Goal: Task Accomplishment & Management: Complete application form

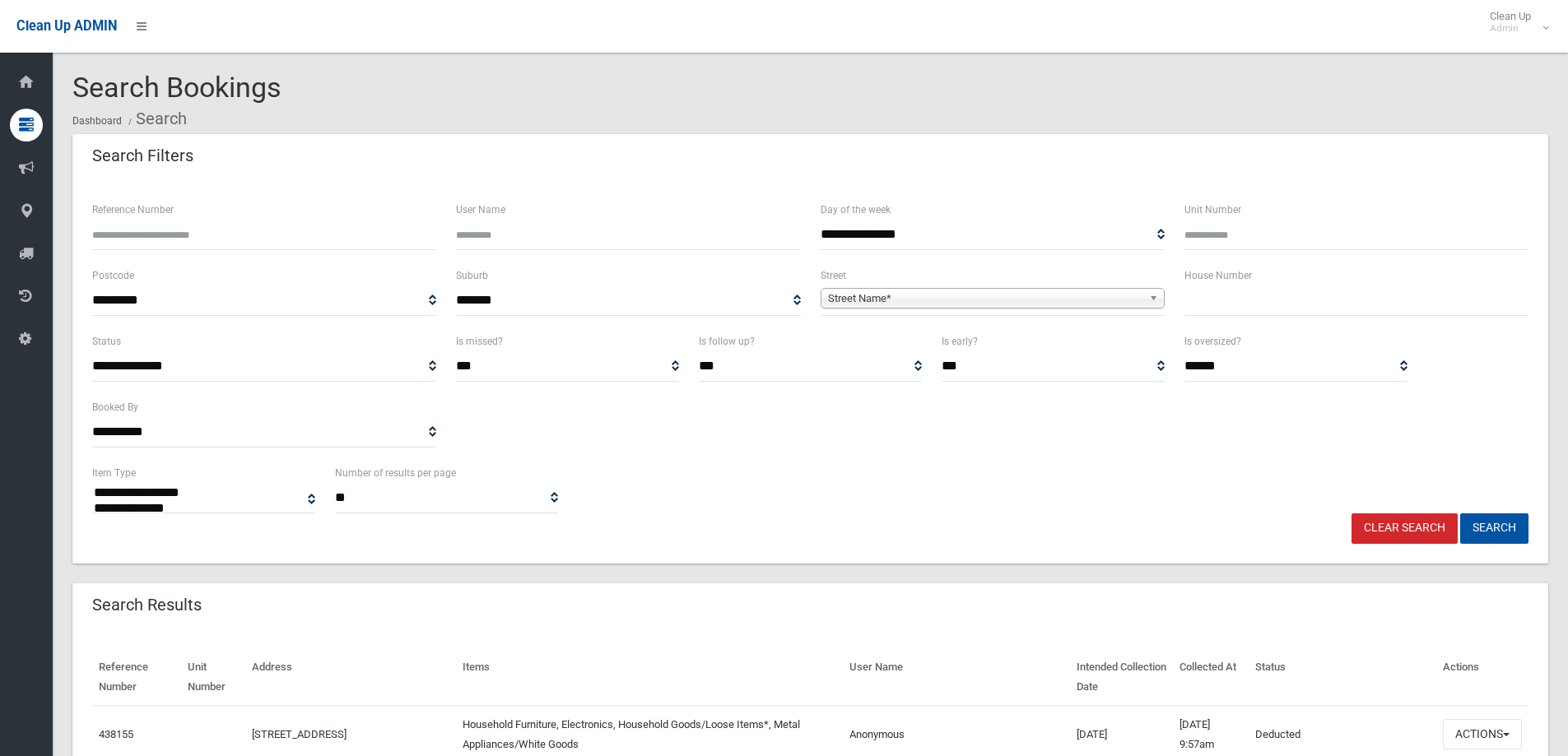
select select
click at [1202, 300] on input "text" at bounding box center [1356, 300] width 344 height 30
type input "***"
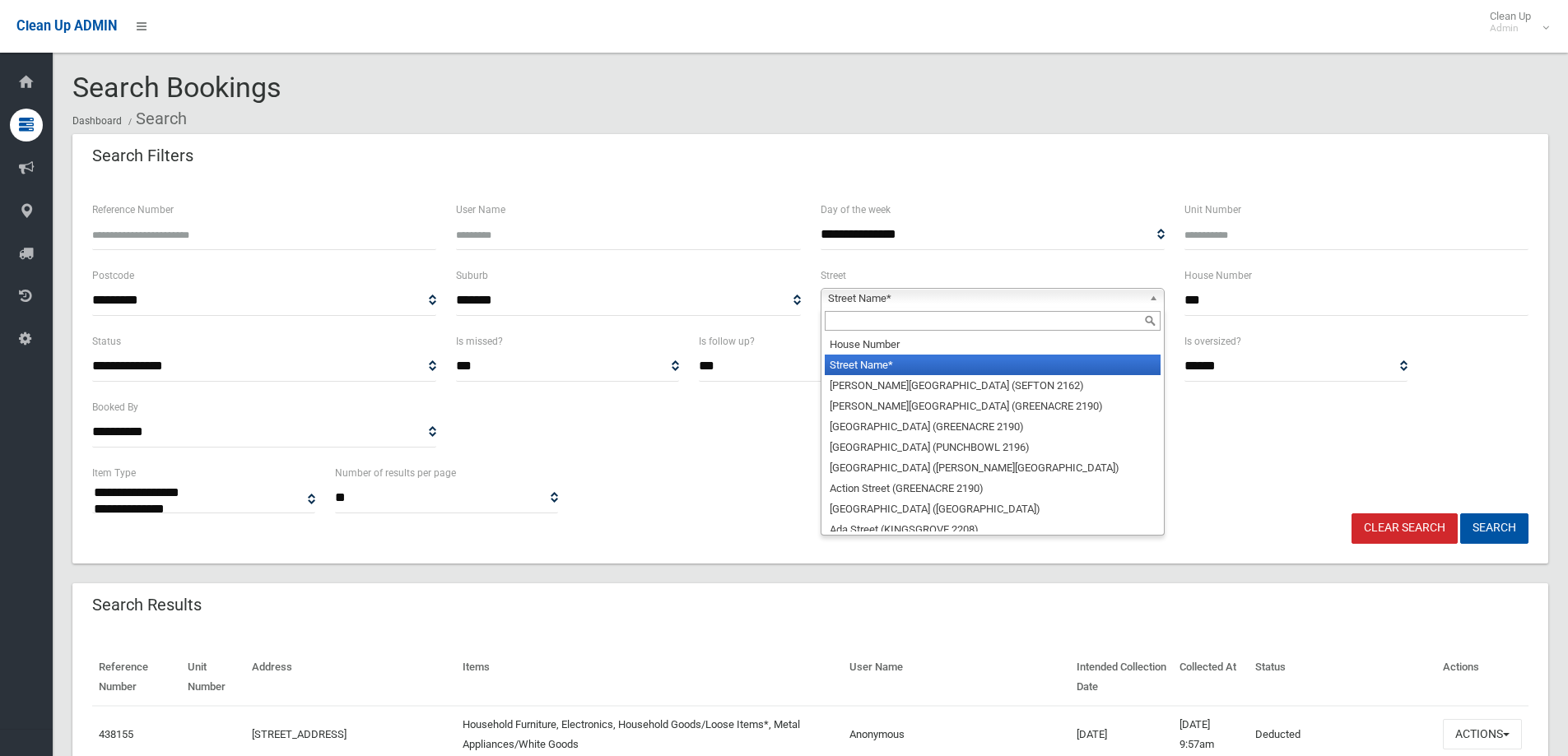
click at [877, 293] on span "Street Name*" at bounding box center [985, 299] width 314 height 19
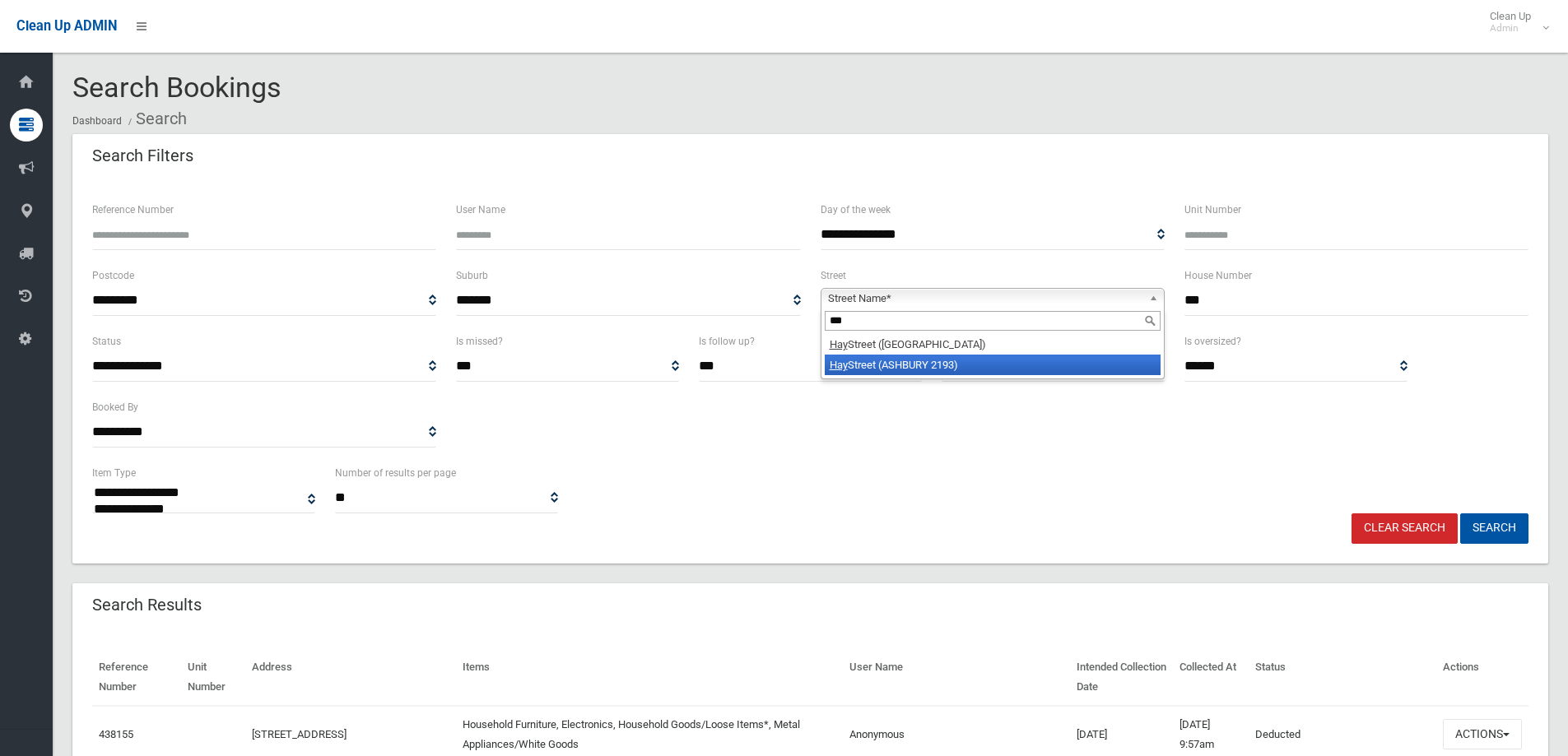
type input "***"
click at [894, 362] on li "Hay Street (ASHBURY 2193)" at bounding box center [992, 364] width 336 height 20
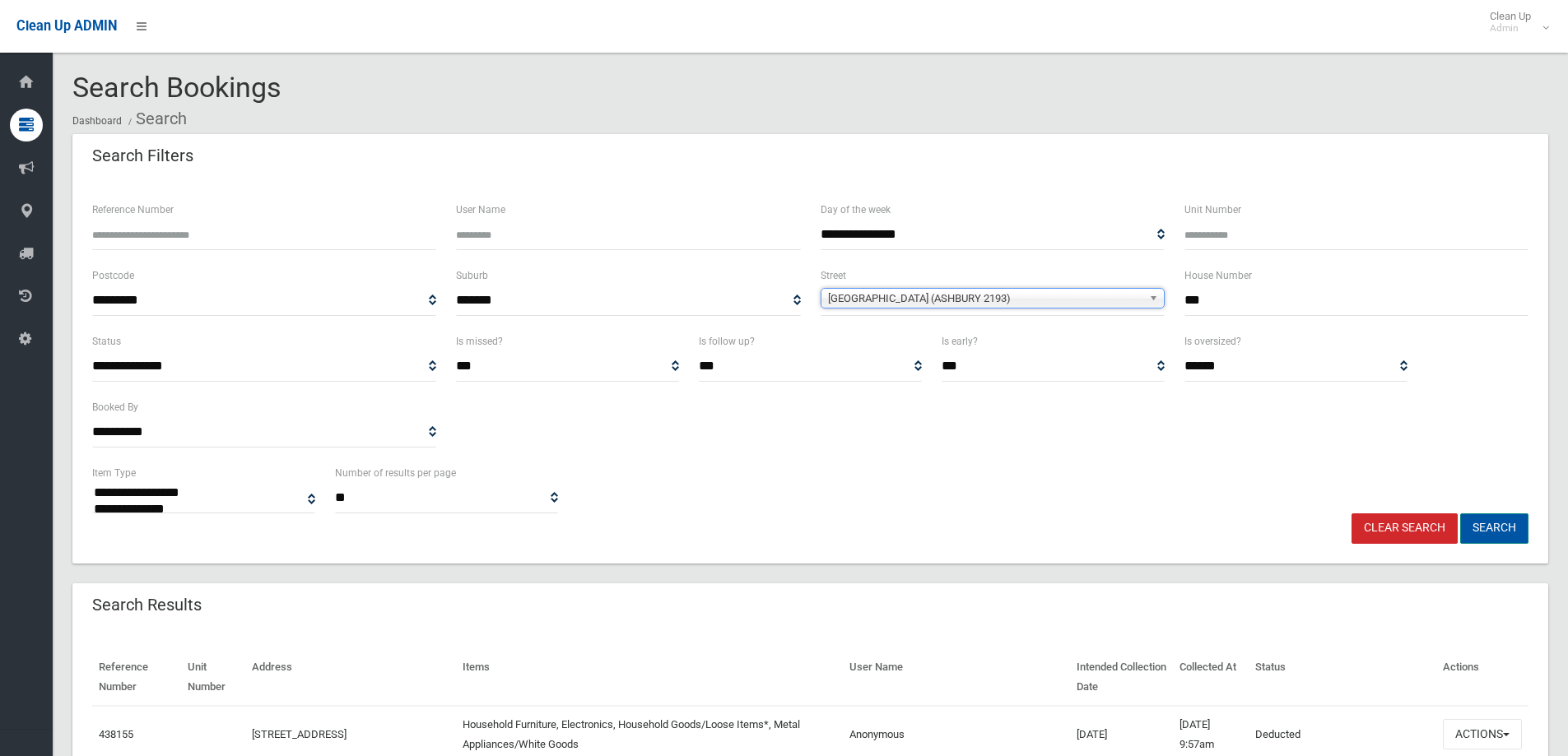
click at [1495, 530] on button "Search" at bounding box center [1494, 528] width 68 height 30
click at [1486, 532] on button "Search" at bounding box center [1494, 528] width 68 height 30
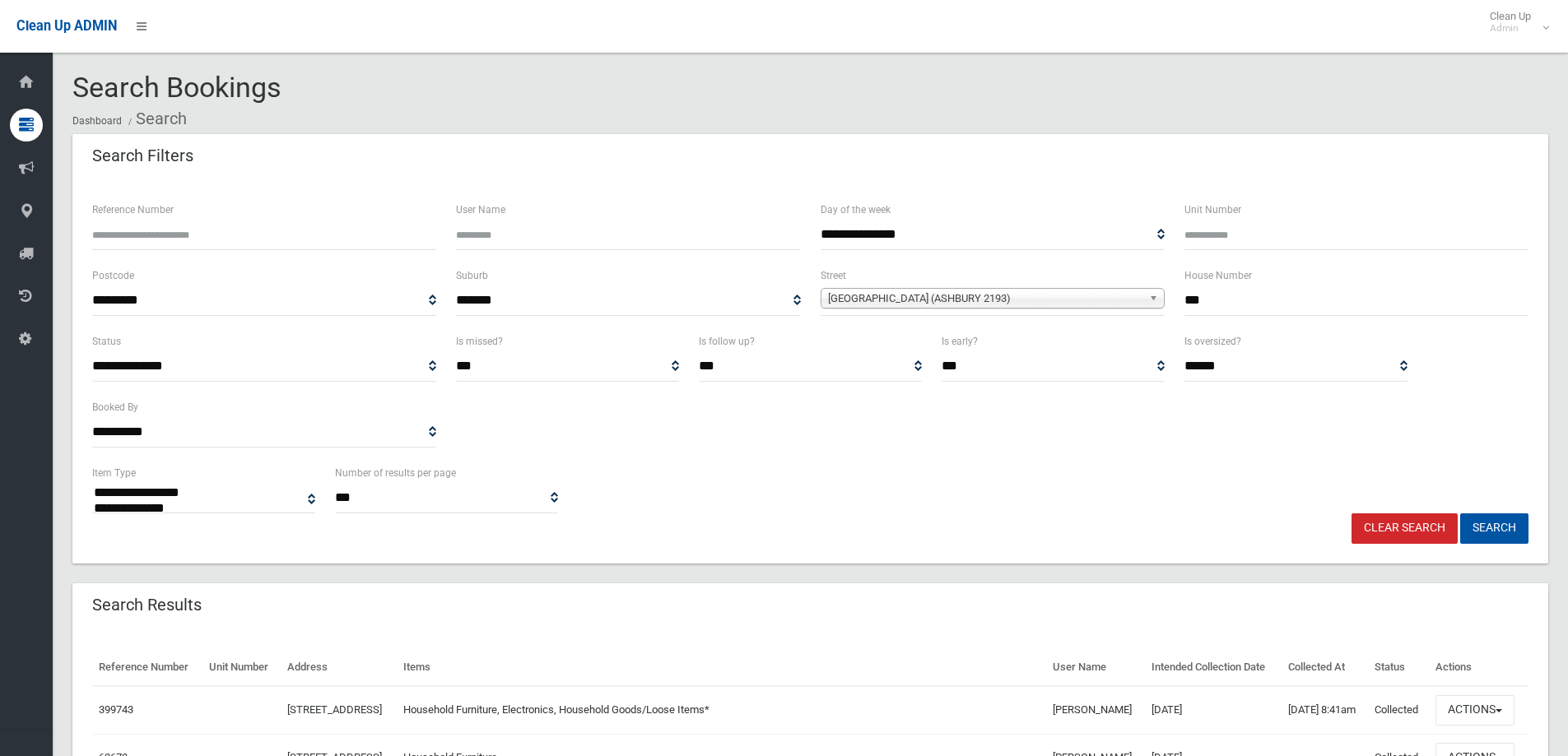
select select
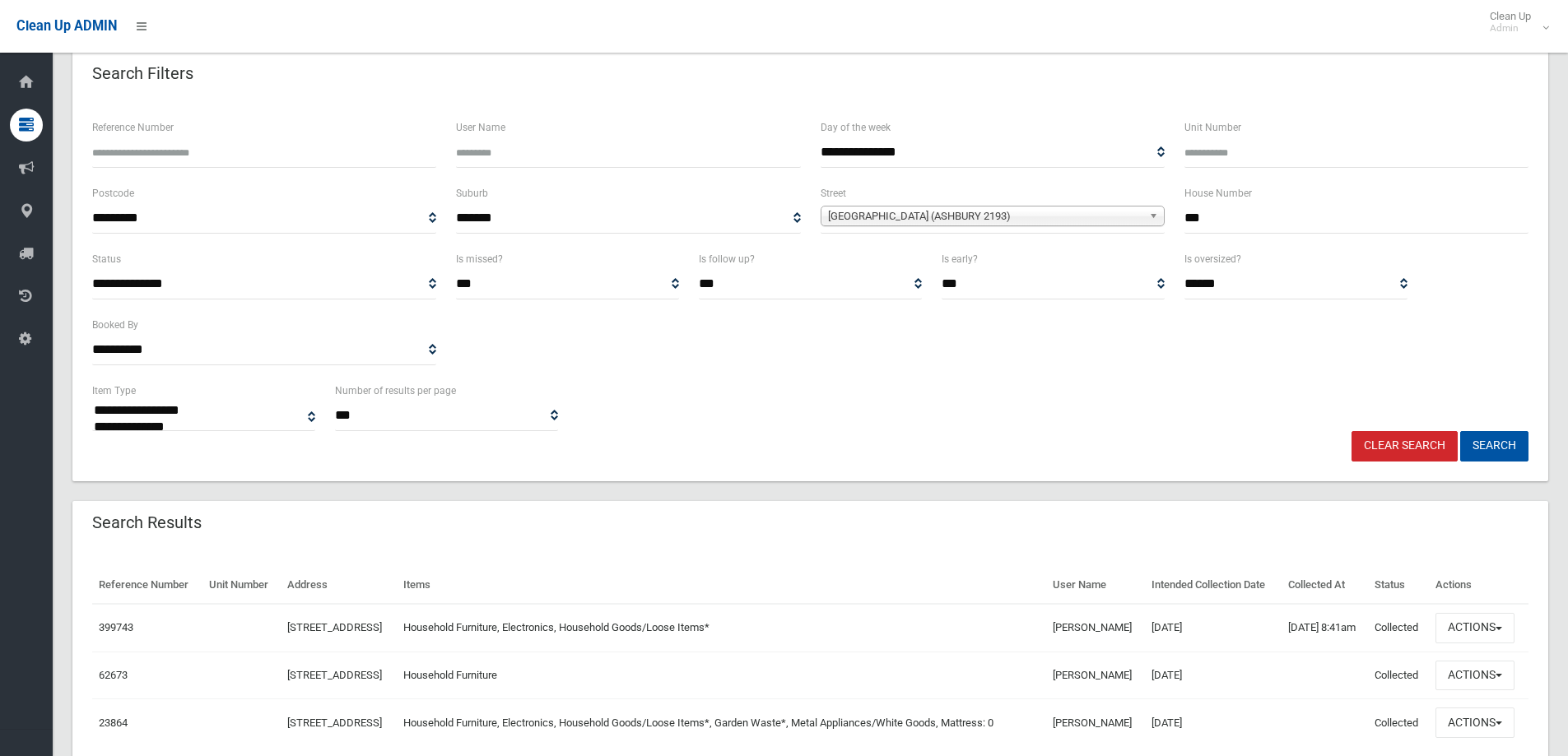
scroll to position [164, 0]
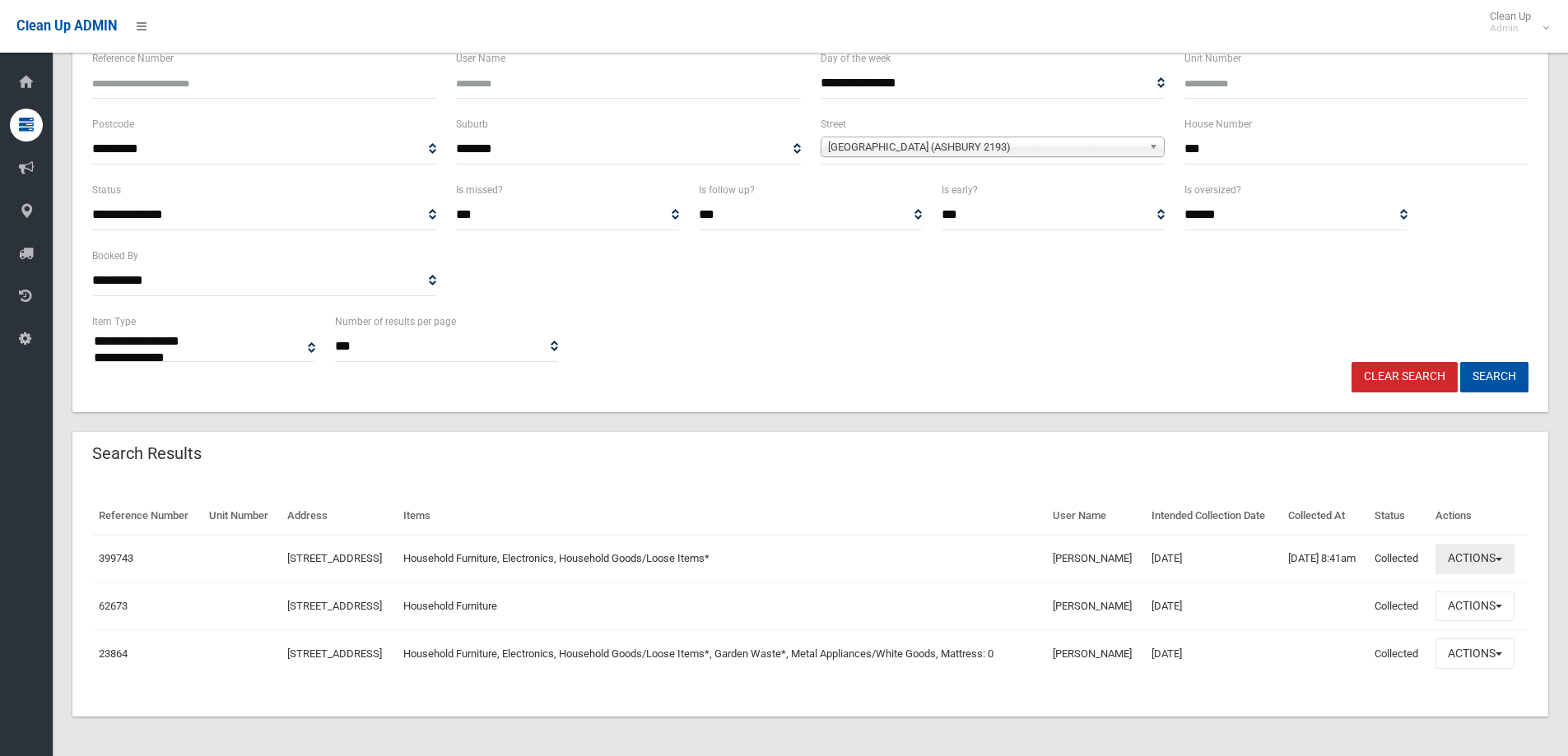
click at [1480, 570] on button "Actions" at bounding box center [1475, 558] width 79 height 30
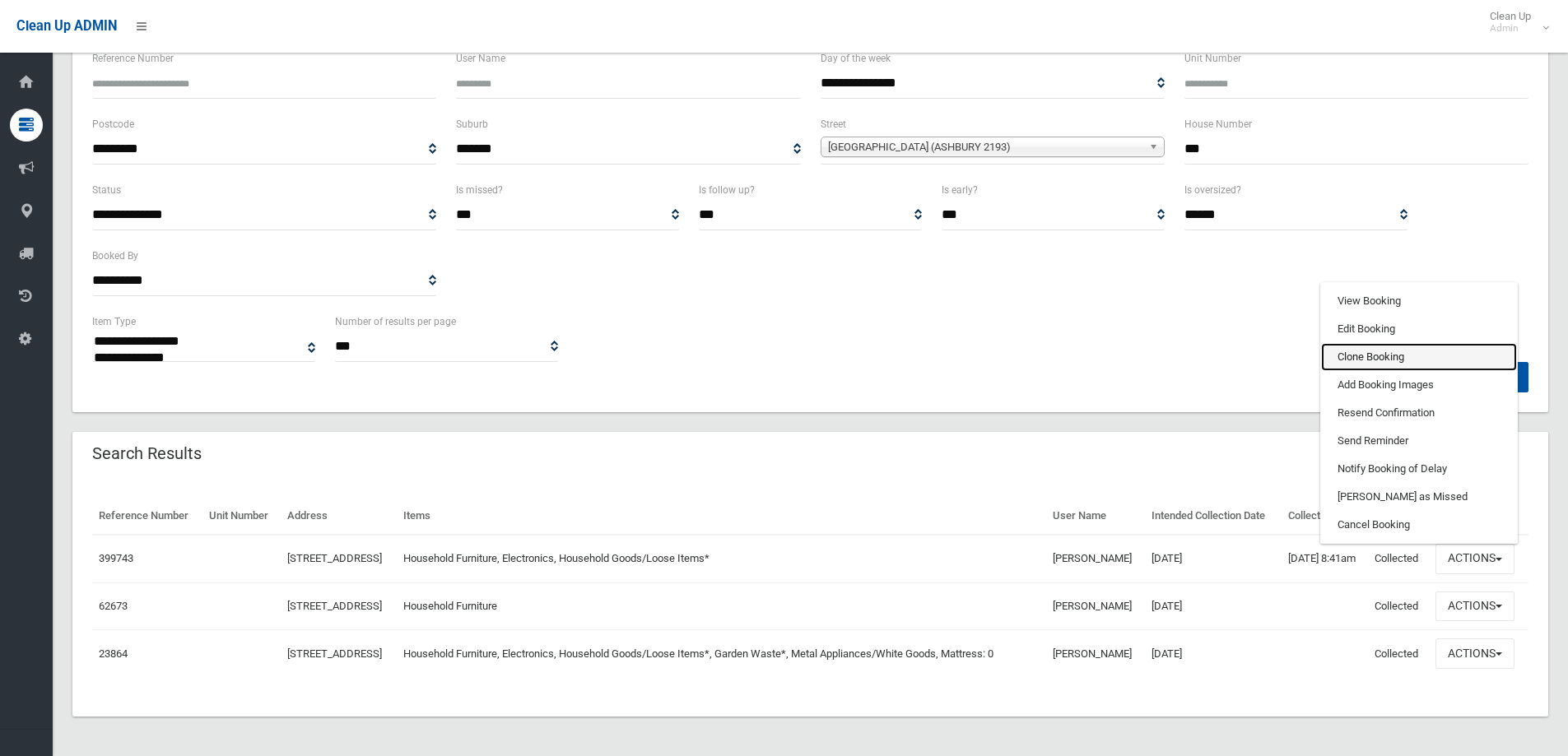
click at [1358, 369] on link "Clone Booking" at bounding box center [1418, 357] width 196 height 28
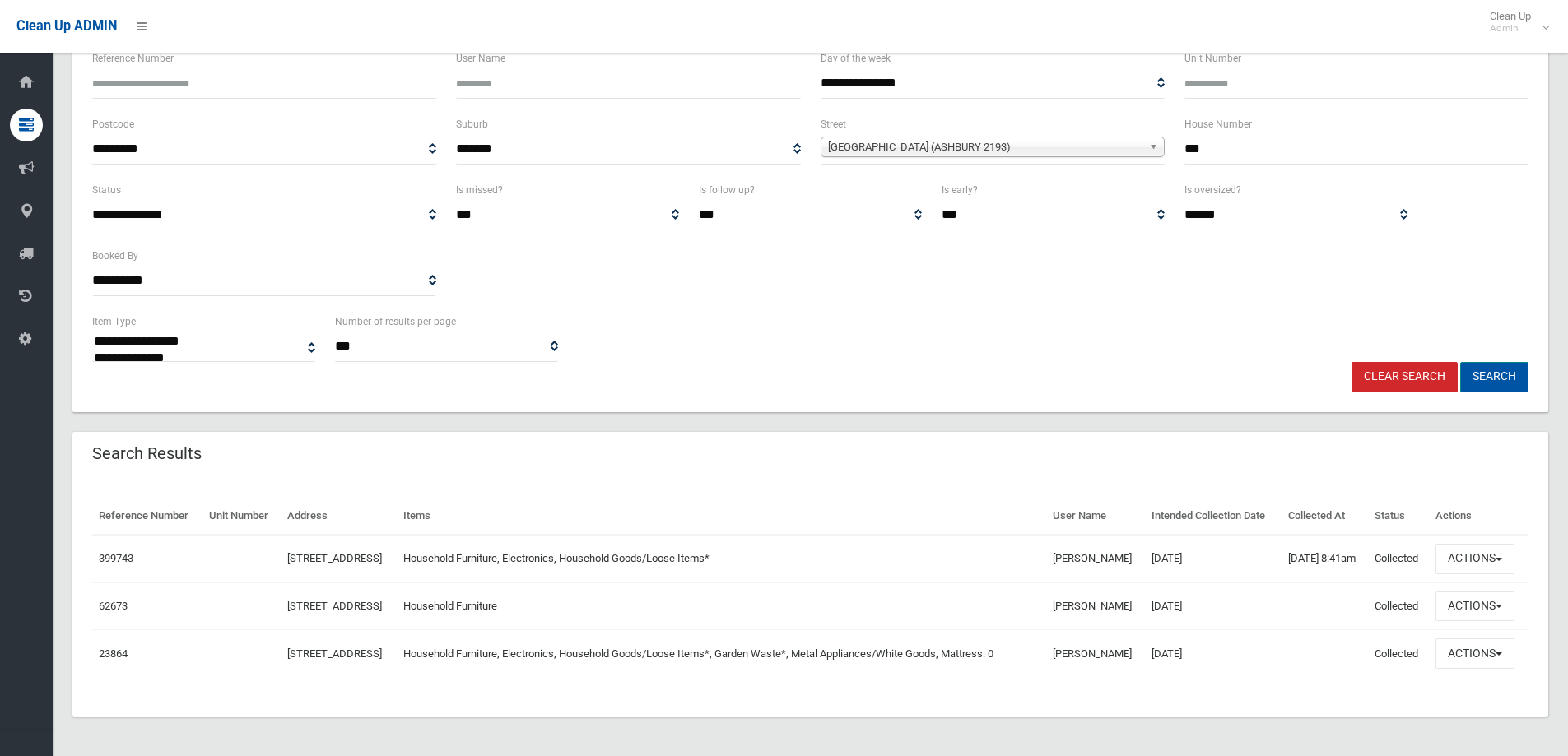
click at [1490, 362] on button "Search" at bounding box center [1494, 377] width 68 height 30
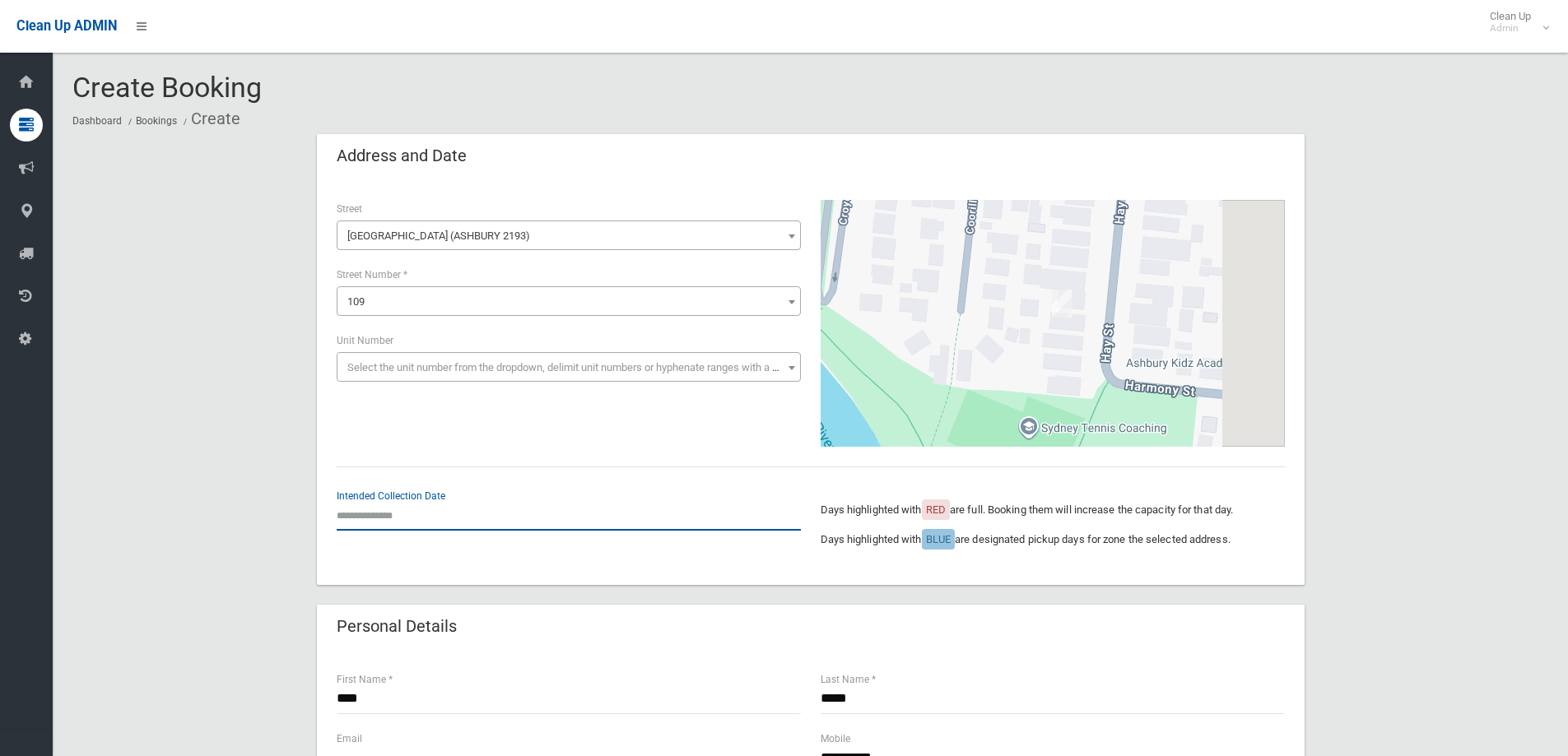
click at [370, 507] on input "text" at bounding box center [568, 515] width 464 height 30
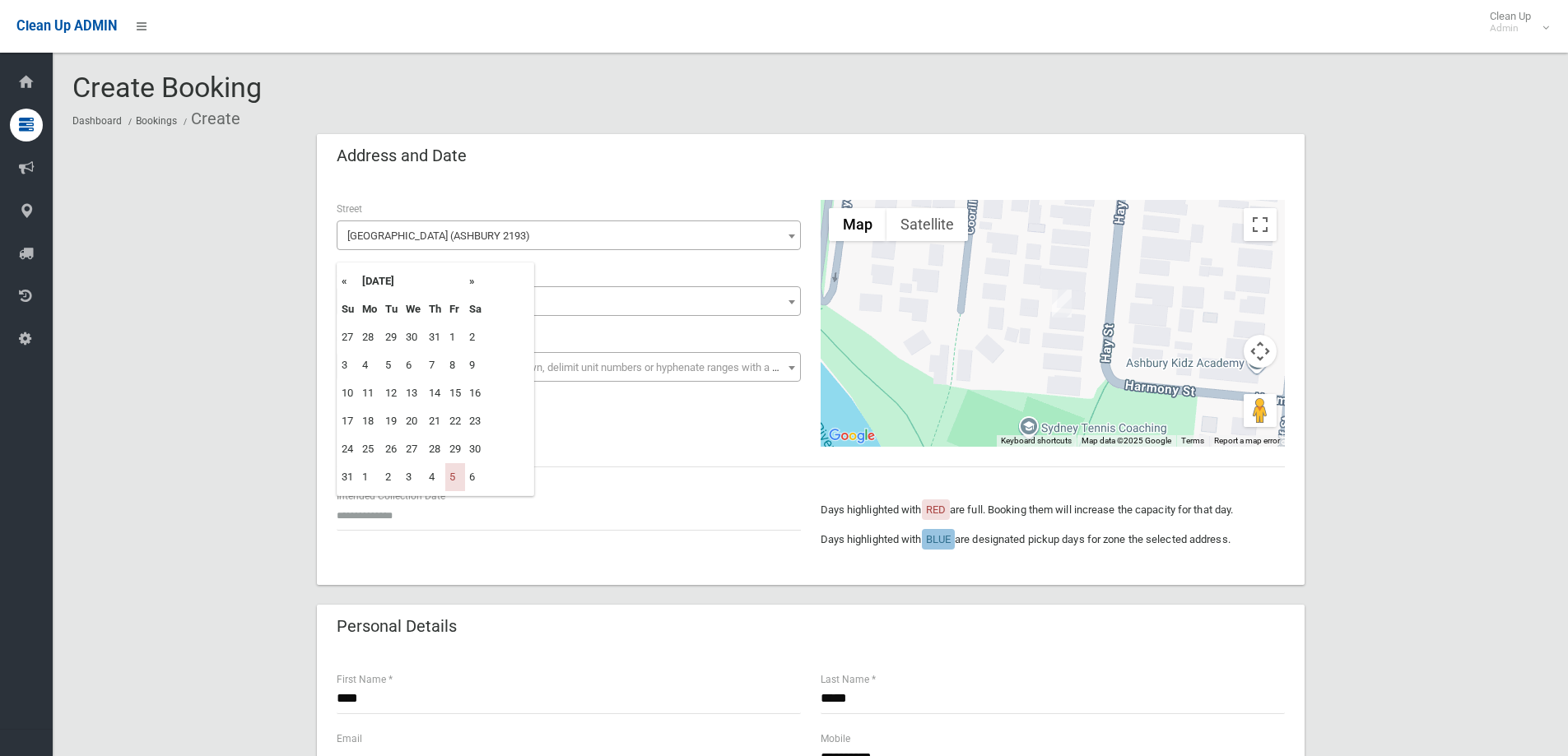
click at [475, 281] on th "»" at bounding box center [475, 281] width 20 height 28
click at [456, 392] on td "19" at bounding box center [456, 393] width 19 height 28
type input "**********"
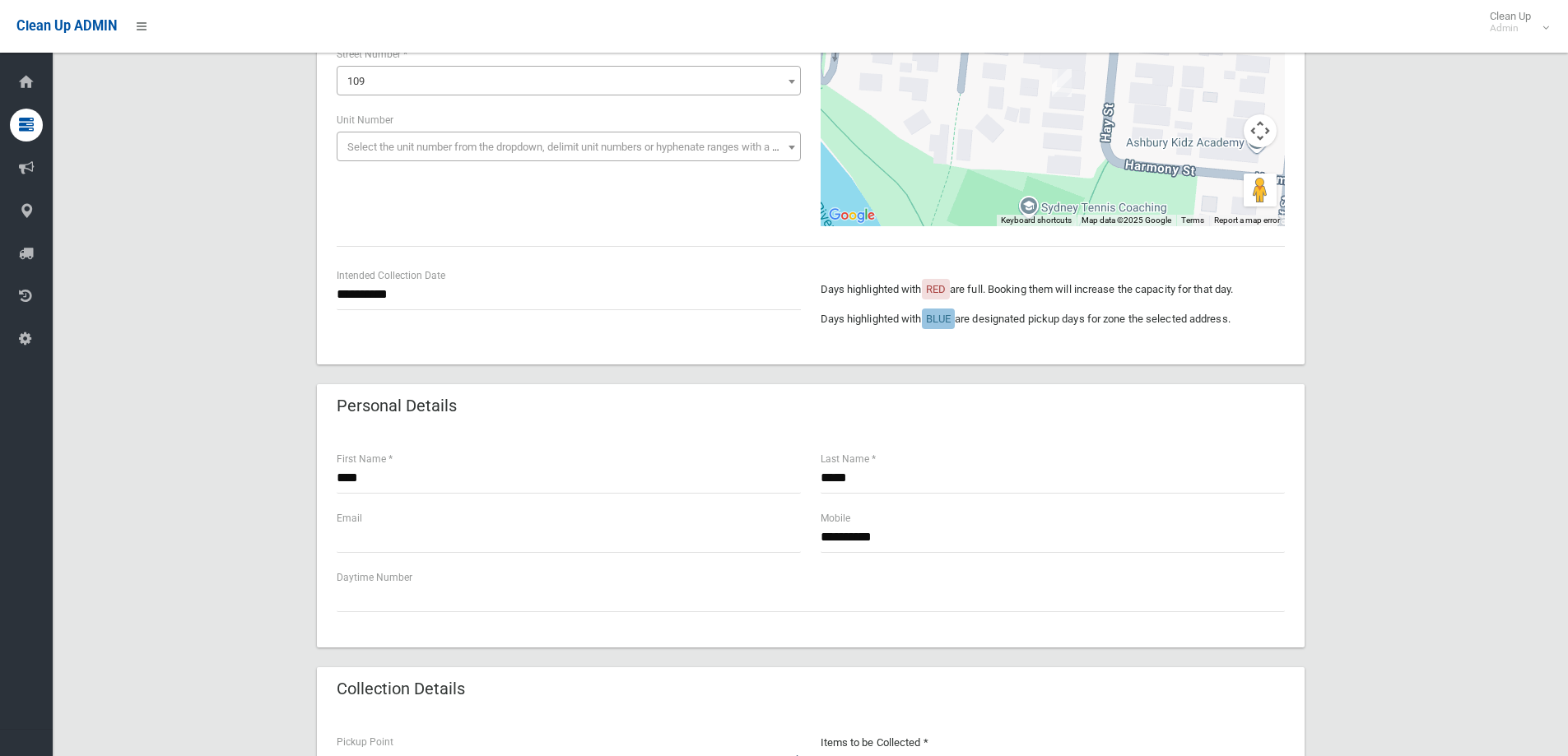
scroll to position [247, 0]
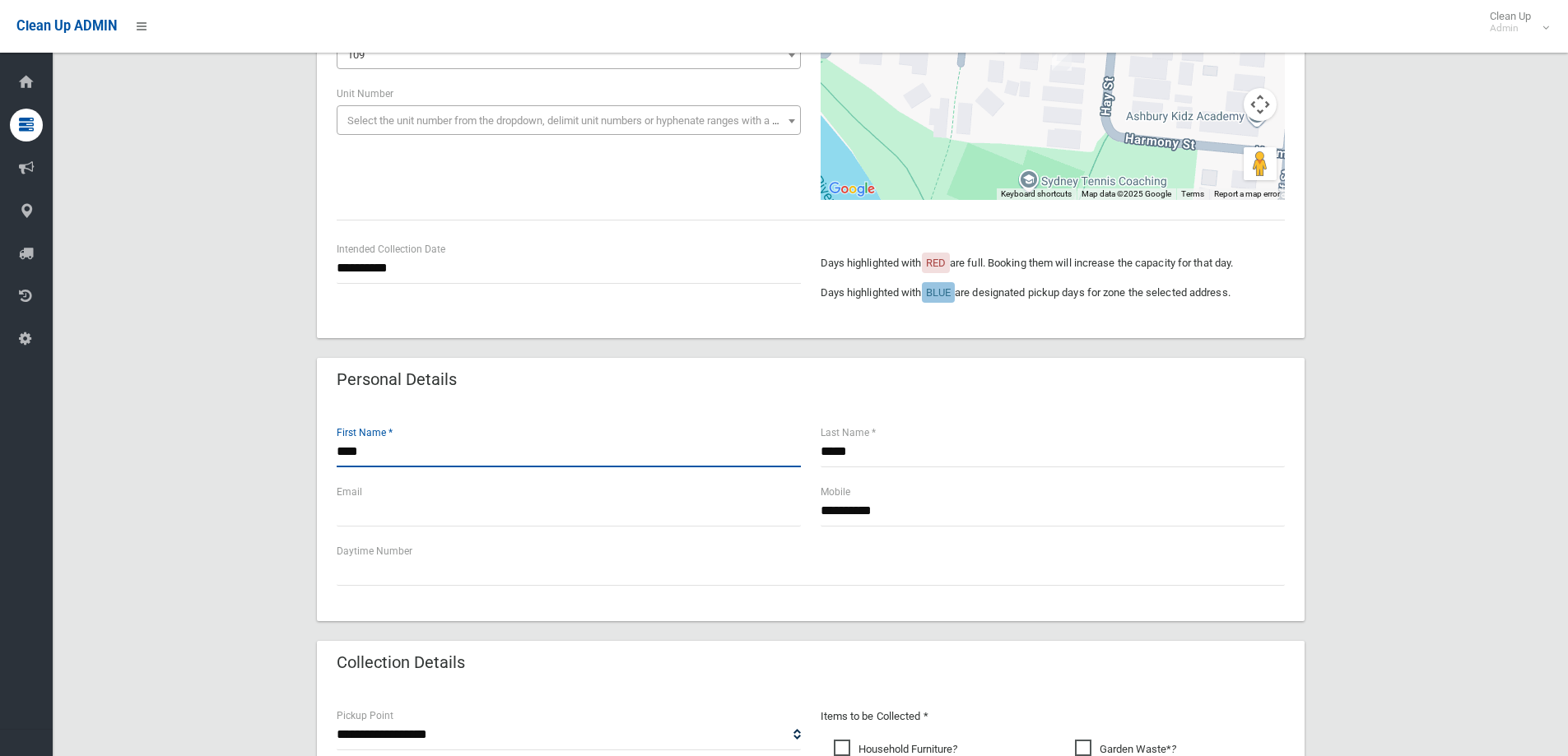
click at [383, 457] on input "****" at bounding box center [568, 451] width 464 height 30
type input "*"
type input "*******"
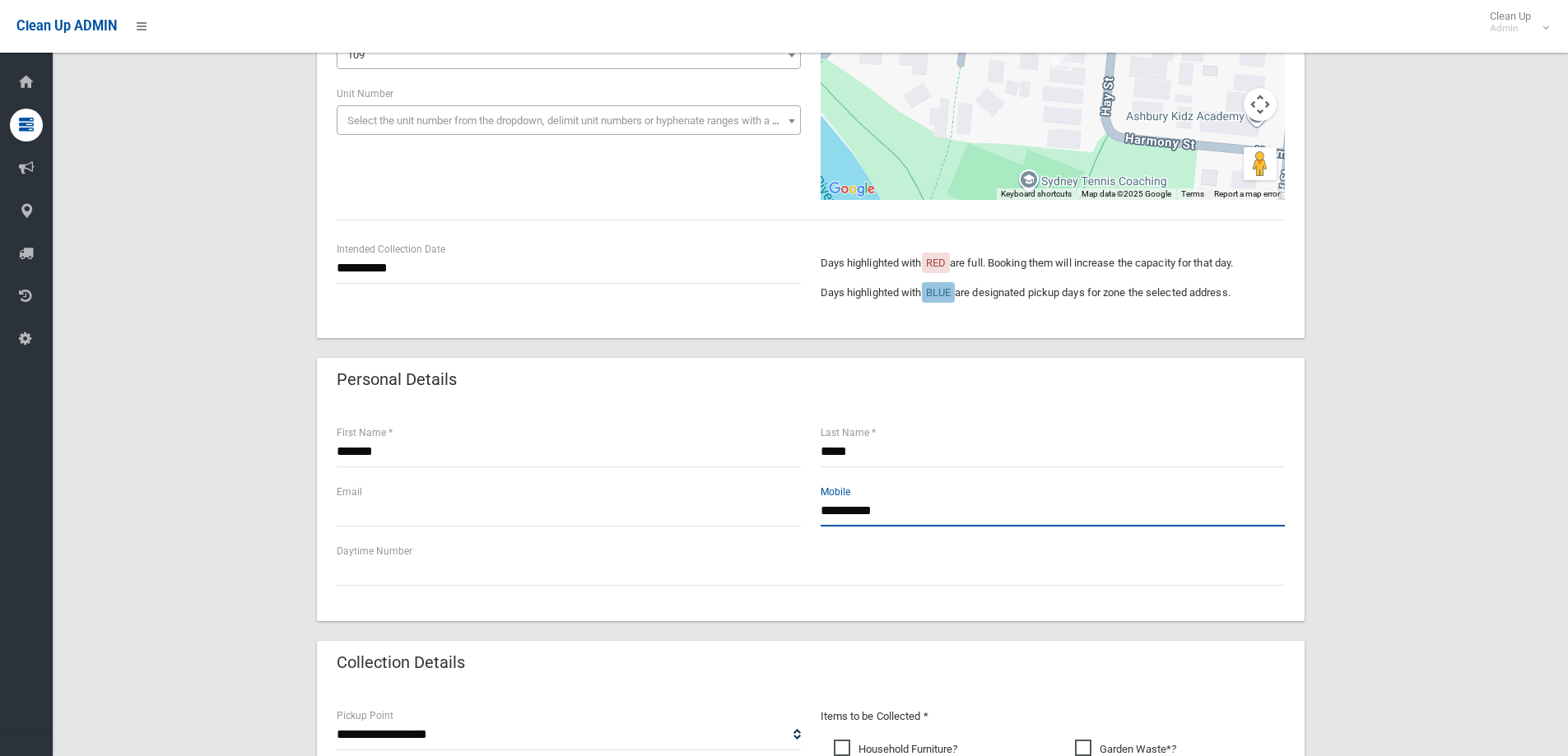
click at [910, 507] on input "**********" at bounding box center [1052, 511] width 464 height 30
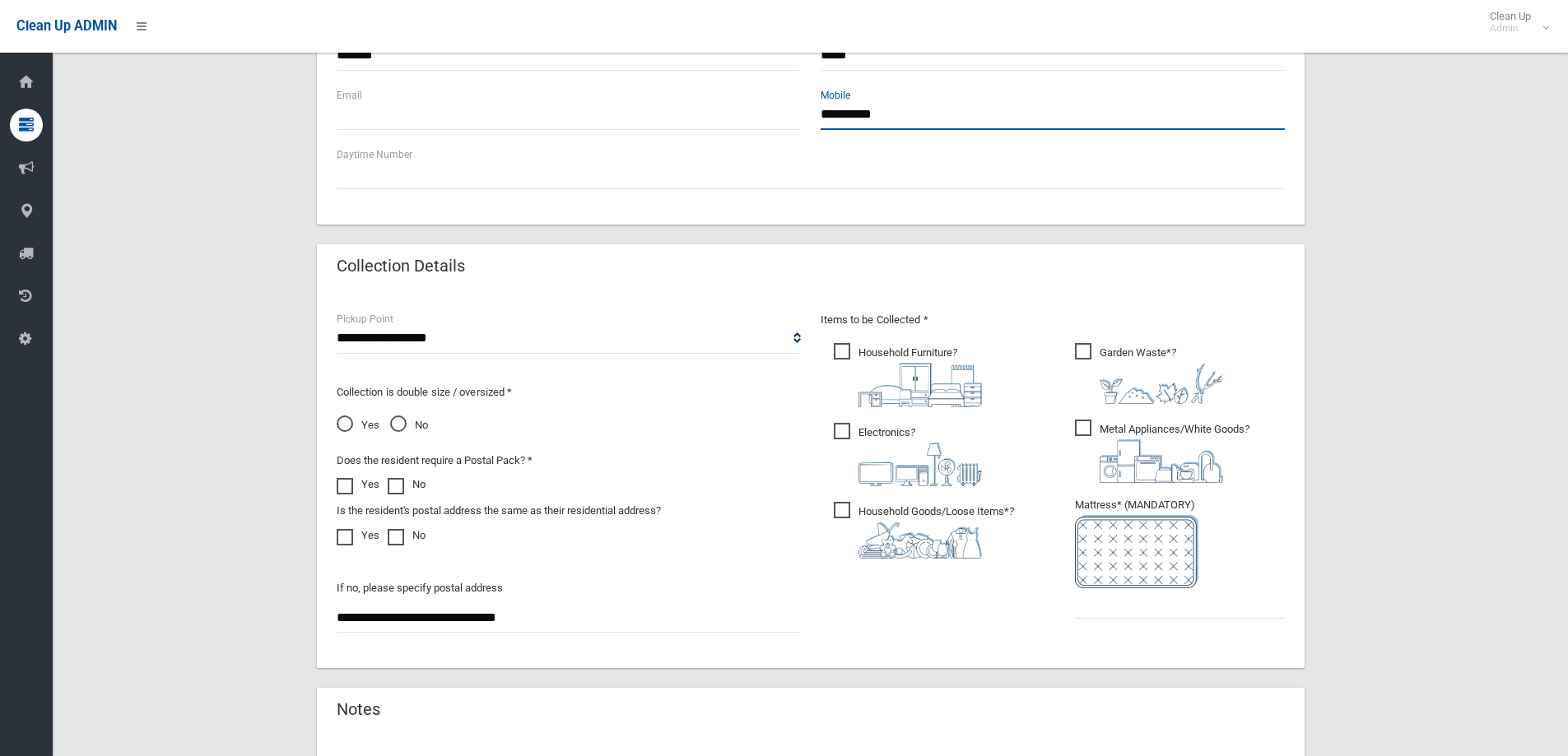
scroll to position [659, 0]
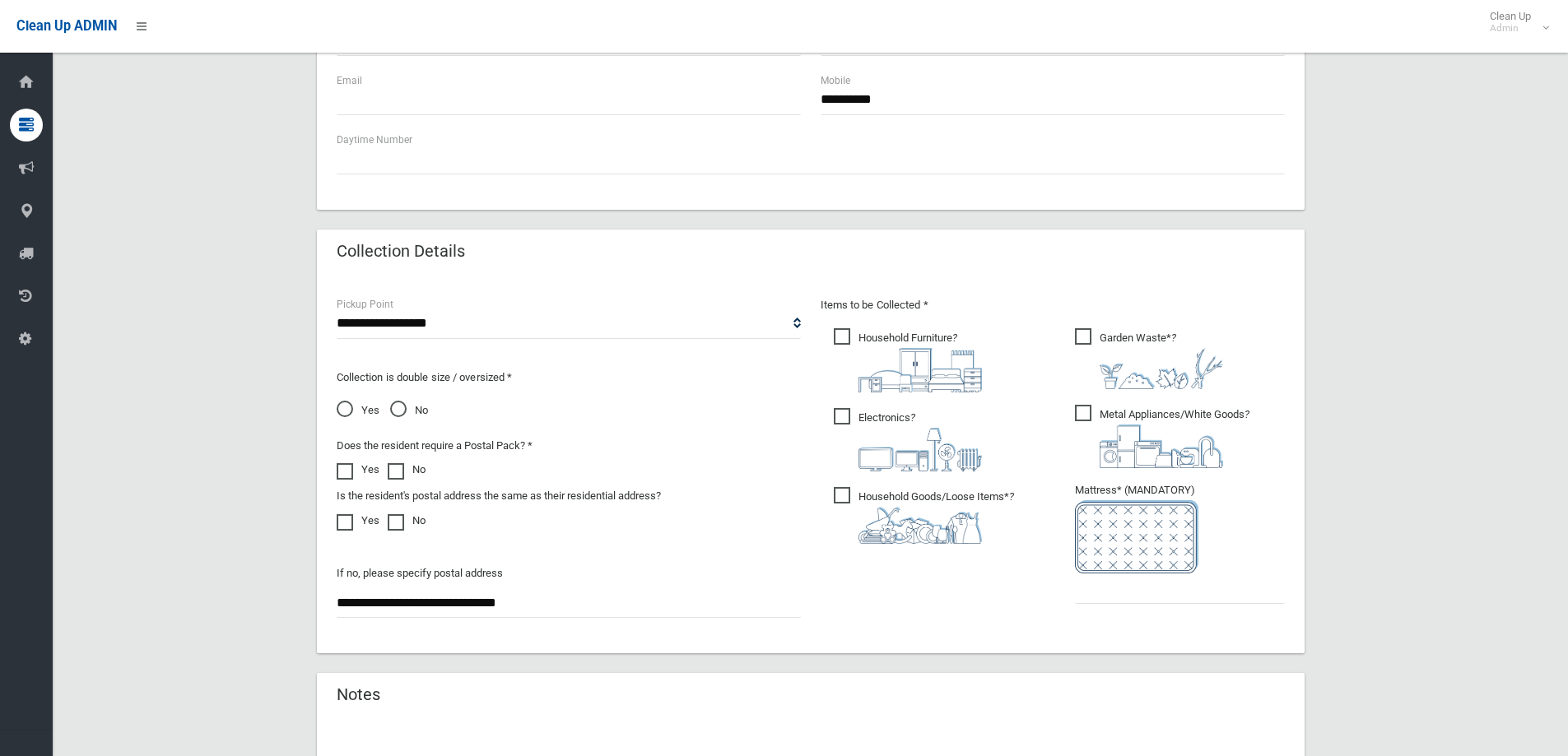
click at [1081, 412] on span "Metal Appliances/White Goods ?" at bounding box center [1161, 436] width 174 height 63
click at [1103, 592] on input "text" at bounding box center [1180, 588] width 210 height 30
type input "*"
click at [1080, 339] on span "Garden Waste* ?" at bounding box center [1149, 358] width 148 height 61
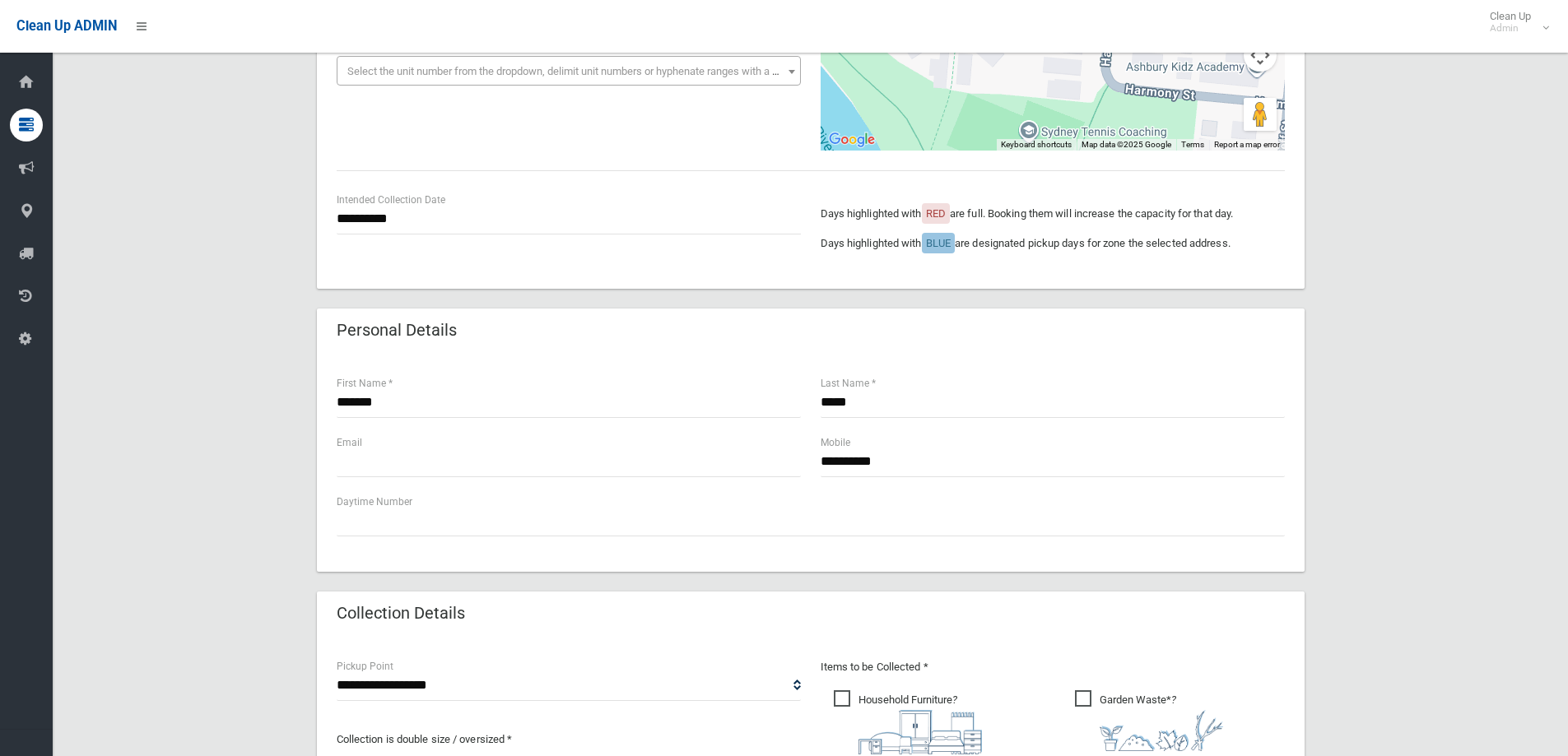
scroll to position [872, 0]
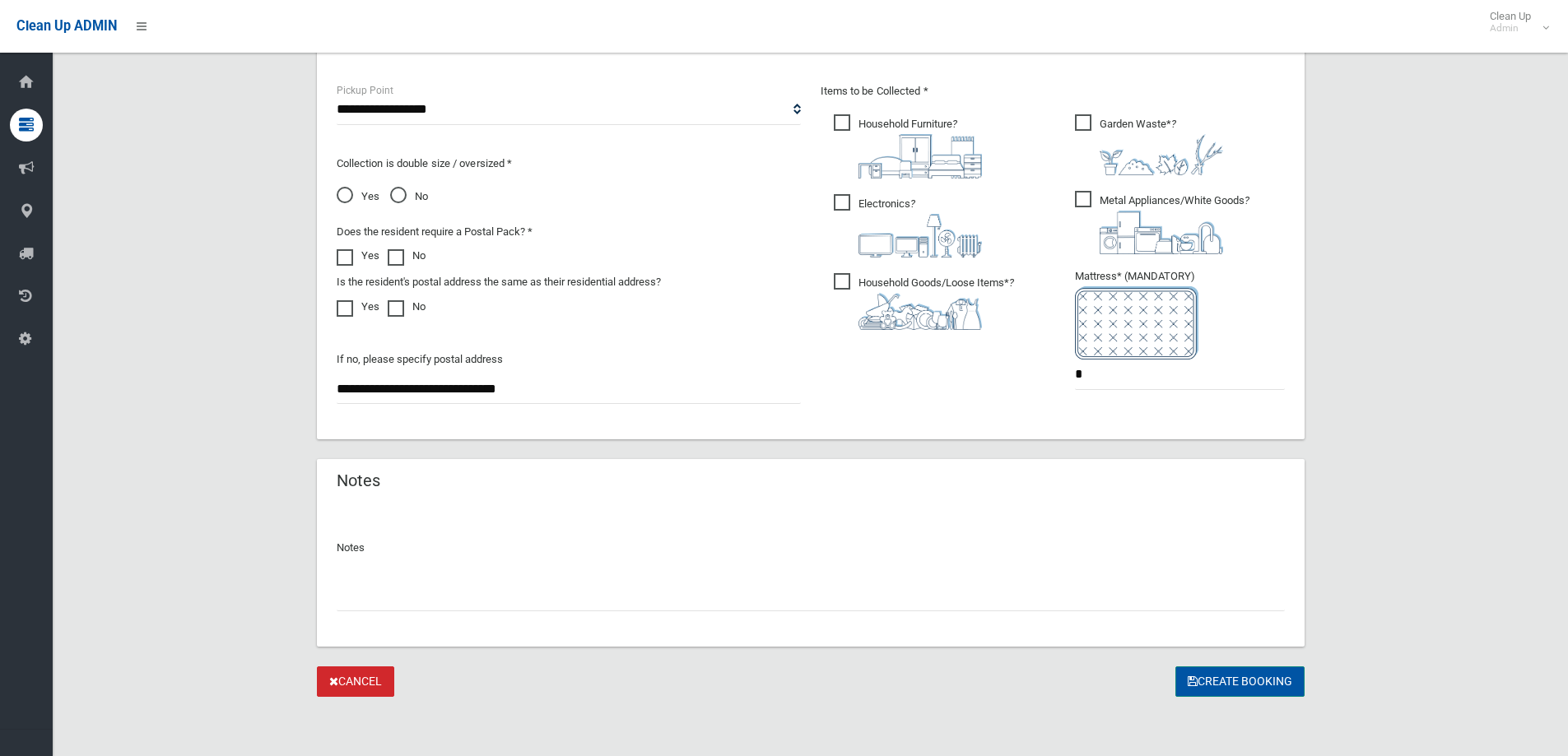
click at [1247, 684] on button "Create Booking" at bounding box center [1240, 681] width 129 height 30
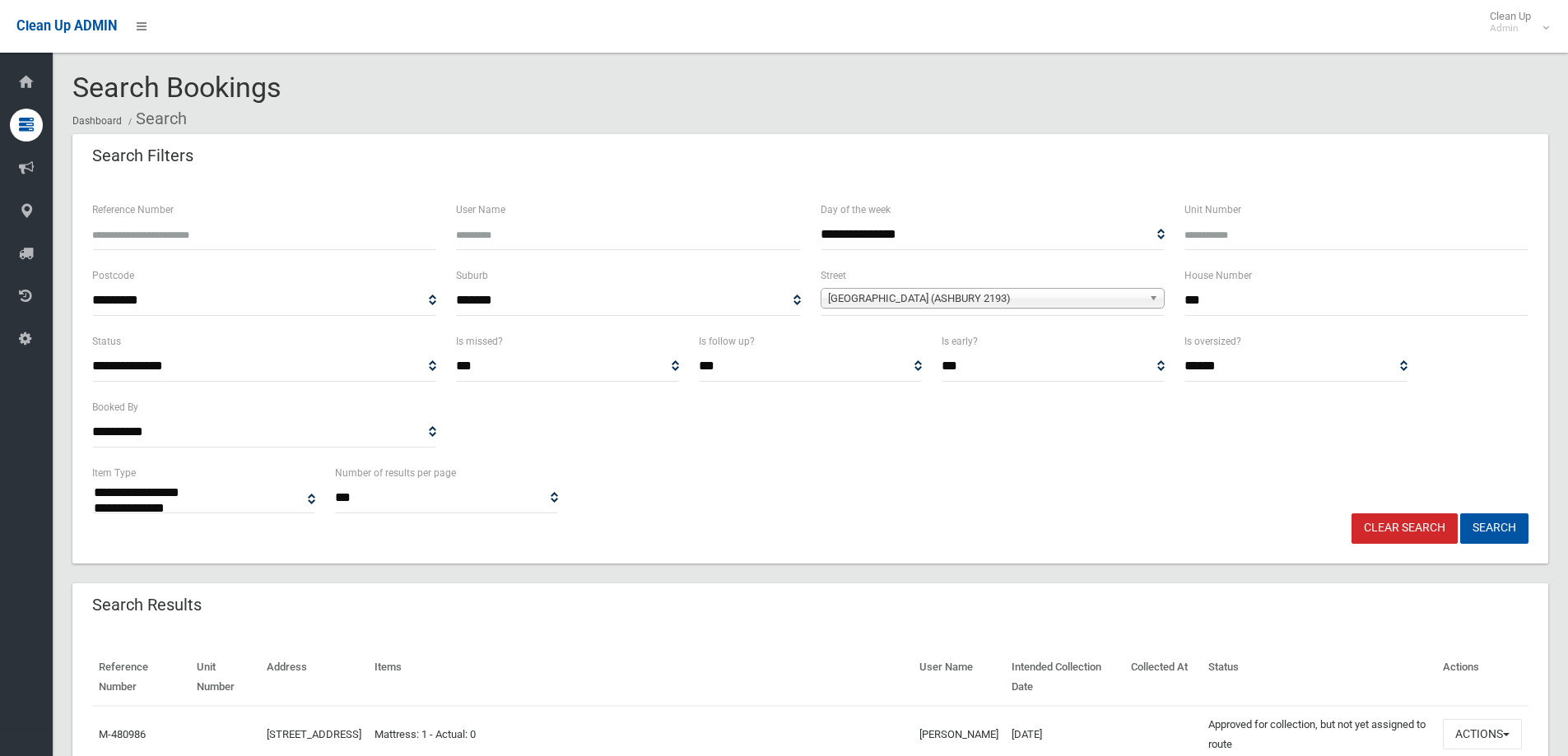
select select
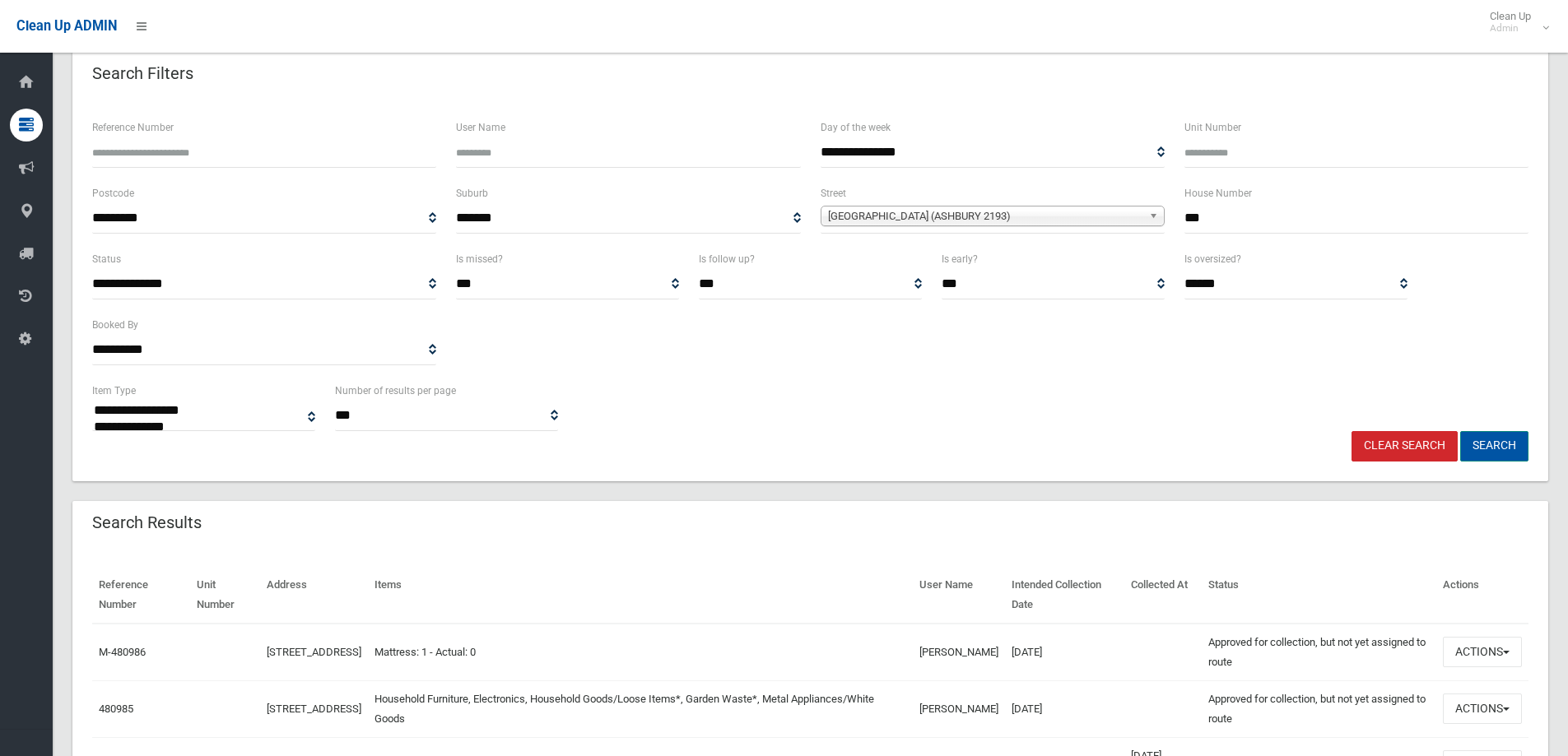
click at [1496, 447] on button "Search" at bounding box center [1494, 446] width 68 height 30
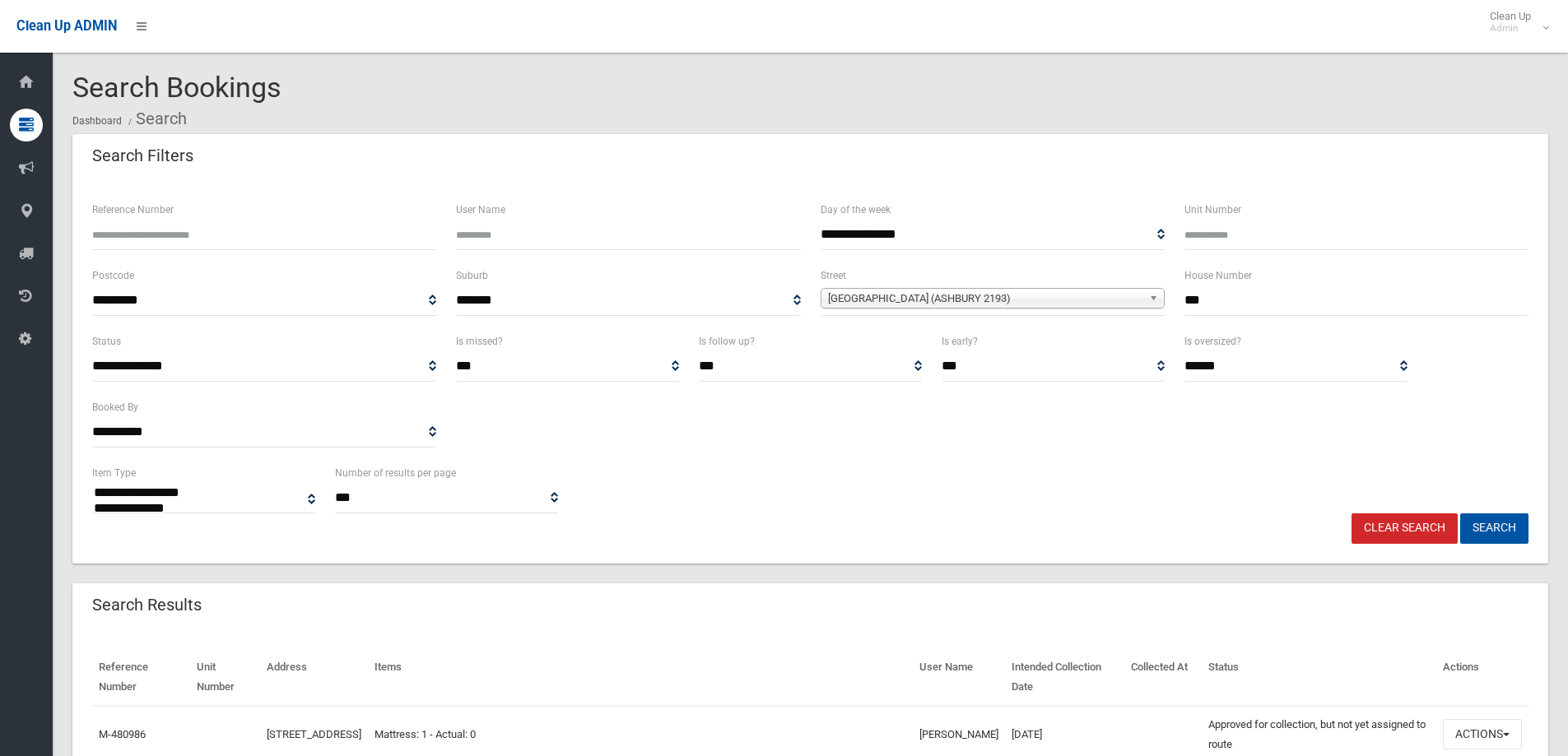
select select
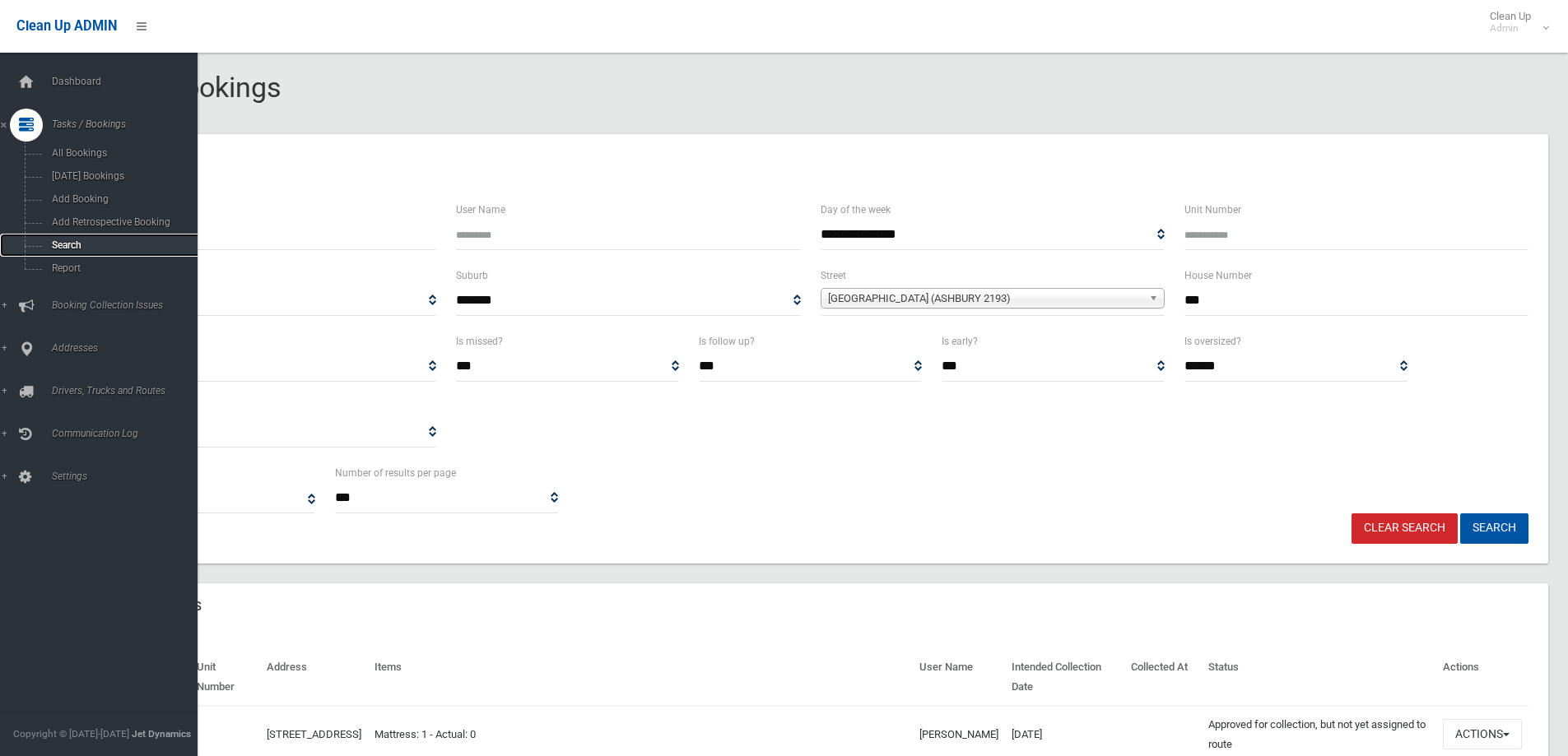
click at [61, 245] on span "Search" at bounding box center [121, 245] width 149 height 12
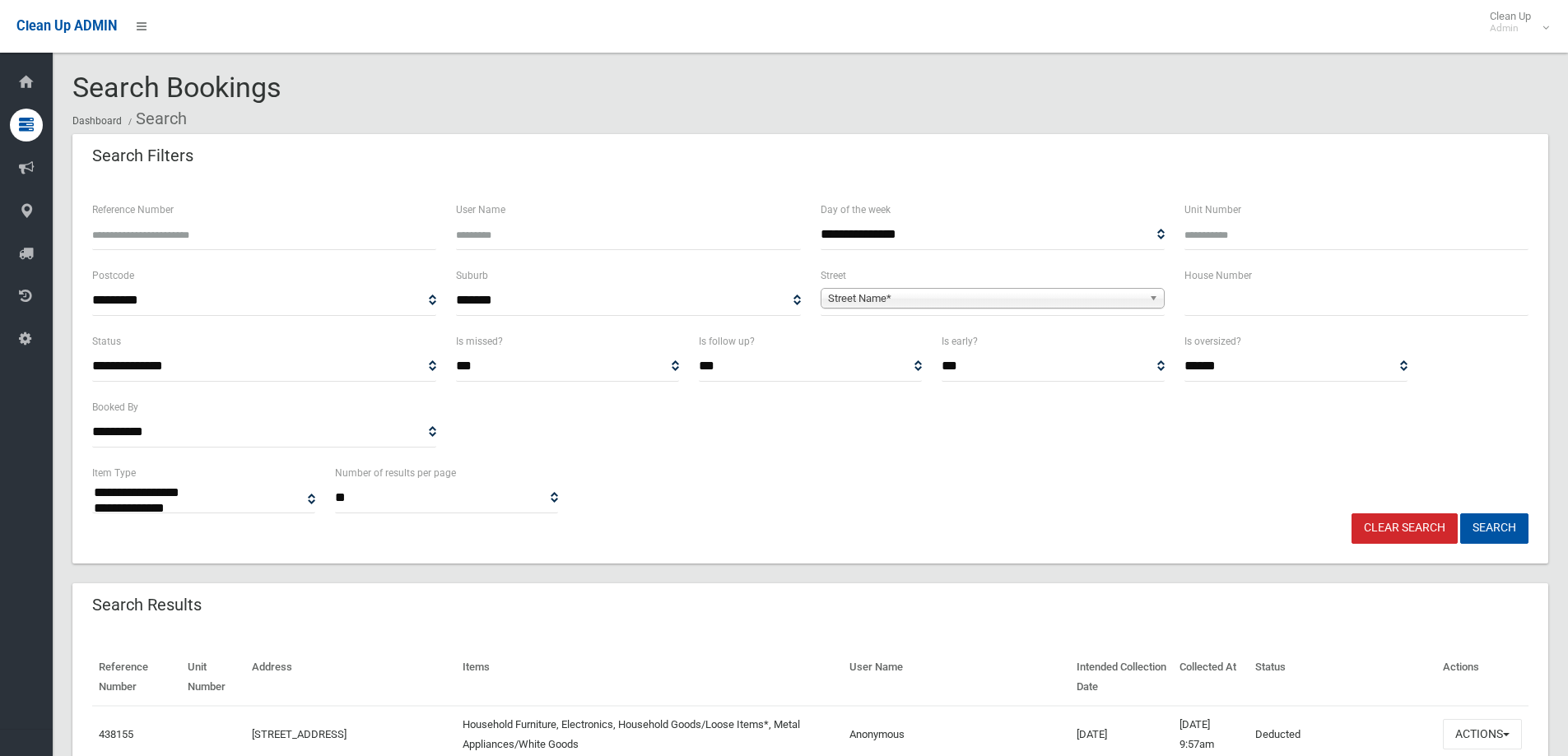
select select
click at [1240, 300] on input "text" at bounding box center [1356, 300] width 344 height 30
click at [91, 225] on div "Reference Number" at bounding box center [265, 233] width 364 height 66
click at [119, 237] on input "Reference Number" at bounding box center [264, 234] width 344 height 30
type input "******"
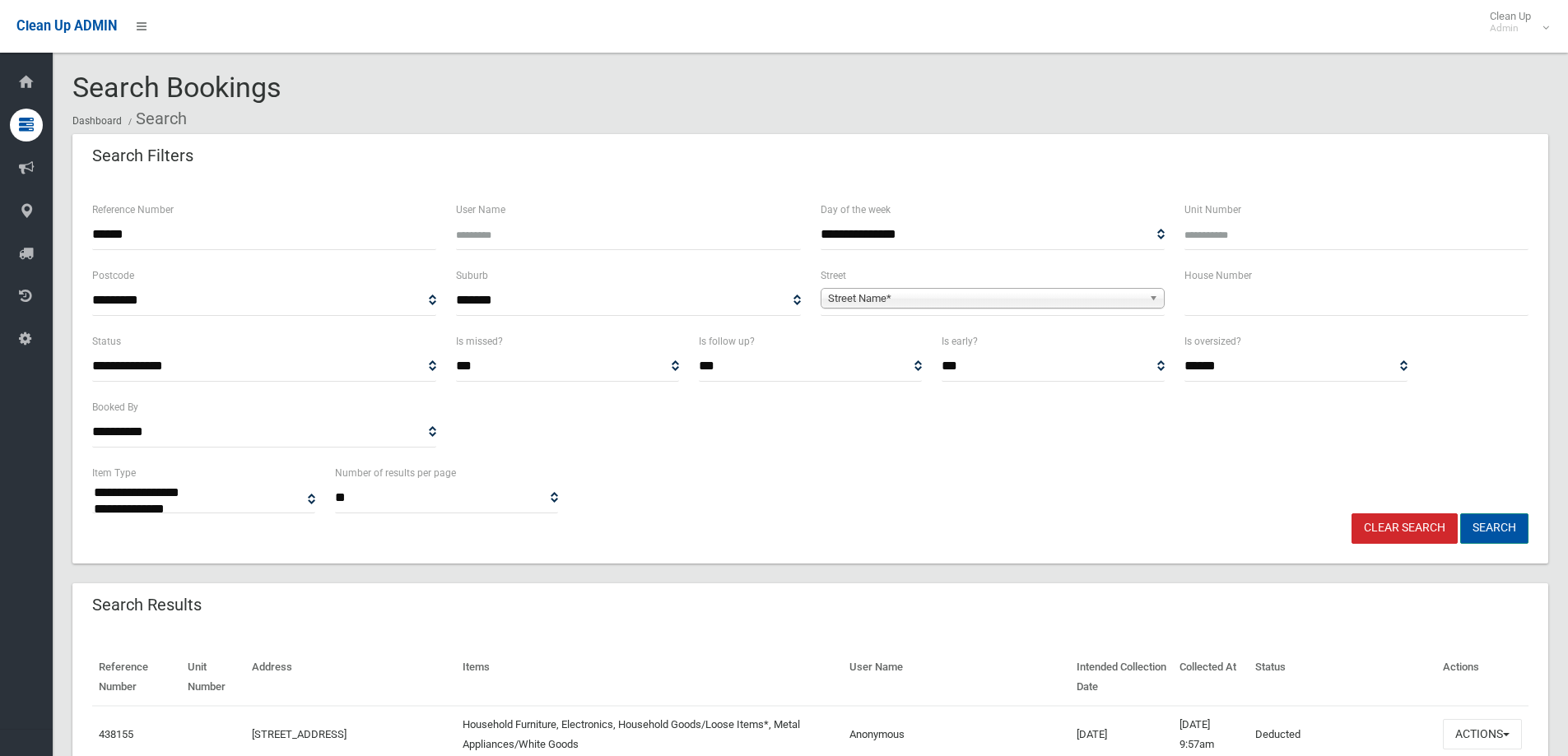
click at [1488, 529] on button "Search" at bounding box center [1494, 528] width 68 height 30
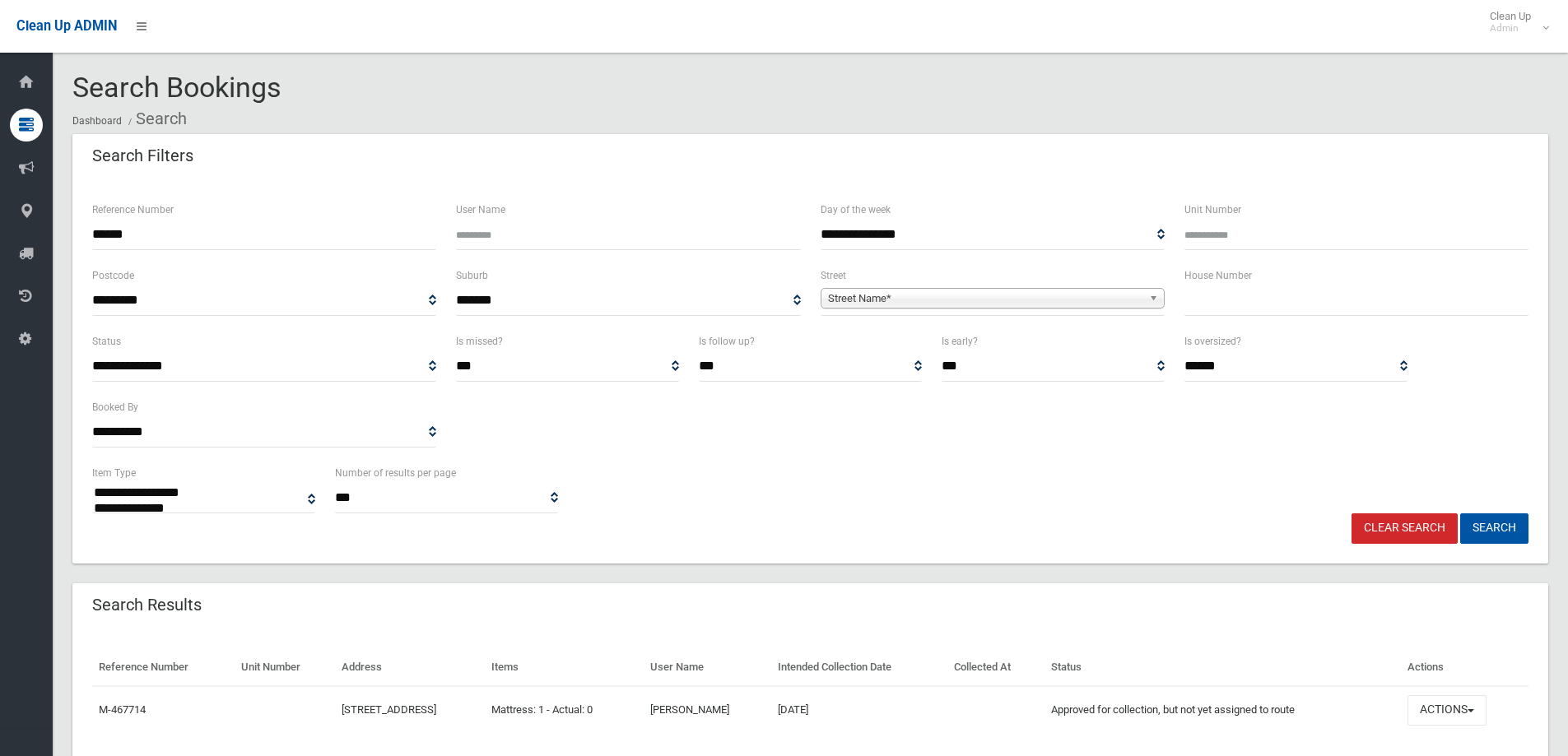
select select
click at [147, 234] on input "******" at bounding box center [264, 234] width 344 height 30
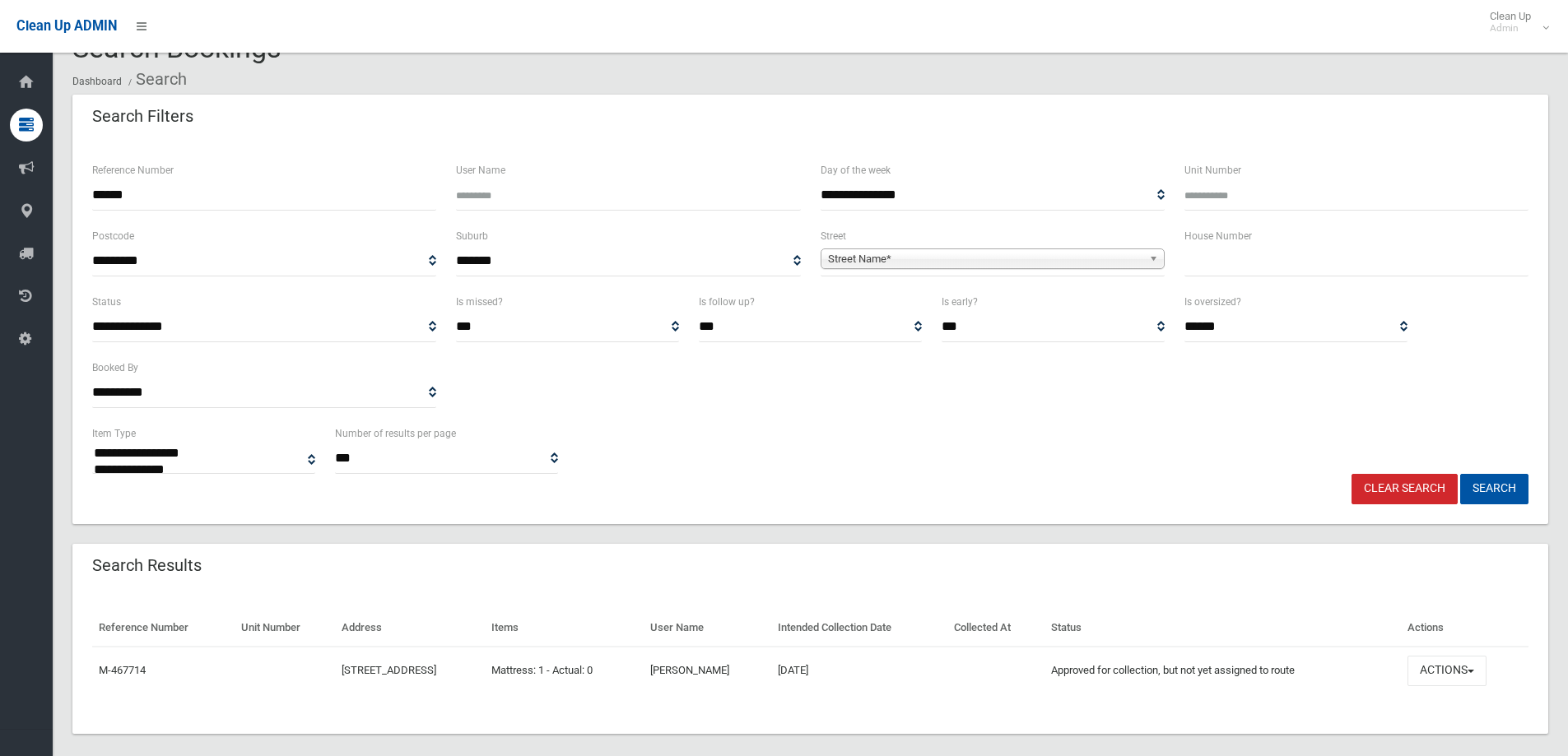
scroll to position [56, 0]
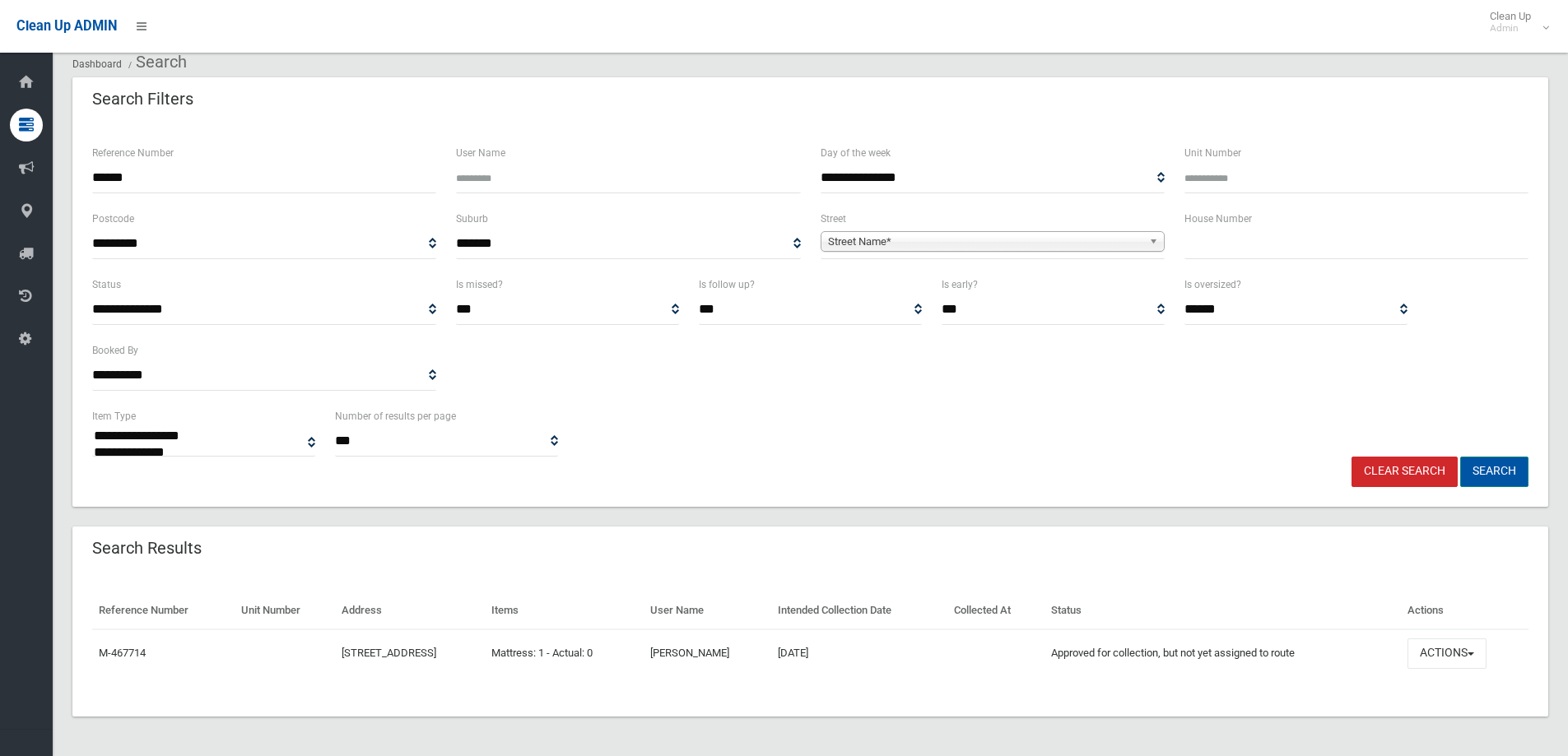
type input "******"
click at [1496, 467] on button "Search" at bounding box center [1494, 471] width 68 height 30
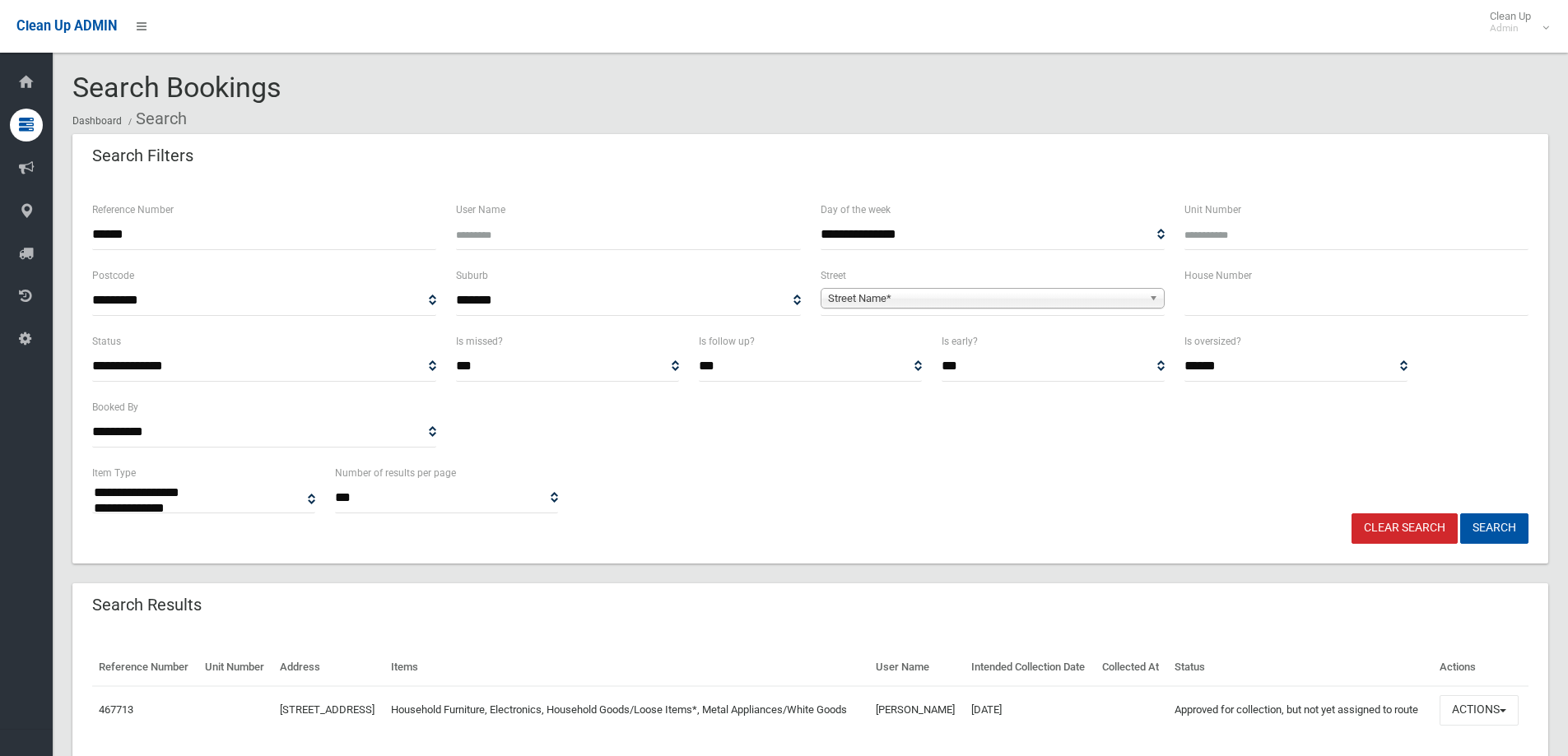
select select
click at [1497, 529] on button "Search" at bounding box center [1494, 528] width 68 height 30
select select
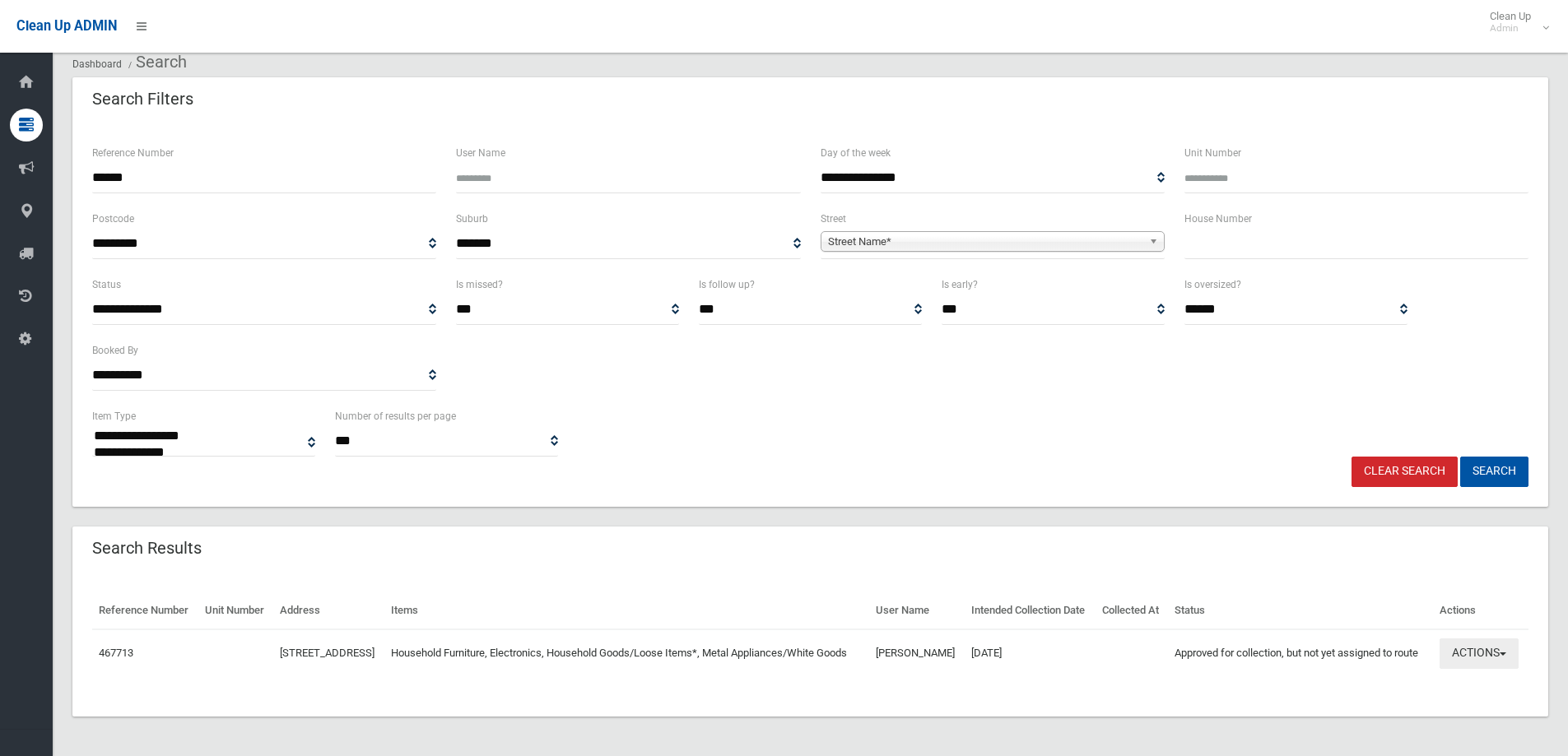
click at [1473, 652] on button "Actions" at bounding box center [1478, 653] width 79 height 30
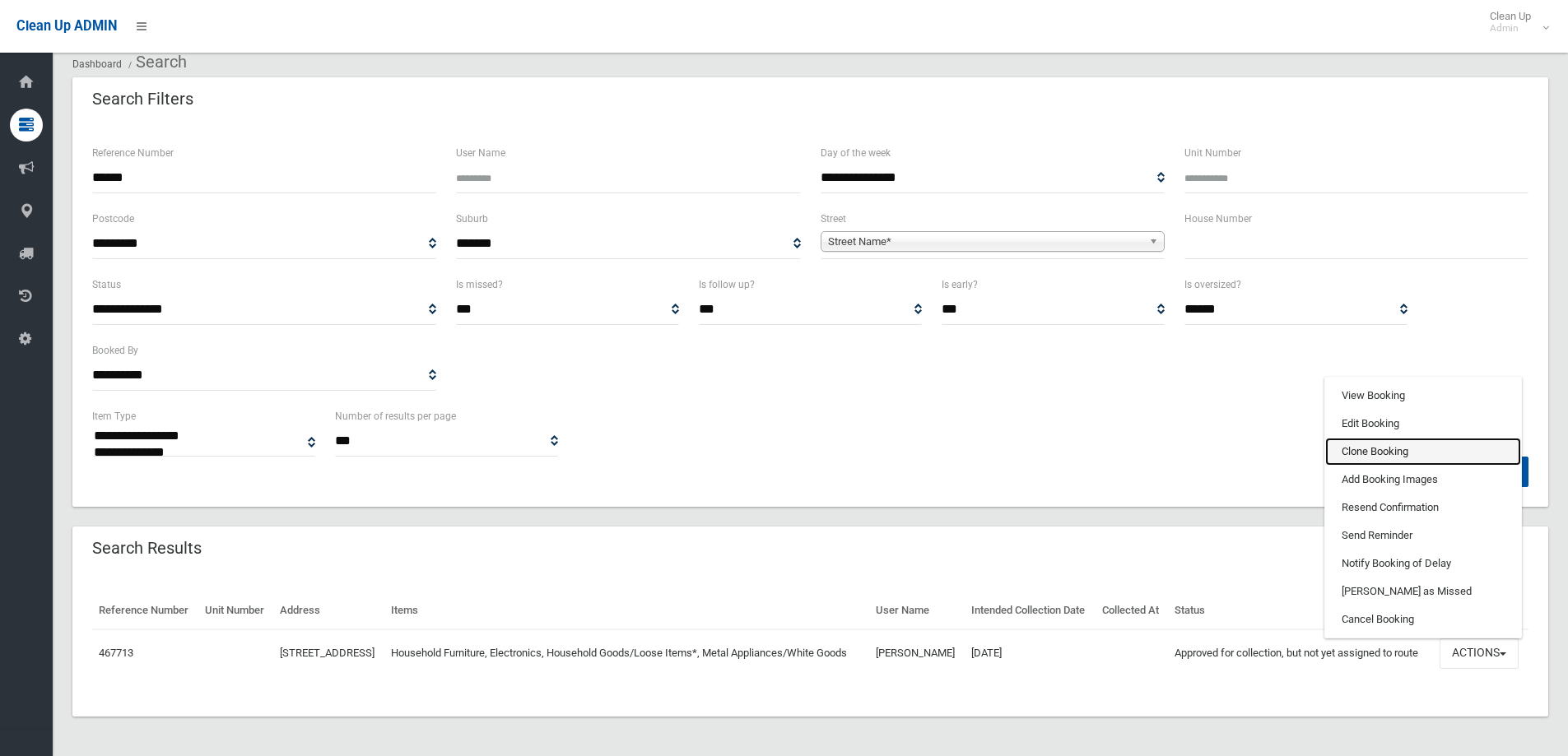
click at [1360, 447] on link "Clone Booking" at bounding box center [1423, 451] width 196 height 28
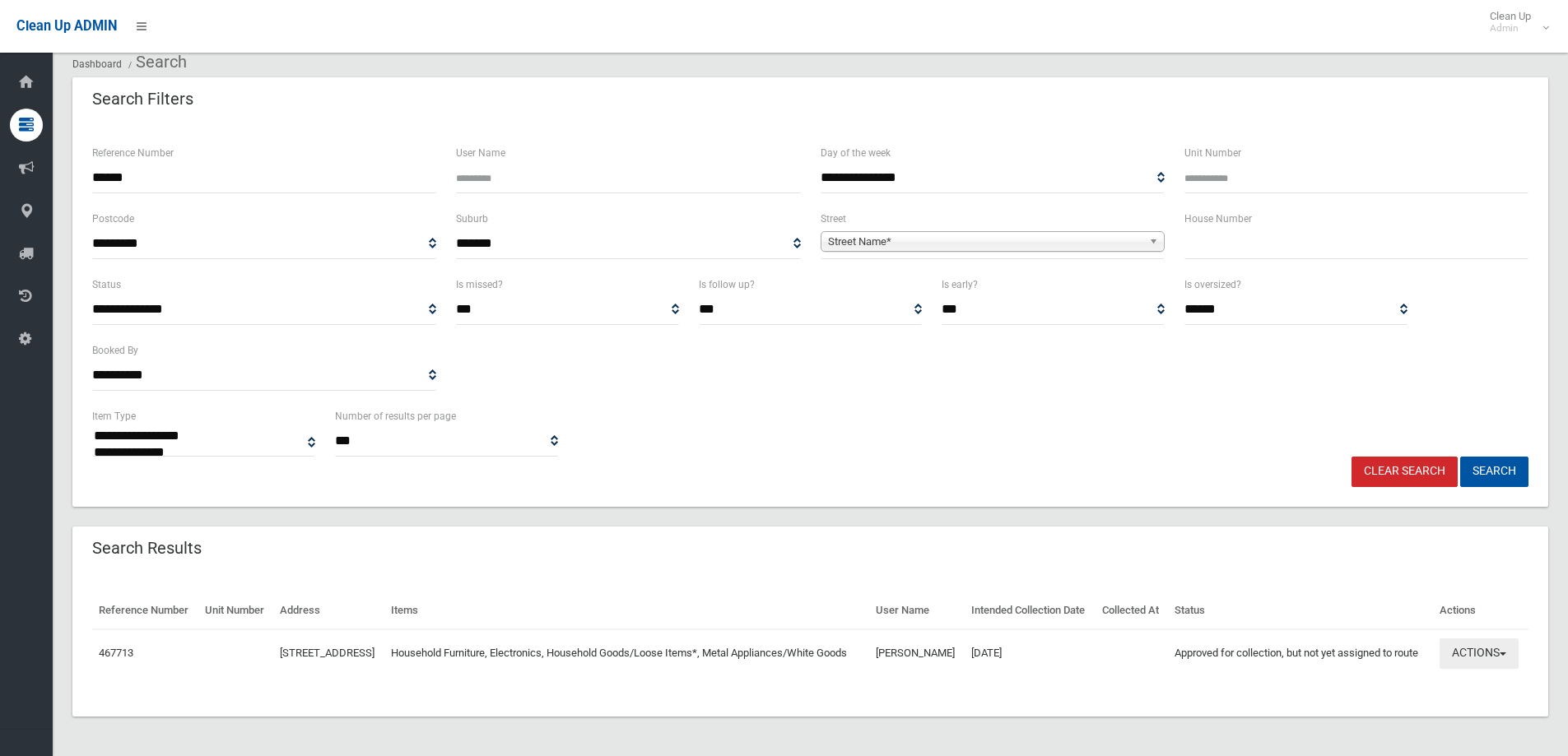
click at [1482, 653] on button "Actions" at bounding box center [1478, 653] width 79 height 30
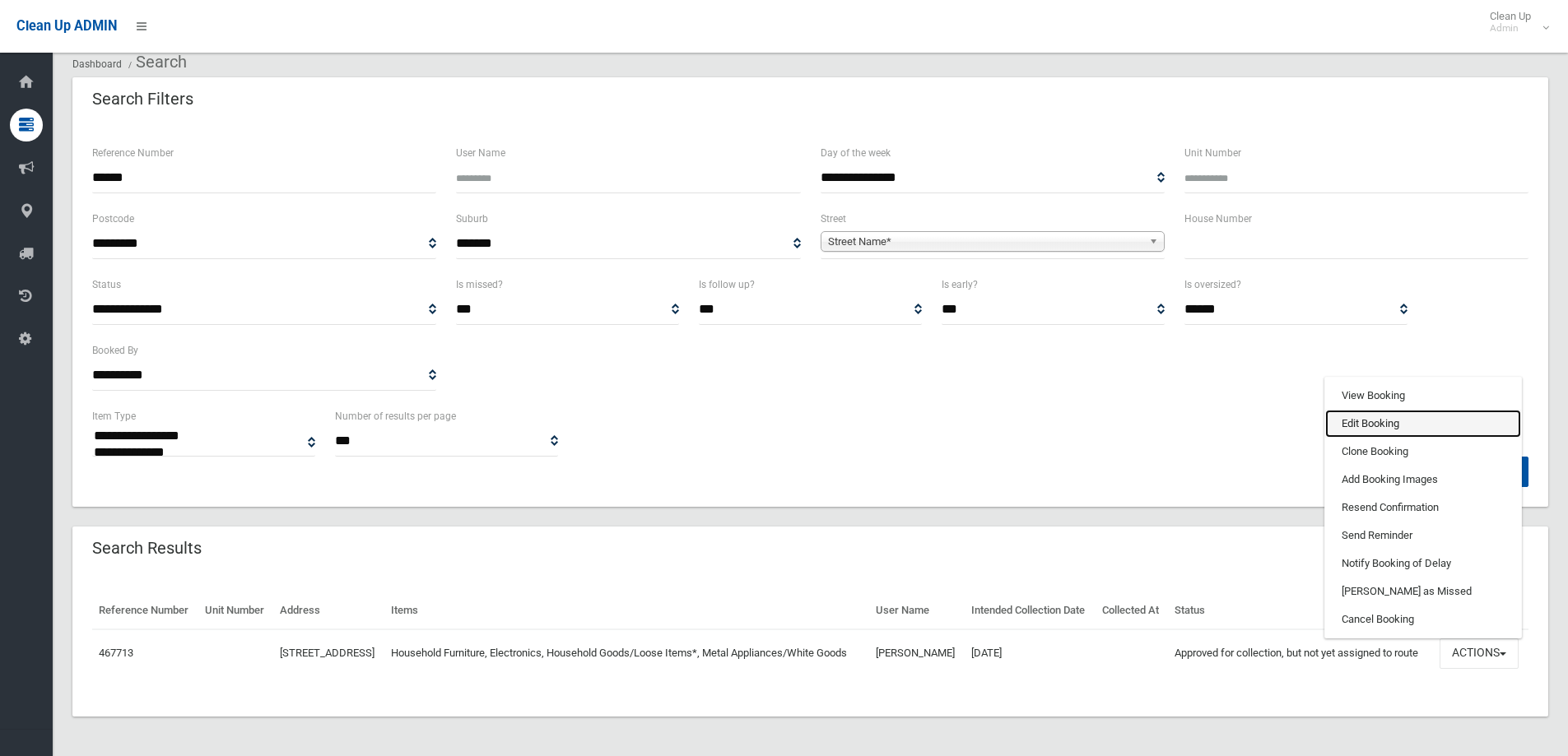
click at [1364, 418] on link "Edit Booking" at bounding box center [1423, 423] width 196 height 28
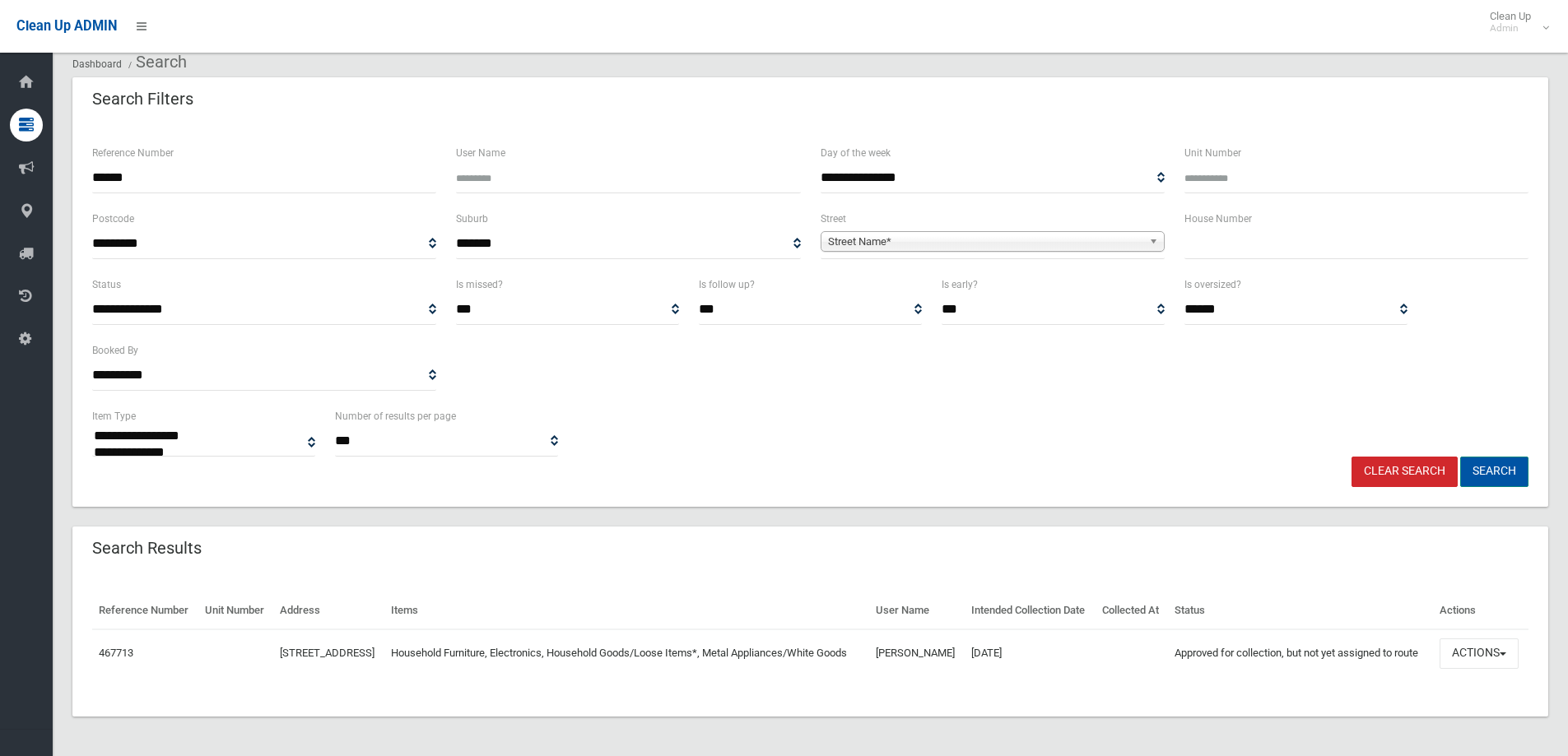
click at [1494, 456] on button "Search" at bounding box center [1494, 471] width 68 height 30
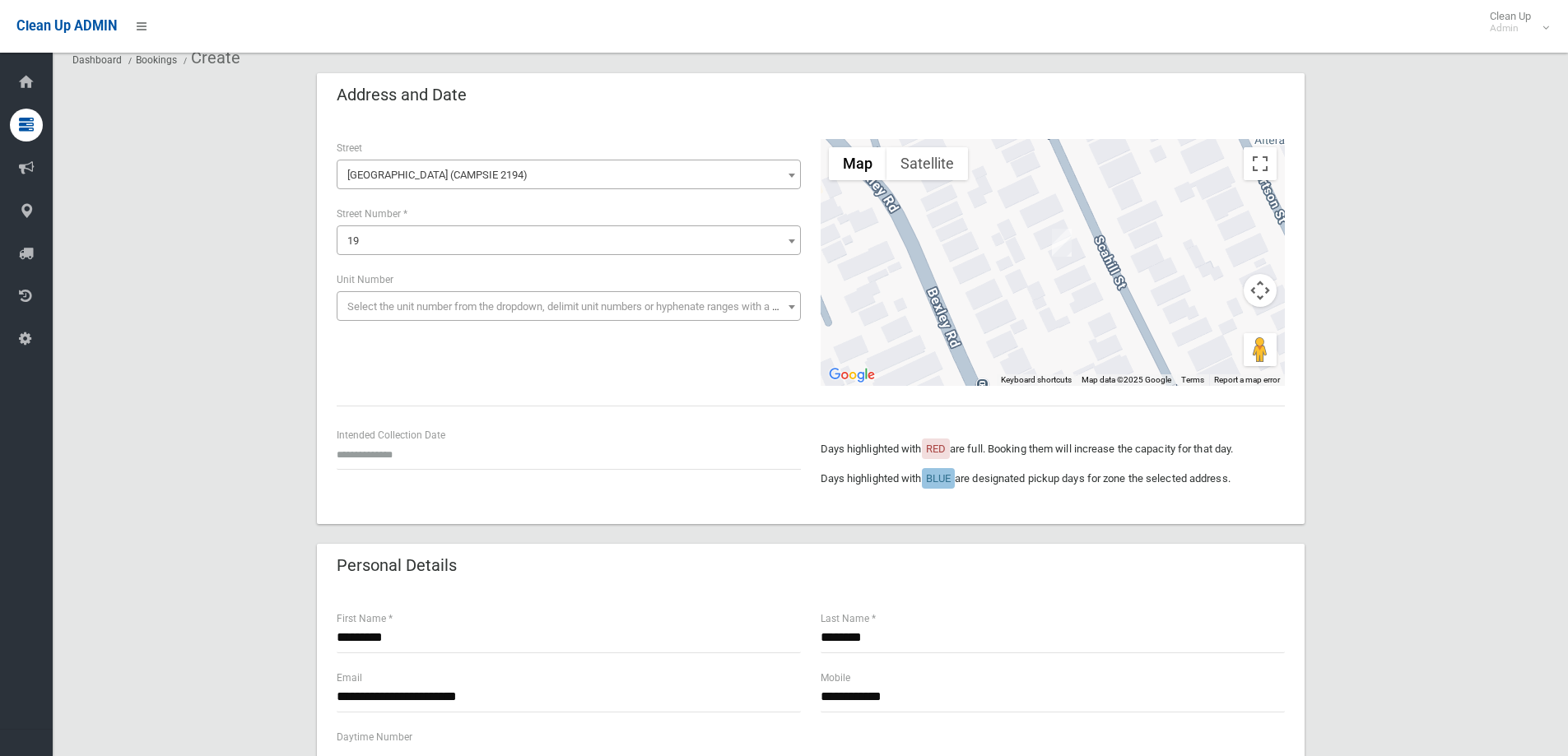
scroll to position [164, 0]
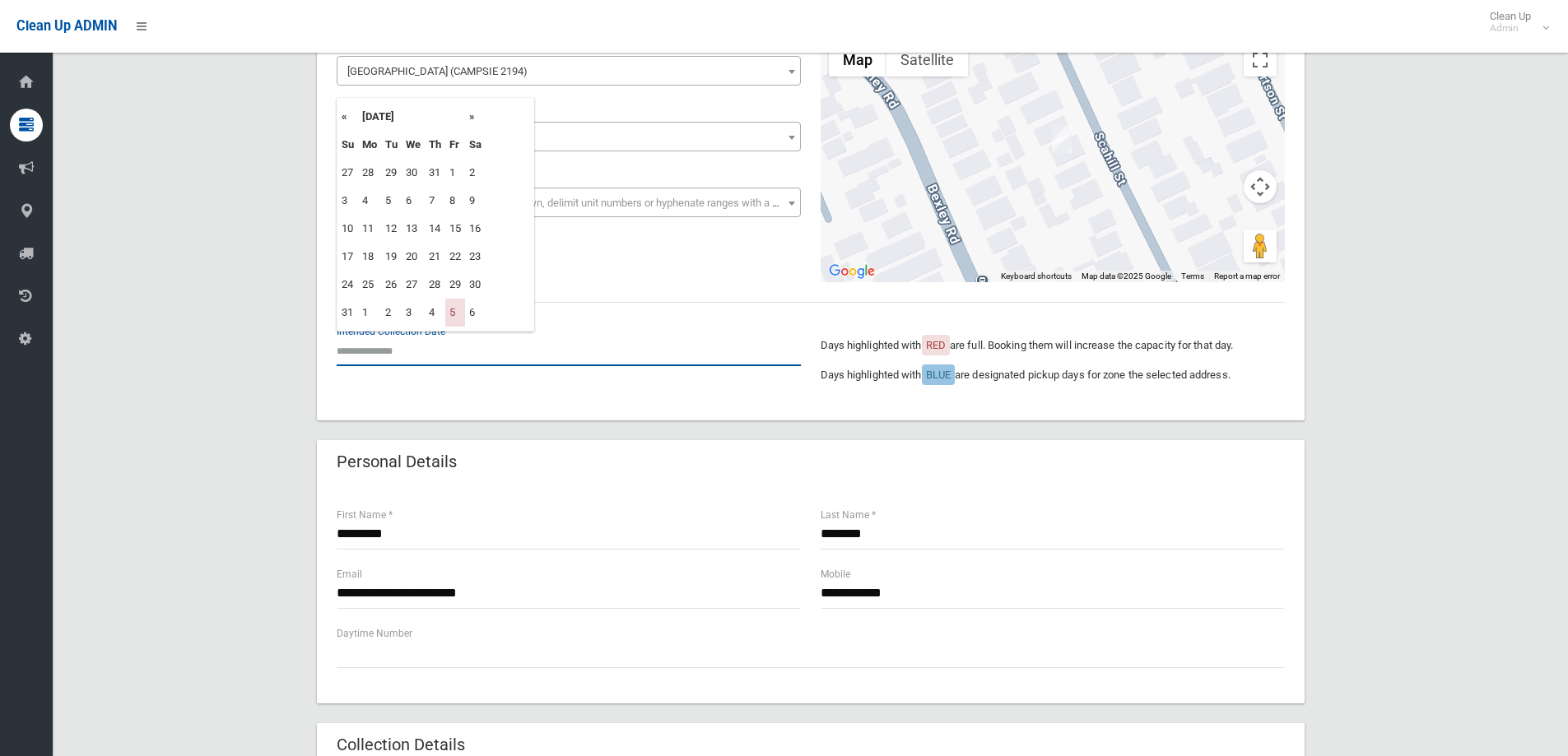
click at [383, 355] on input "text" at bounding box center [568, 350] width 464 height 30
click at [474, 116] on th "»" at bounding box center [475, 117] width 20 height 28
click at [456, 227] on td "19" at bounding box center [456, 229] width 19 height 28
type input "**********"
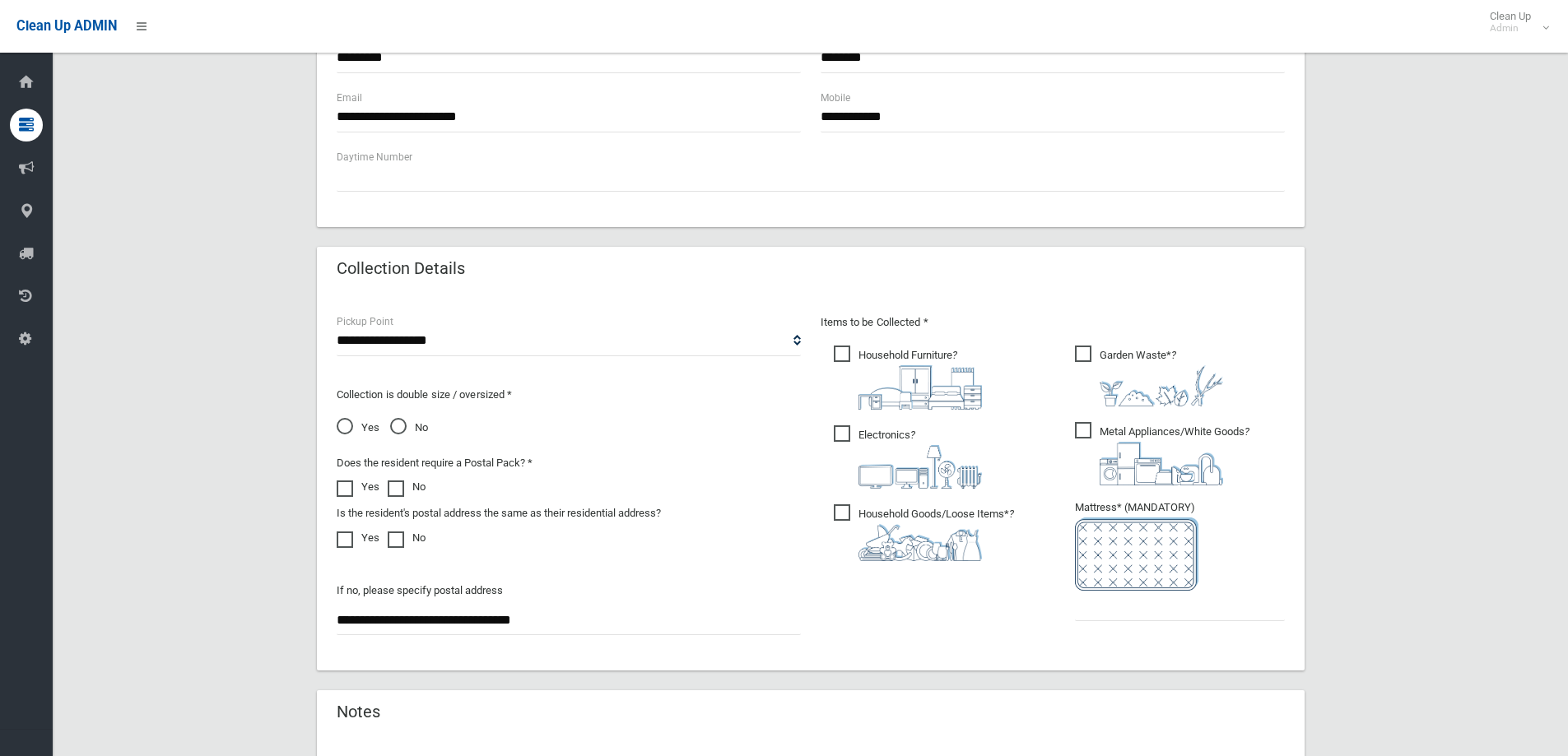
scroll to position [659, 0]
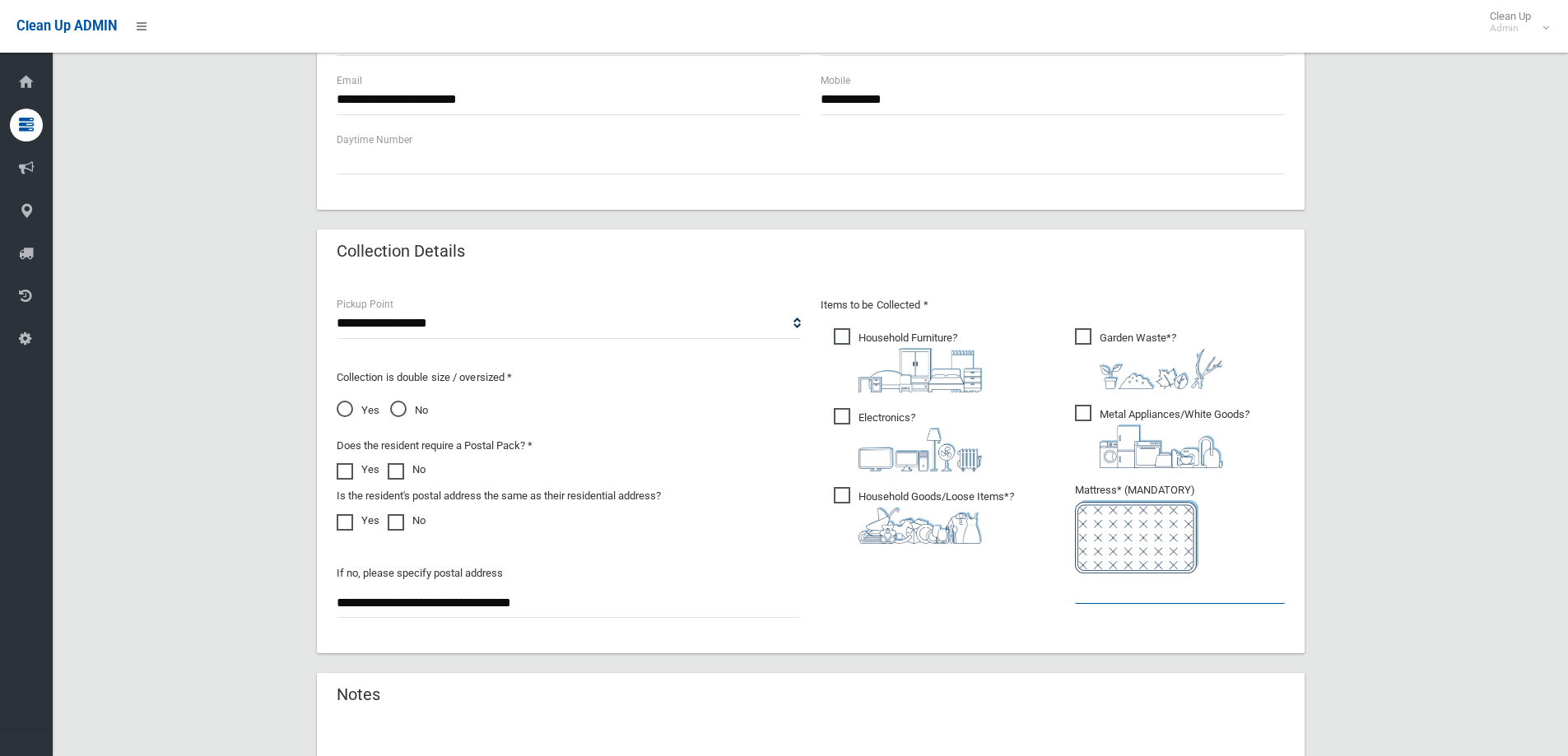
click at [1107, 598] on input "text" at bounding box center [1180, 588] width 210 height 30
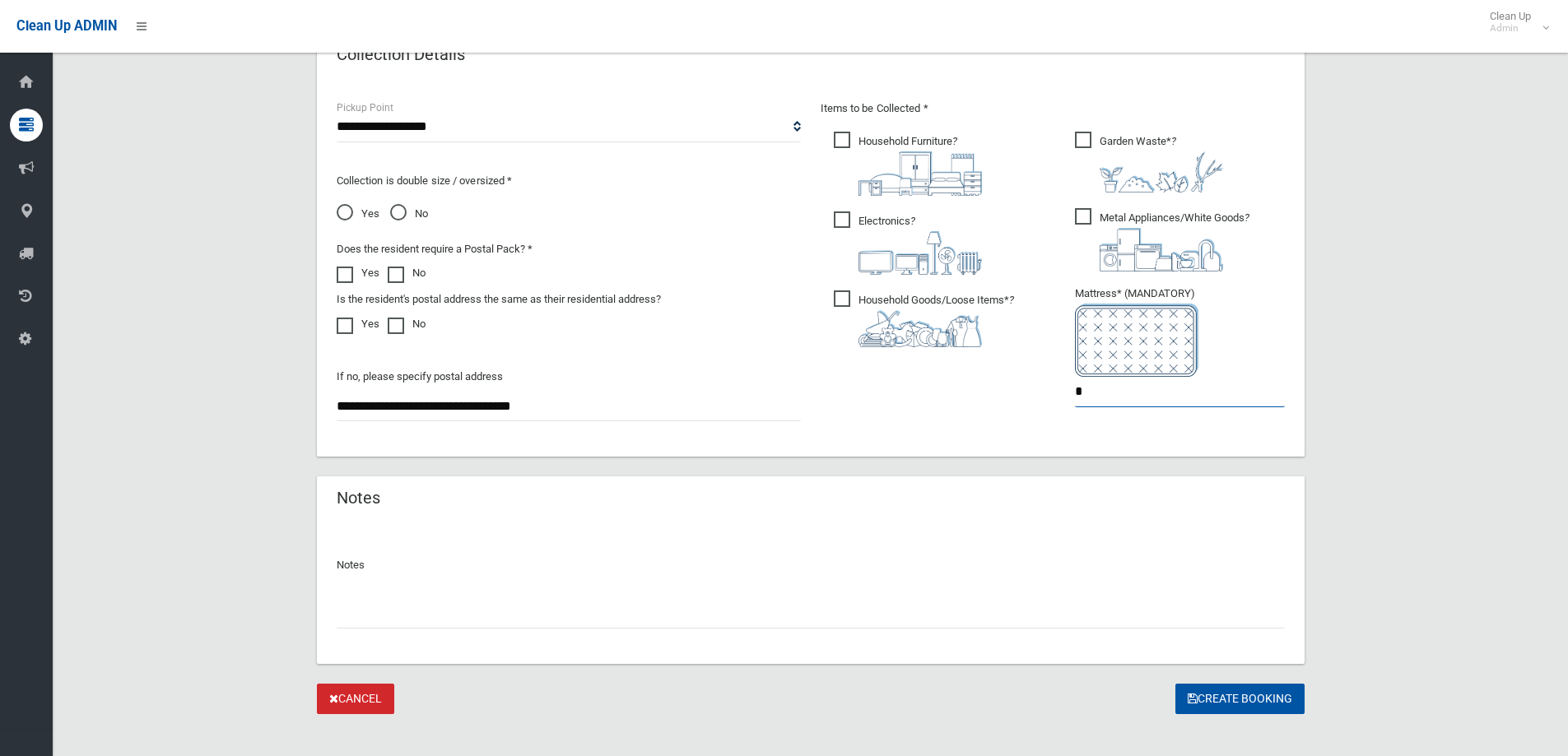
scroll to position [872, 0]
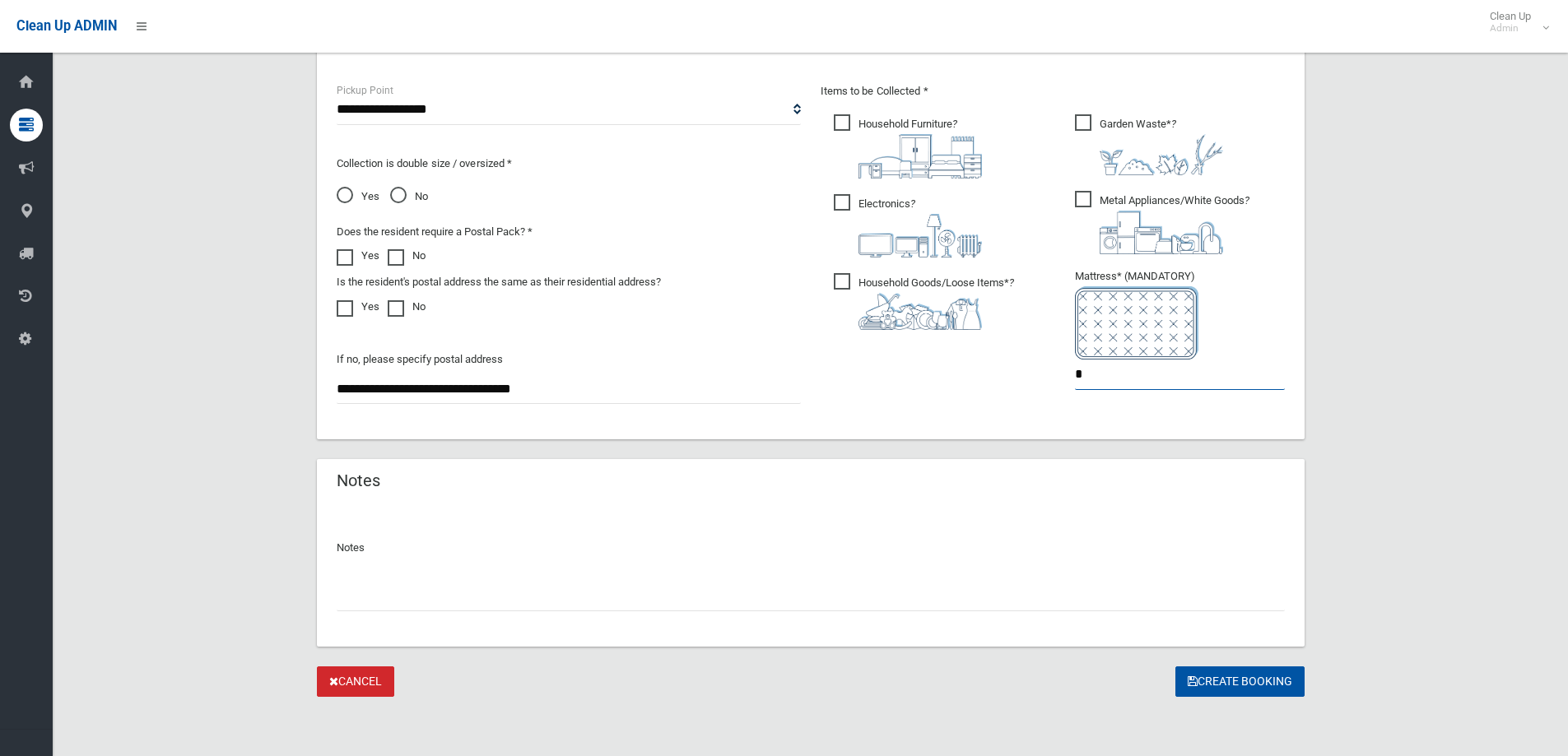
type input "*"
click at [351, 597] on input "text" at bounding box center [811, 595] width 948 height 30
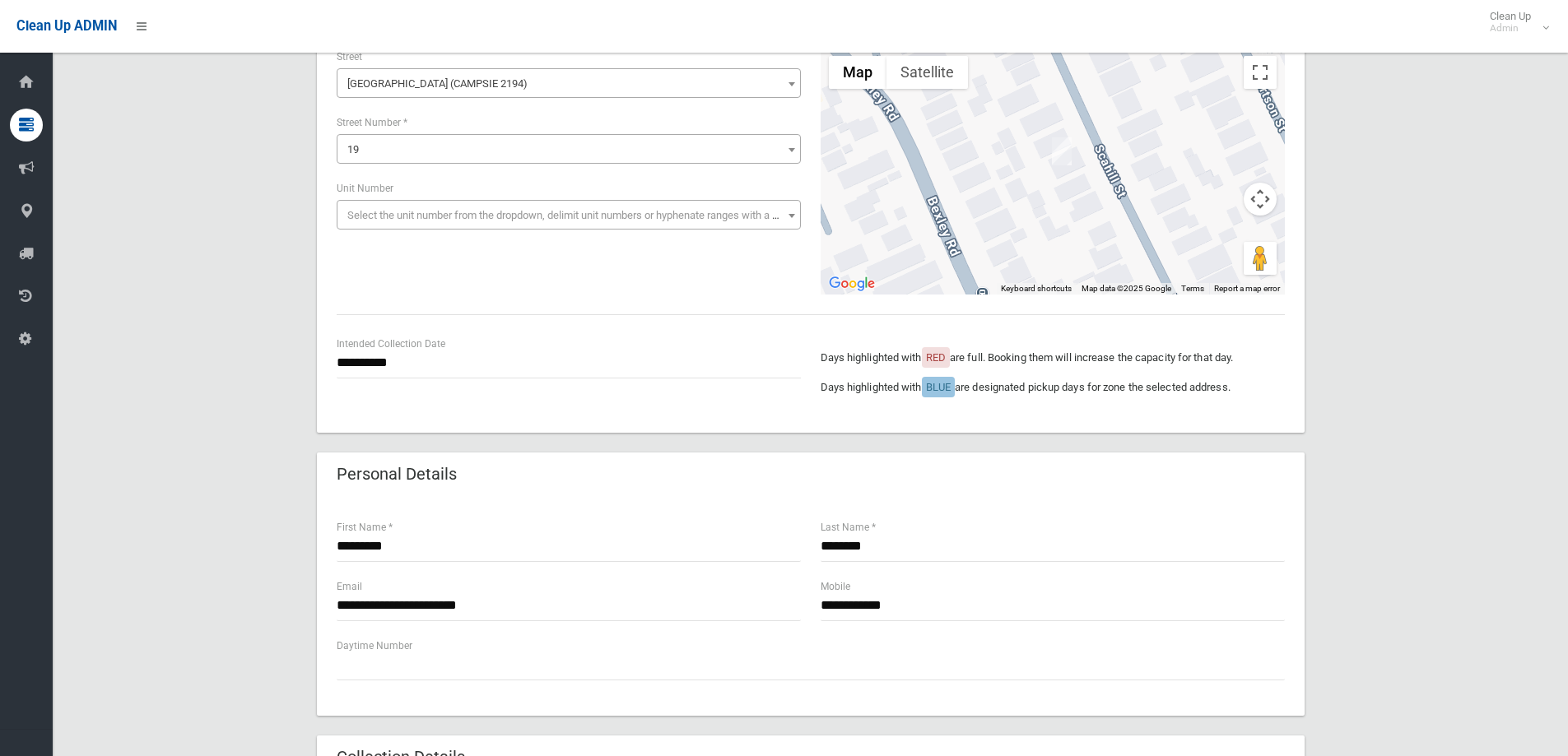
scroll to position [0, 0]
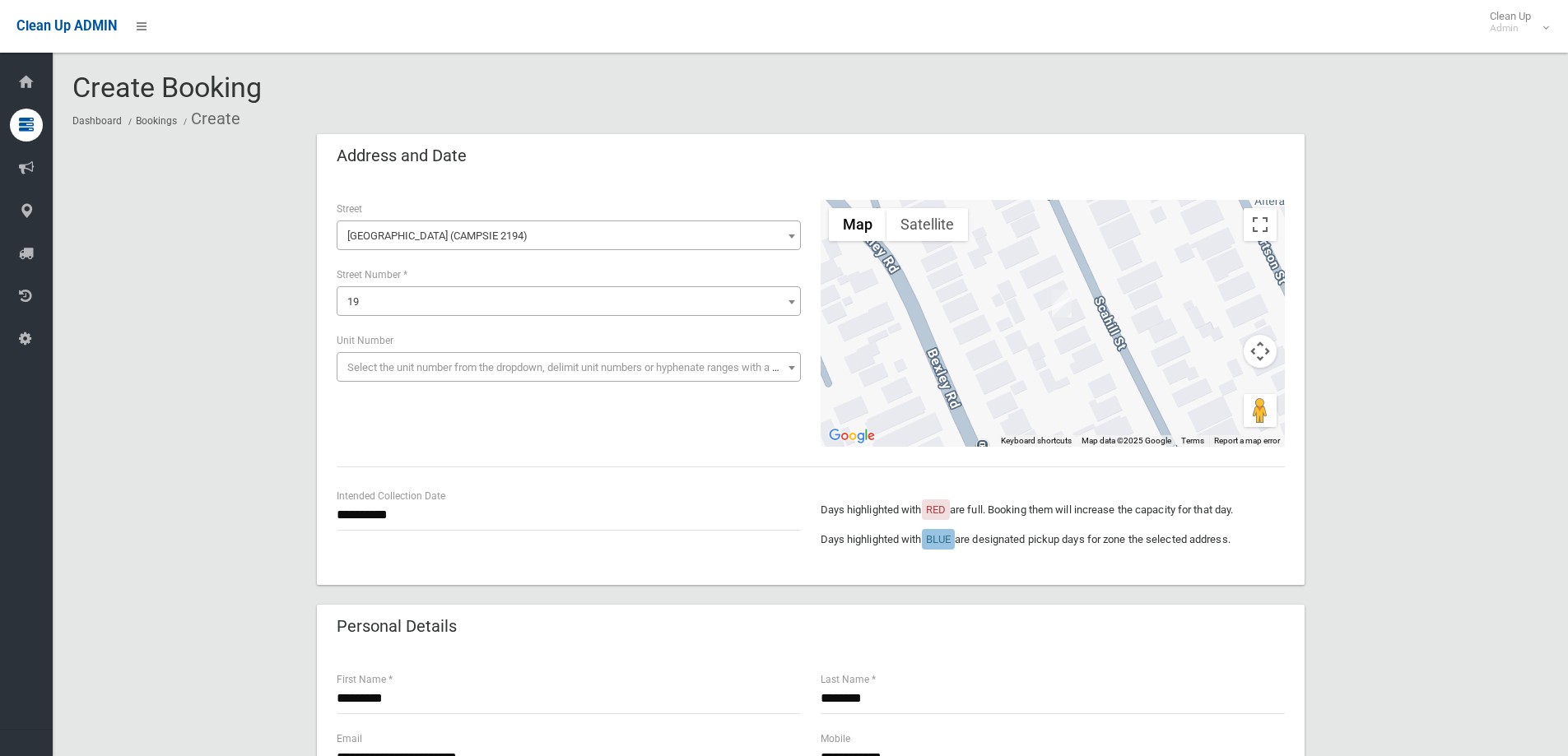
type input "**********"
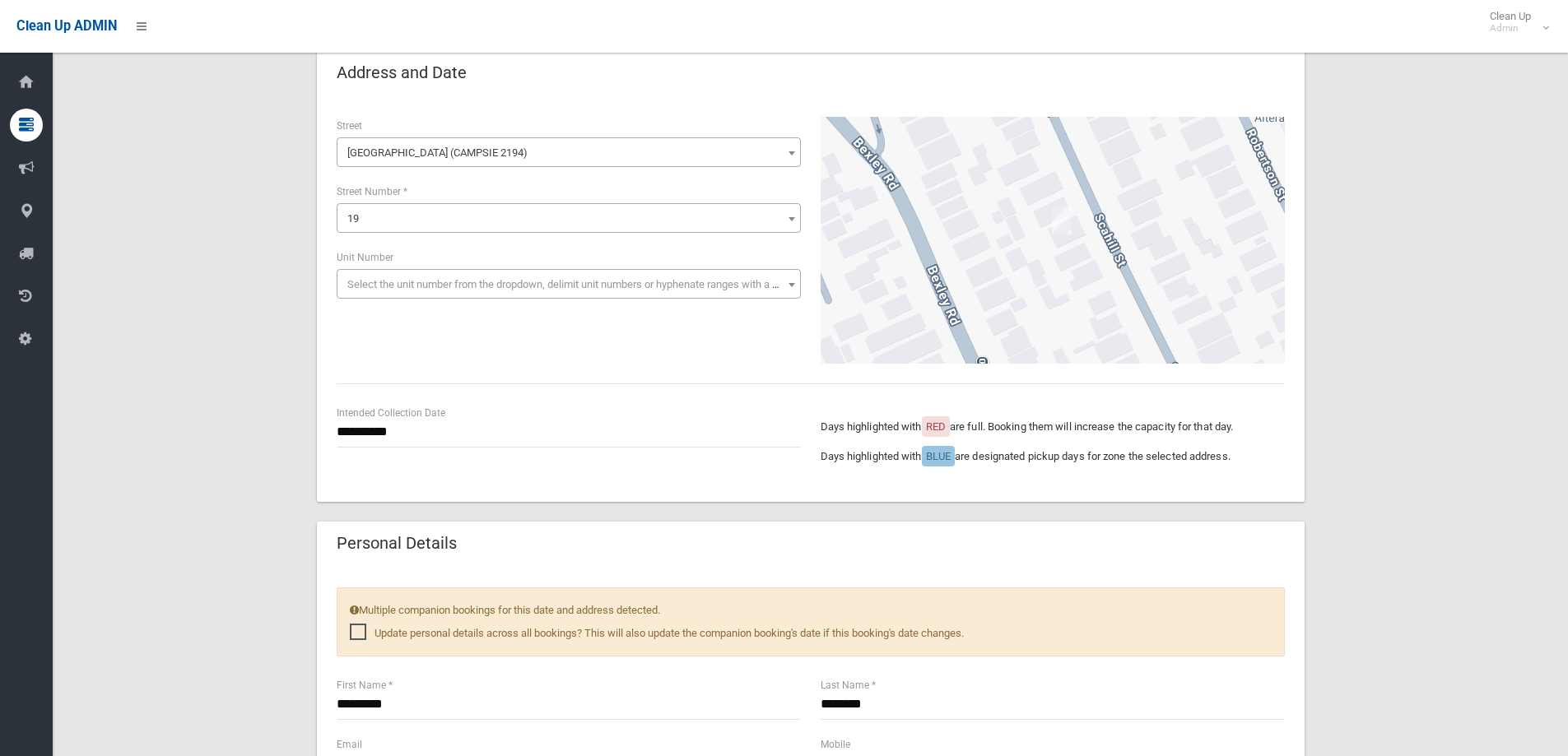
scroll to position [247, 0]
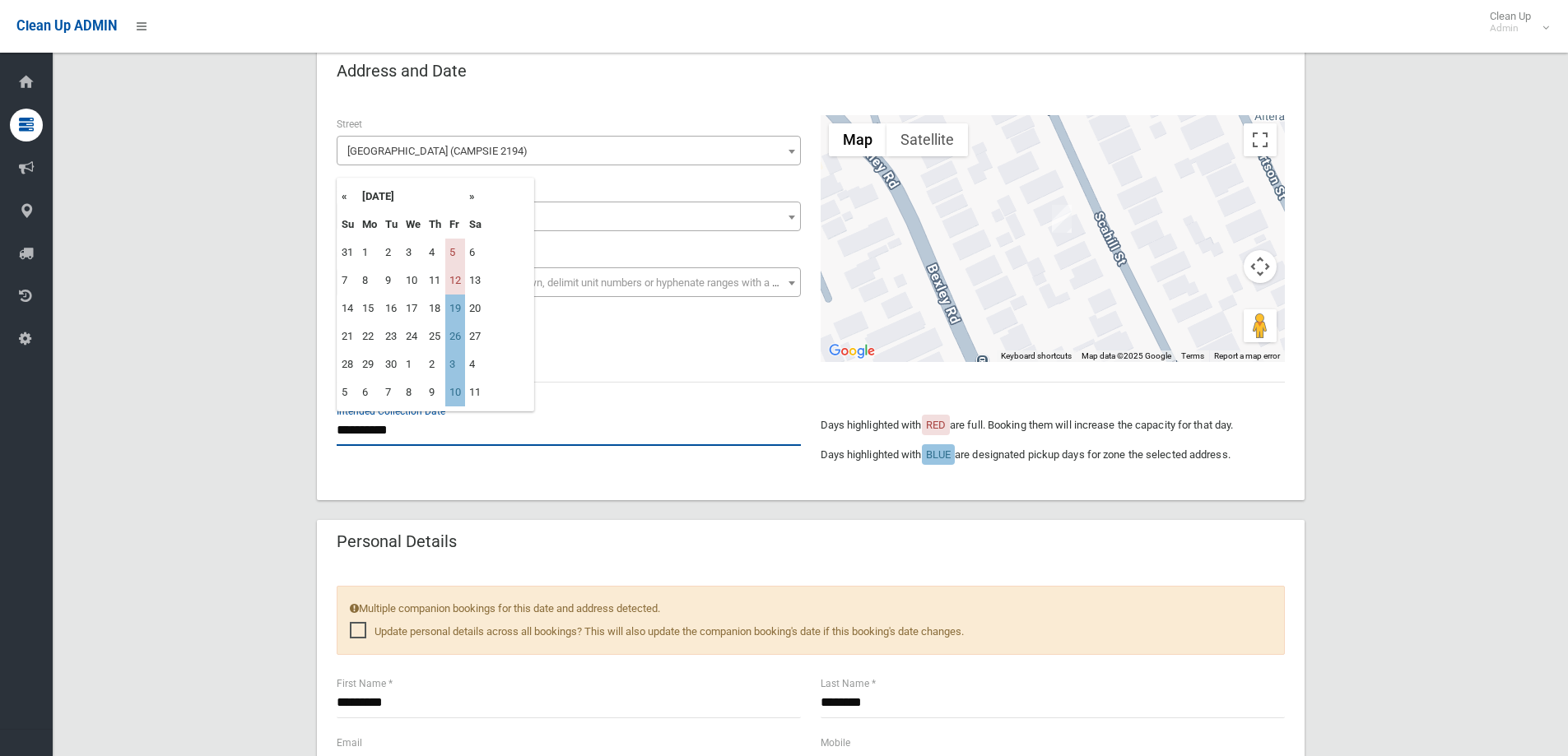
click at [399, 424] on input "**********" at bounding box center [568, 430] width 464 height 30
click at [451, 306] on td "19" at bounding box center [456, 308] width 19 height 28
type input "**********"
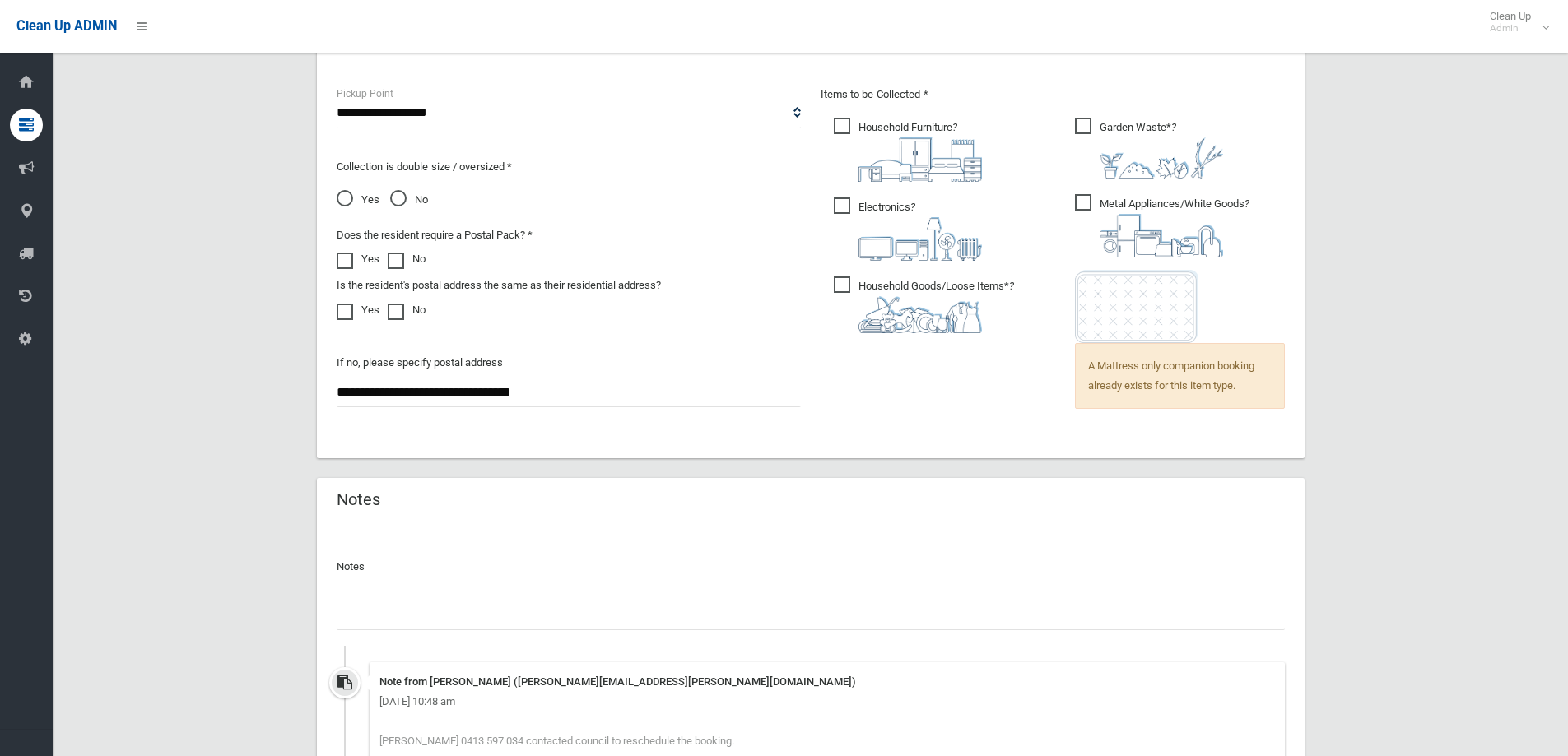
scroll to position [1281, 0]
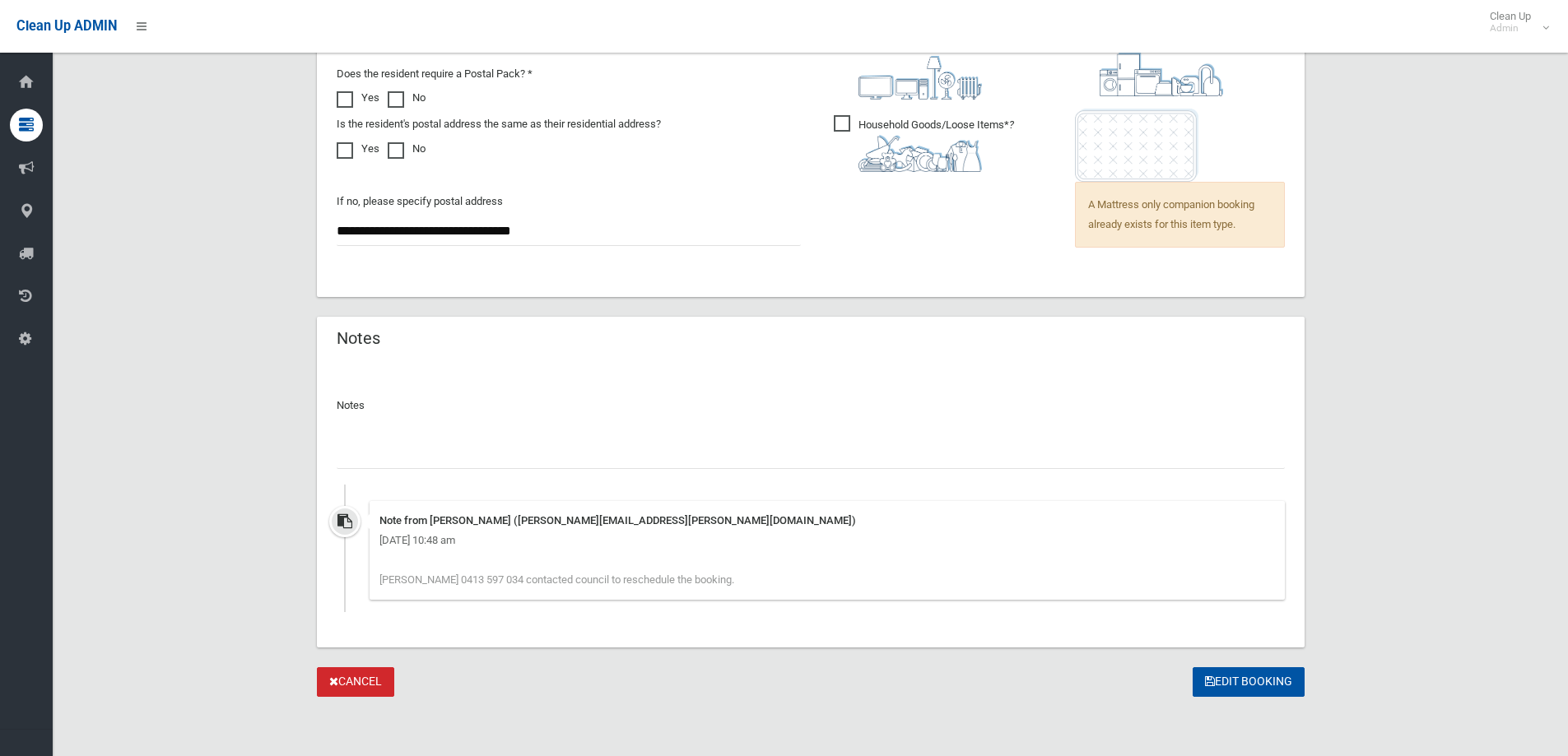
drag, startPoint x: 380, startPoint y: 454, endPoint x: 386, endPoint y: 447, distance: 9.2
click at [382, 453] on input "text" at bounding box center [811, 453] width 948 height 30
click at [717, 574] on div "Note from Natalie Miller (natalie.miller@cbcity.nsw.gov.au) Monday 28th July 20…" at bounding box center [827, 550] width 915 height 98
drag, startPoint x: 382, startPoint y: 452, endPoint x: 397, endPoint y: 447, distance: 15.8
click at [383, 452] on input "text" at bounding box center [811, 453] width 948 height 30
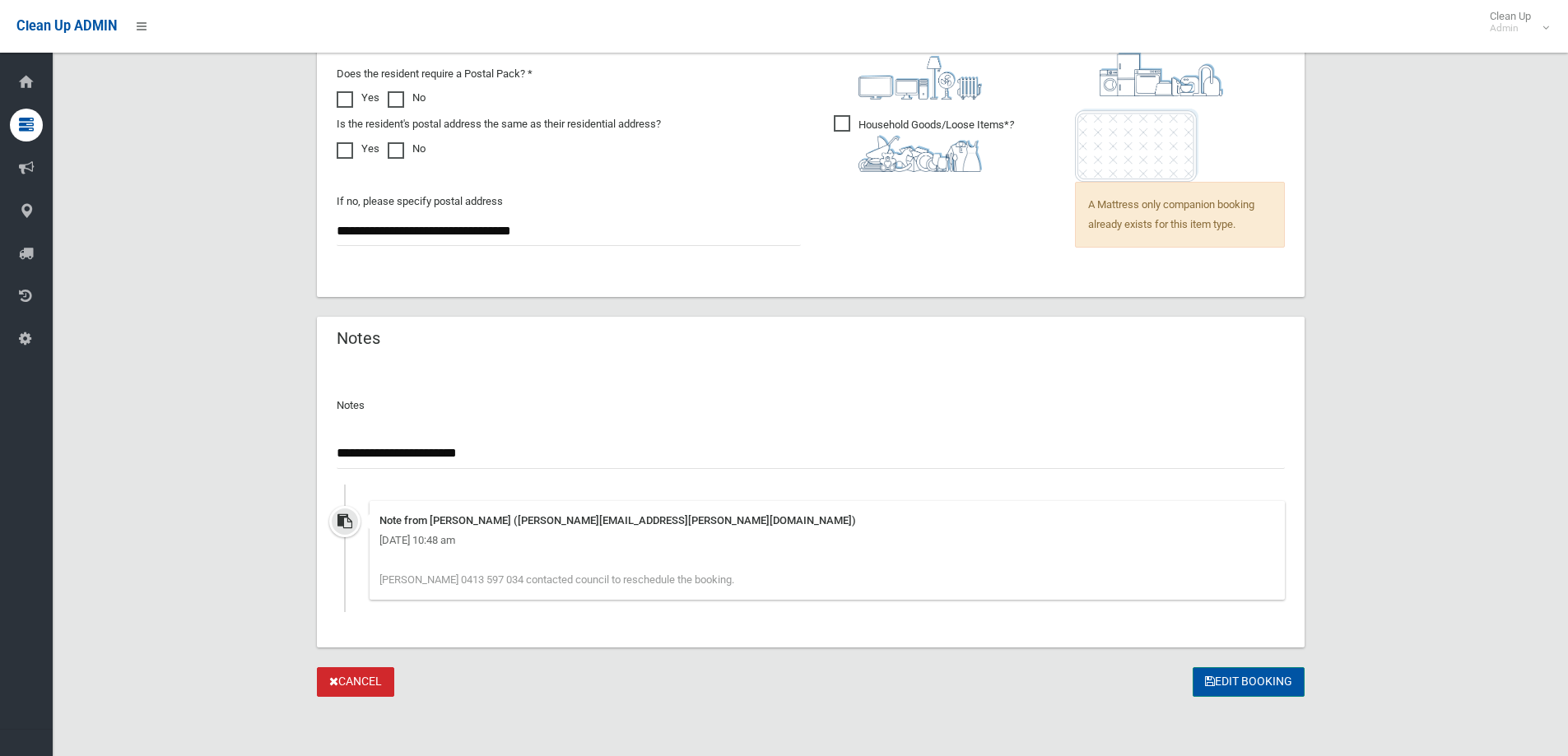
type input "**********"
click at [1248, 680] on button "Edit Booking" at bounding box center [1248, 682] width 112 height 30
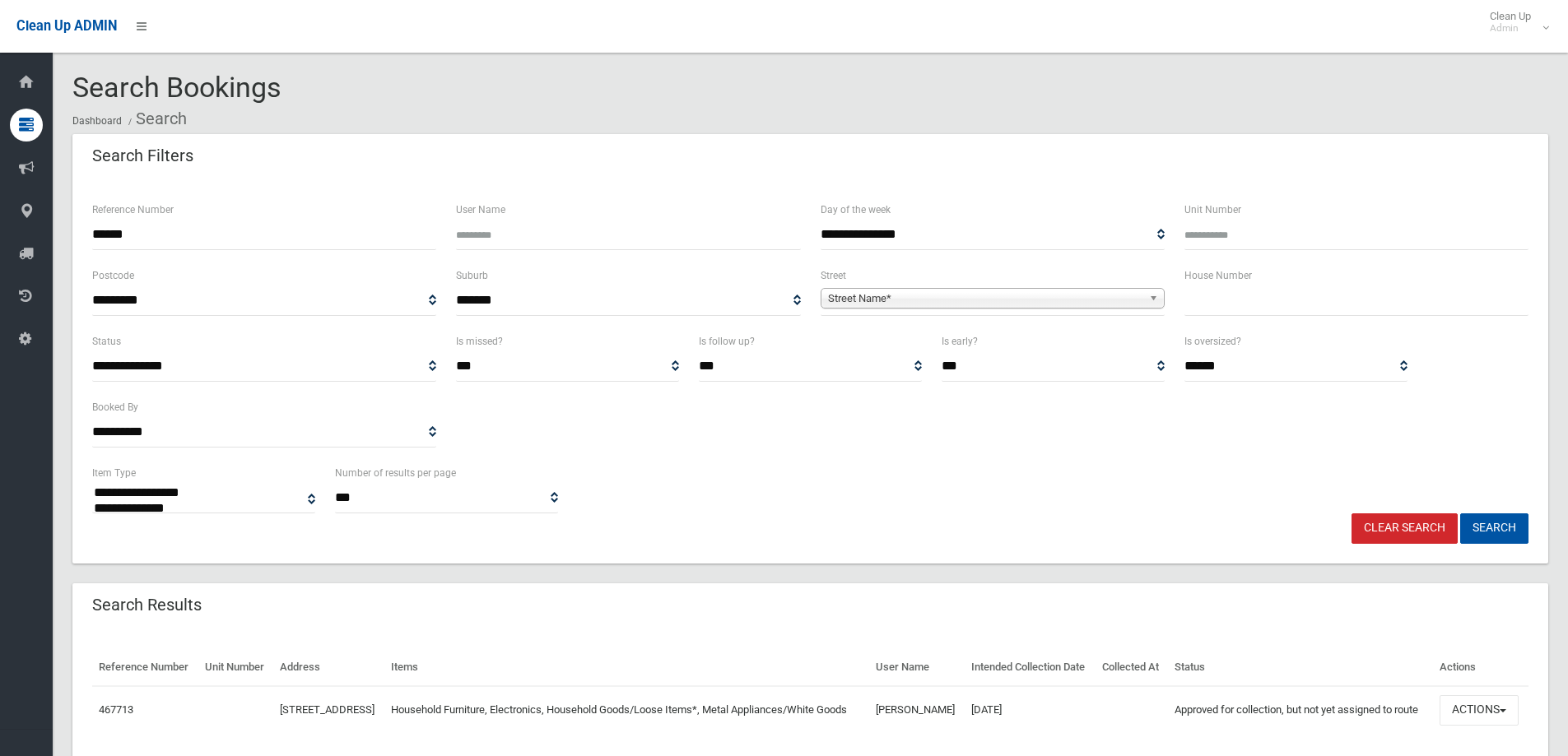
select select
click at [1219, 302] on input "text" at bounding box center [1356, 300] width 344 height 30
type input "**"
click at [882, 302] on span "Street Name*" at bounding box center [985, 299] width 314 height 19
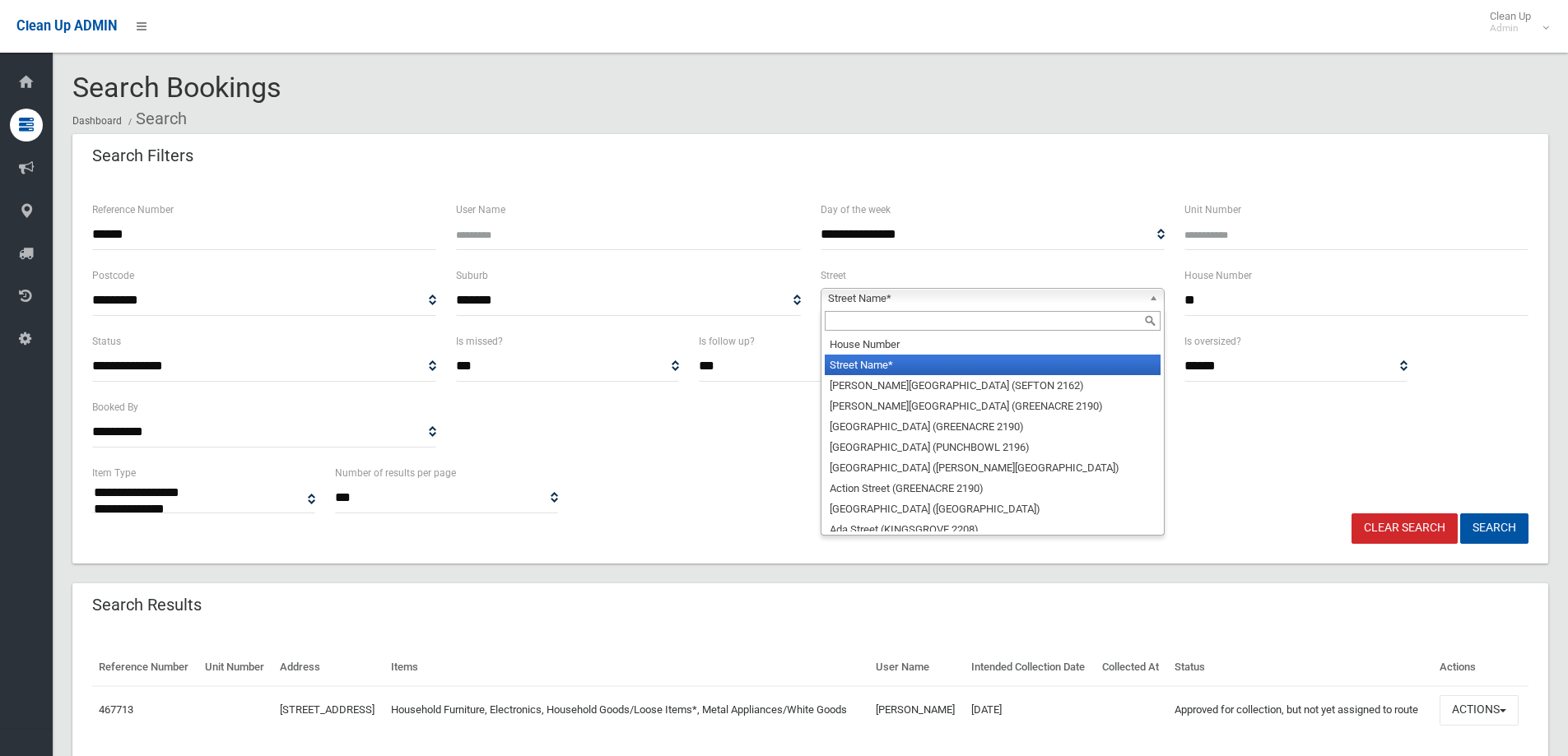
click at [849, 318] on input "text" at bounding box center [992, 321] width 336 height 19
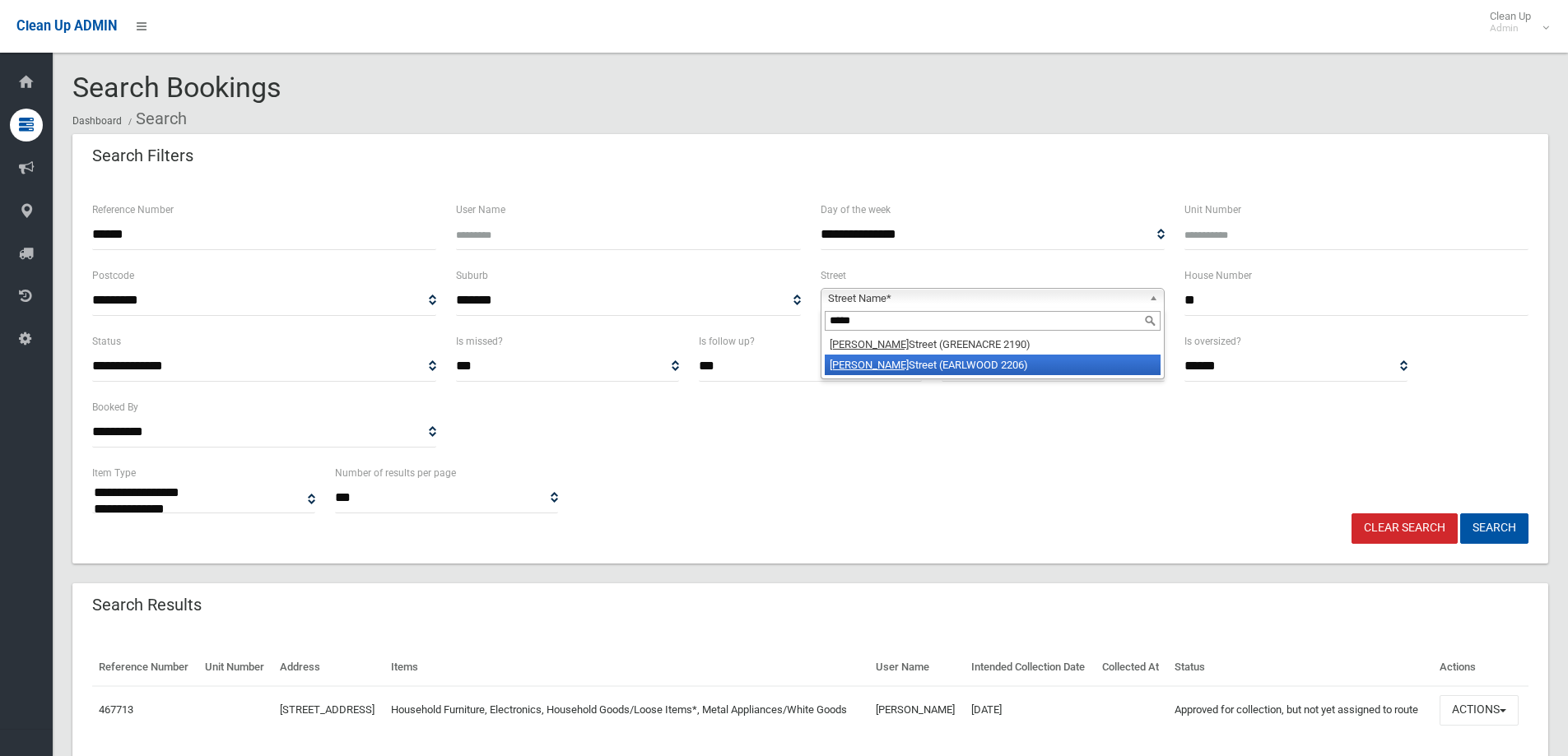
type input "*****"
click at [889, 369] on li "David Street (EARLWOOD 2206)" at bounding box center [992, 364] width 336 height 20
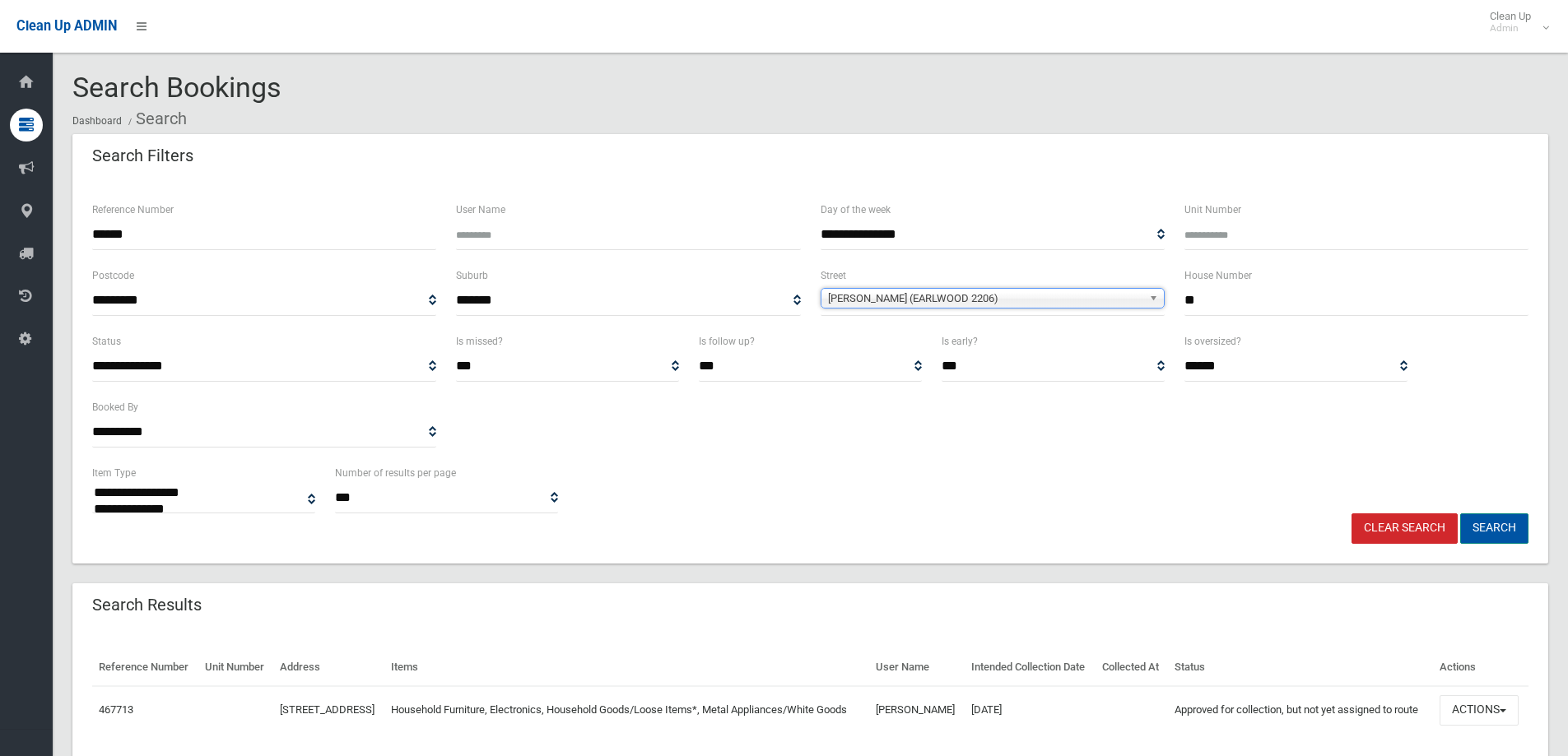
click at [1481, 523] on button "Search" at bounding box center [1494, 528] width 68 height 30
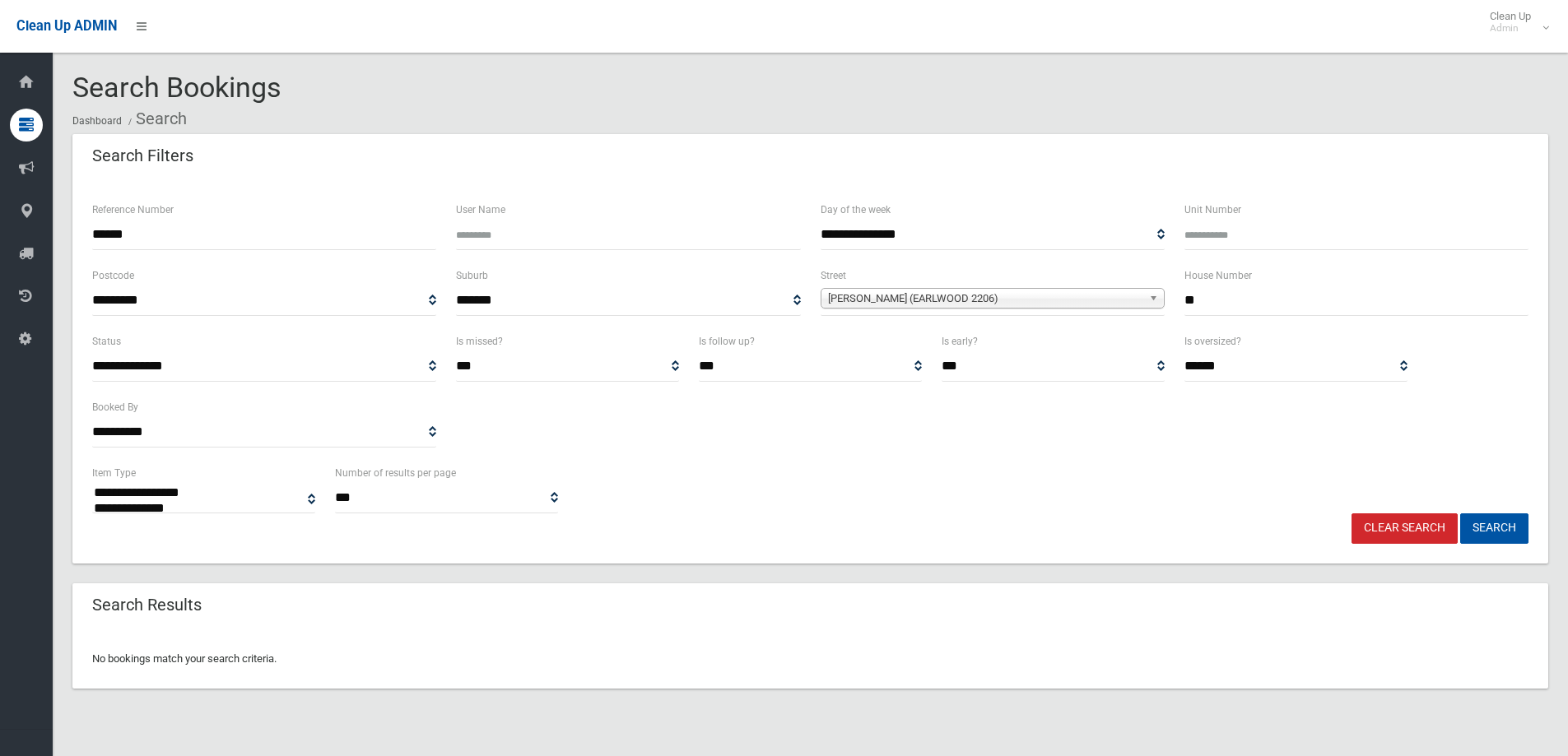
select select
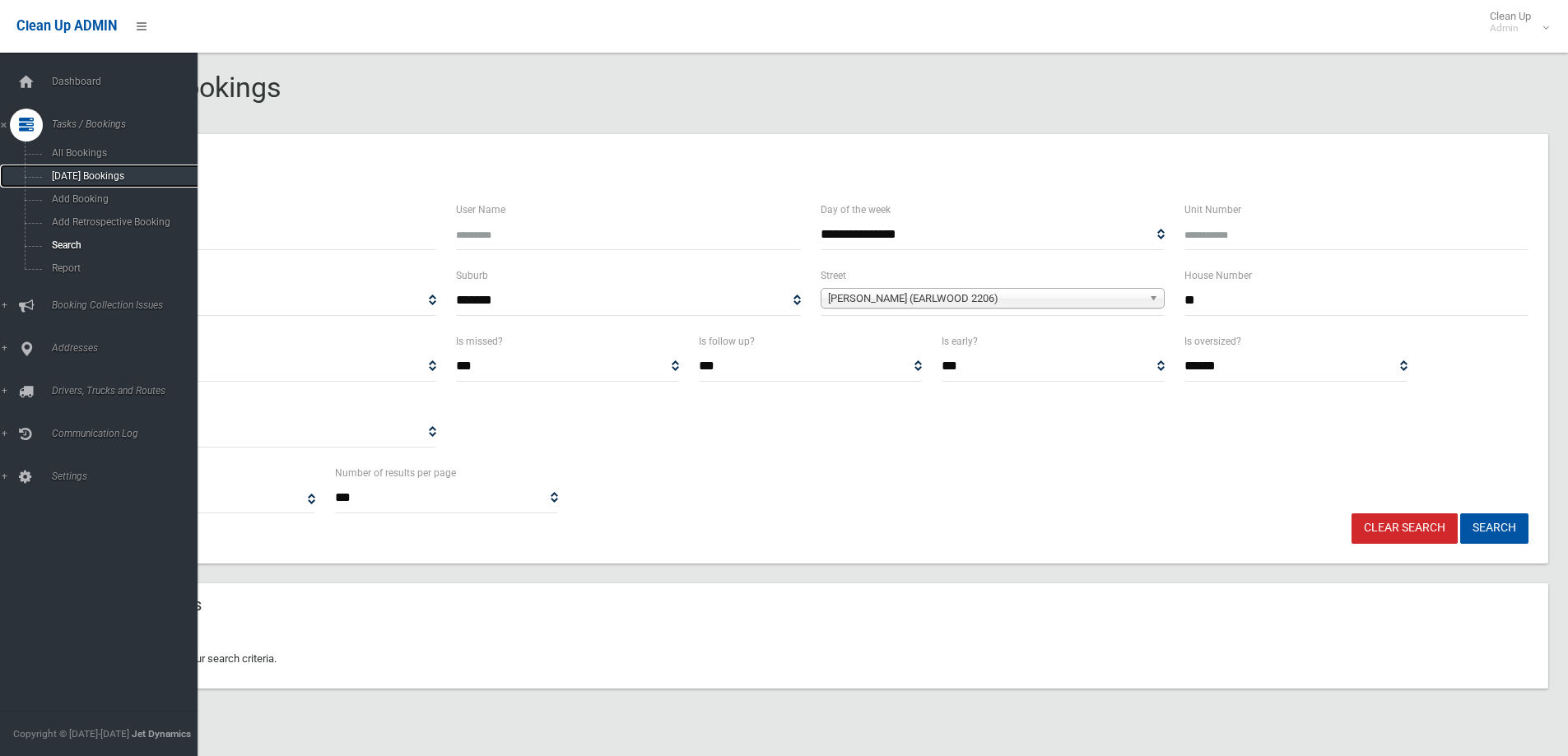
click at [101, 178] on span "[DATE] Bookings" at bounding box center [121, 176] width 149 height 12
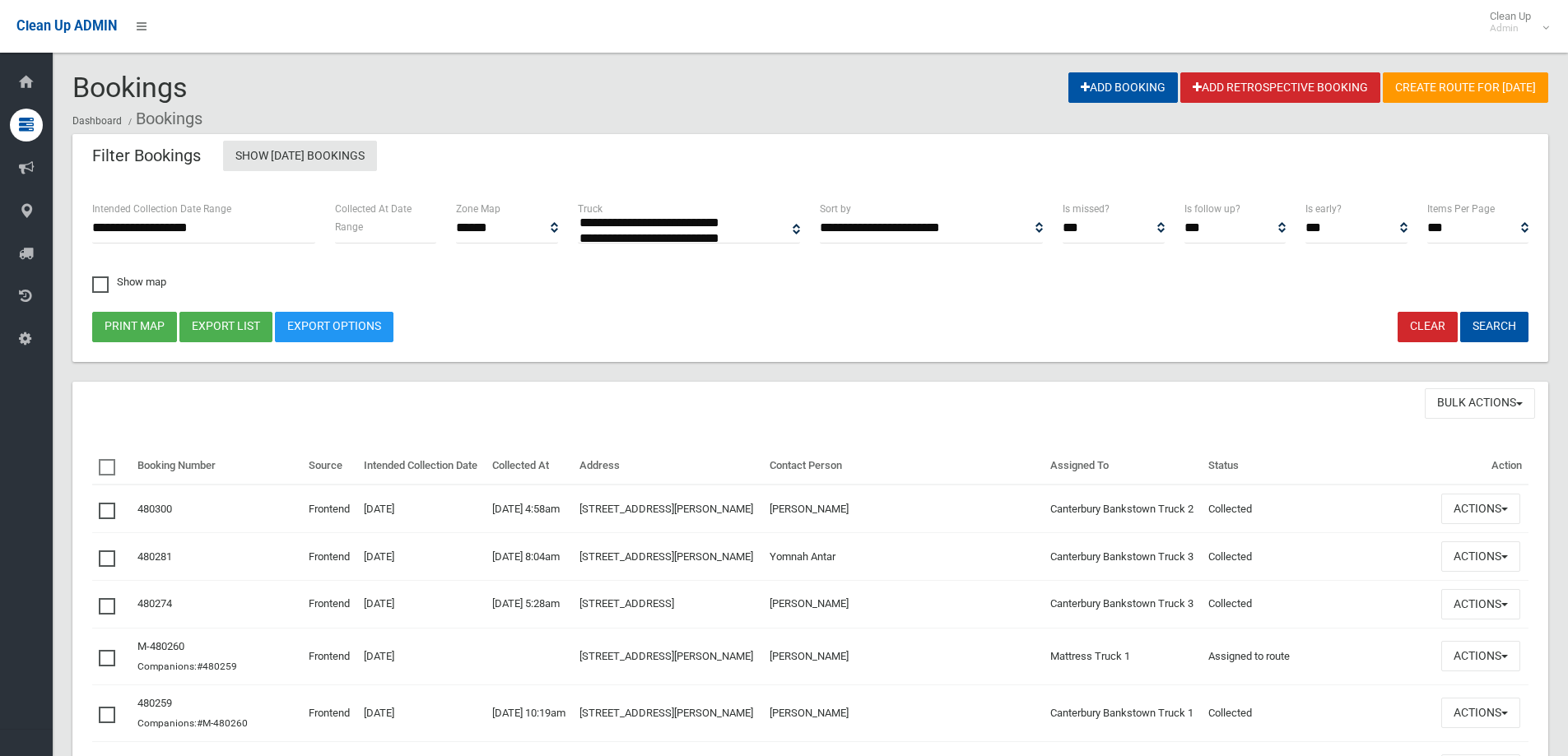
select select
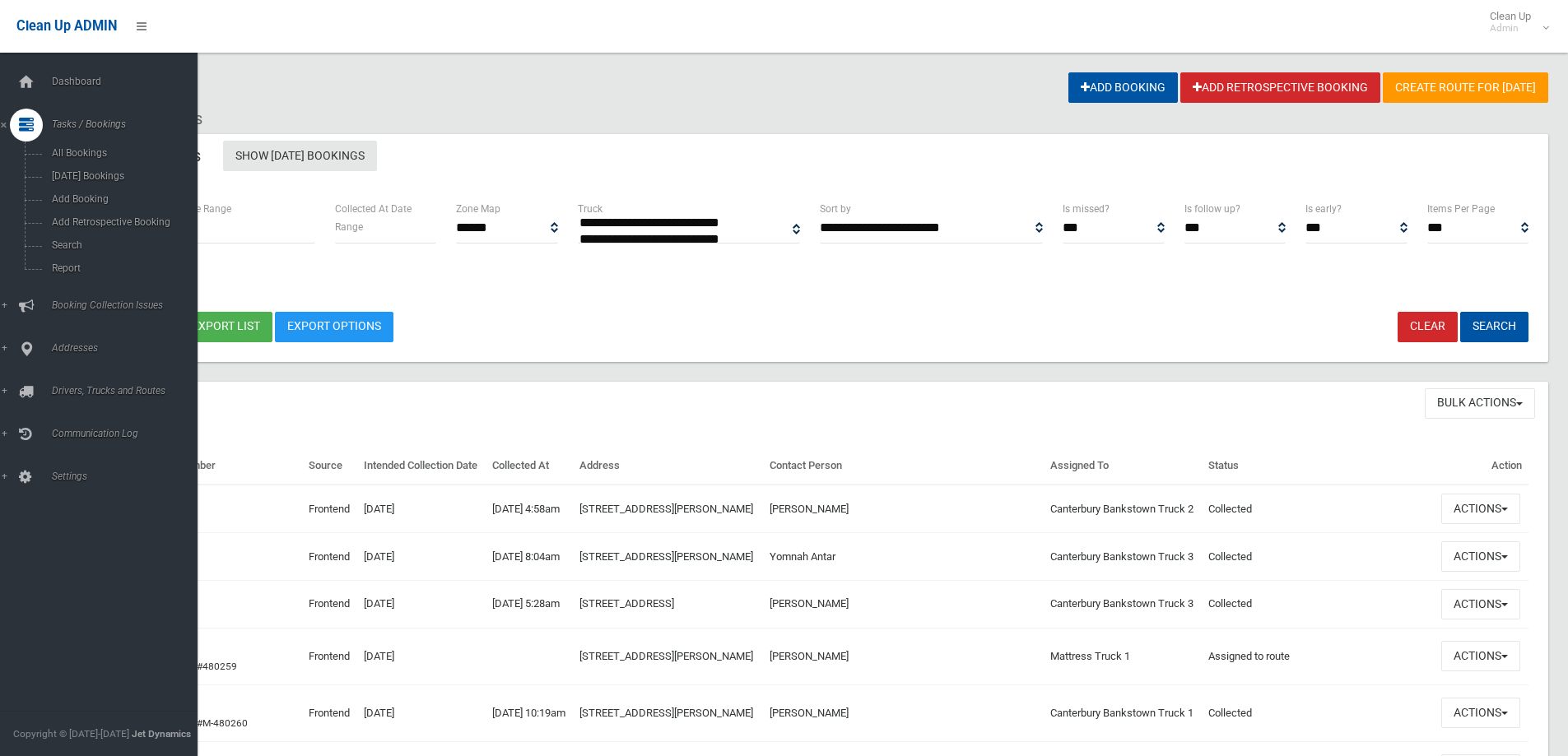
click at [23, 116] on icon at bounding box center [25, 126] width 15 height 33
click at [24, 119] on icon at bounding box center [25, 126] width 15 height 33
click at [61, 199] on span "Add Booking" at bounding box center [121, 199] width 149 height 12
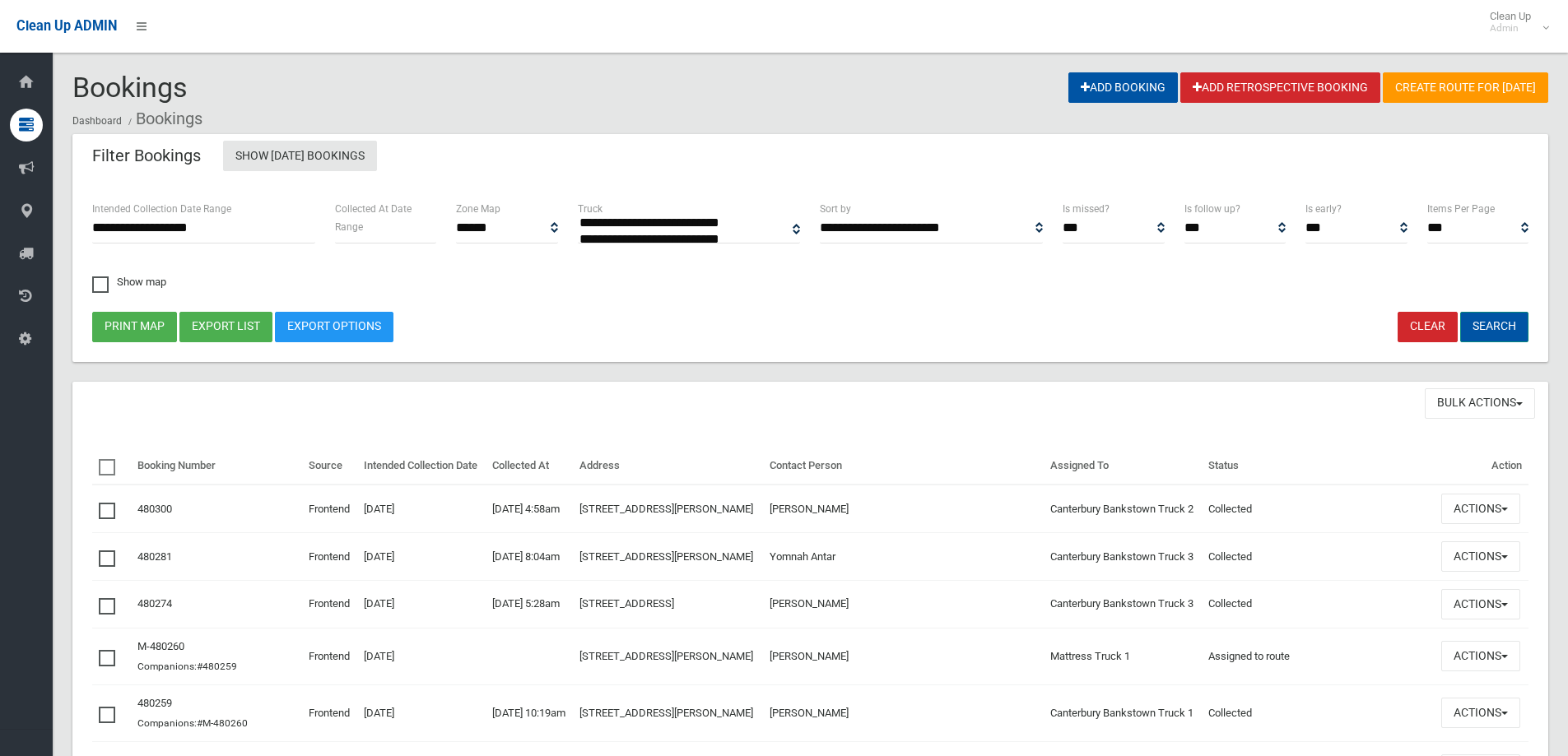
click at [1494, 321] on button "Search" at bounding box center [1494, 327] width 68 height 30
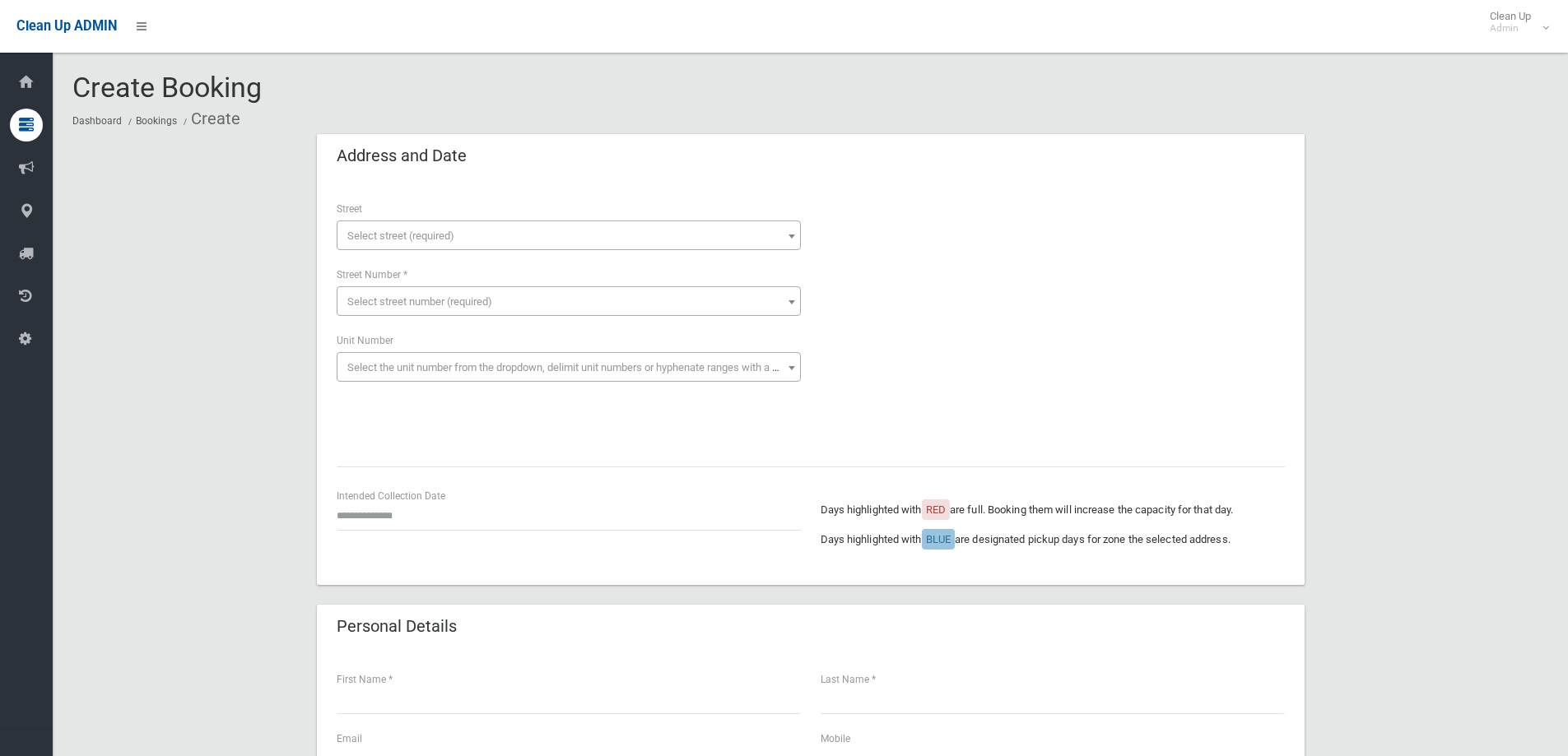
click at [370, 232] on span "Select street (required)" at bounding box center [401, 235] width 107 height 13
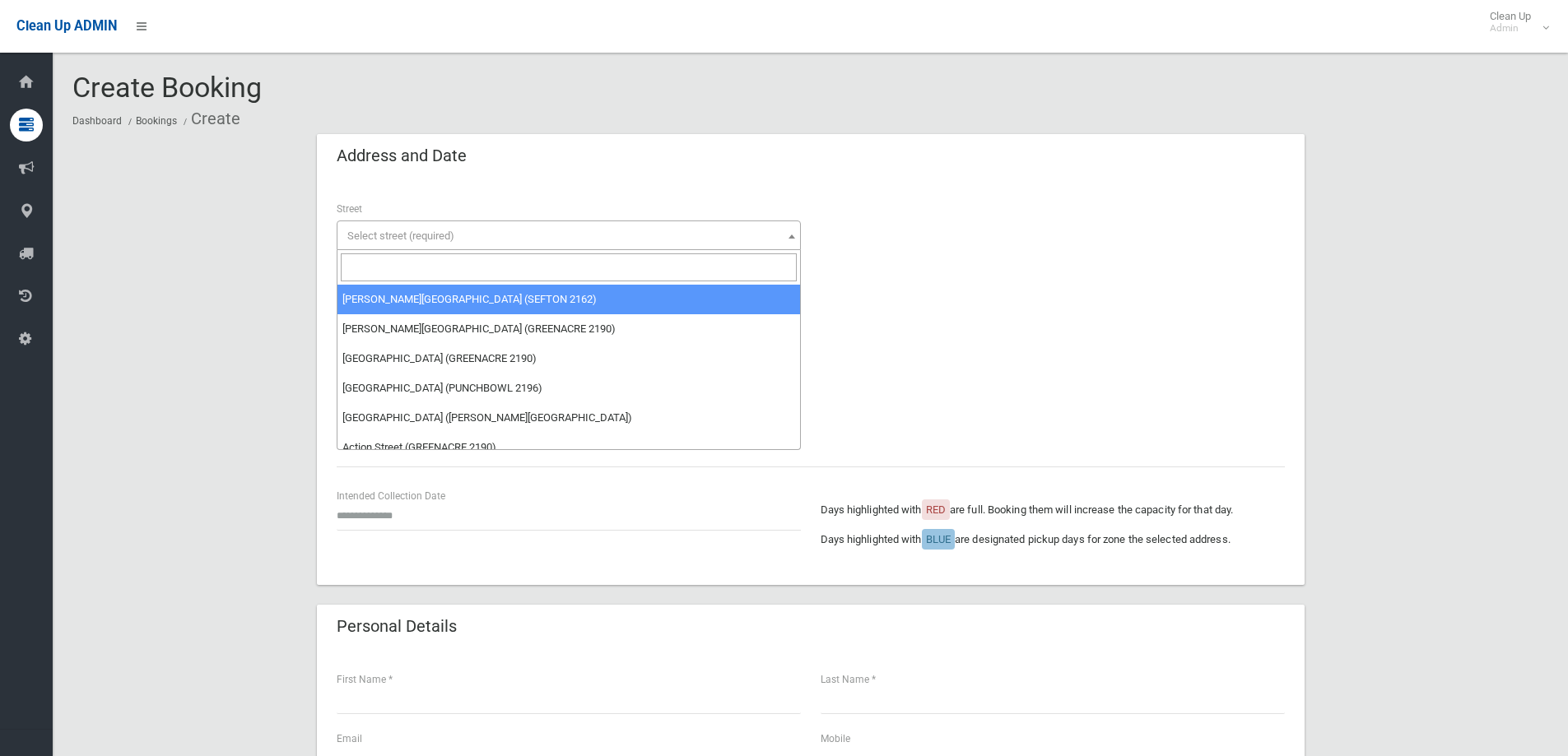
click at [403, 270] on input "search" at bounding box center [568, 267] width 456 height 28
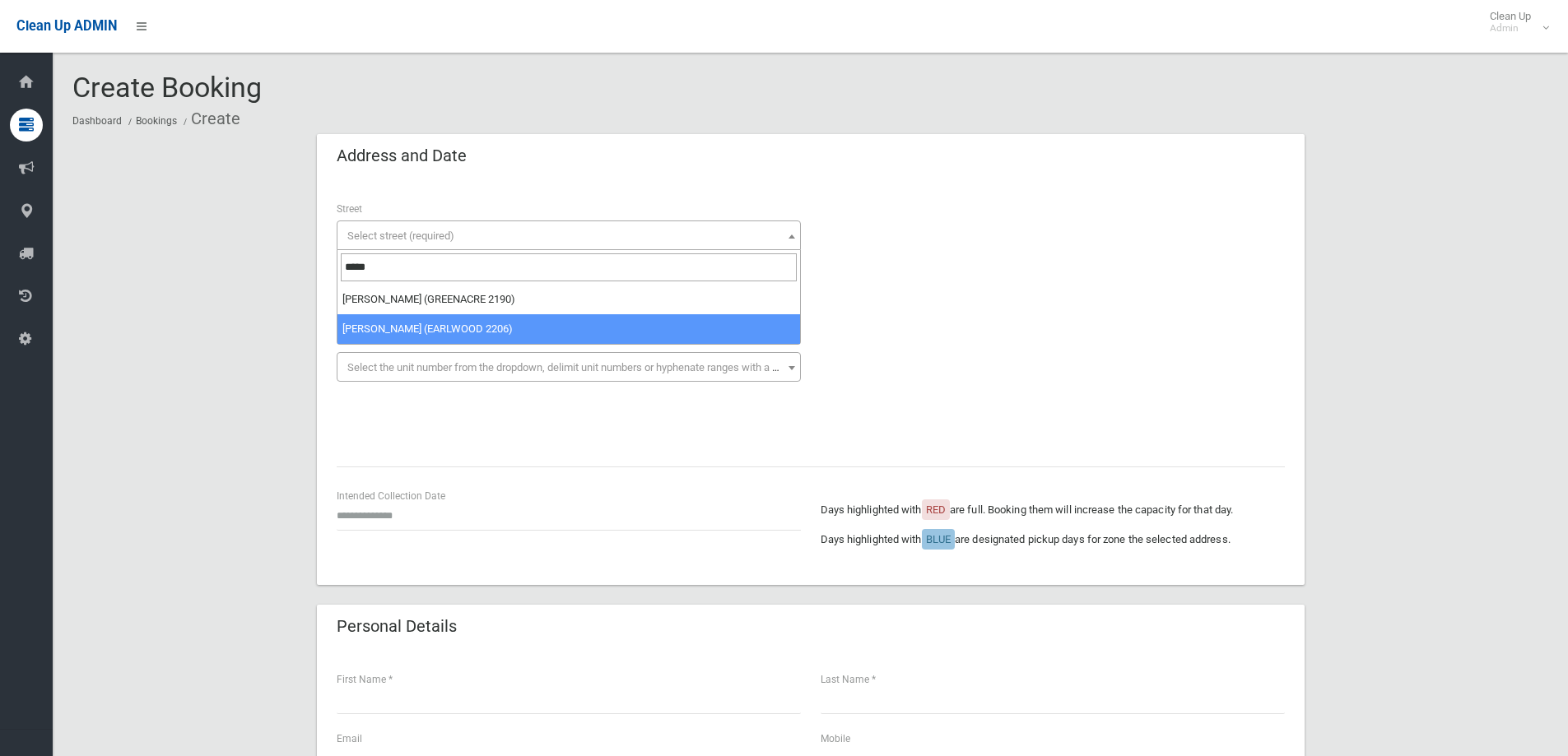
type input "*****"
select select "***"
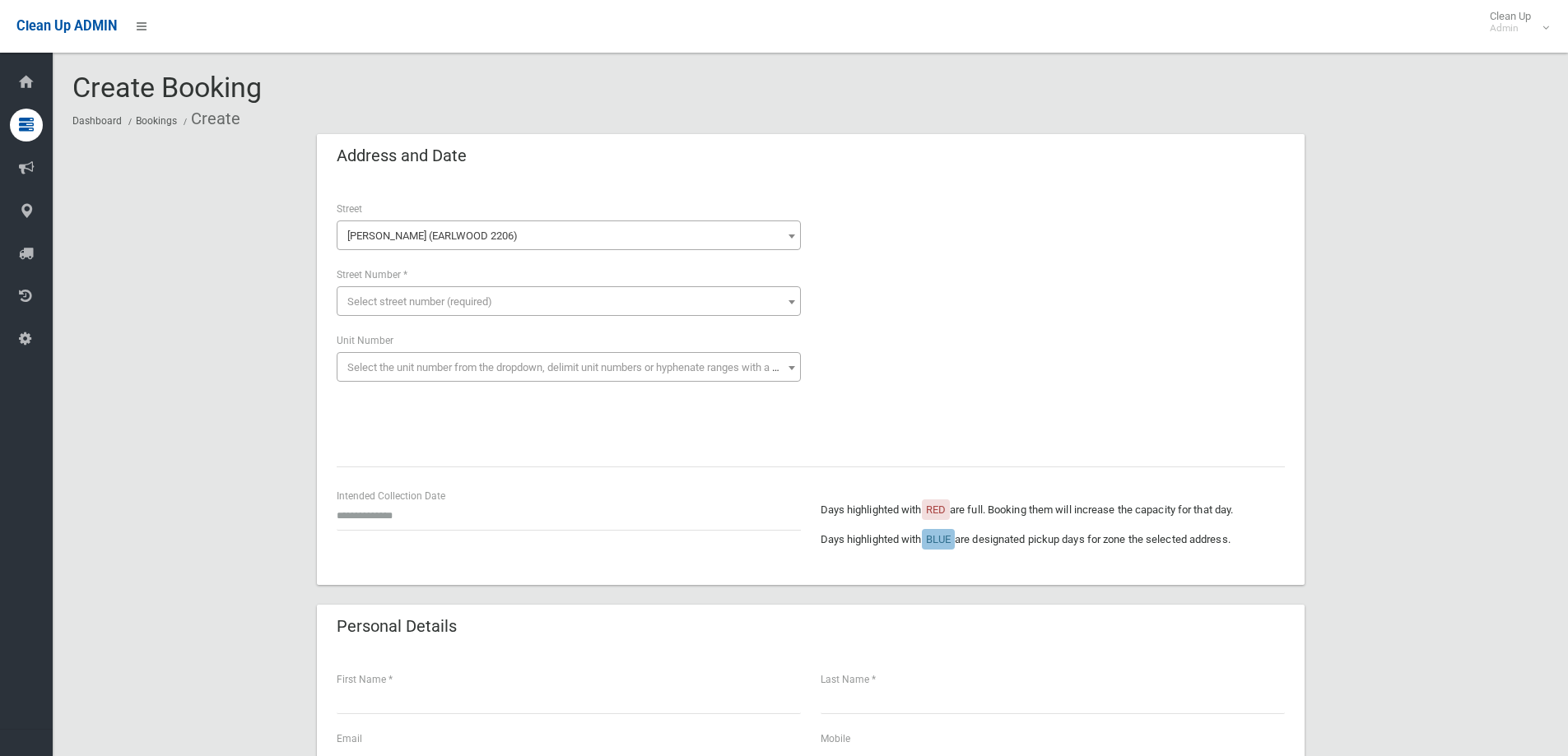
click at [368, 305] on span "Select street number (required)" at bounding box center [419, 302] width 145 height 13
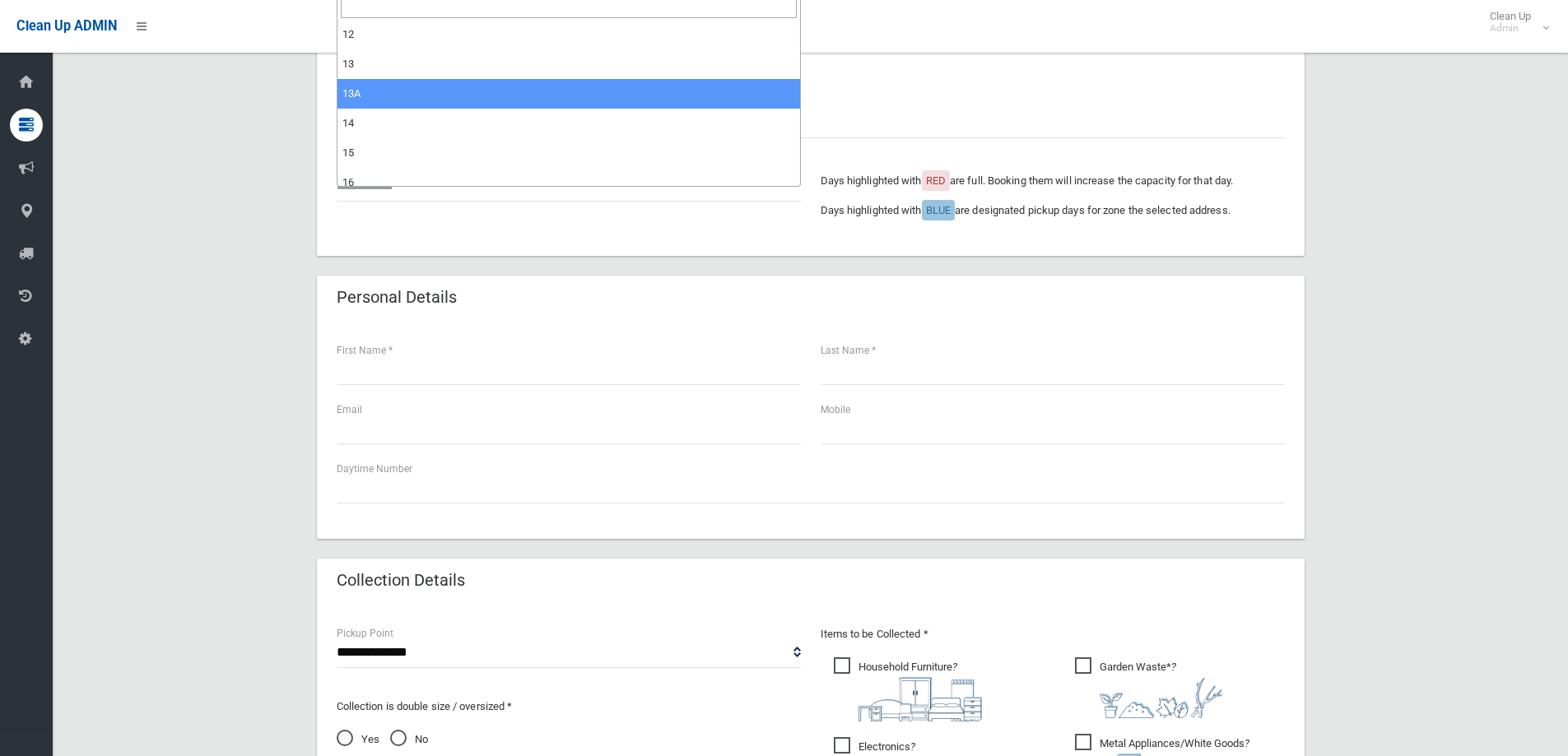
scroll to position [412, 0]
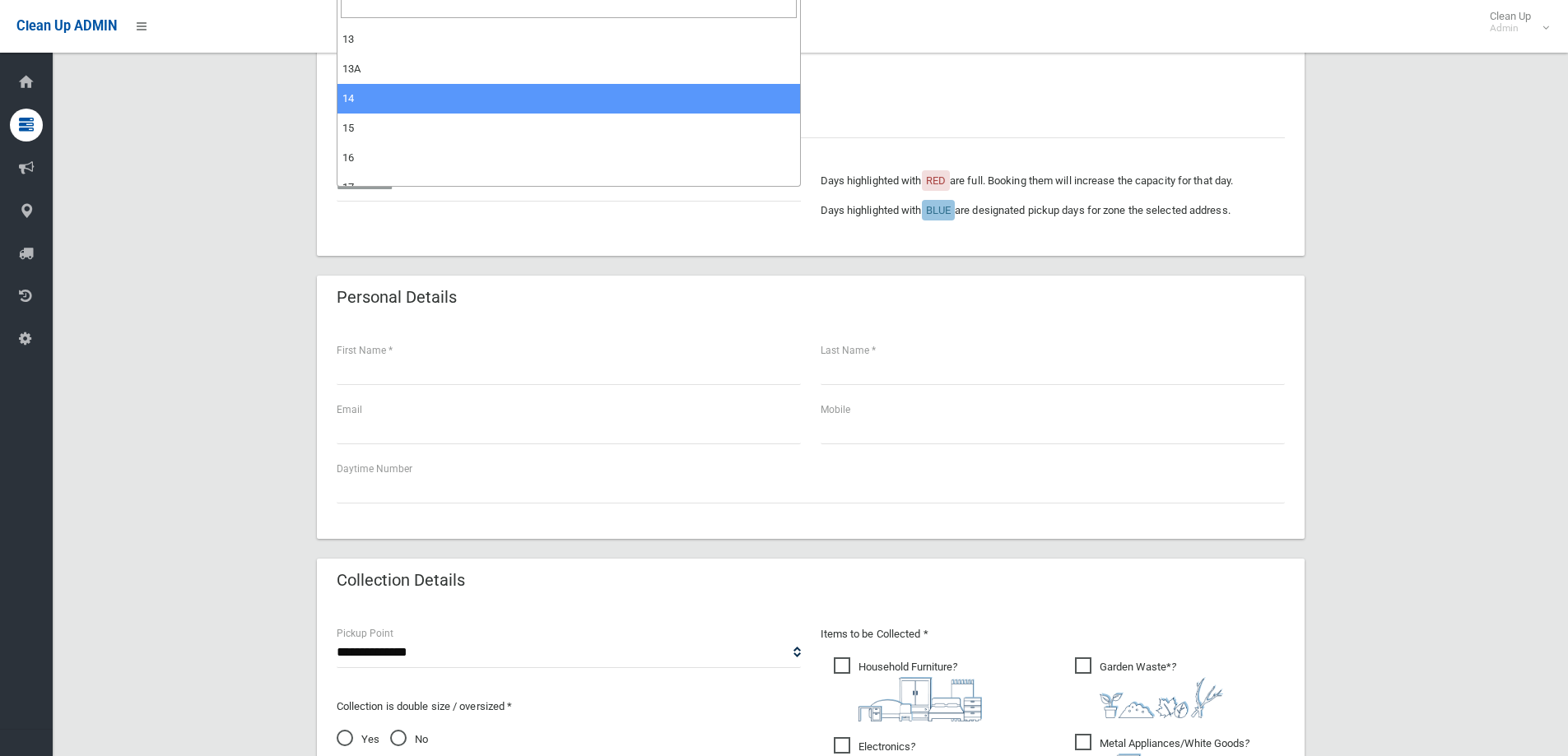
select select "**"
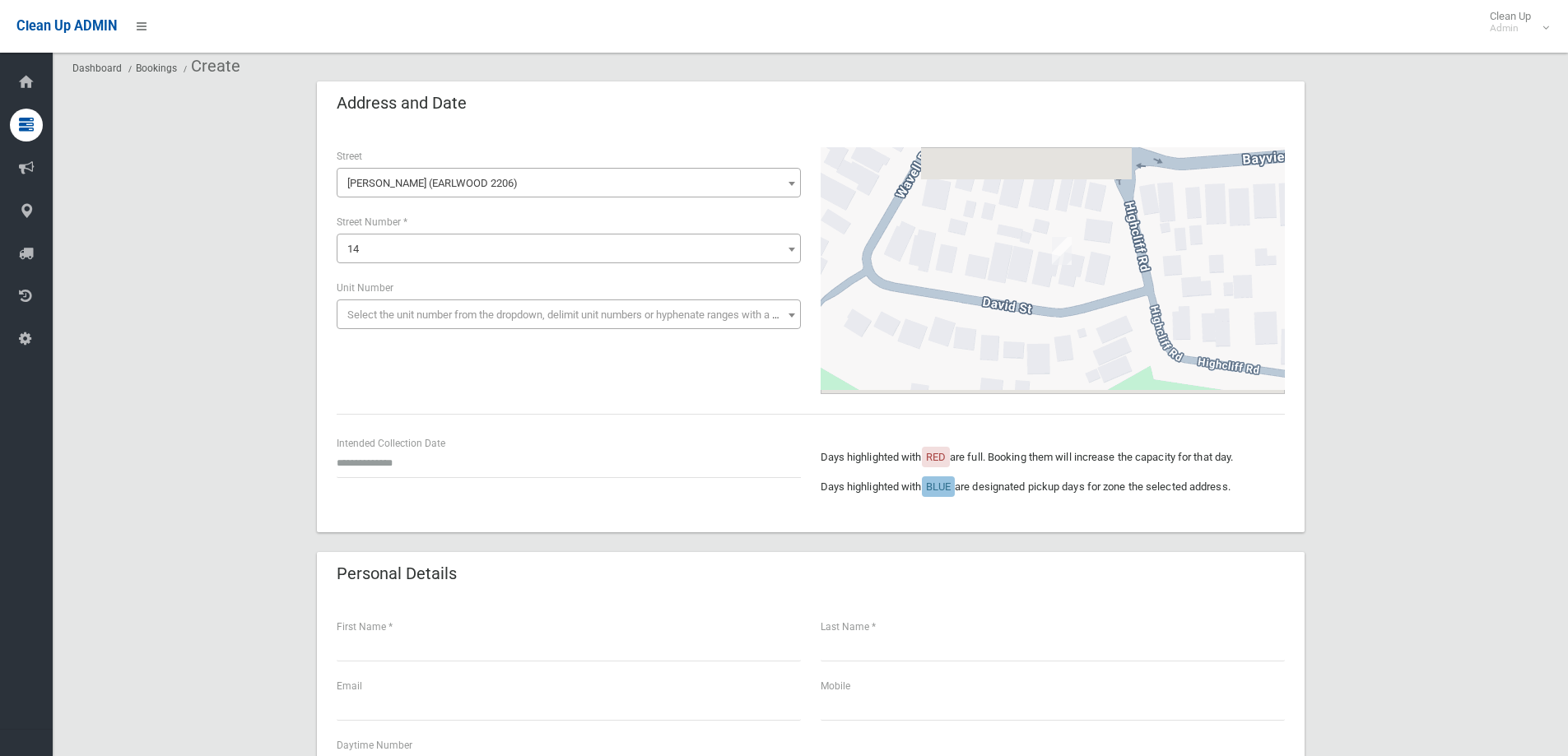
scroll to position [83, 0]
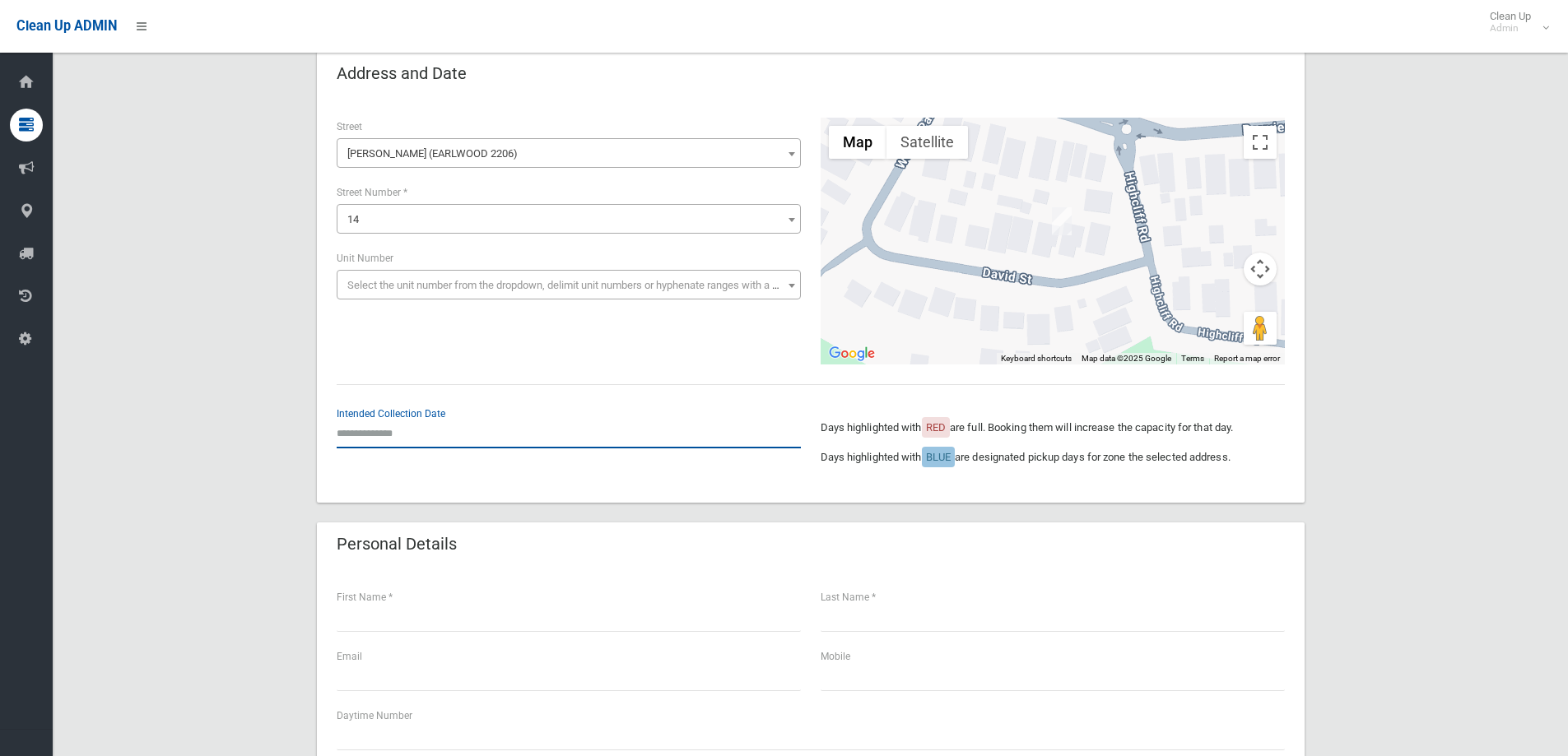
click at [394, 429] on input "text" at bounding box center [568, 433] width 464 height 30
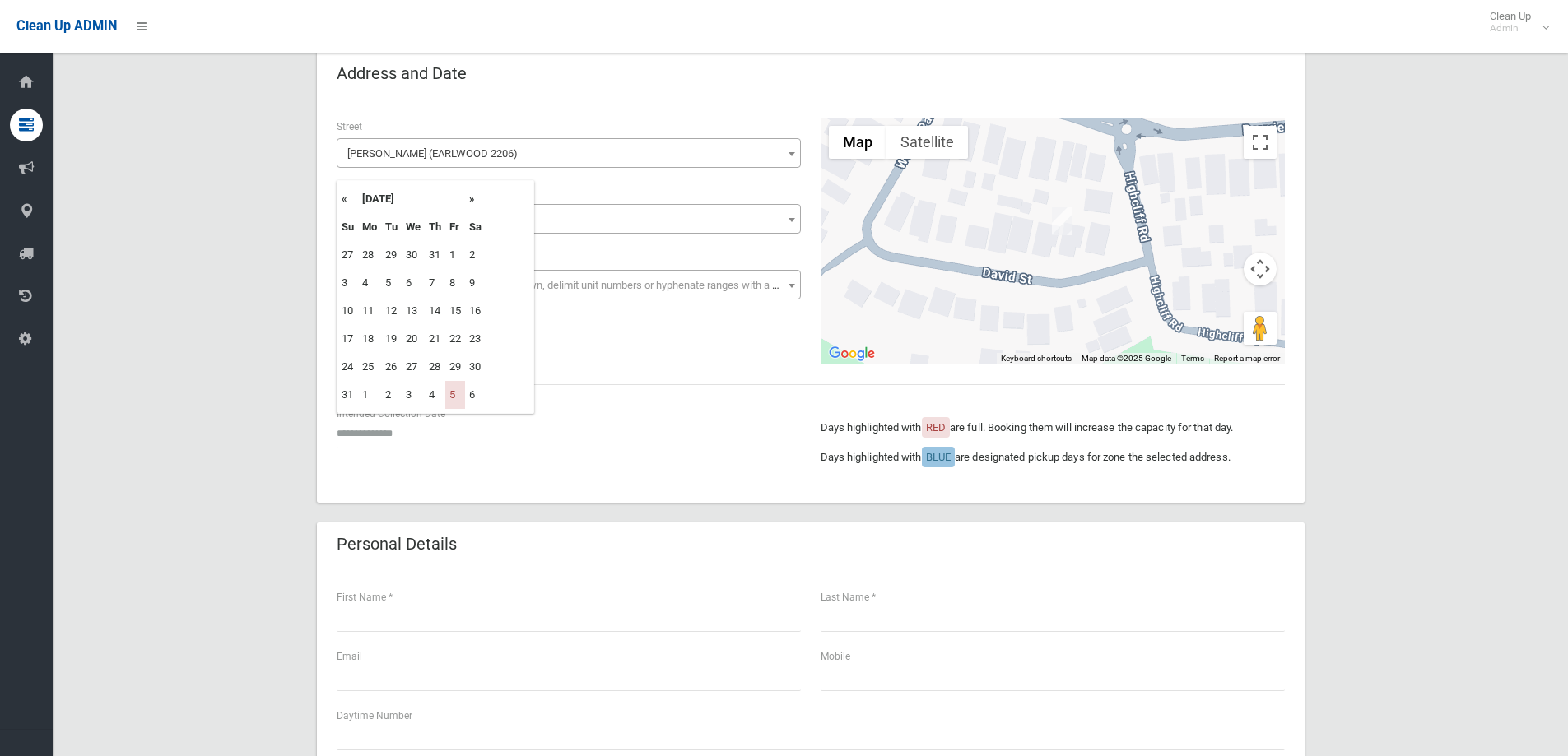
click at [474, 199] on th "»" at bounding box center [475, 198] width 20 height 28
click at [468, 308] on tr "14 15 16 17 18 19 20" at bounding box center [412, 310] width 148 height 28
click at [456, 309] on td "19" at bounding box center [456, 310] width 19 height 28
type input "**********"
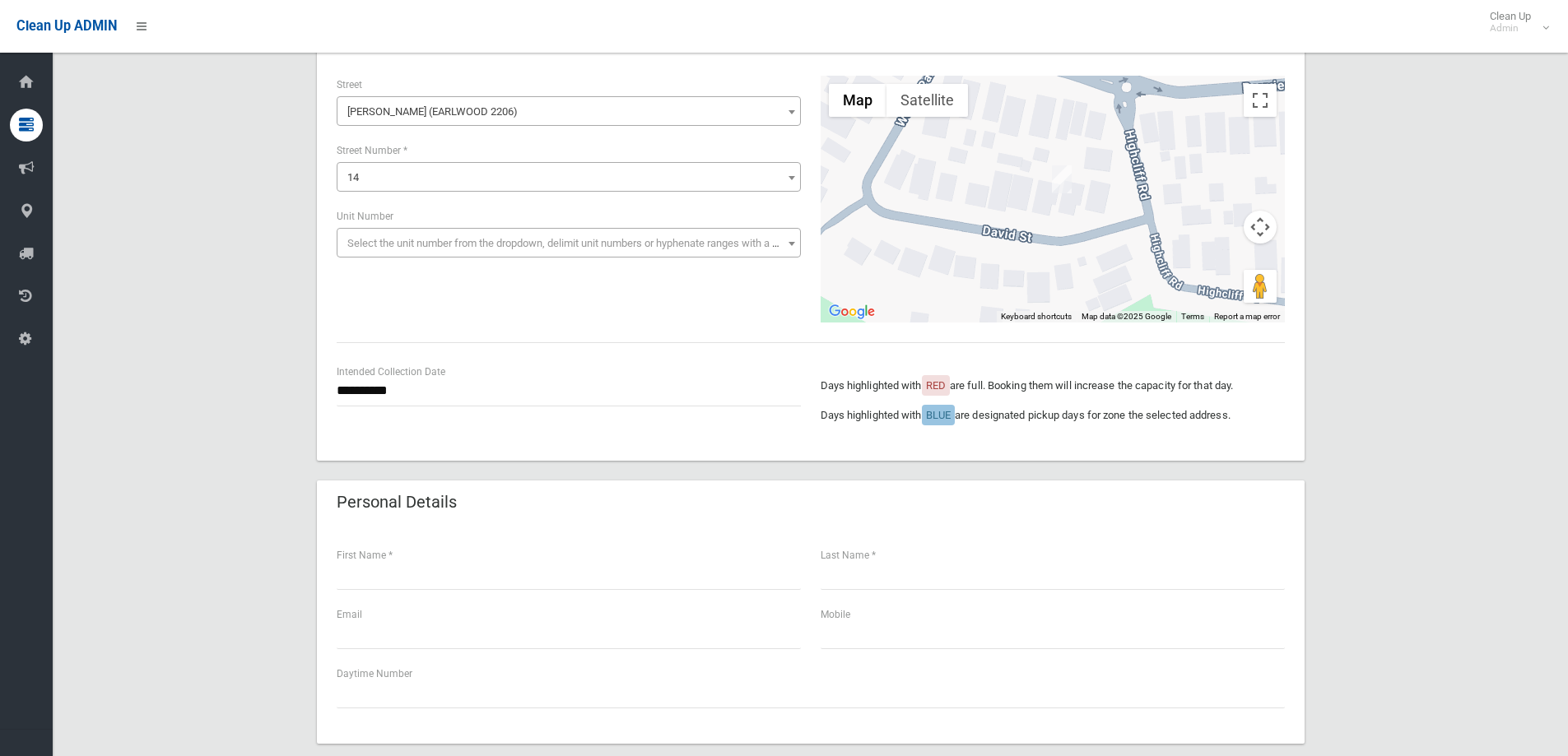
scroll to position [247, 0]
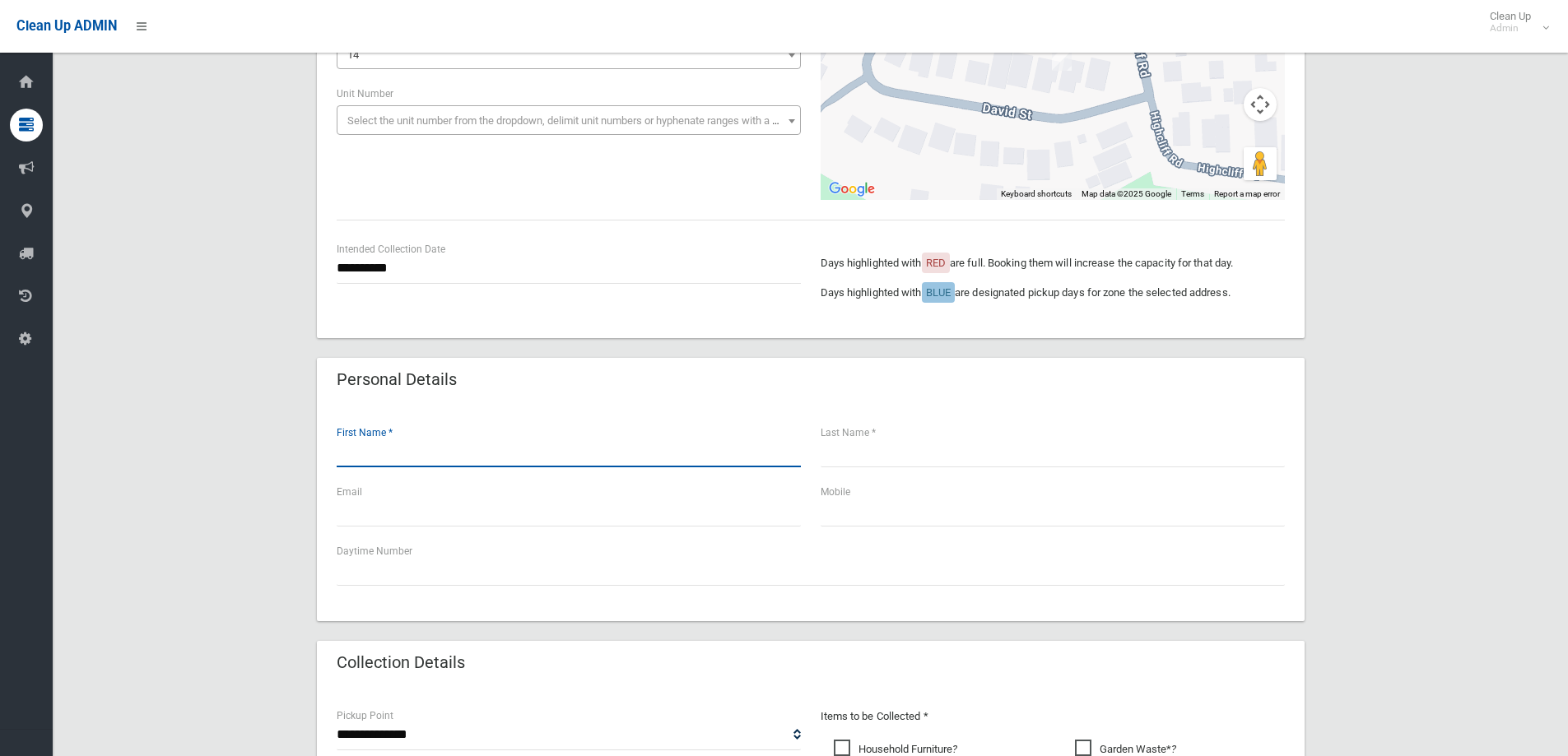
click at [360, 461] on input "text" at bounding box center [568, 451] width 464 height 30
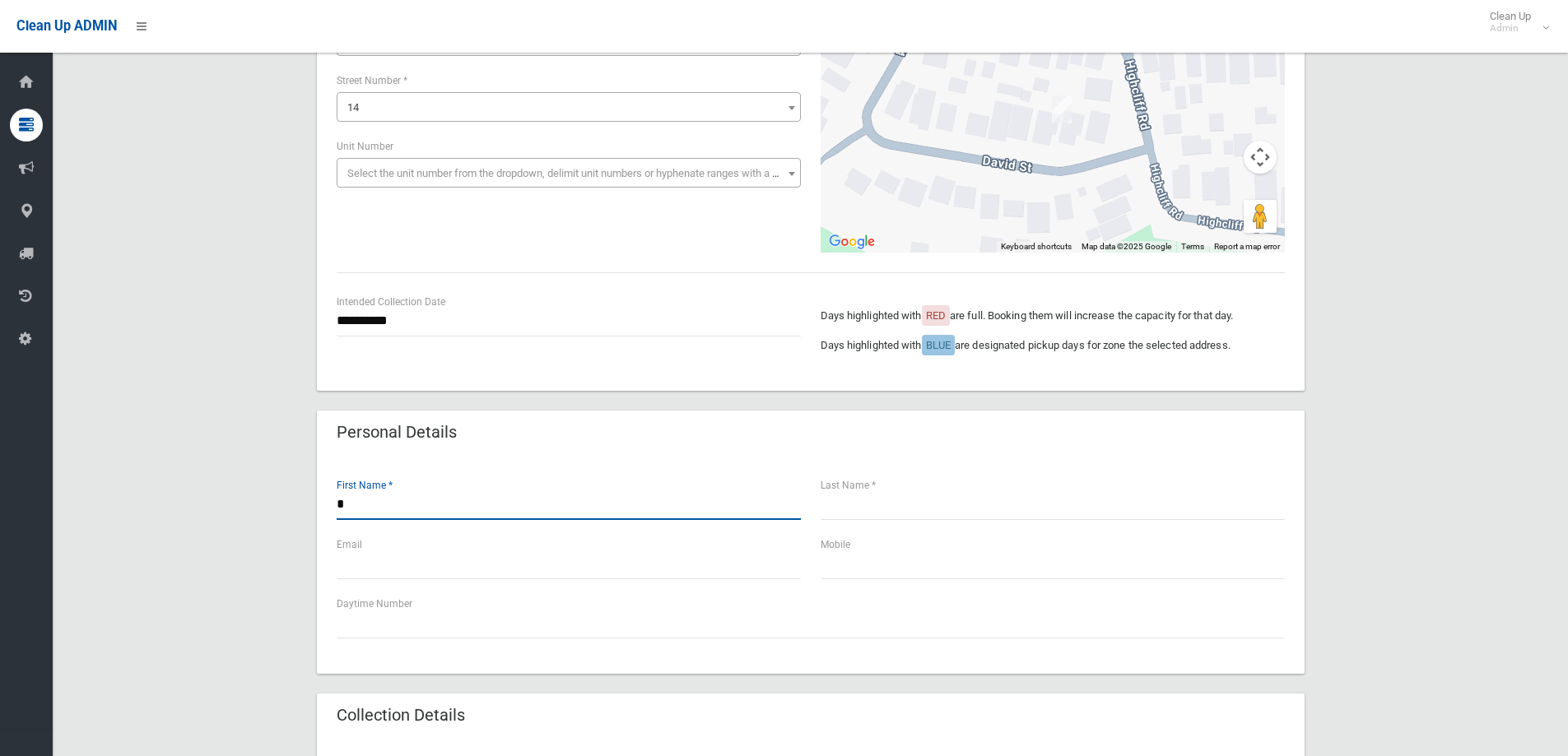
scroll to position [164, 0]
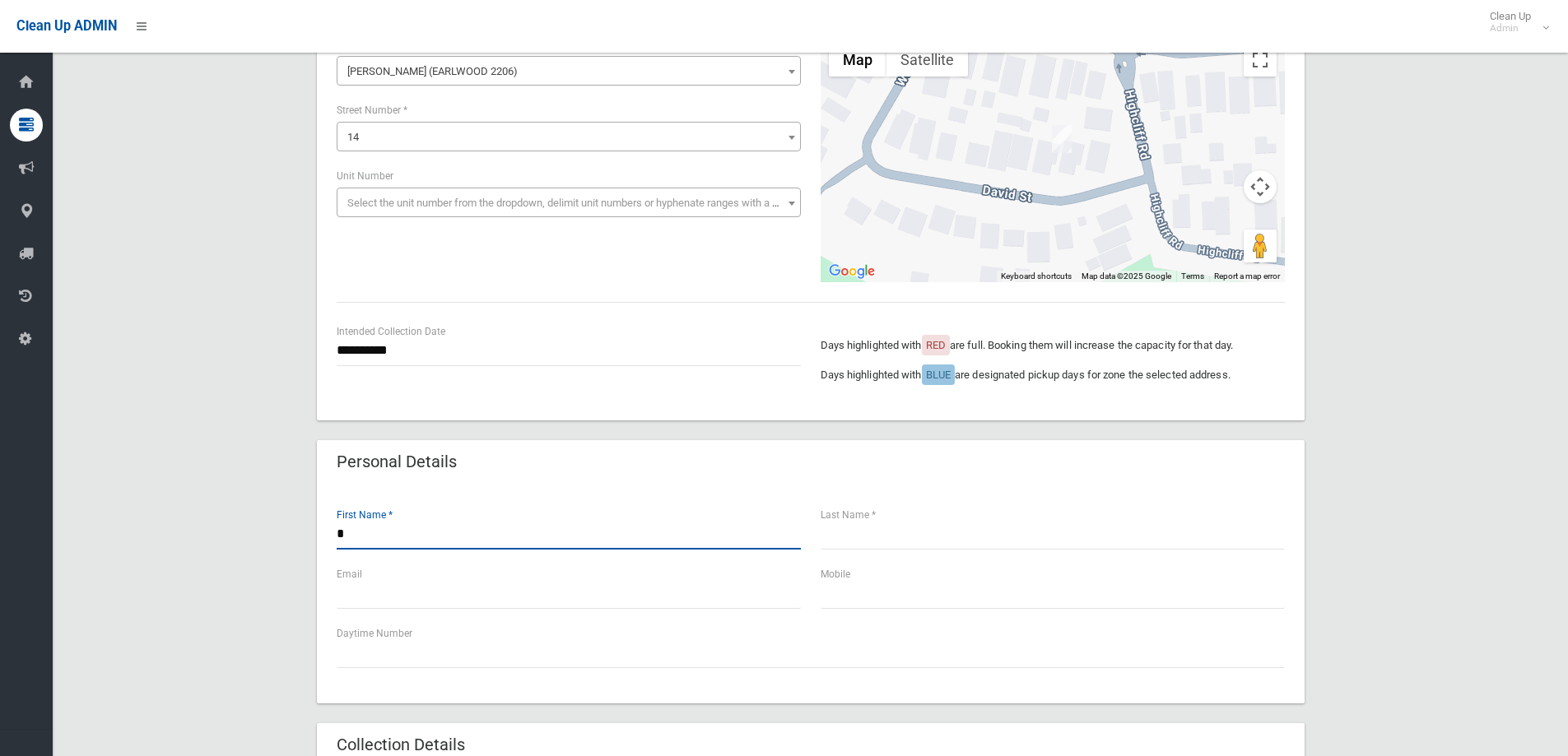
type input "*"
click at [853, 542] on input "text" at bounding box center [1052, 534] width 464 height 30
type input "****"
click at [382, 532] on input "*" at bounding box center [568, 534] width 464 height 30
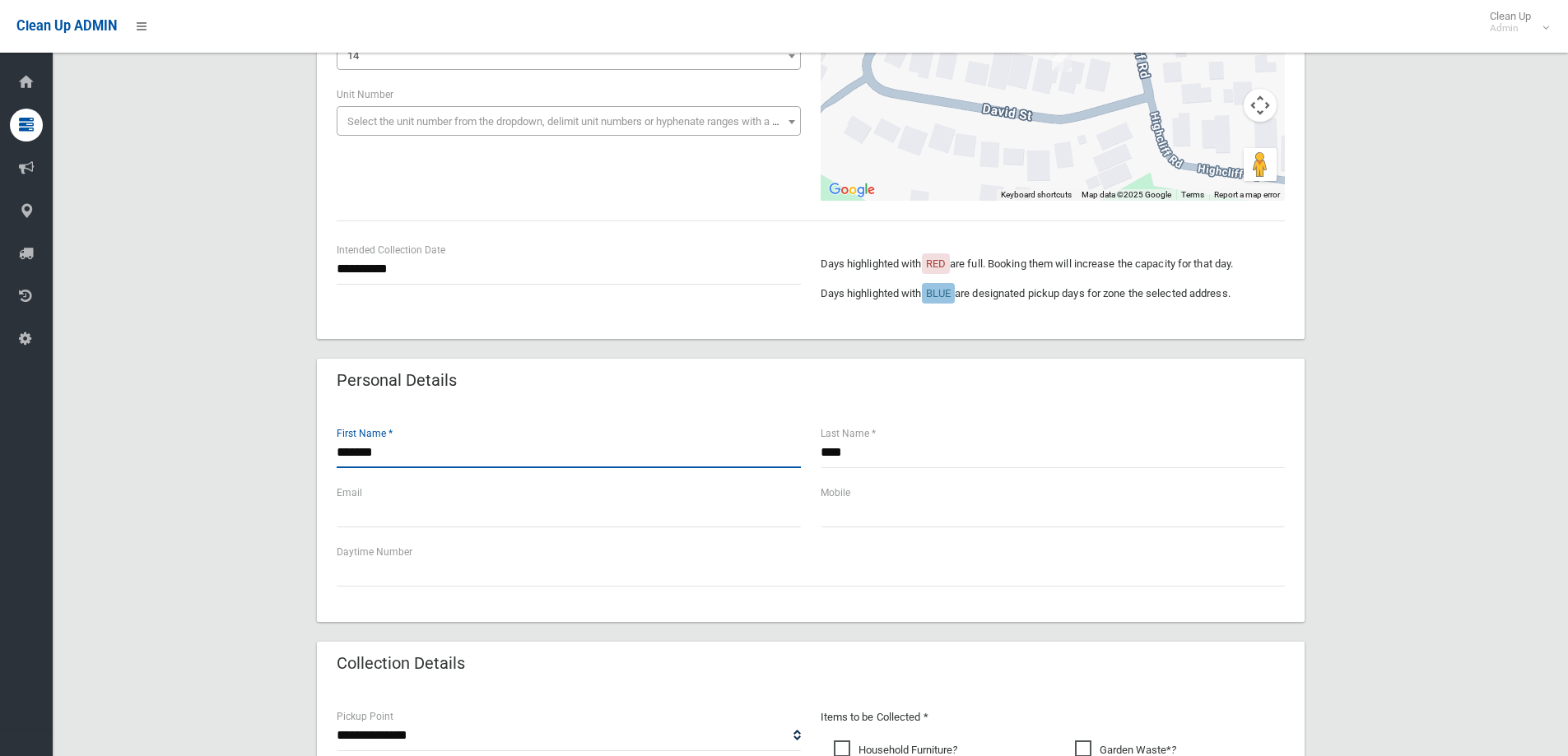
scroll to position [247, 0]
type input "*******"
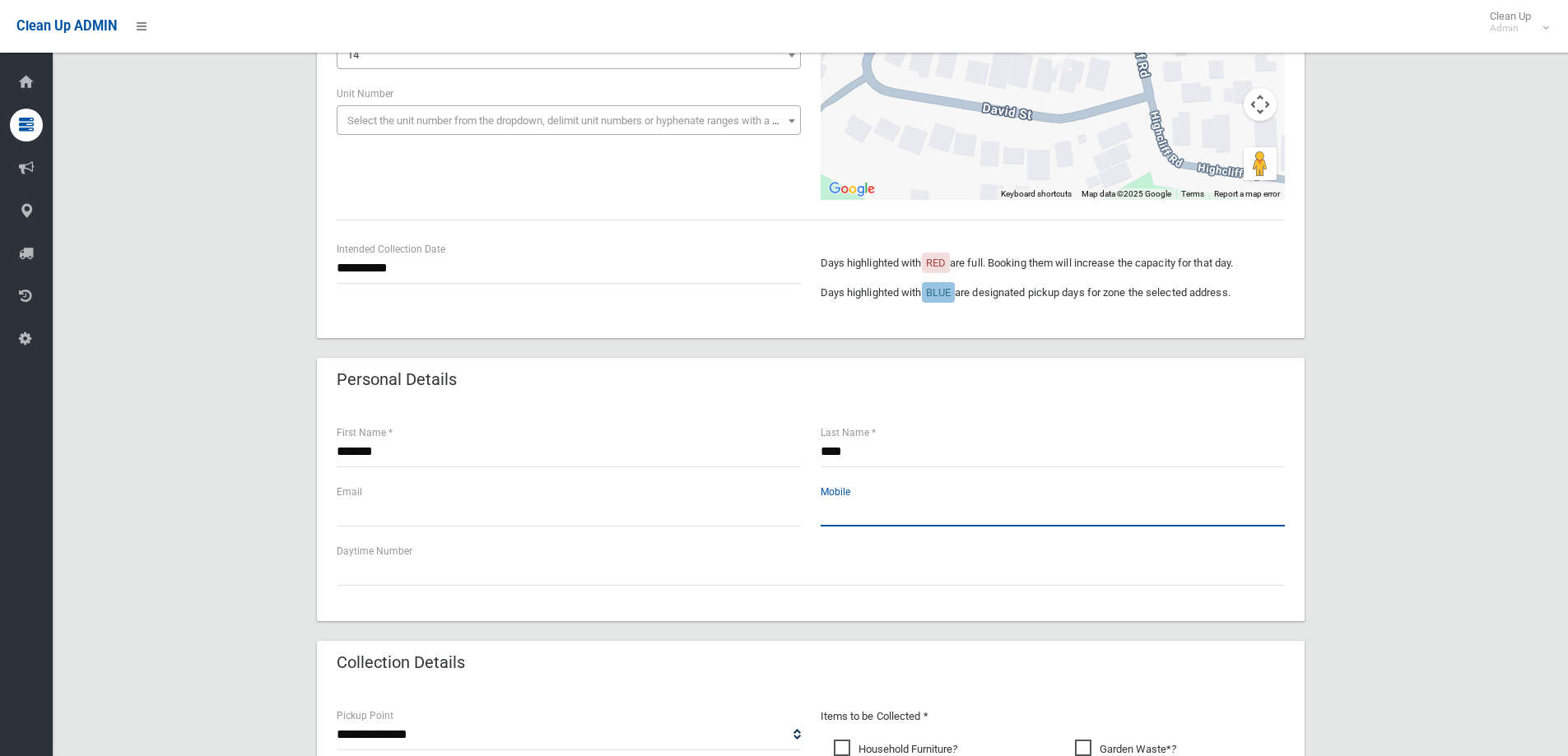
click at [844, 519] on input "text" at bounding box center [1052, 511] width 464 height 30
click at [851, 506] on input "text" at bounding box center [1052, 511] width 464 height 30
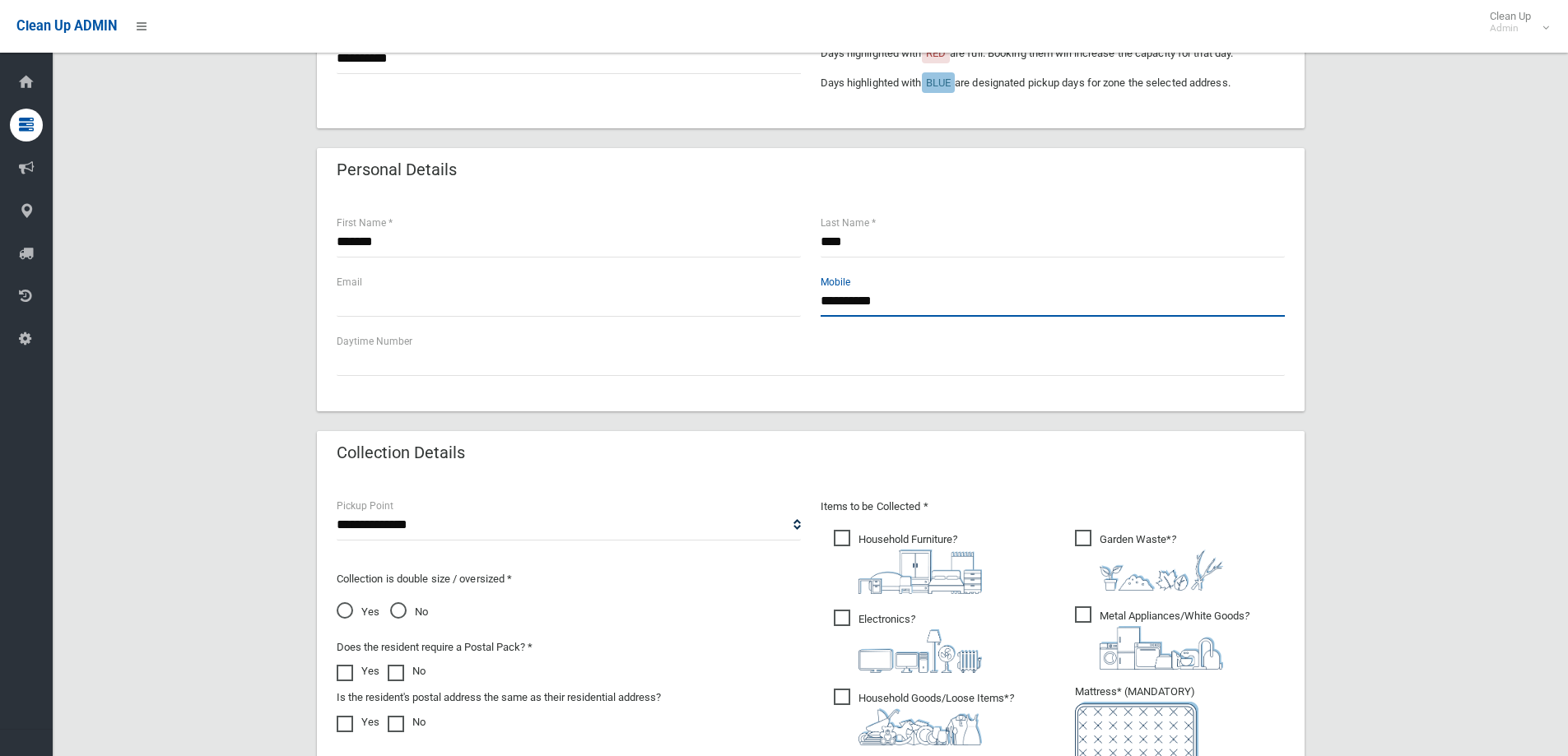
scroll to position [493, 0]
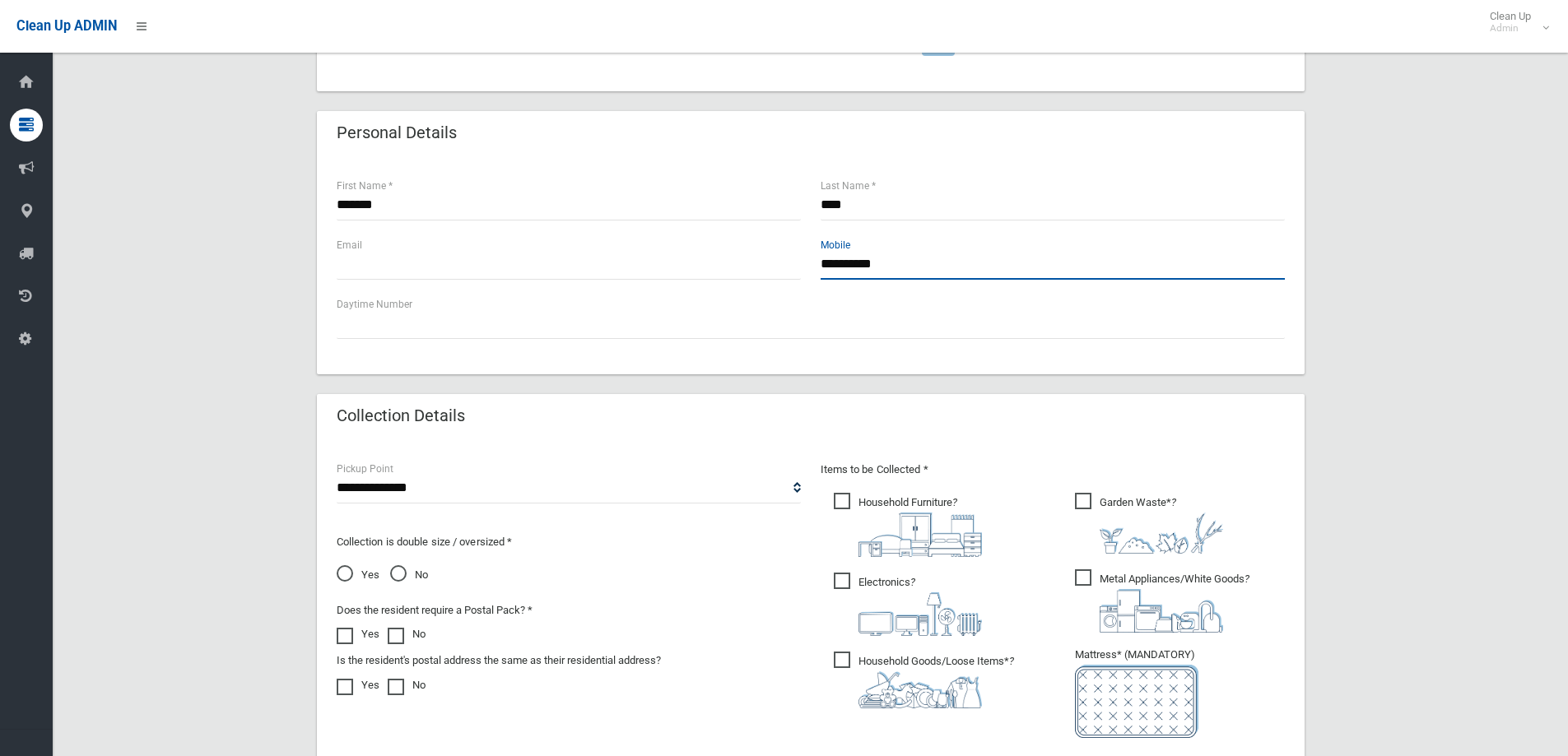
type input "**********"
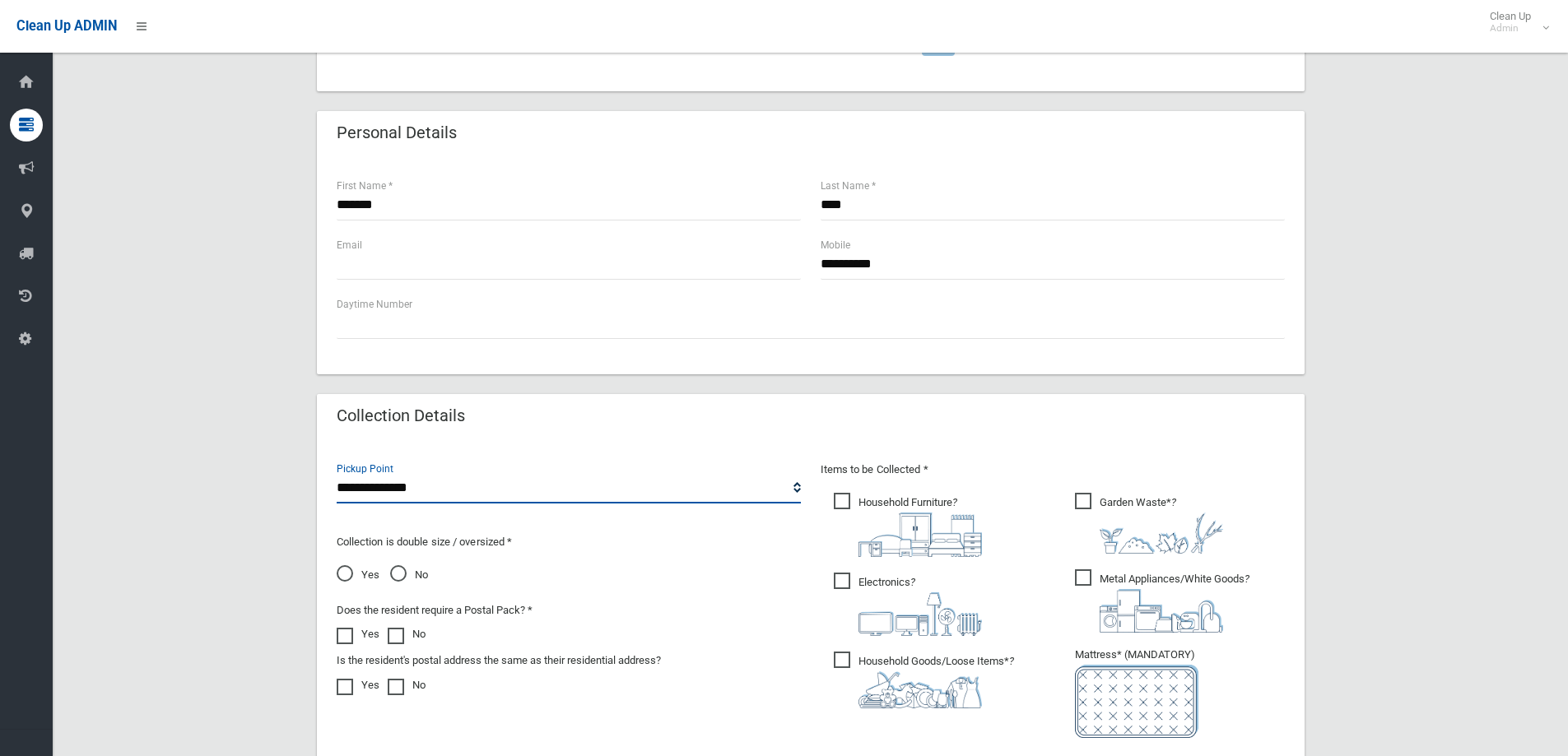
click at [473, 490] on select "**********" at bounding box center [568, 487] width 464 height 30
select select "*"
click at [337, 473] on select "**********" at bounding box center [568, 487] width 464 height 30
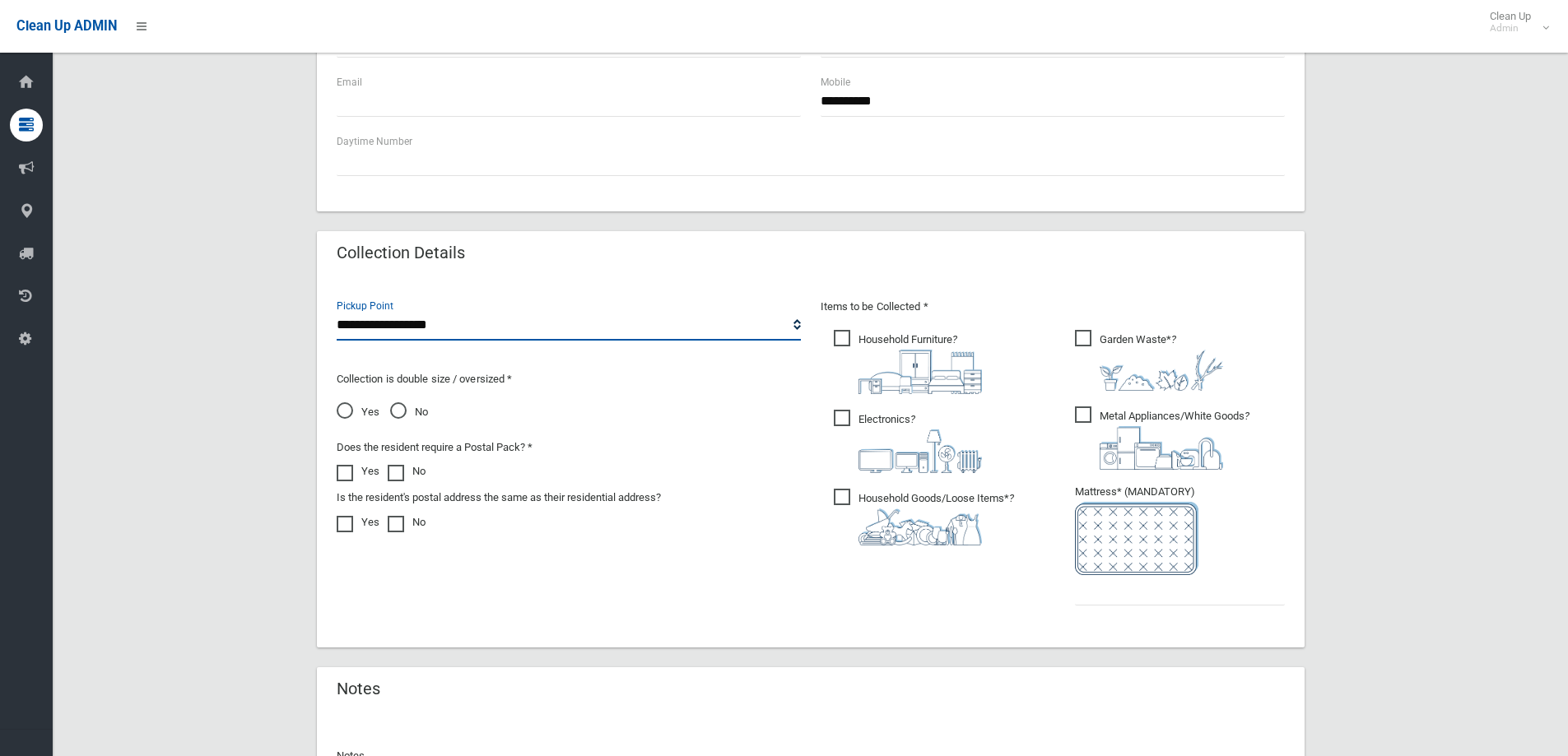
scroll to position [659, 0]
click at [1110, 590] on input "text" at bounding box center [1180, 588] width 210 height 30
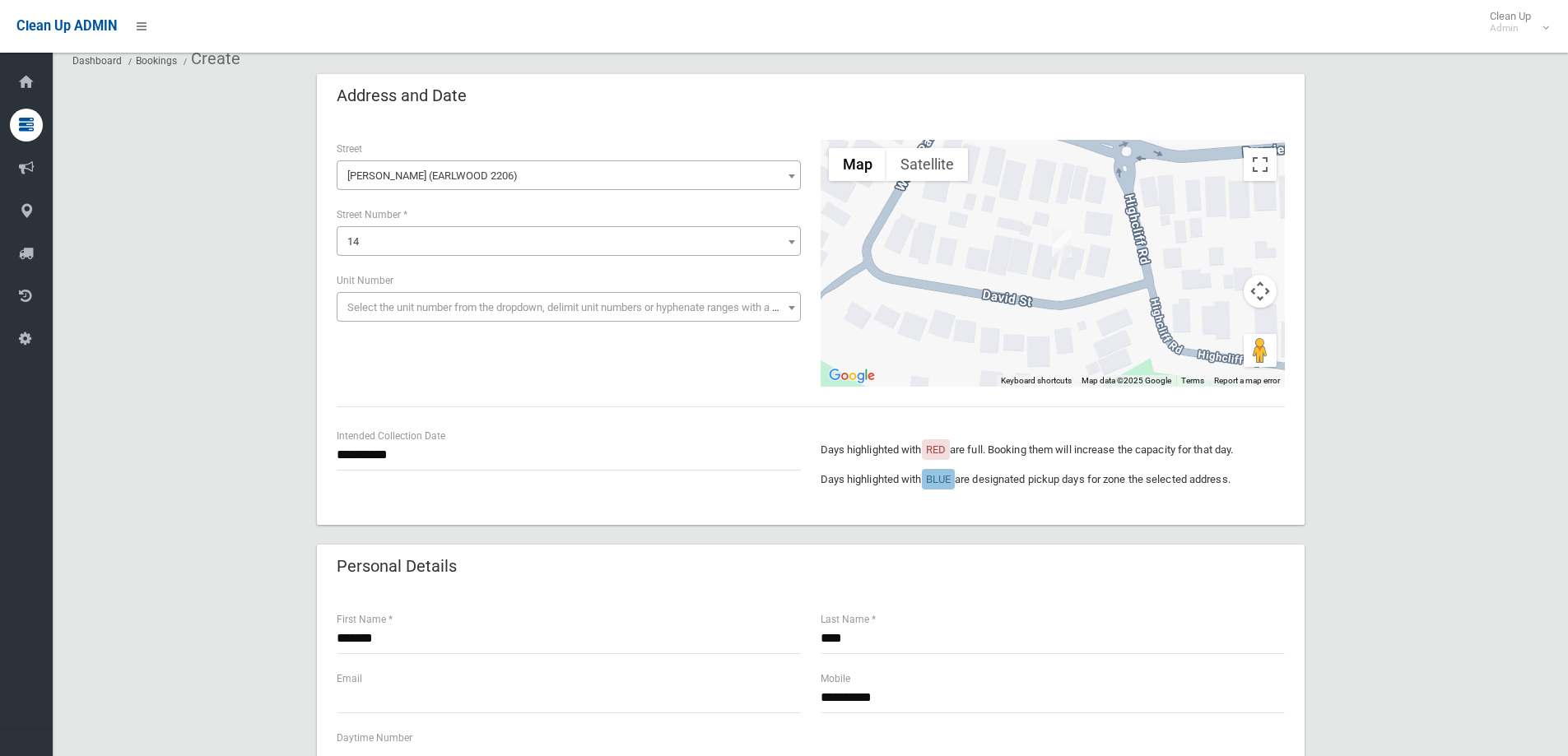
scroll to position [41, 0]
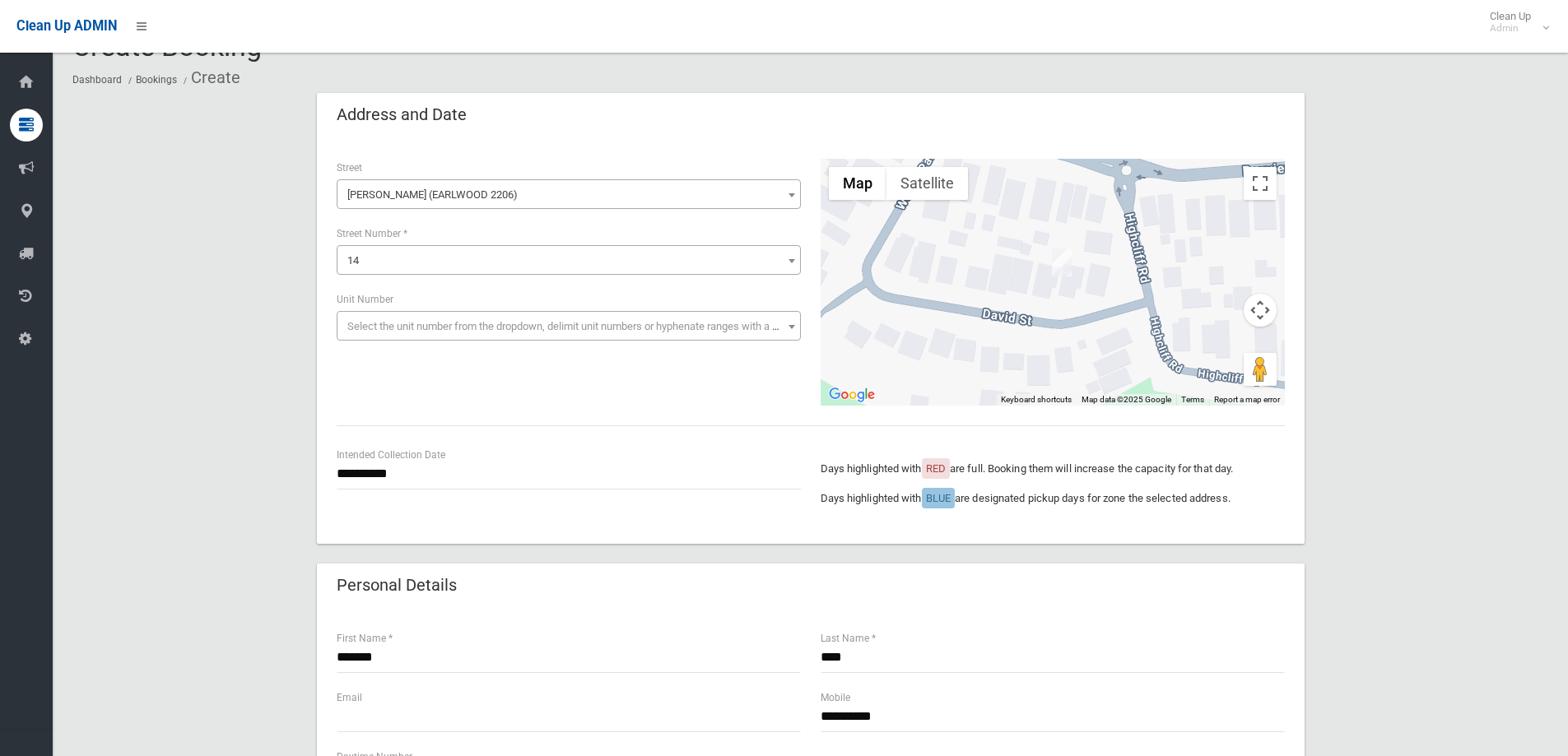
type input "*"
click at [385, 474] on input "**********" at bounding box center [568, 474] width 464 height 30
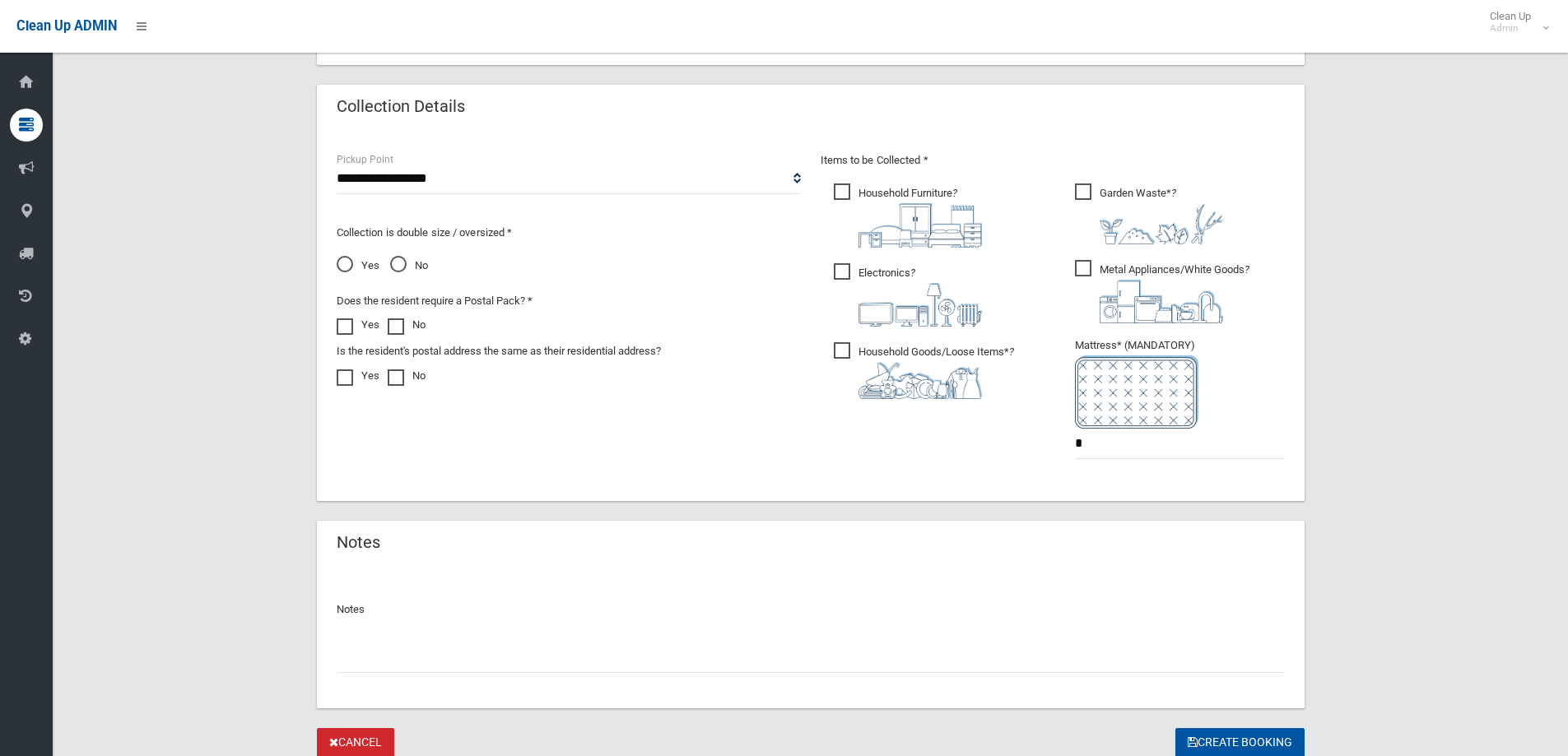
scroll to position [864, 0]
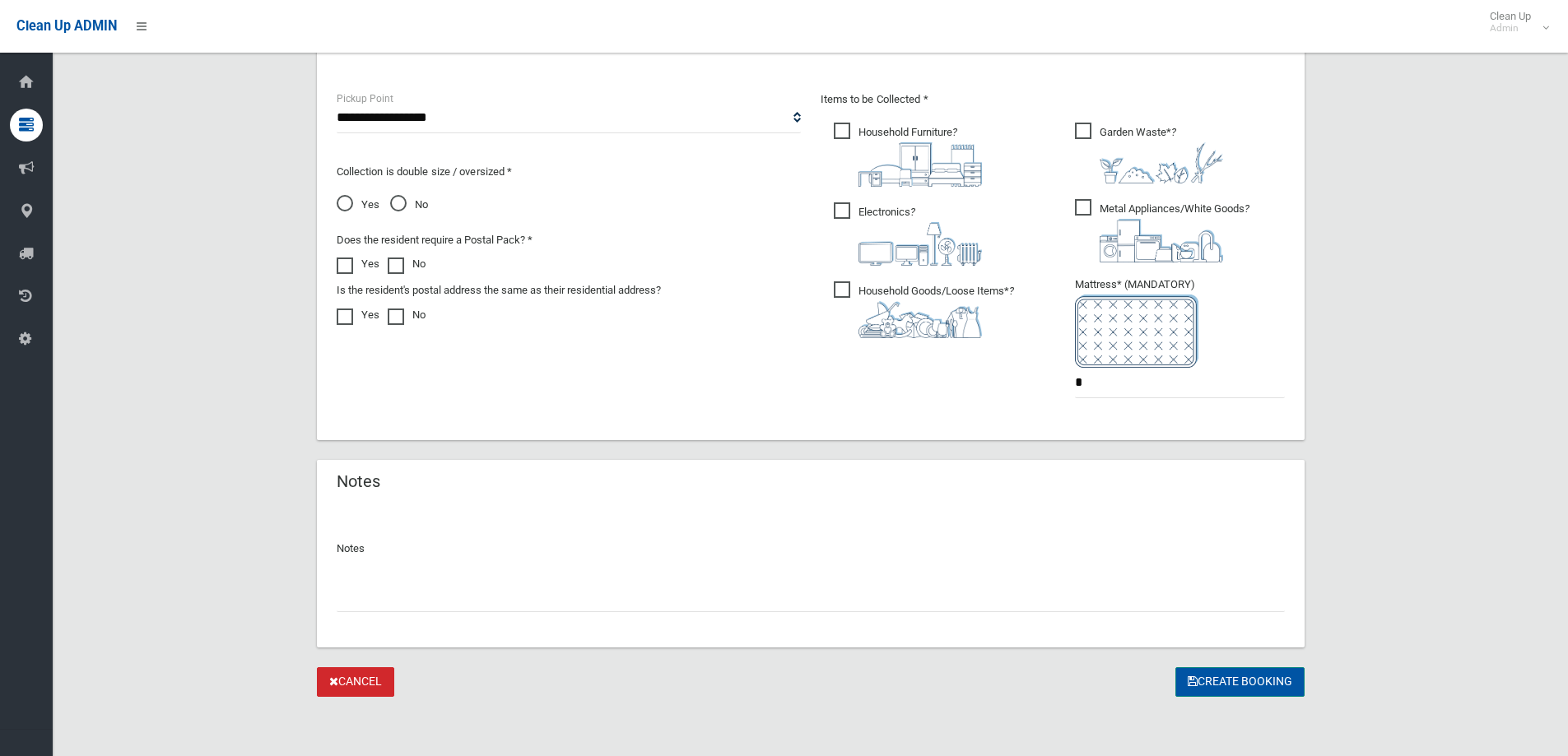
click at [1218, 685] on button "Create Booking" at bounding box center [1240, 682] width 129 height 30
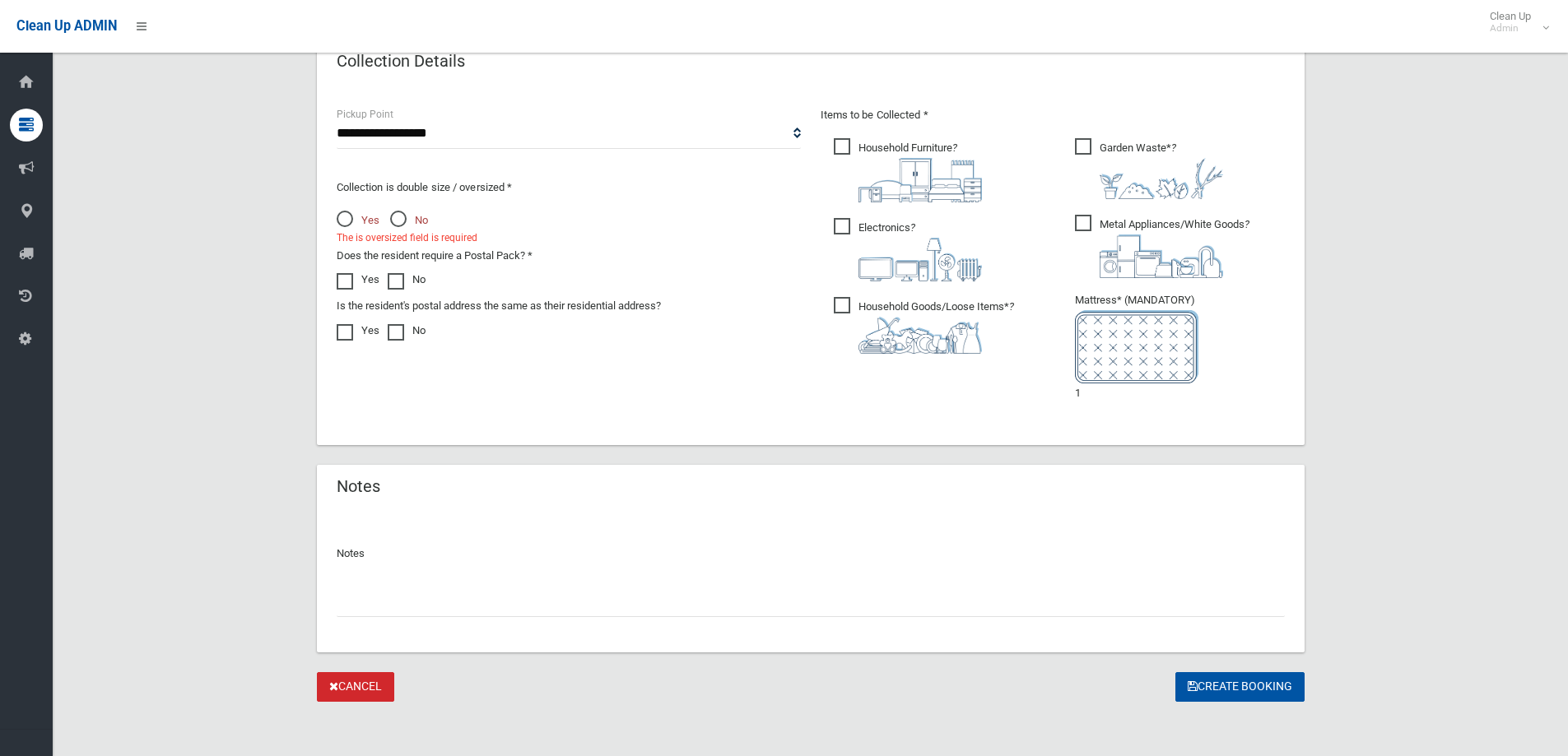
scroll to position [919, 0]
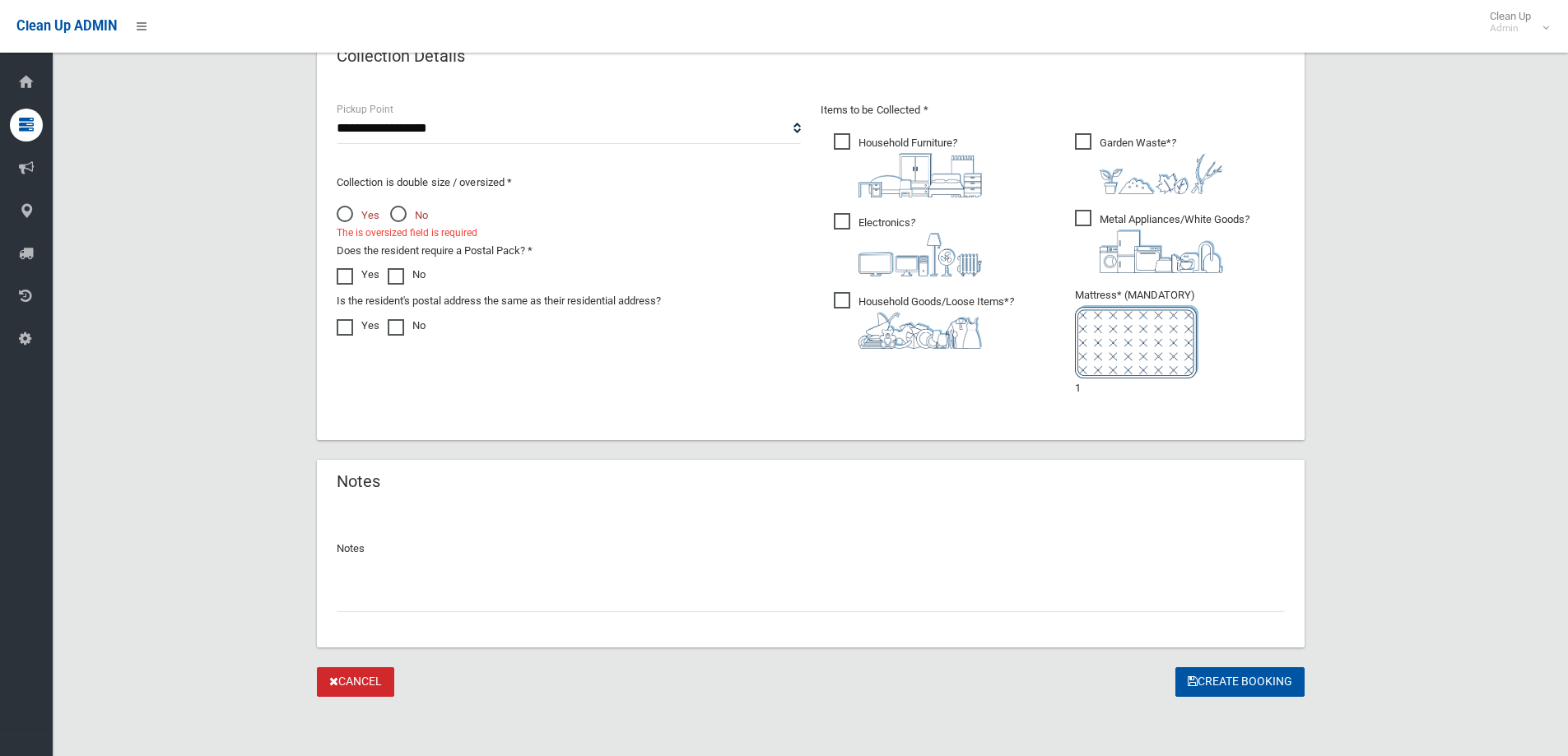
click at [1097, 387] on li "Mattress* (MANDATORY) 1" at bounding box center [1180, 342] width 210 height 113
click at [395, 269] on span at bounding box center [399, 269] width 24 height 0
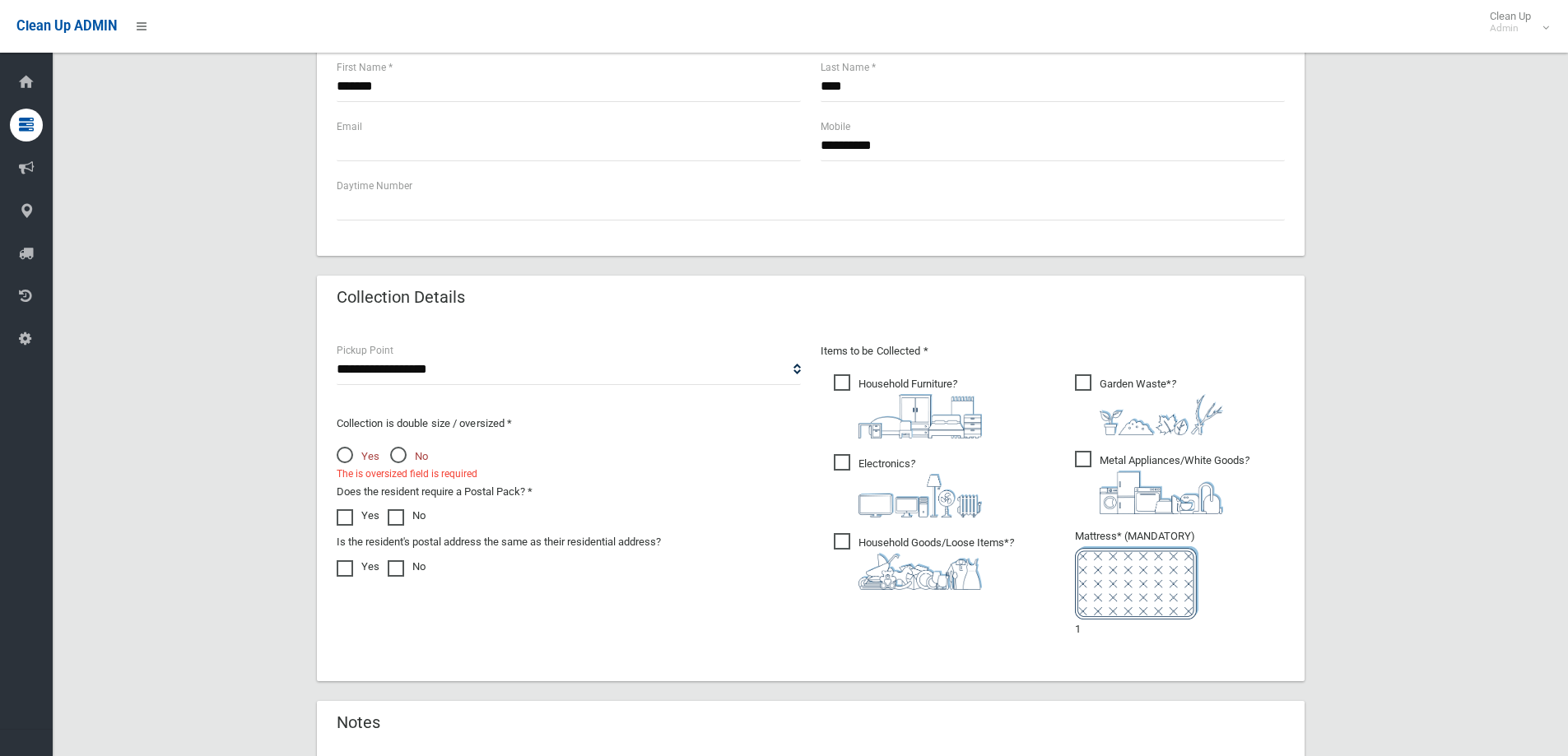
scroll to position [754, 0]
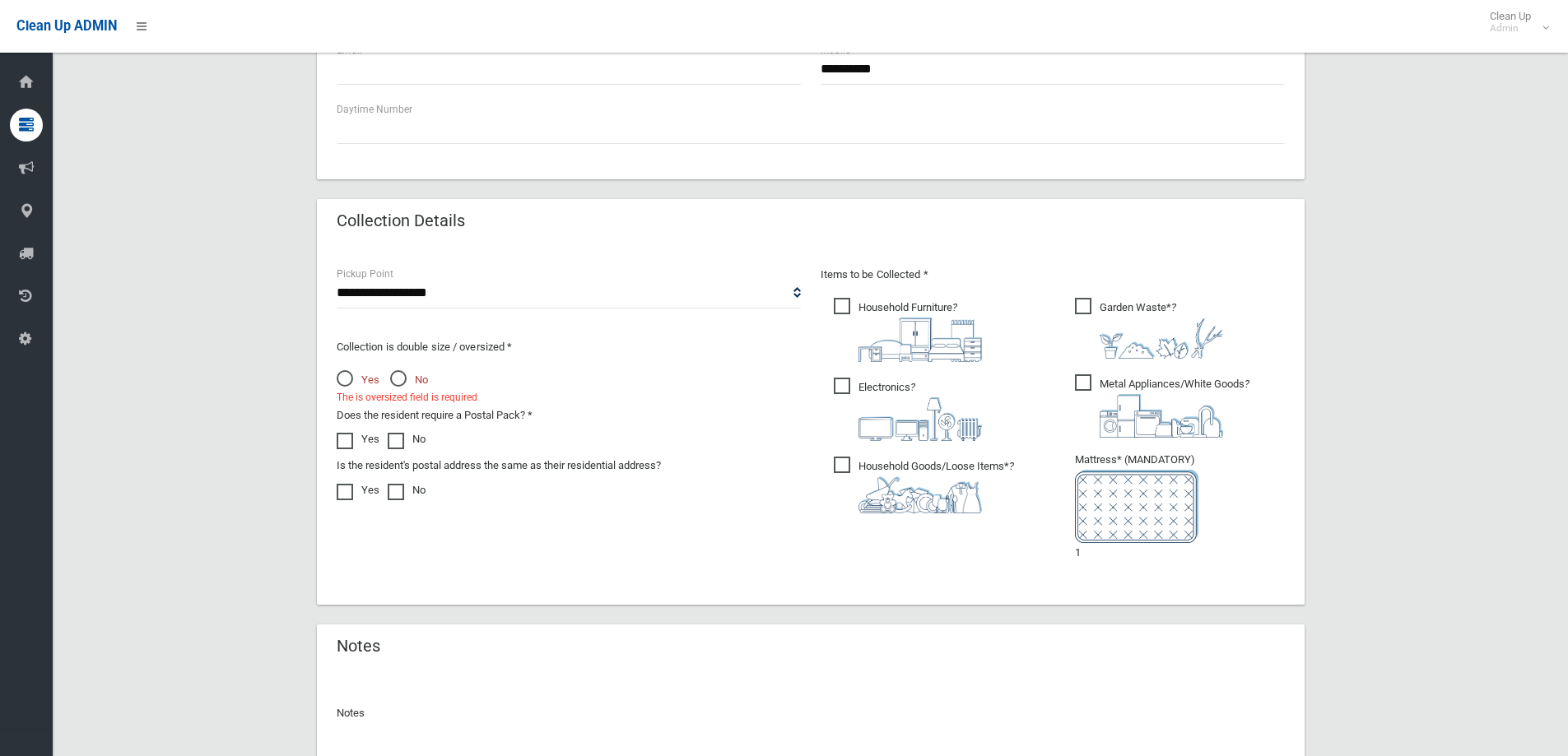
click at [403, 380] on span "No" at bounding box center [409, 380] width 38 height 19
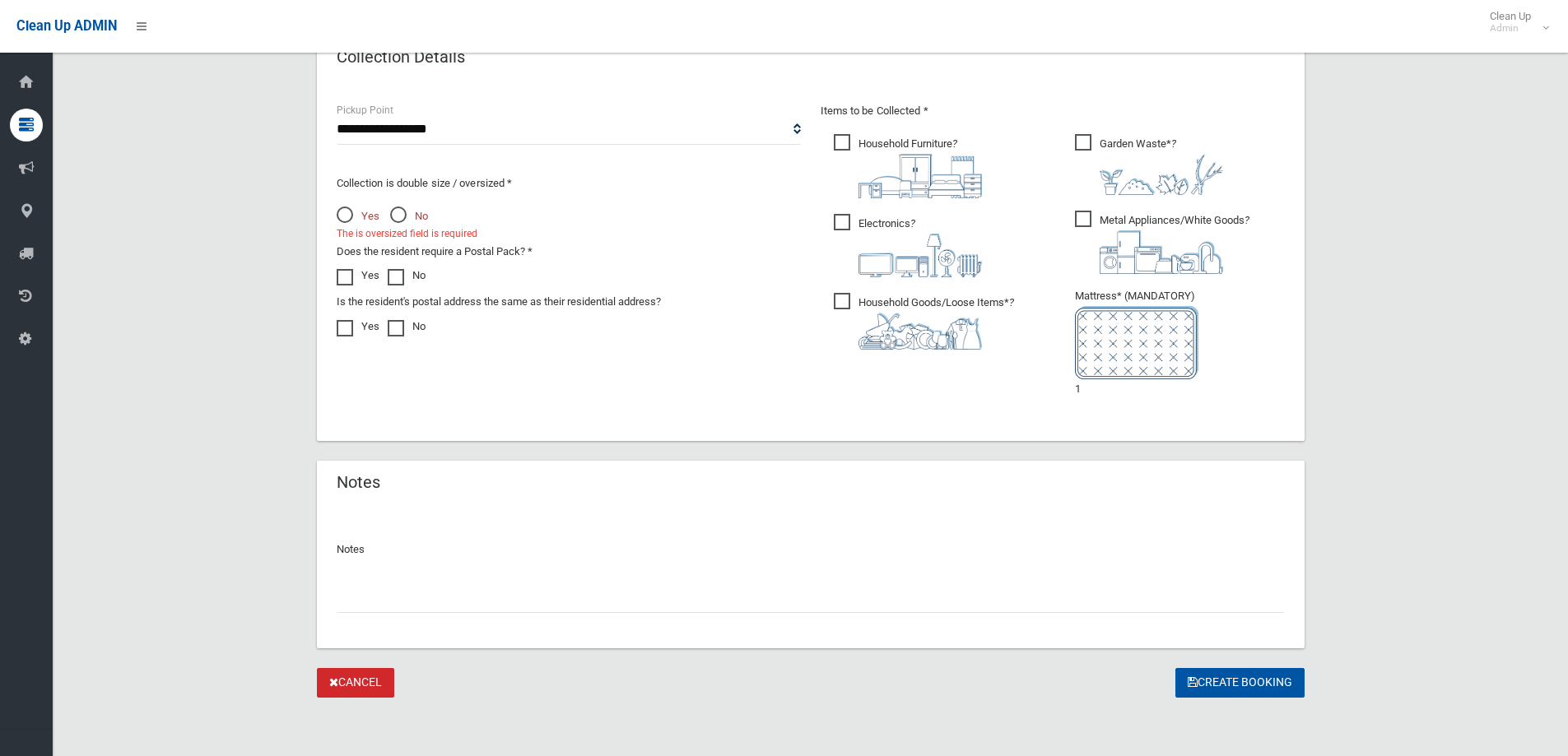
scroll to position [919, 0]
click at [372, 612] on div "Notes" at bounding box center [811, 576] width 988 height 141
type input "**********"
click at [1239, 679] on button "Create Booking" at bounding box center [1240, 682] width 129 height 30
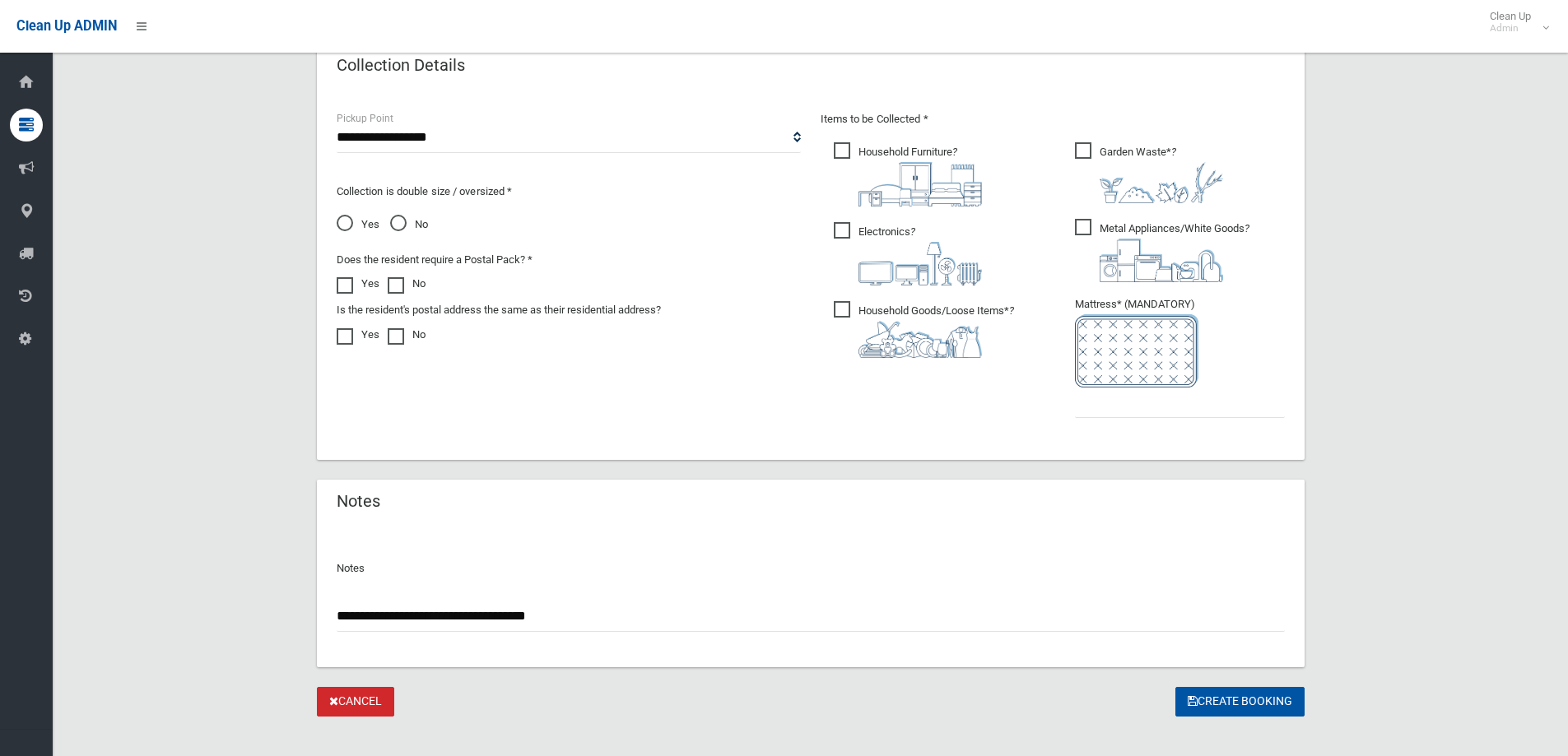
scroll to position [930, 0]
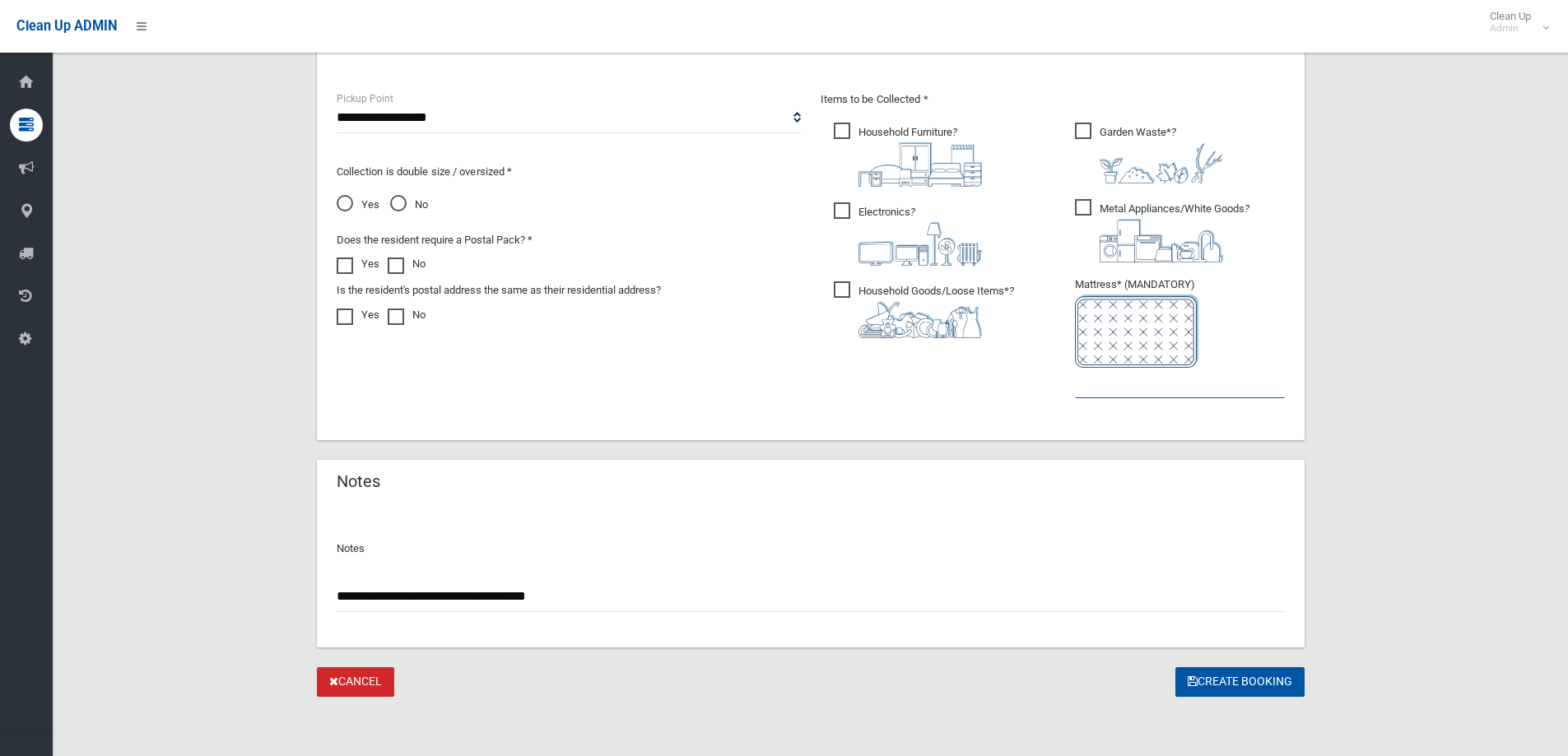
click at [1135, 388] on input "text" at bounding box center [1180, 382] width 210 height 30
type input "*"
click at [1222, 678] on button "Create Booking" at bounding box center [1240, 682] width 129 height 30
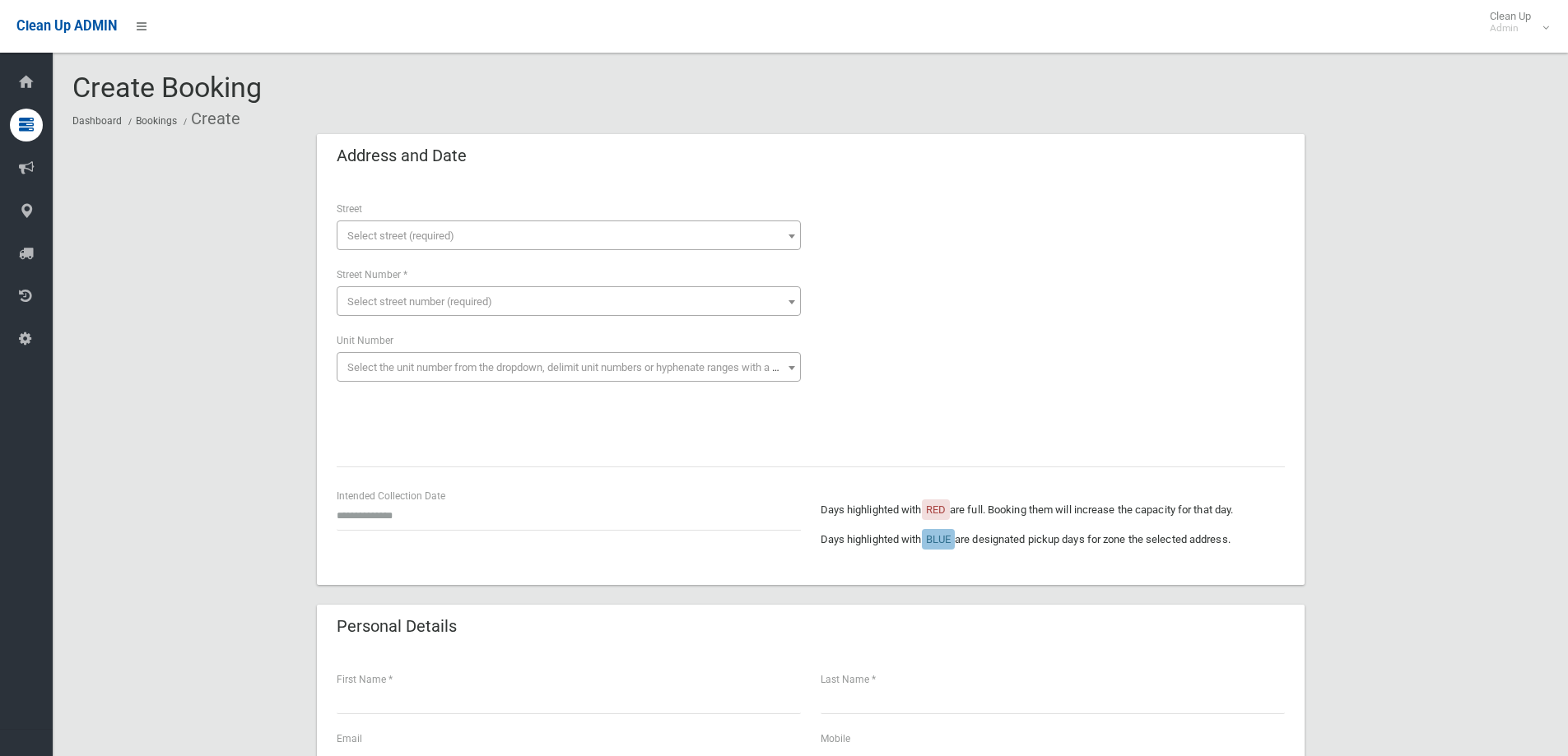
scroll to position [853, 0]
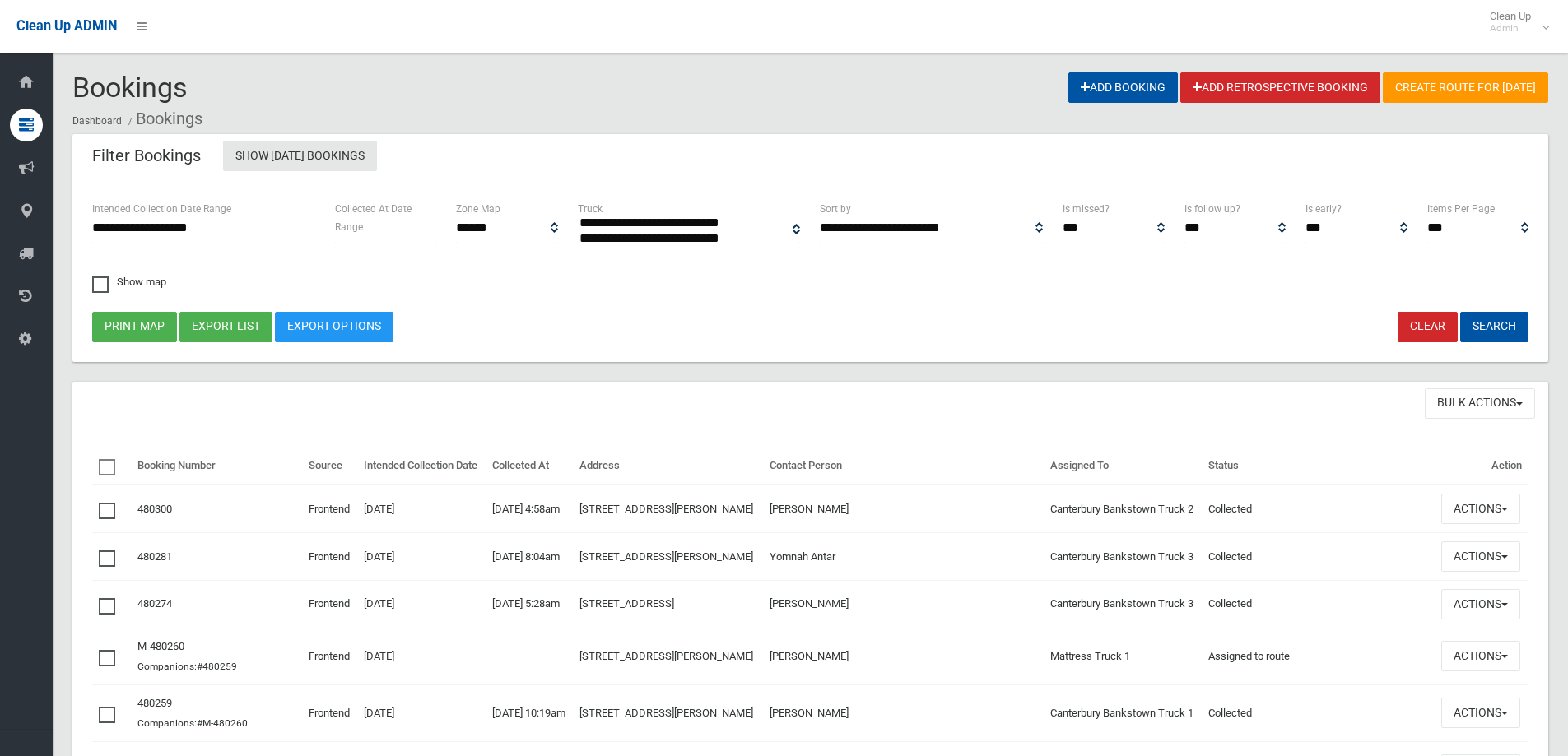
select select
click at [1494, 324] on button "Search" at bounding box center [1494, 327] width 68 height 30
select select
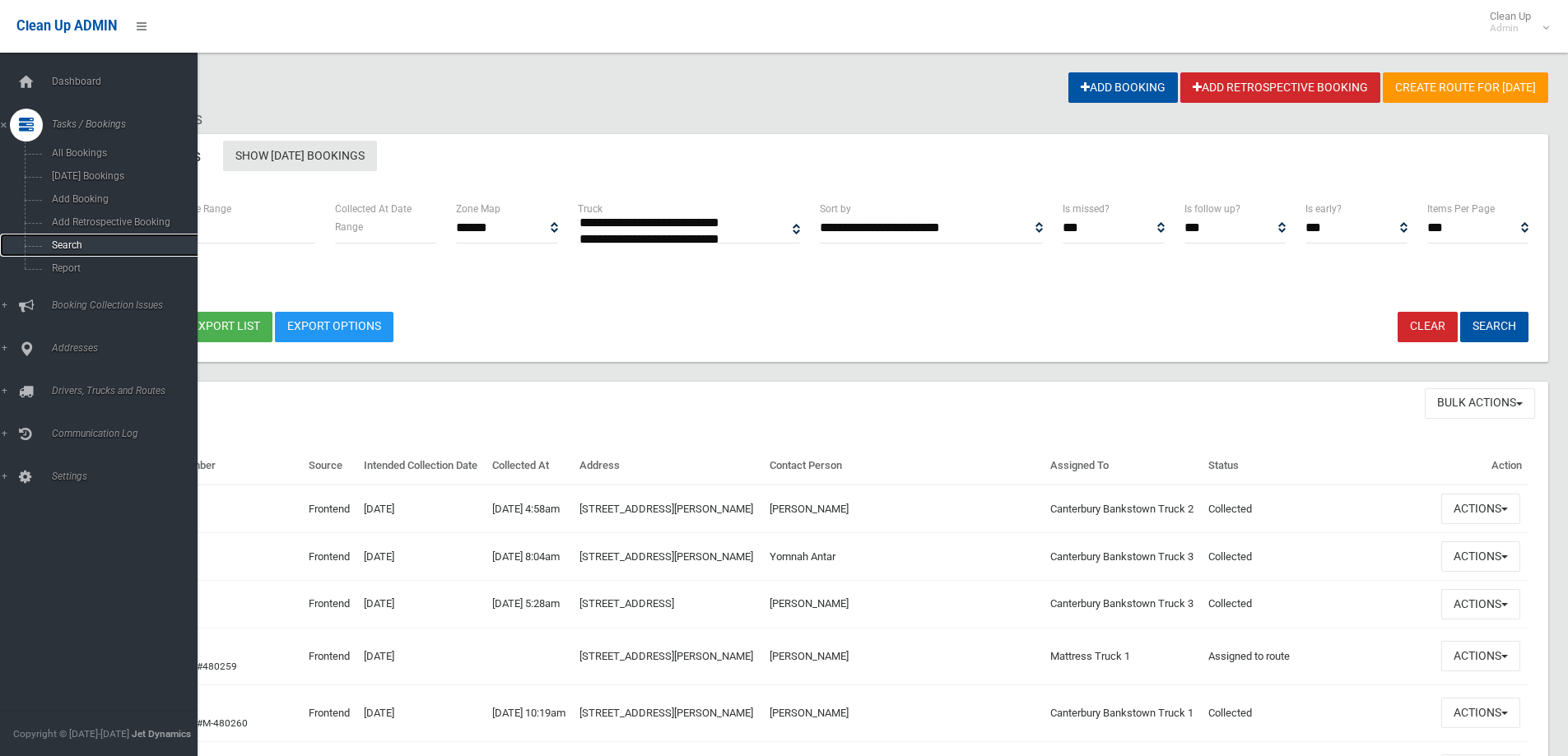
click at [64, 244] on span "Search" at bounding box center [121, 245] width 149 height 12
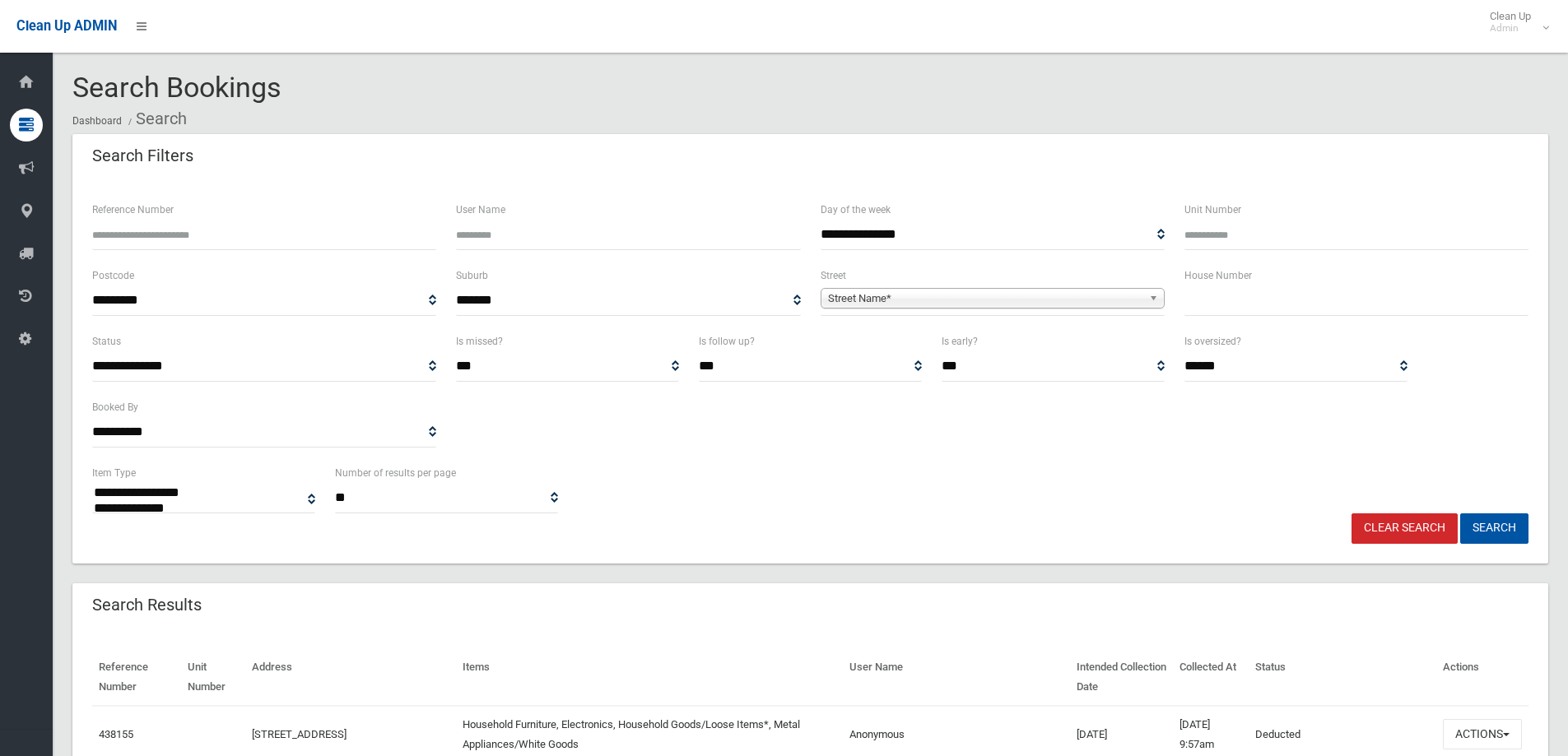
select select
click at [1229, 292] on input "text" at bounding box center [1356, 300] width 344 height 30
type input "**"
click at [840, 301] on span "Street Name*" at bounding box center [985, 299] width 314 height 19
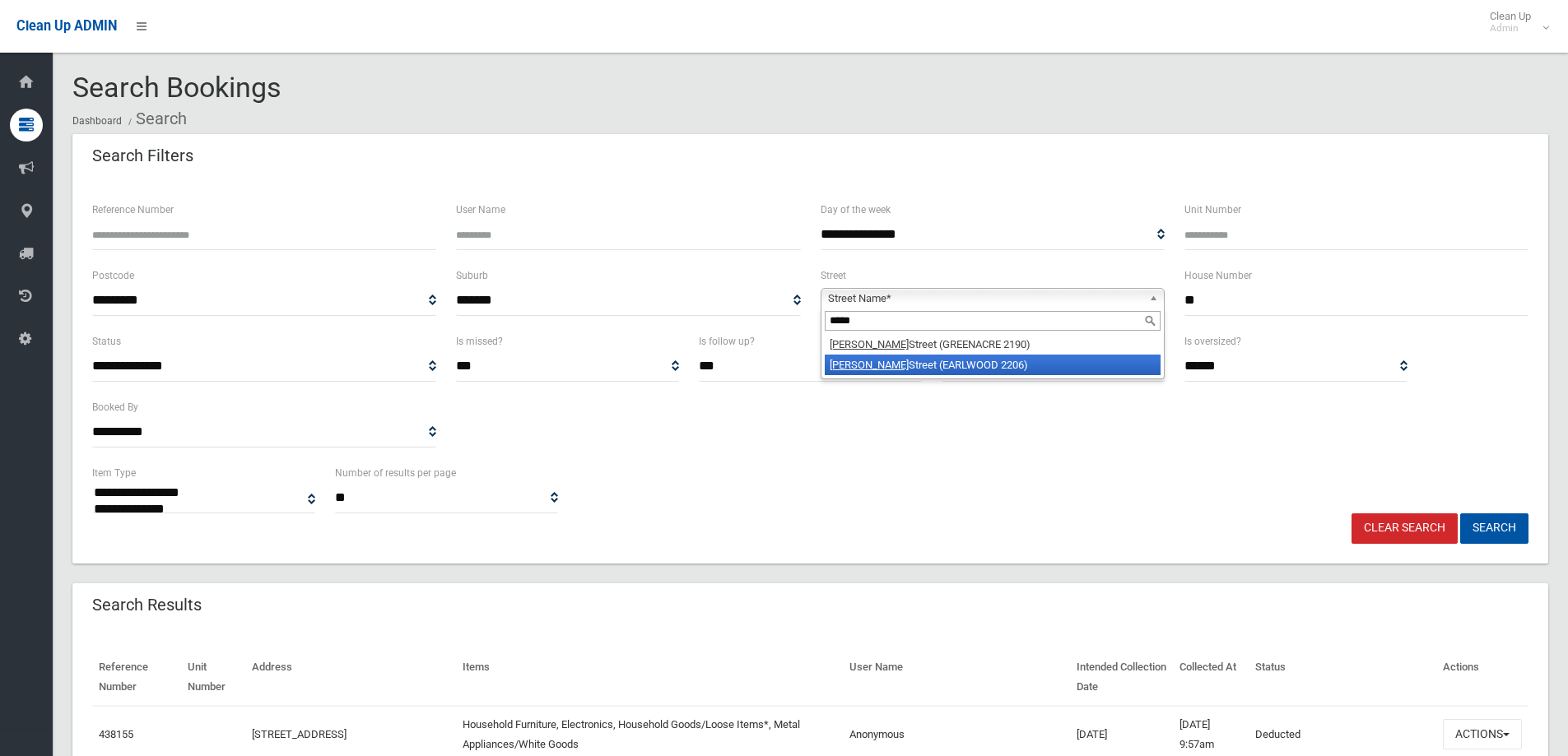
type input "*****"
click at [884, 363] on li "David Street (EARLWOOD 2206)" at bounding box center [992, 364] width 336 height 20
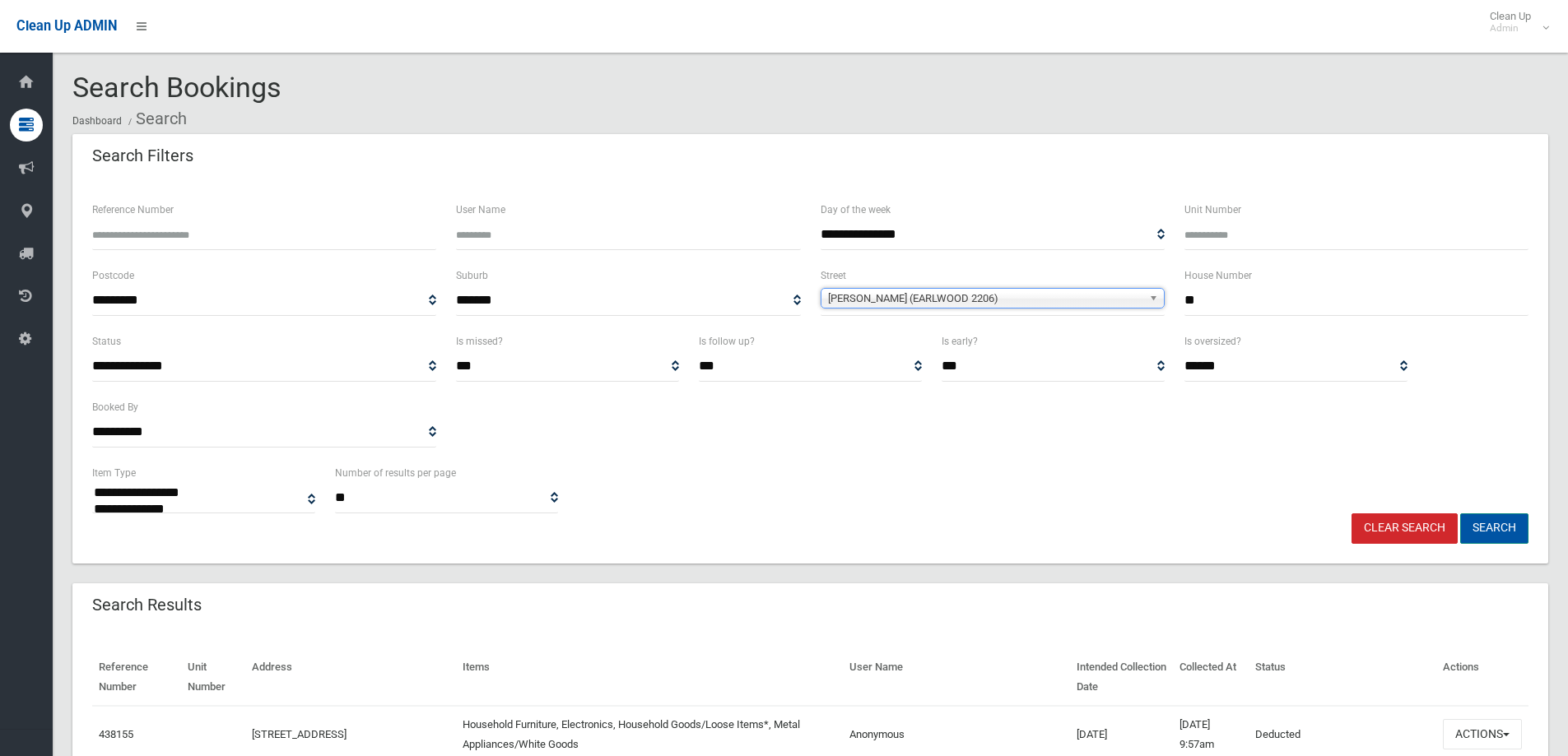
click at [1492, 526] on button "Search" at bounding box center [1494, 528] width 68 height 30
click at [1485, 525] on button "Search" at bounding box center [1494, 528] width 68 height 30
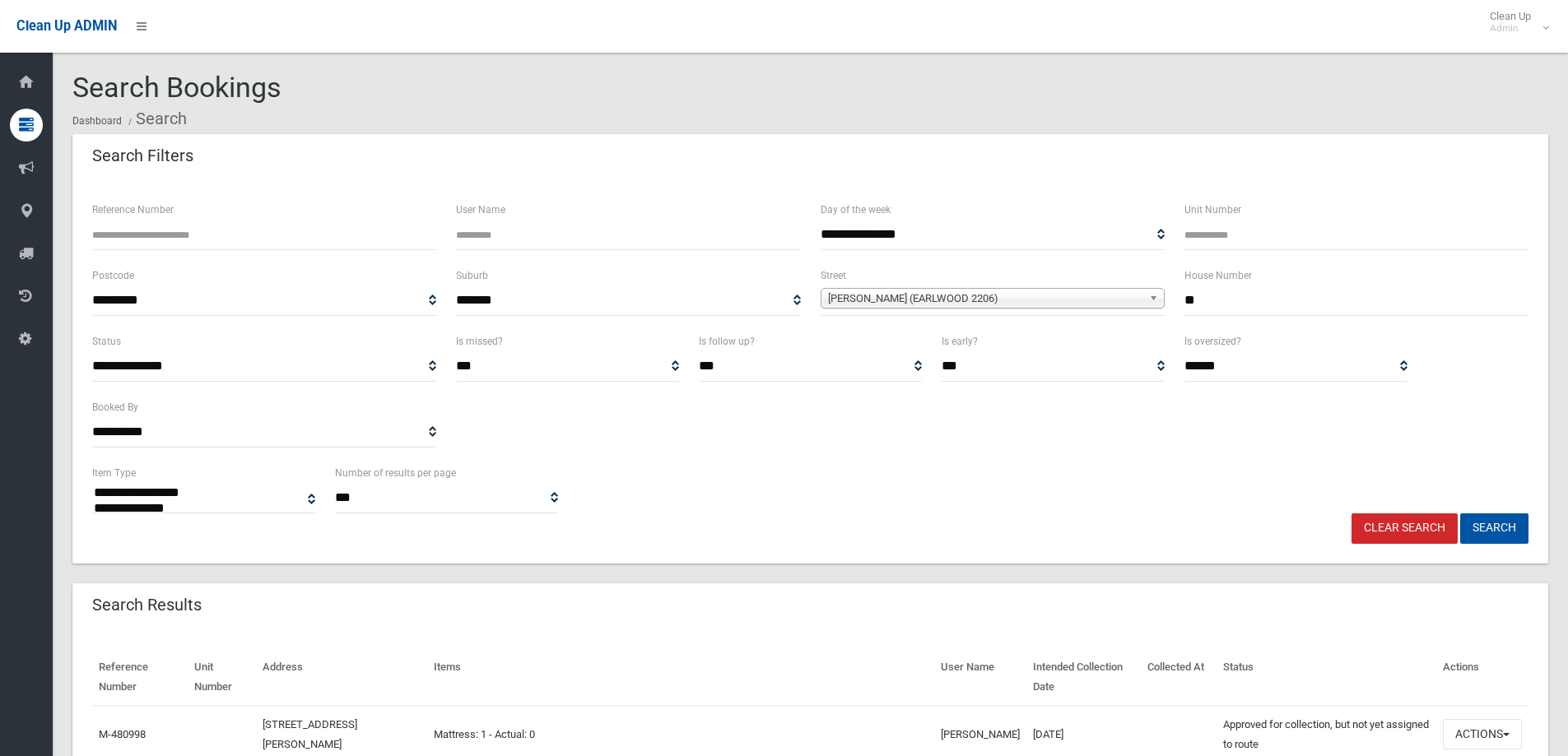
select select
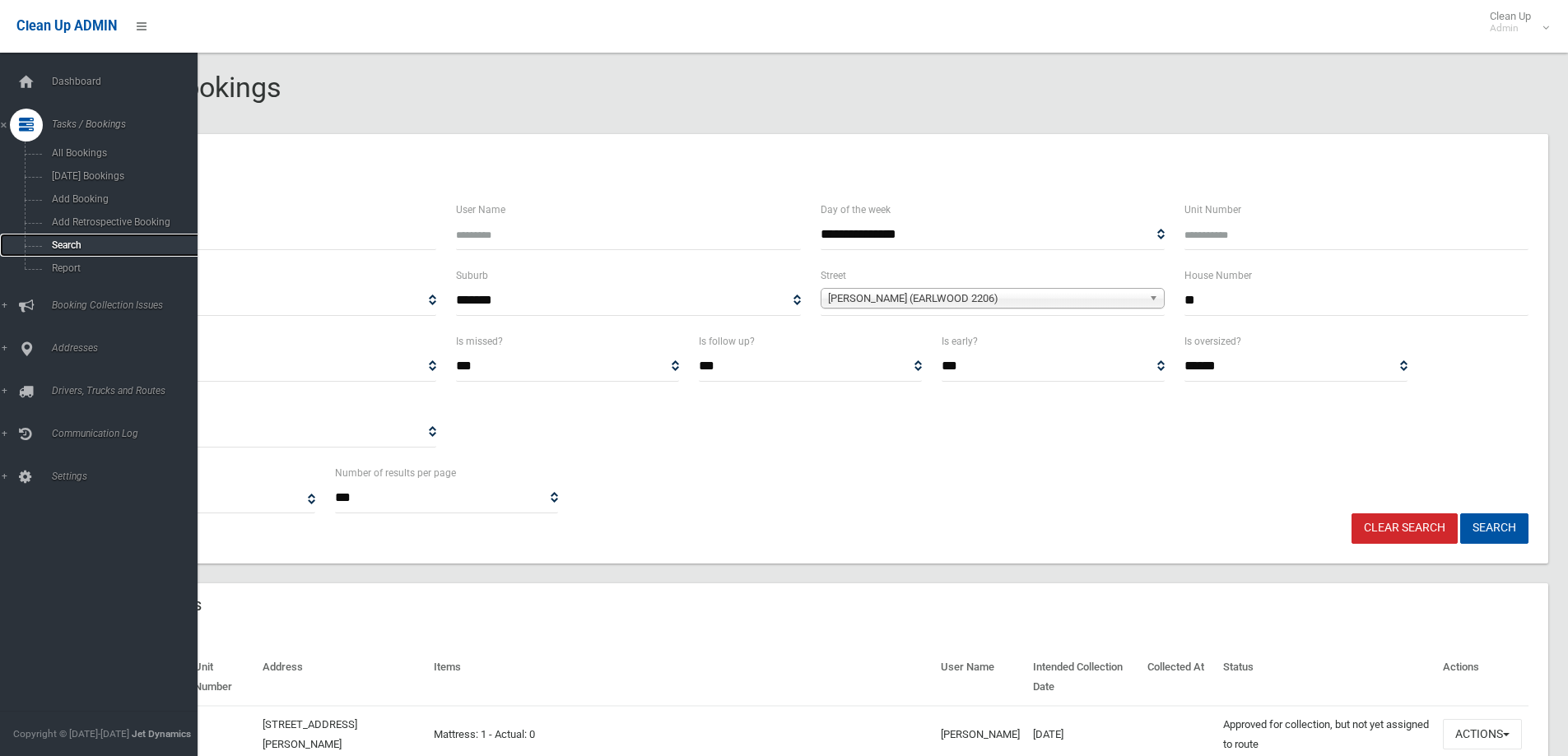
click at [62, 242] on span "Search" at bounding box center [121, 245] width 149 height 12
click at [65, 242] on span "Search" at bounding box center [121, 245] width 149 height 12
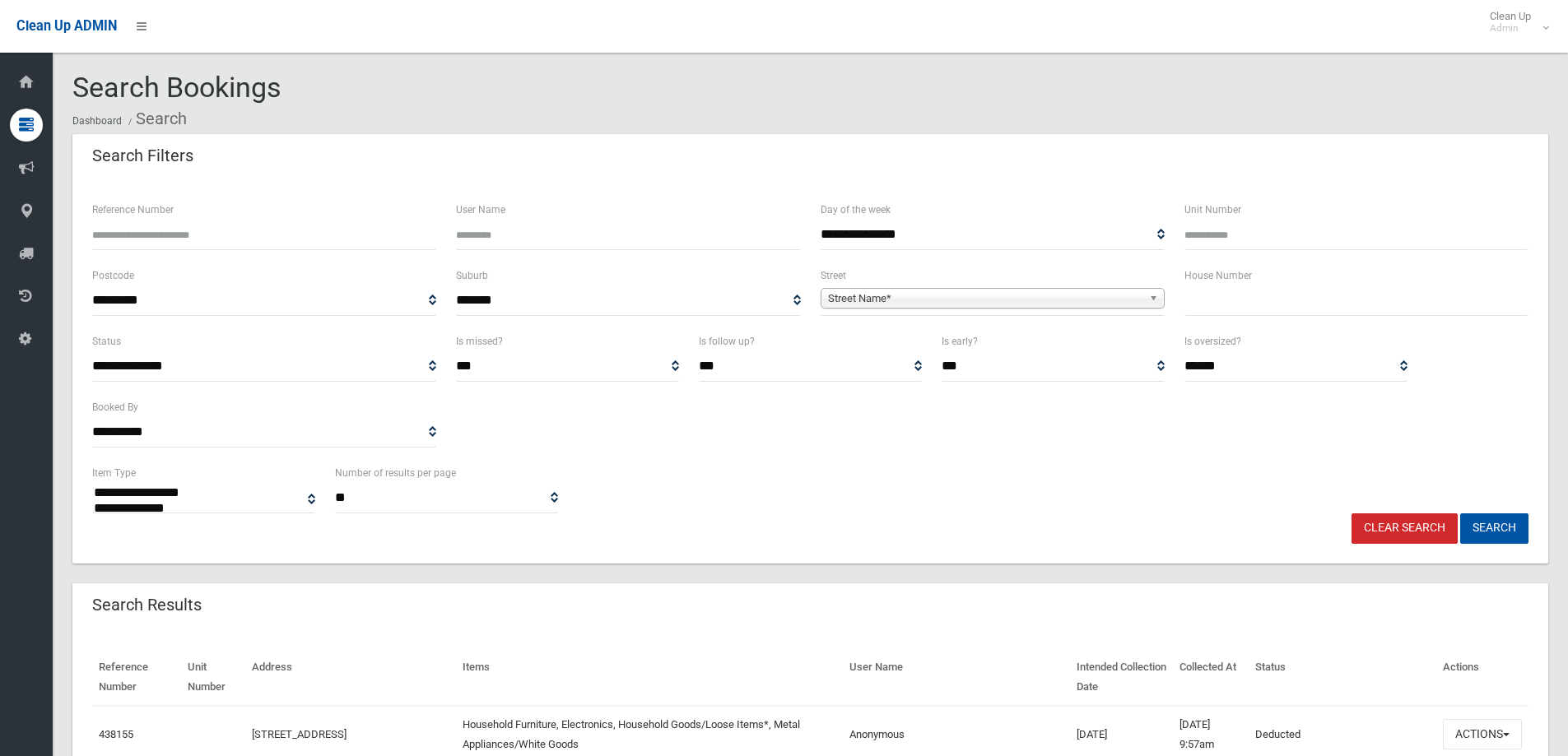
select select
click at [1245, 306] on input "text" at bounding box center [1356, 300] width 344 height 30
type input "**"
click at [862, 296] on span "Street Name*" at bounding box center [985, 299] width 314 height 19
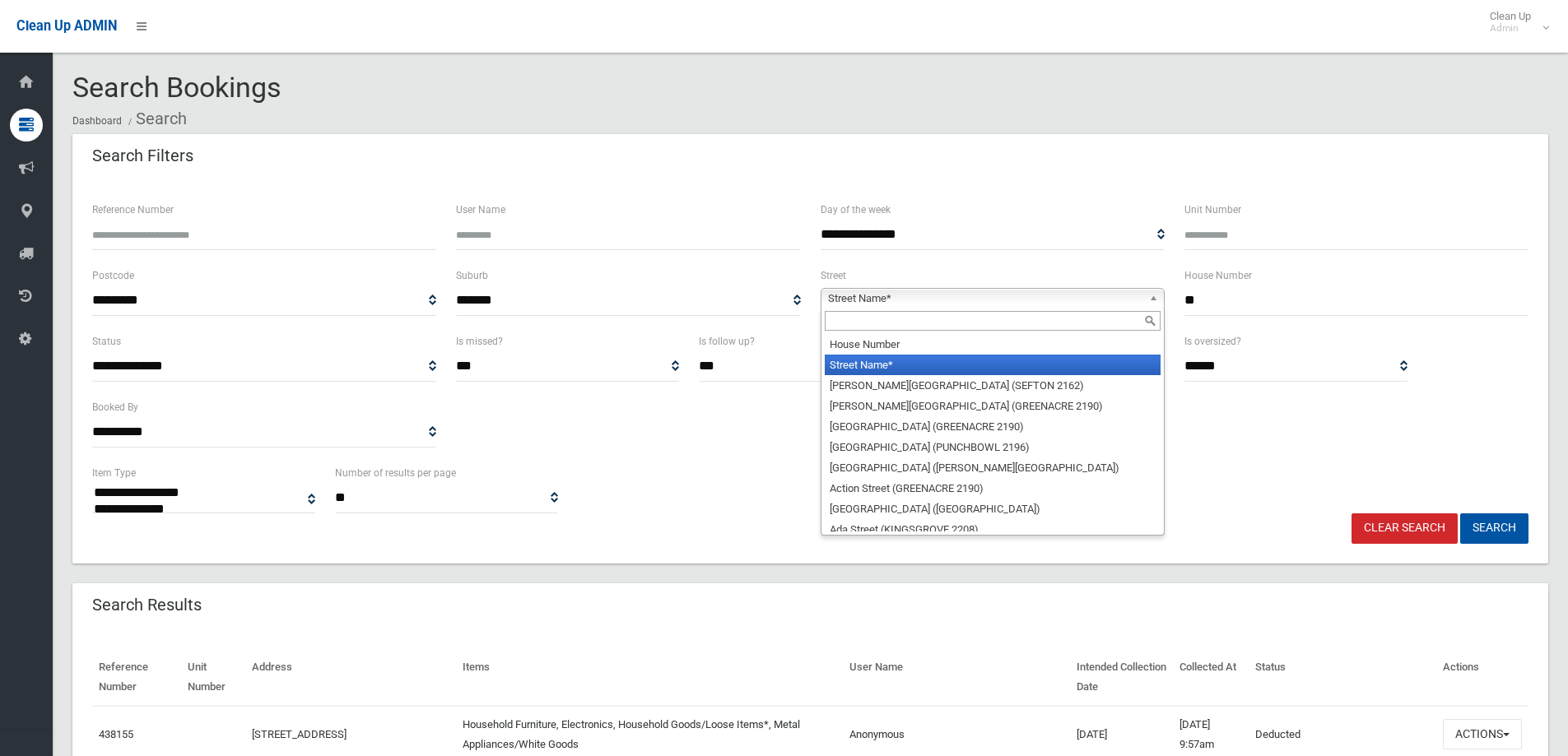
click at [843, 319] on input "text" at bounding box center [992, 321] width 336 height 19
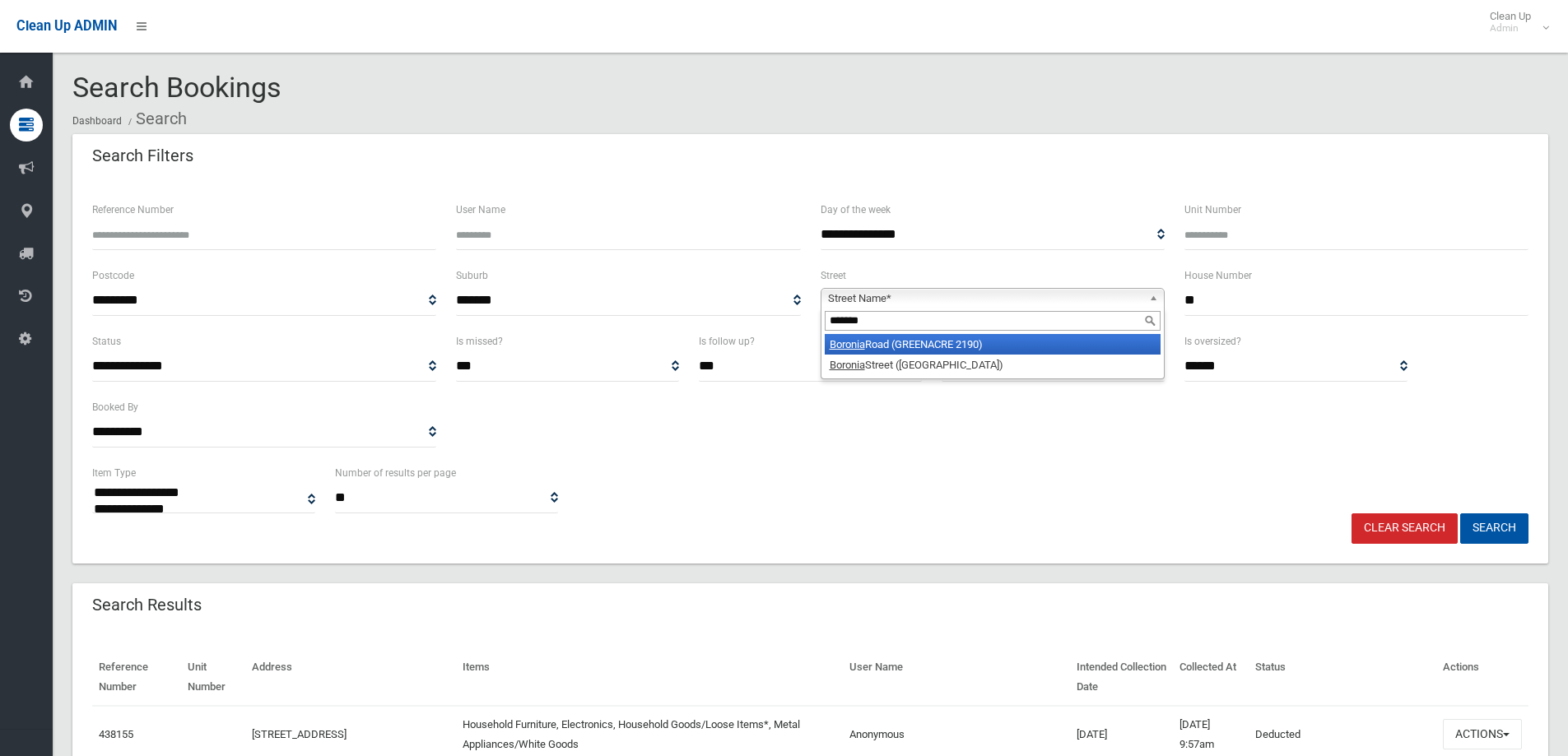
type input "*******"
click at [922, 343] on li "Boronia Road (GREENACRE 2190)" at bounding box center [992, 343] width 336 height 20
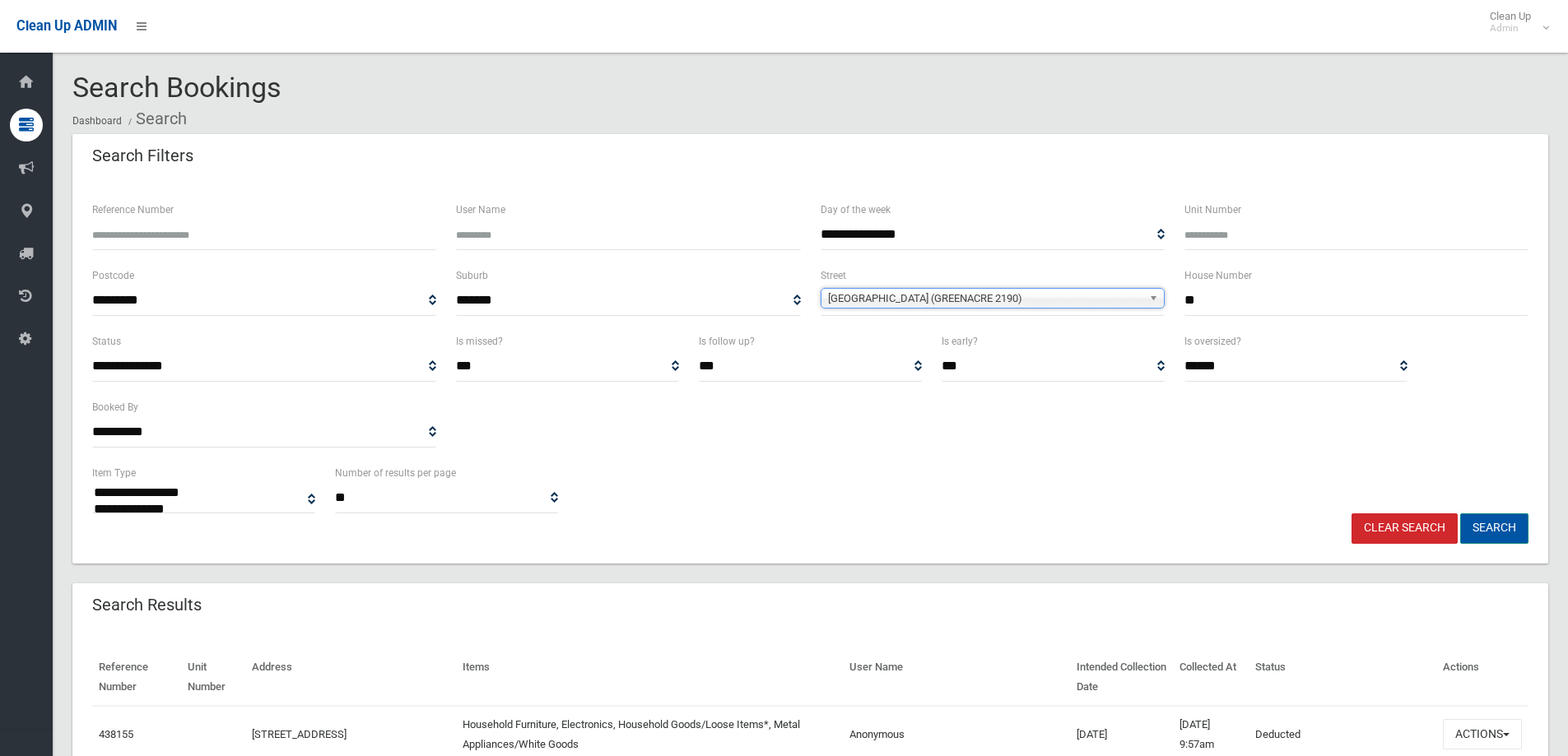
click at [1490, 526] on button "Search" at bounding box center [1494, 528] width 68 height 30
click at [1485, 525] on button "Search" at bounding box center [1494, 528] width 68 height 30
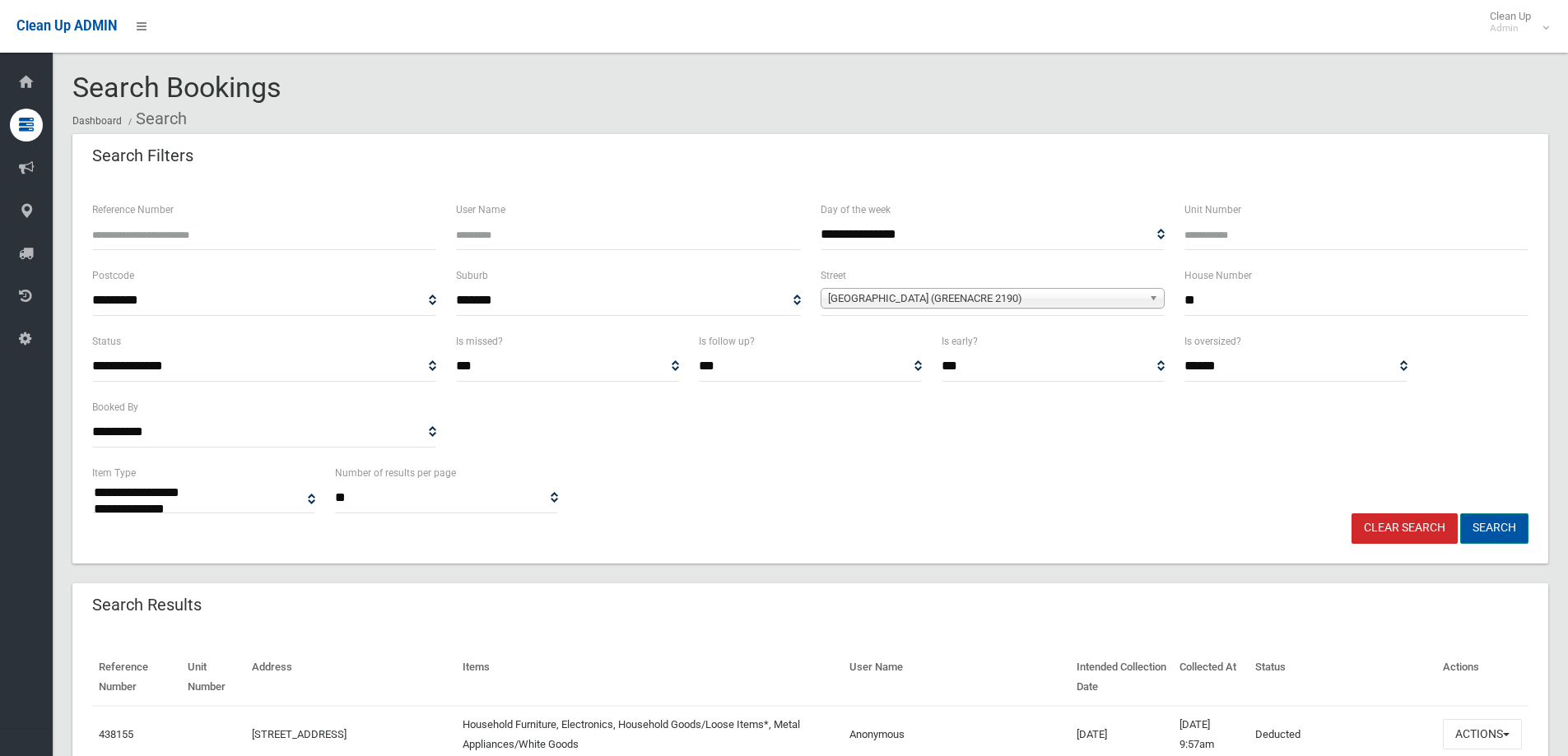
click at [1485, 525] on button "Search" at bounding box center [1494, 528] width 68 height 30
click at [1483, 525] on button "Search" at bounding box center [1494, 528] width 68 height 30
click at [1490, 522] on button "Search" at bounding box center [1494, 528] width 68 height 30
click at [1491, 529] on button "Search" at bounding box center [1494, 528] width 68 height 30
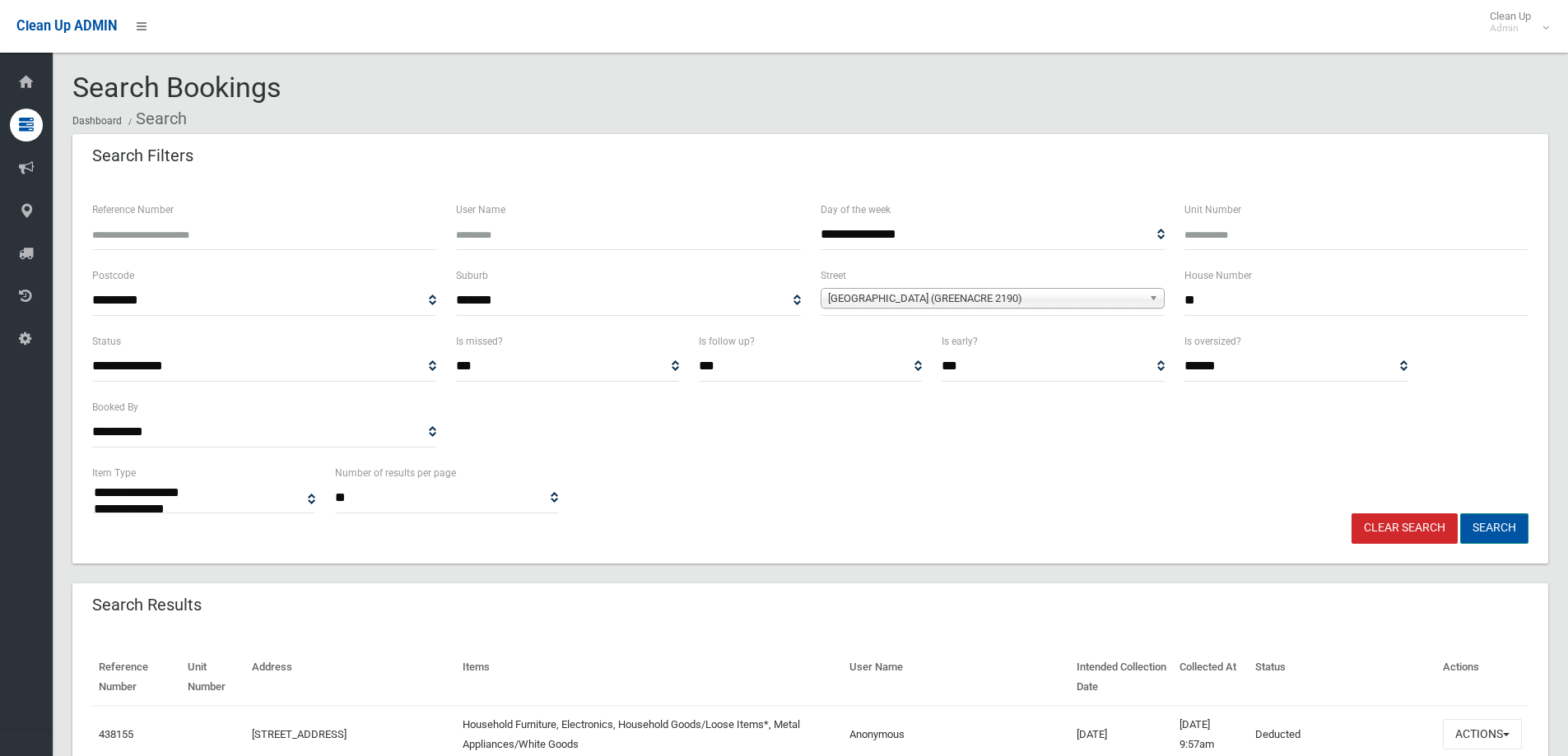
click at [1487, 528] on button "Search" at bounding box center [1494, 528] width 68 height 30
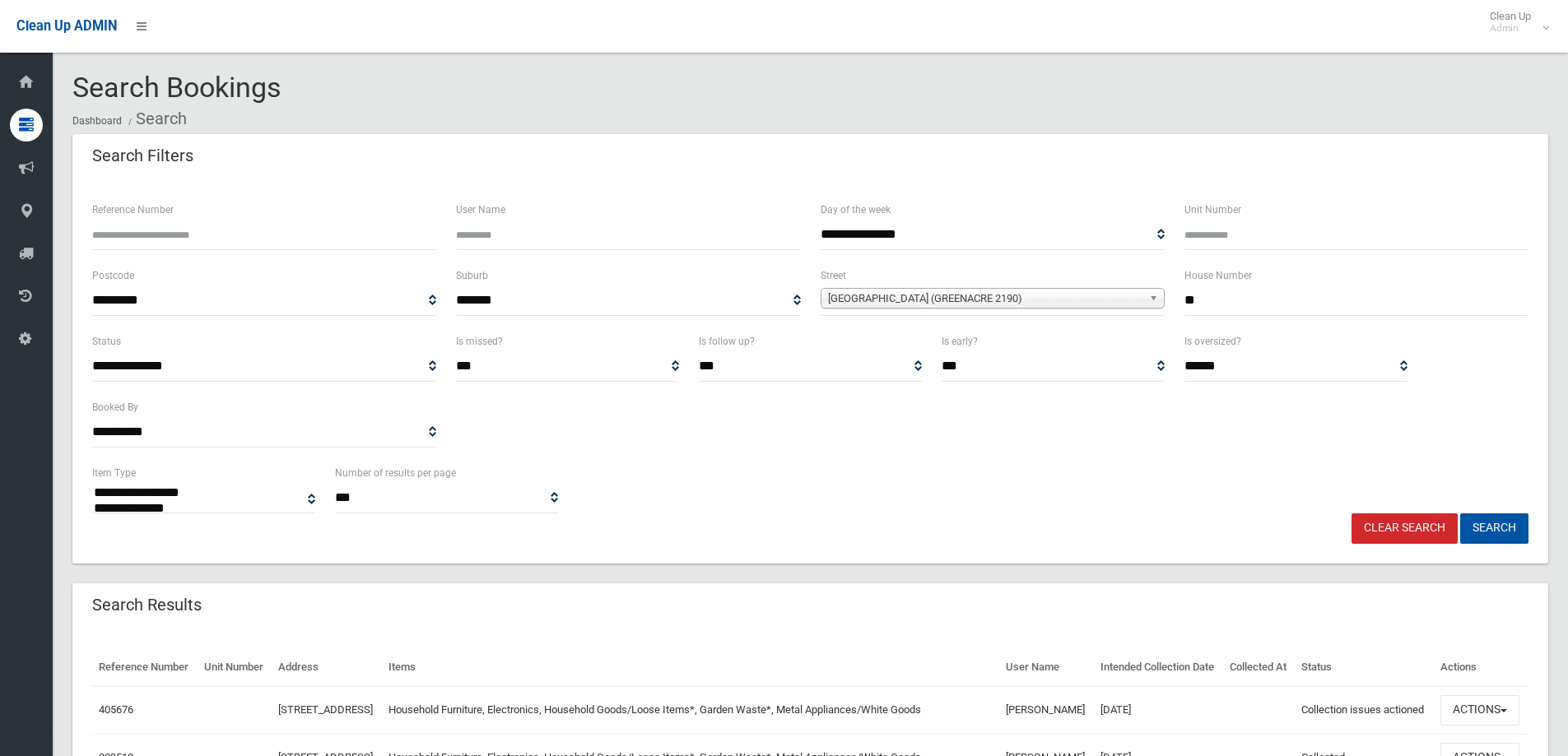
select select
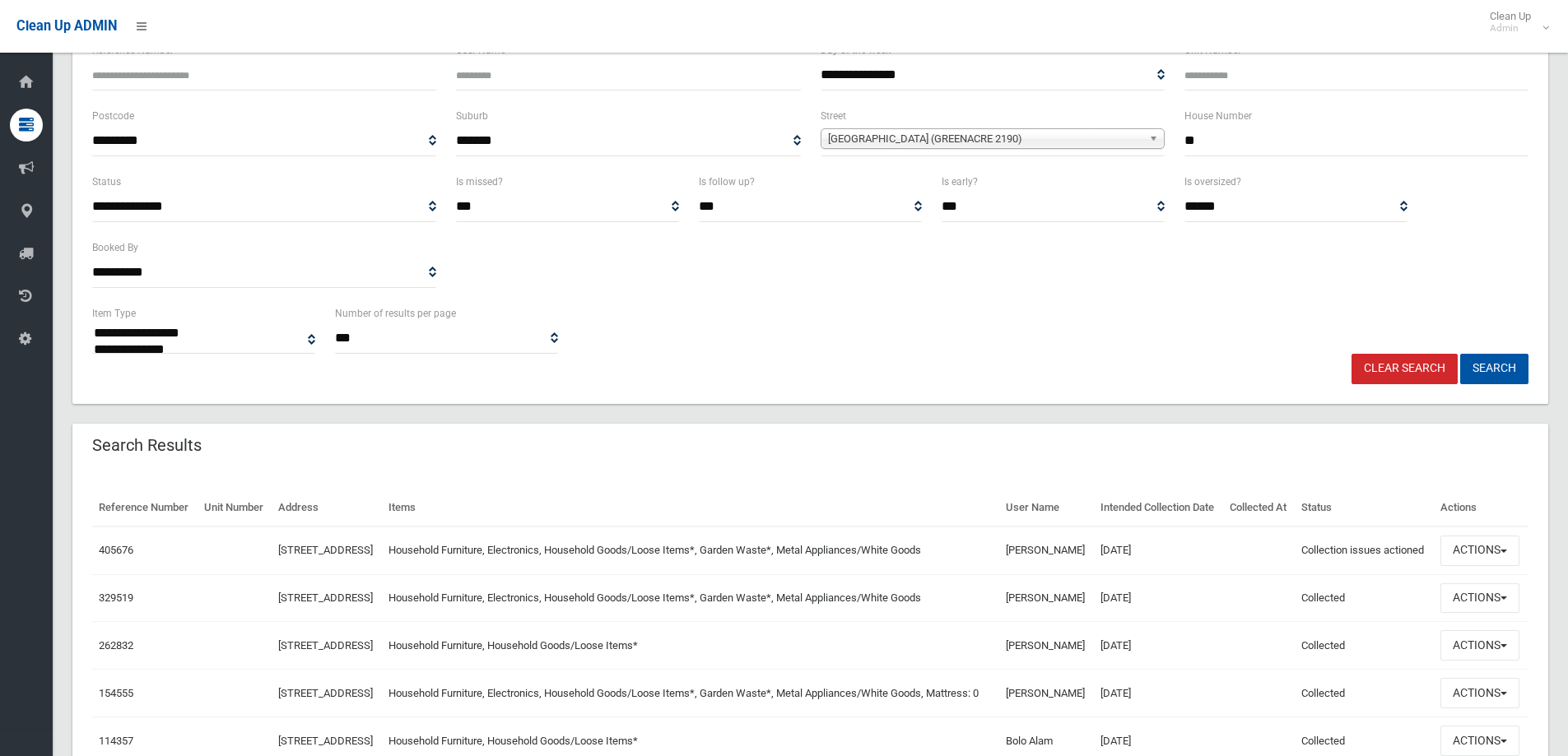
scroll to position [164, 0]
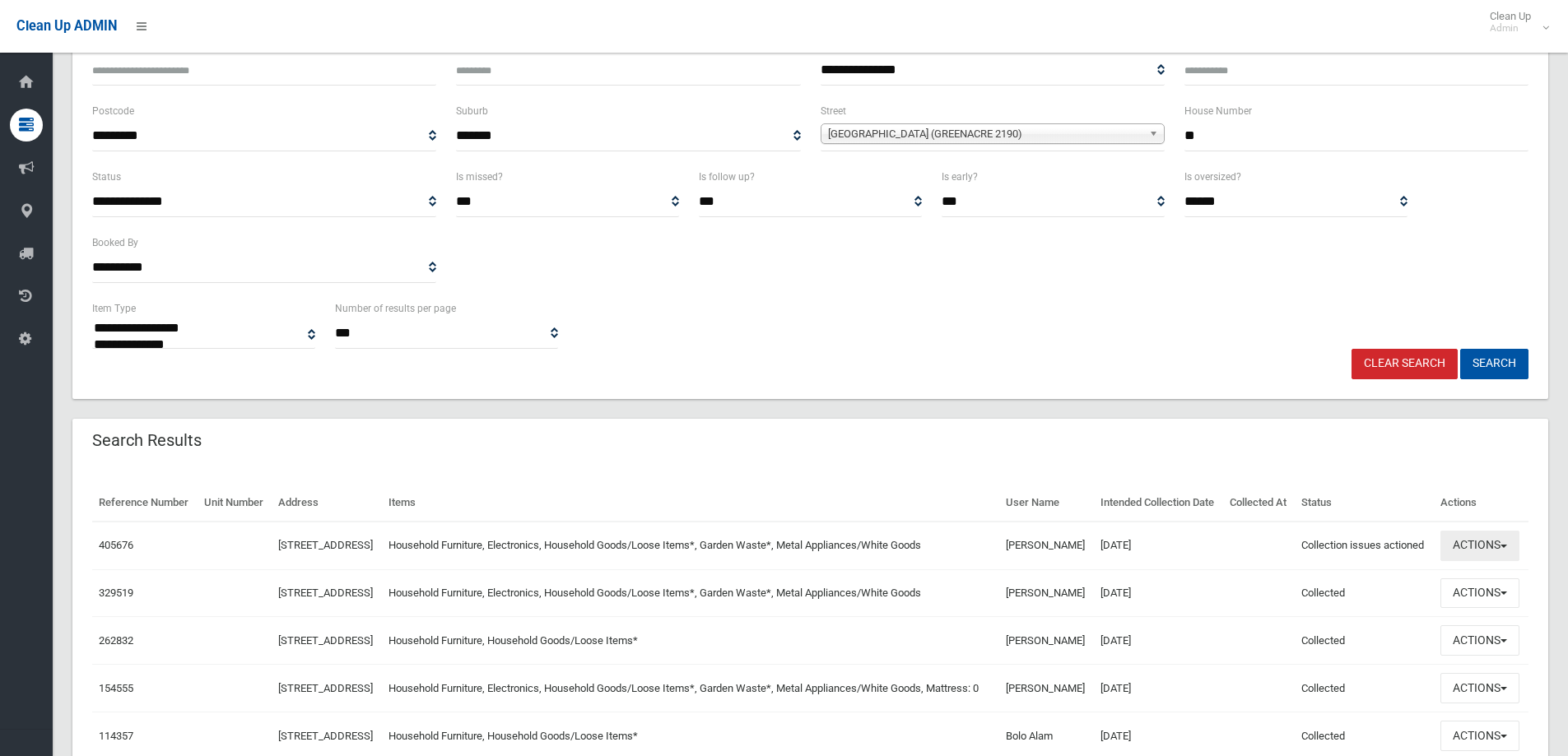
click at [1470, 561] on button "Actions" at bounding box center [1479, 545] width 79 height 30
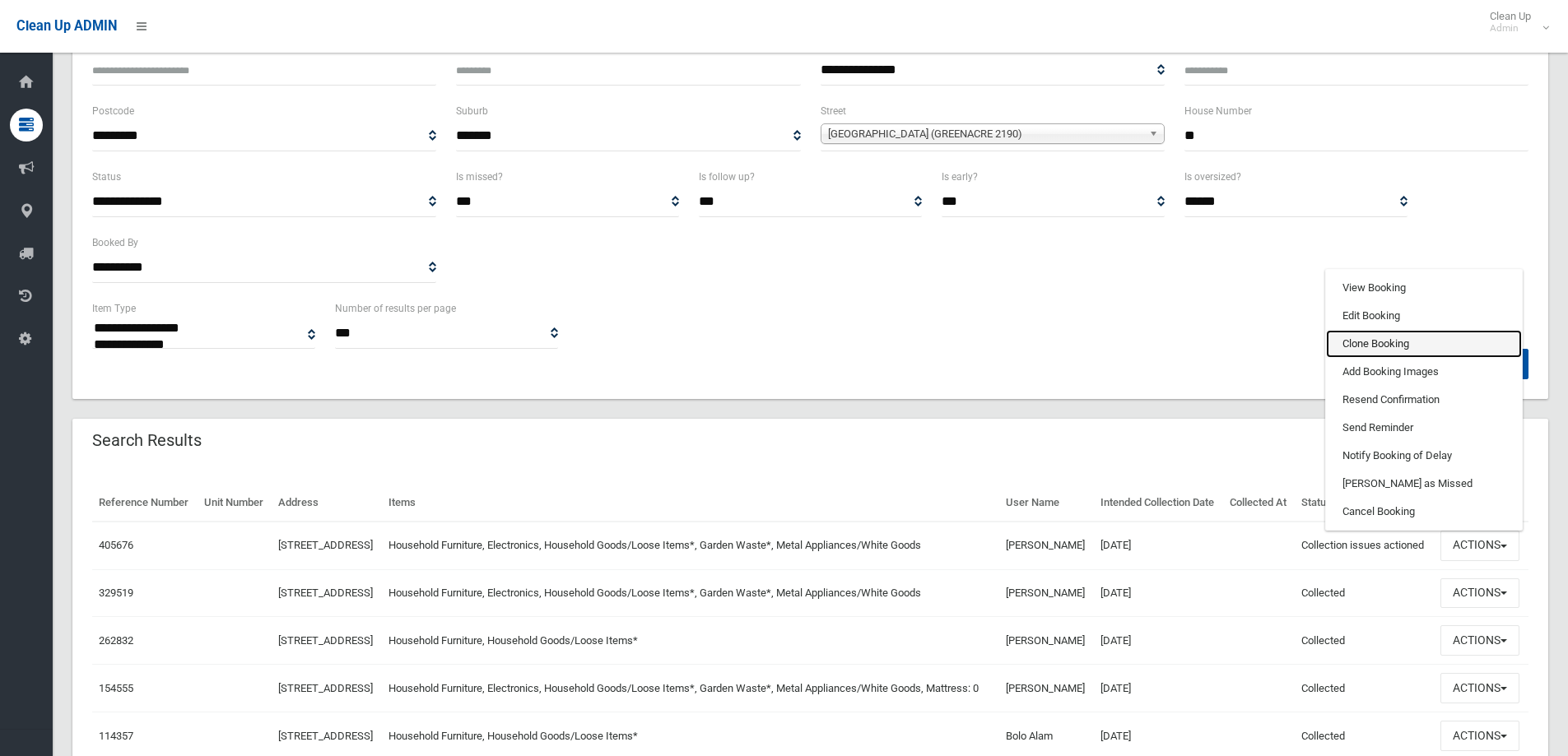
click at [1354, 358] on link "Clone Booking" at bounding box center [1423, 343] width 196 height 28
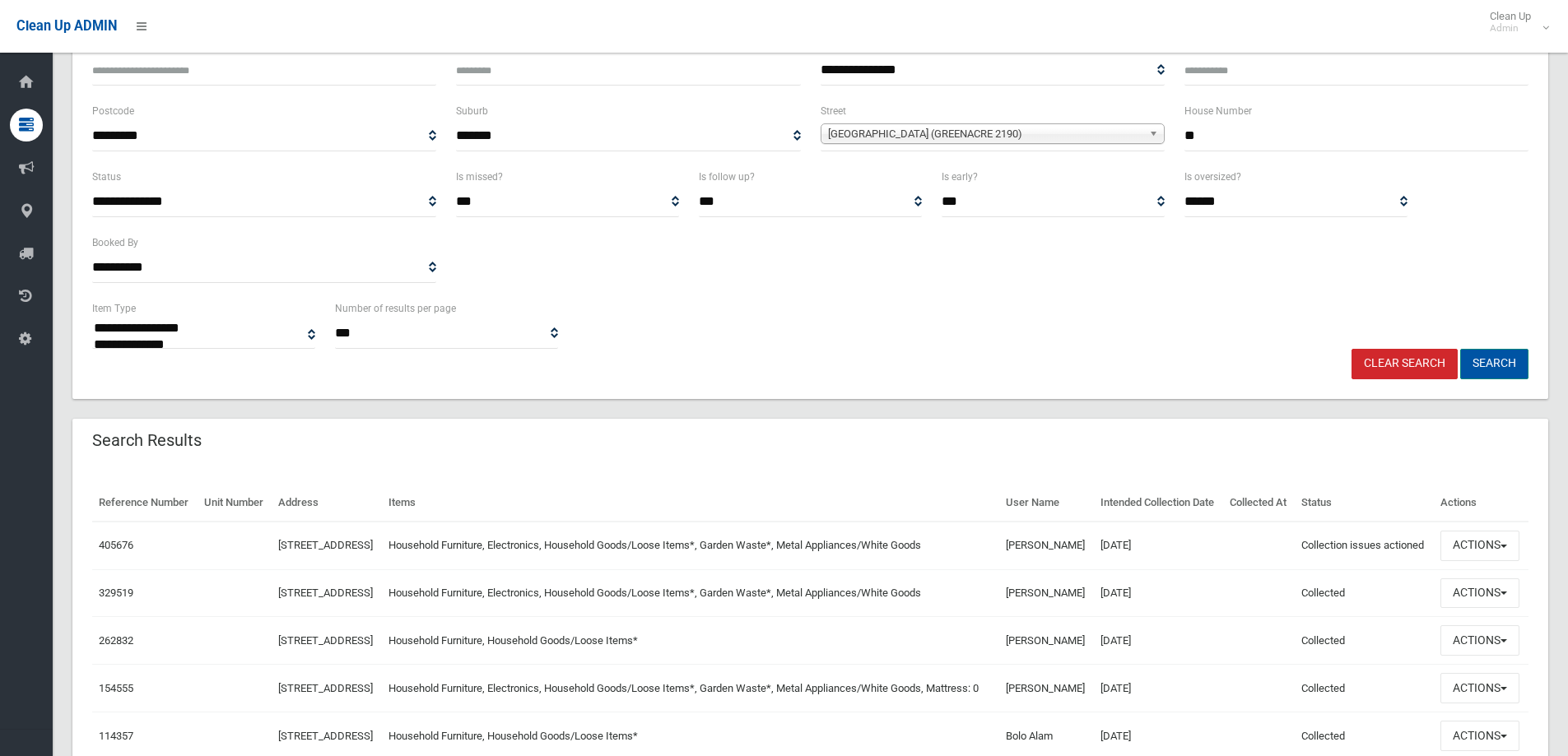
click at [1491, 359] on button "Search" at bounding box center [1494, 364] width 68 height 30
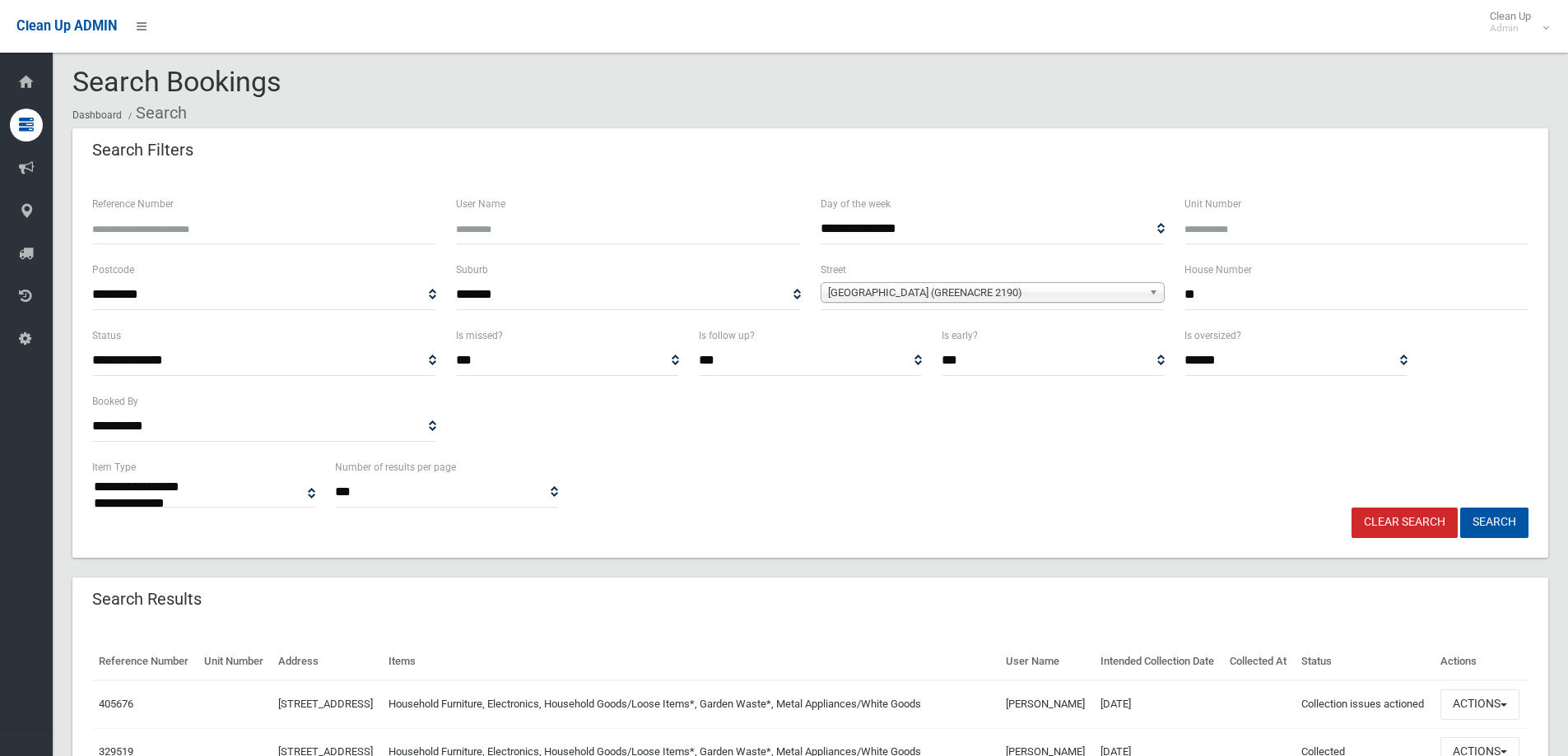
scroll to position [0, 0]
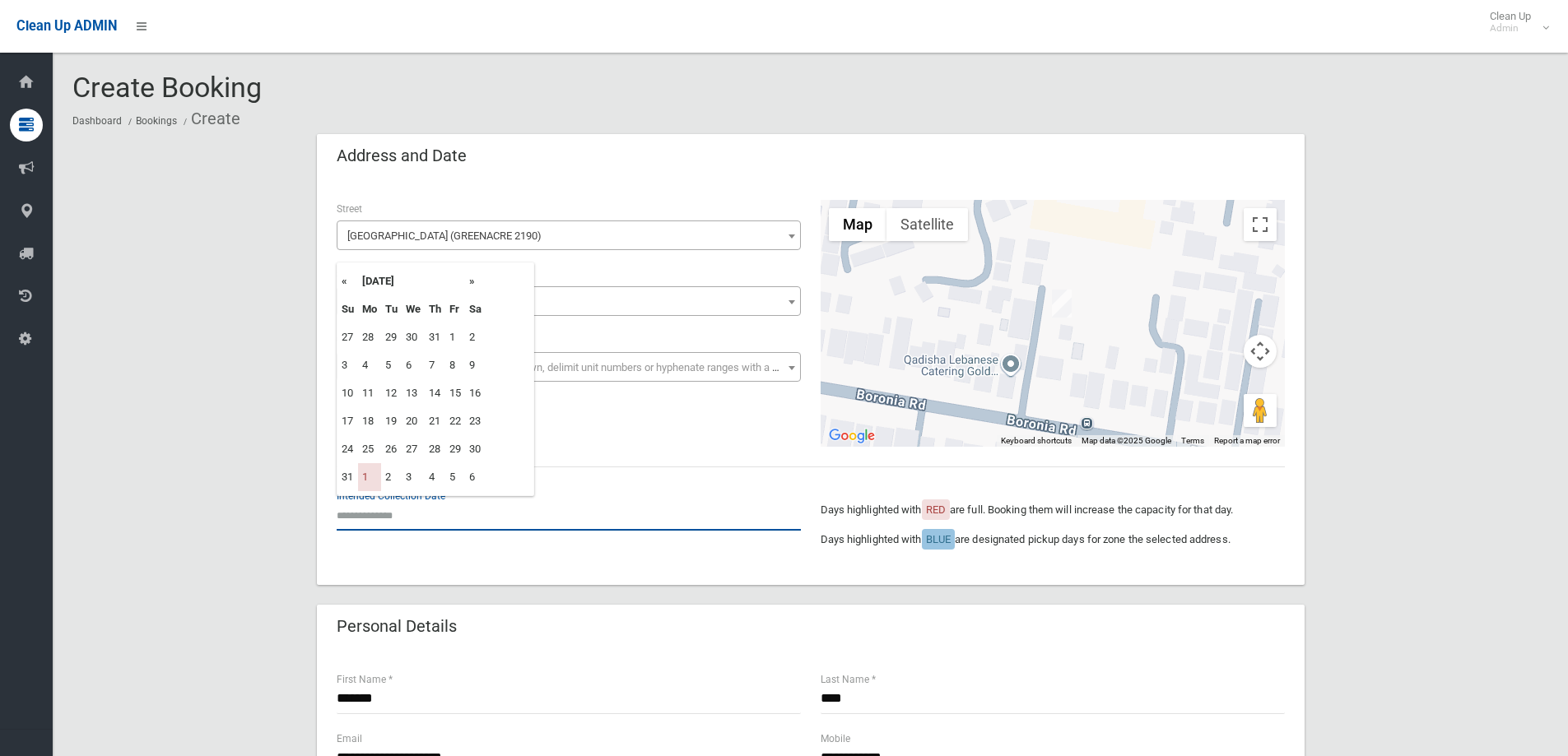
click at [378, 509] on input "text" at bounding box center [568, 515] width 464 height 30
click at [467, 280] on th "»" at bounding box center [475, 281] width 20 height 28
click at [368, 362] on td "8" at bounding box center [370, 365] width 23 height 28
type input "**********"
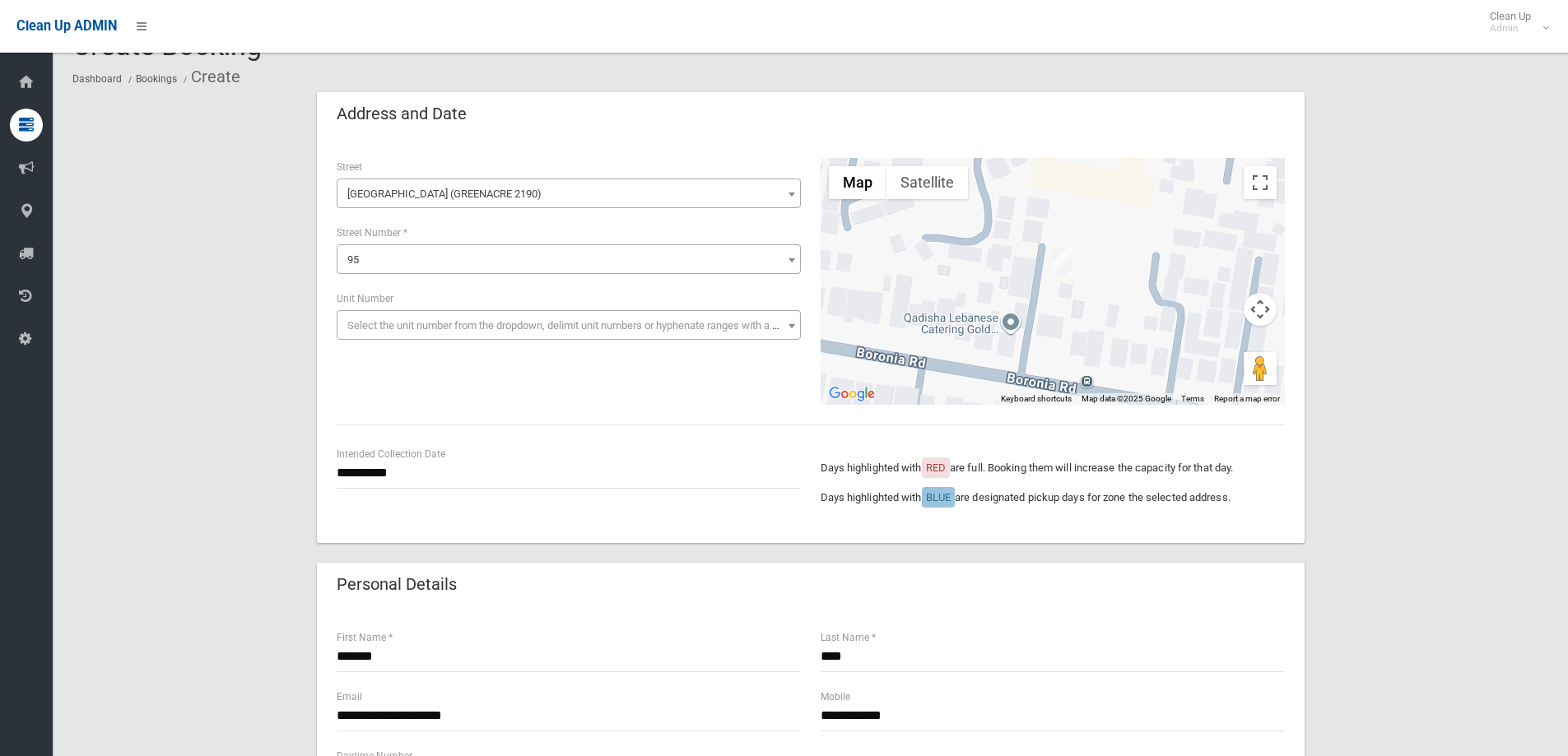
scroll to position [83, 0]
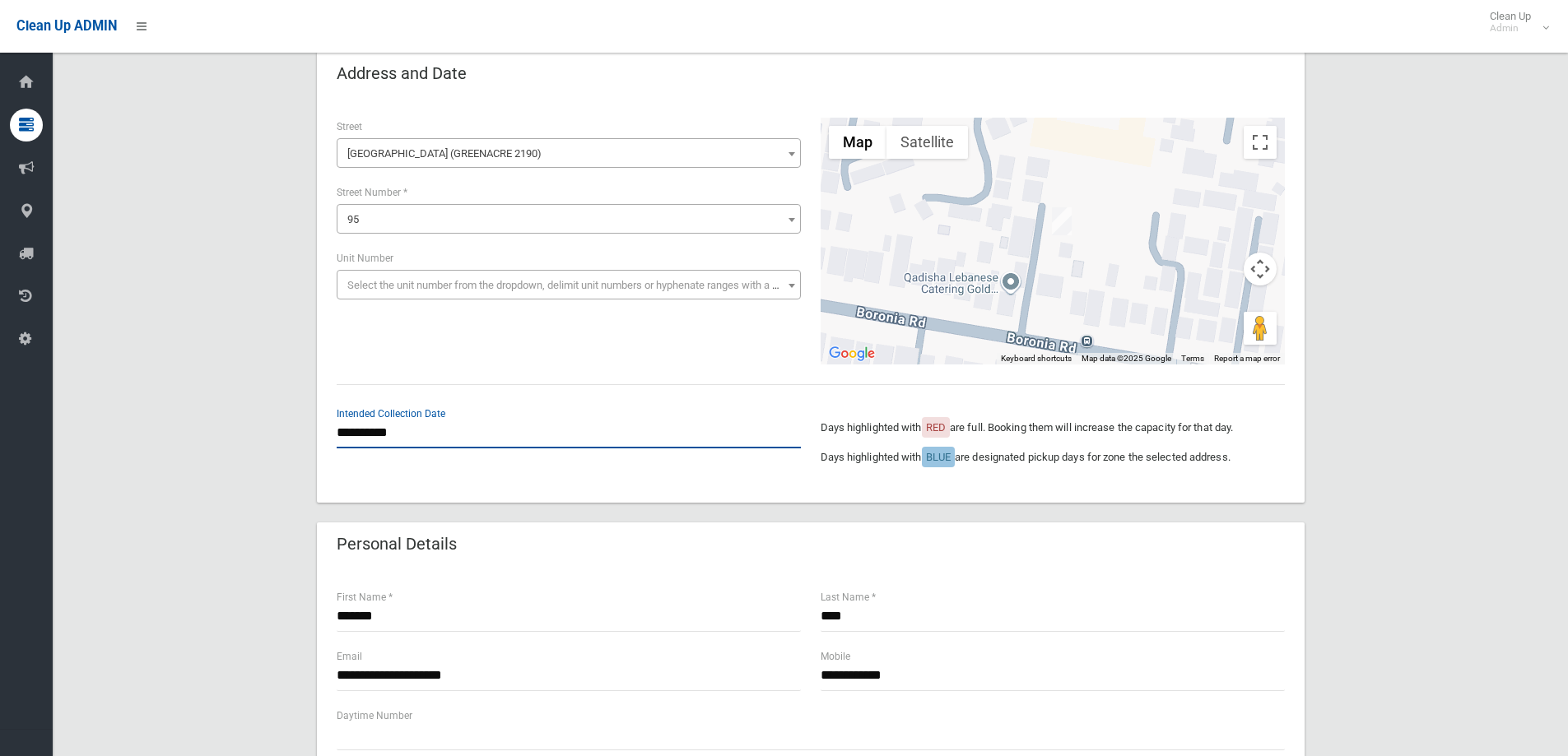
click at [370, 424] on input "**********" at bounding box center [568, 433] width 464 height 30
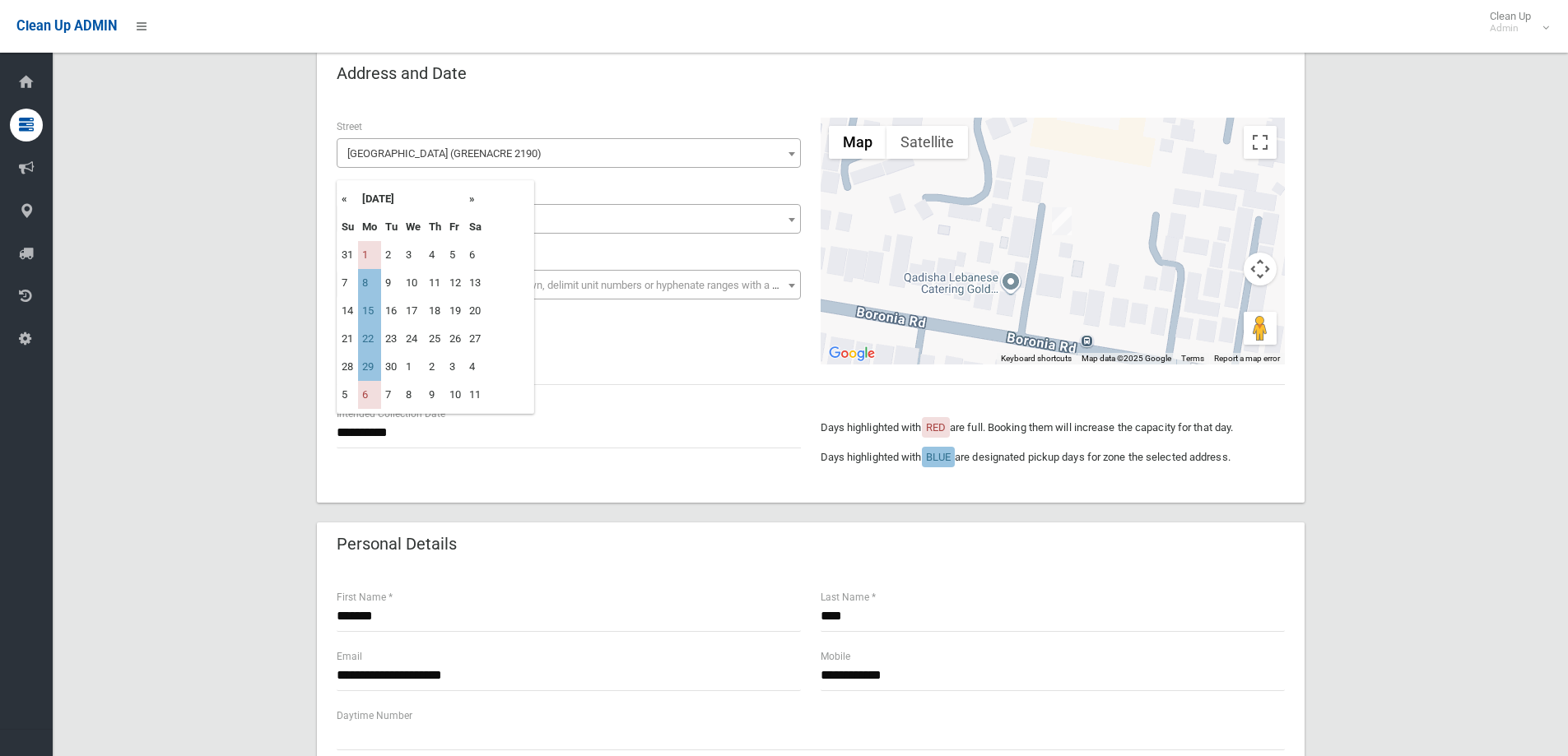
click at [344, 197] on th "«" at bounding box center [347, 198] width 20 height 28
click at [477, 201] on th "»" at bounding box center [475, 198] width 20 height 28
click at [368, 279] on td "8" at bounding box center [370, 283] width 23 height 28
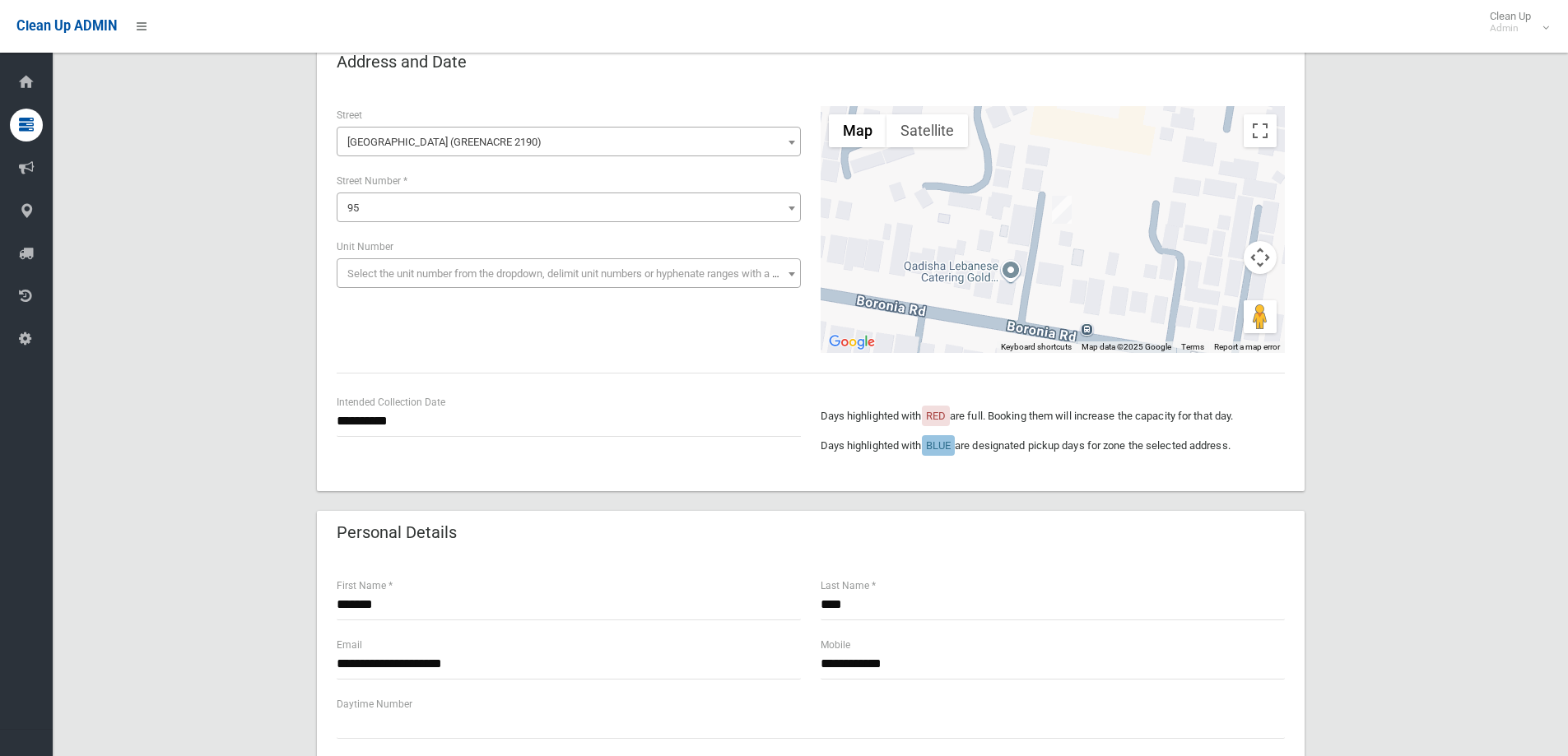
scroll to position [164, 0]
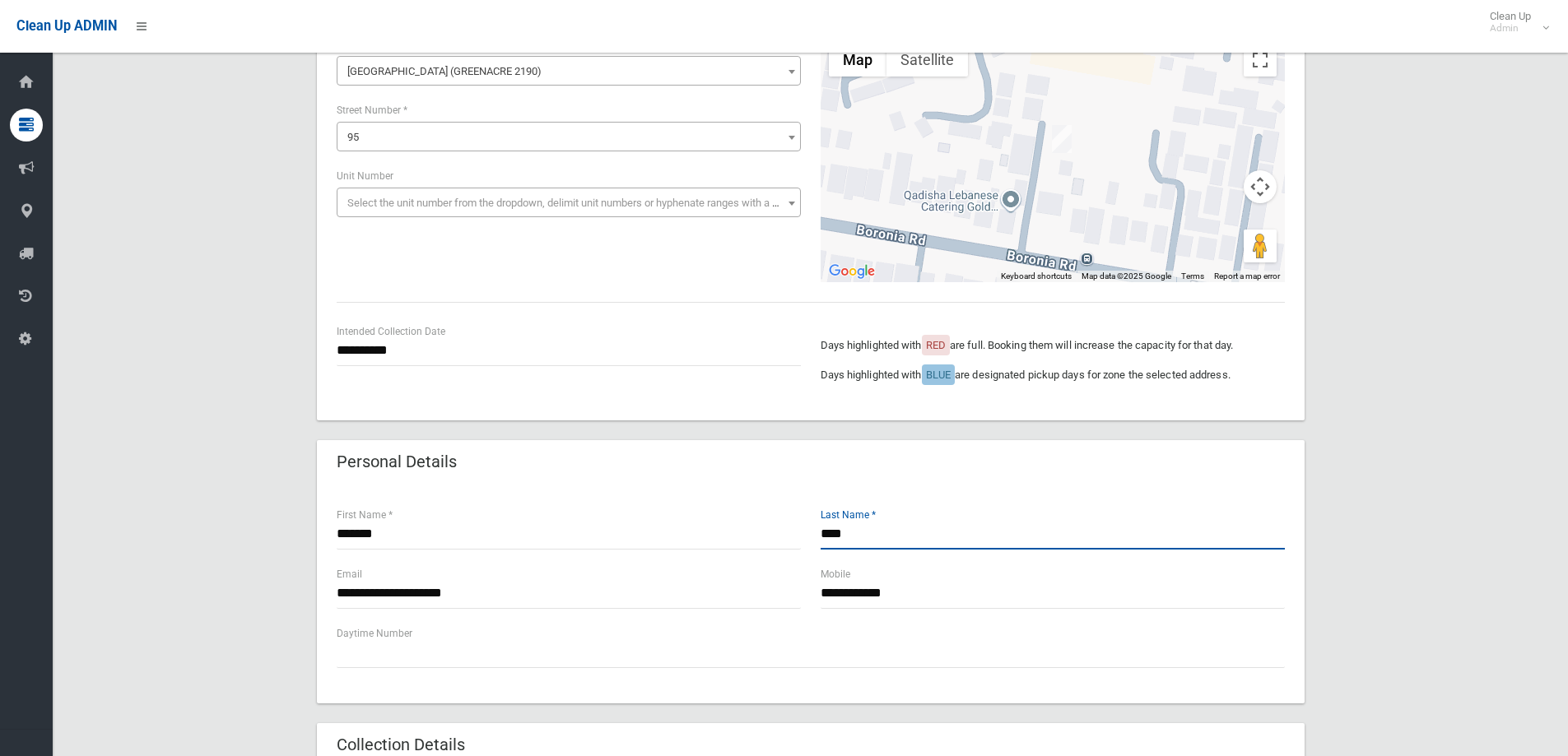
click at [863, 537] on input "****" at bounding box center [1052, 534] width 464 height 30
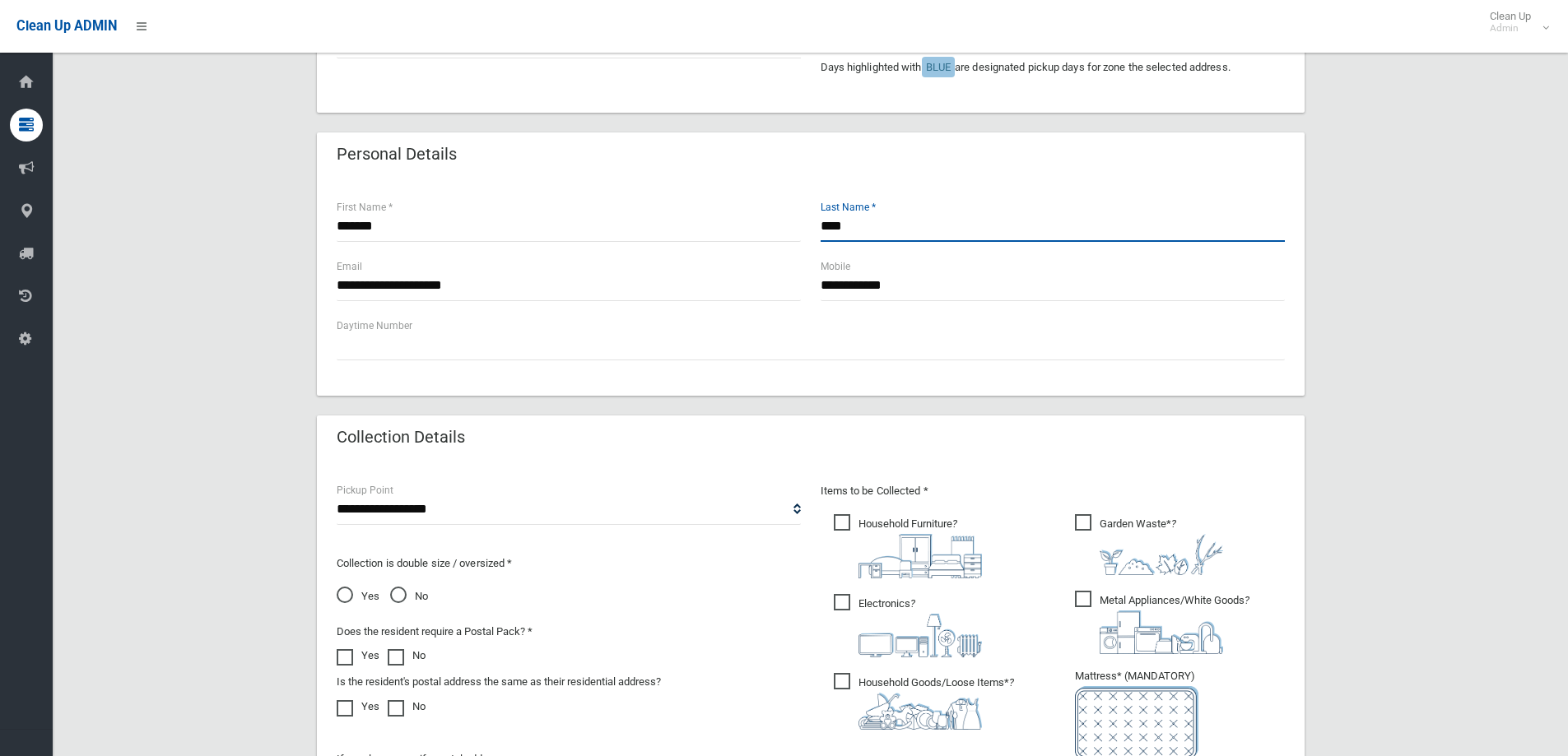
scroll to position [493, 0]
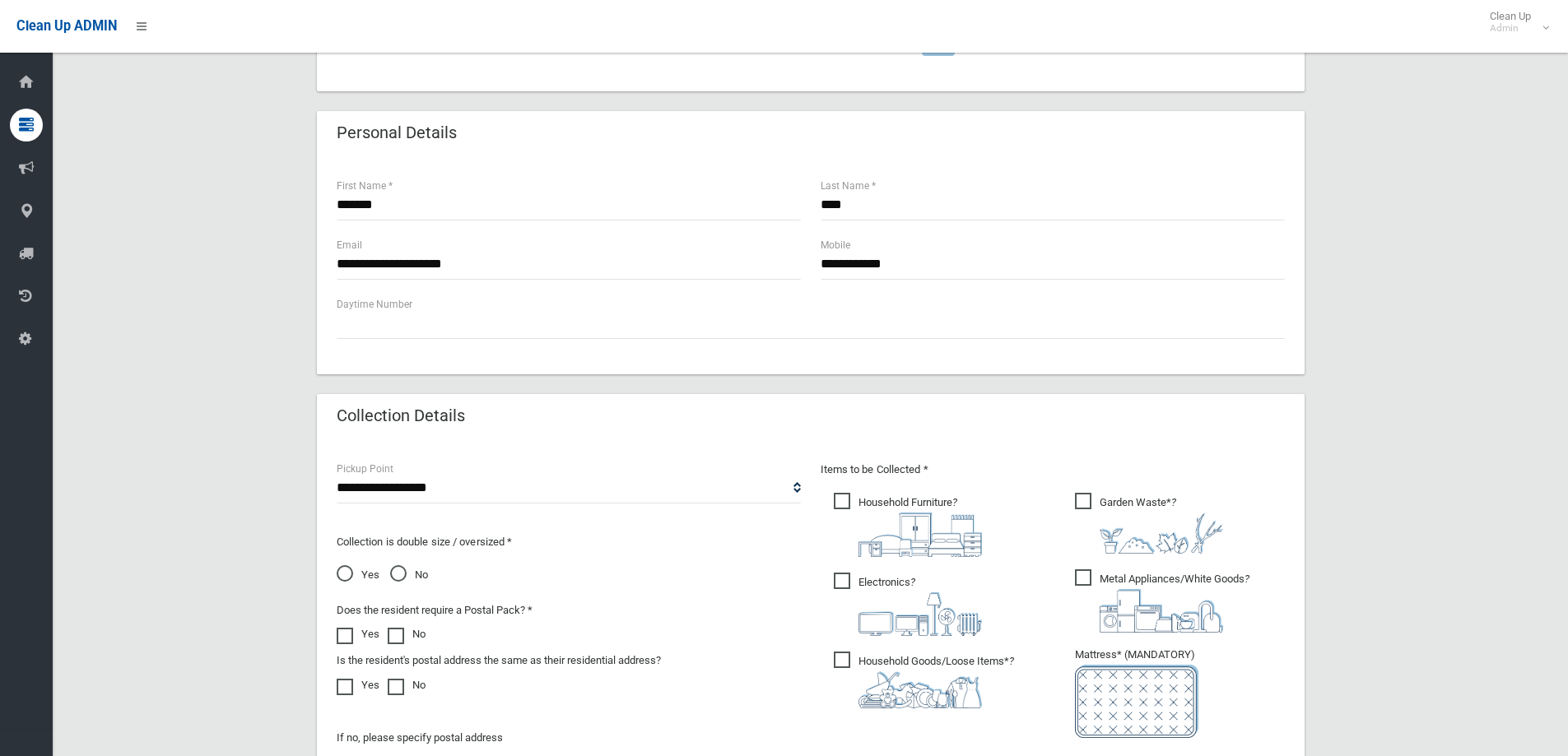
click at [395, 578] on span "No" at bounding box center [409, 575] width 38 height 19
click at [498, 269] on input "**********" at bounding box center [568, 264] width 464 height 30
type input "*"
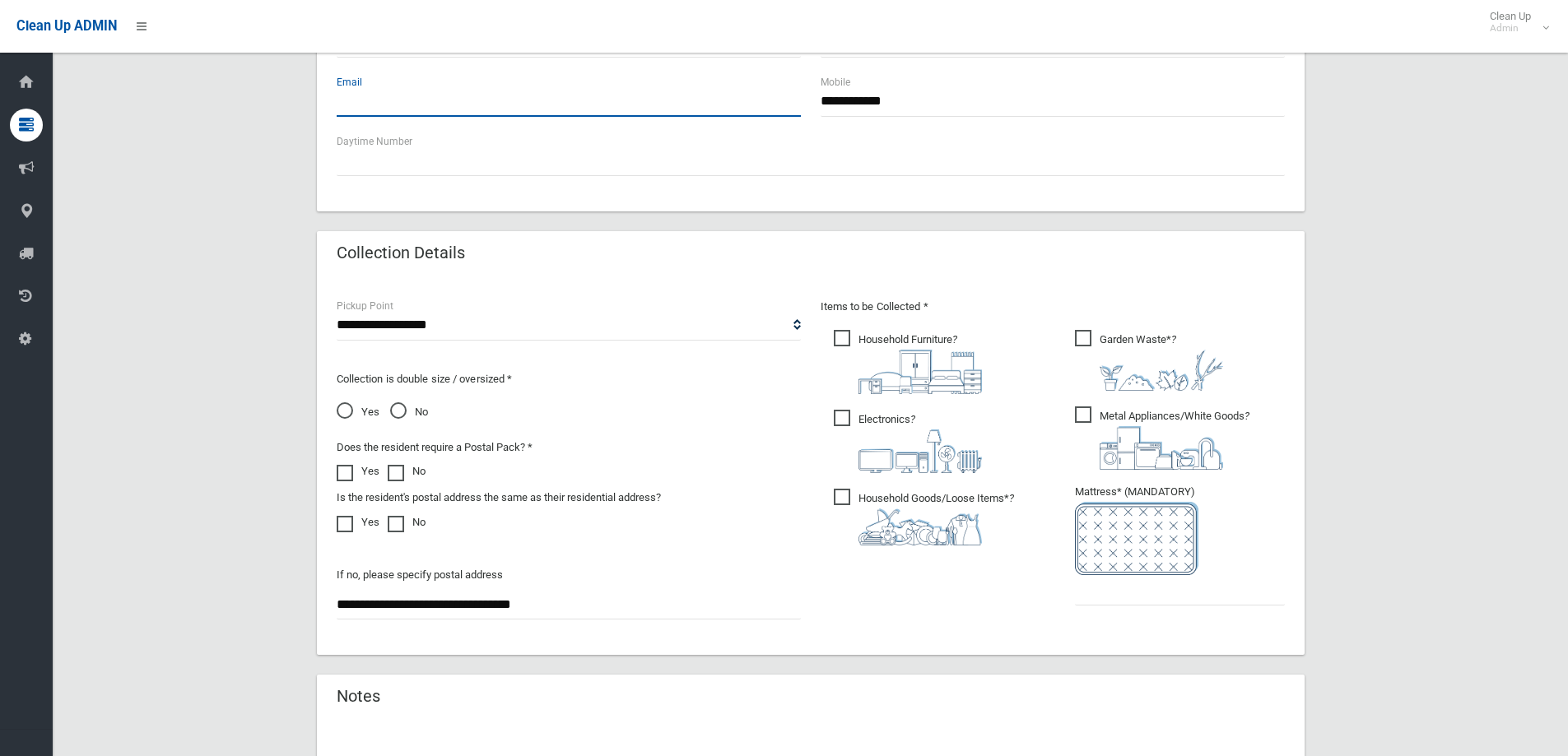
scroll to position [659, 0]
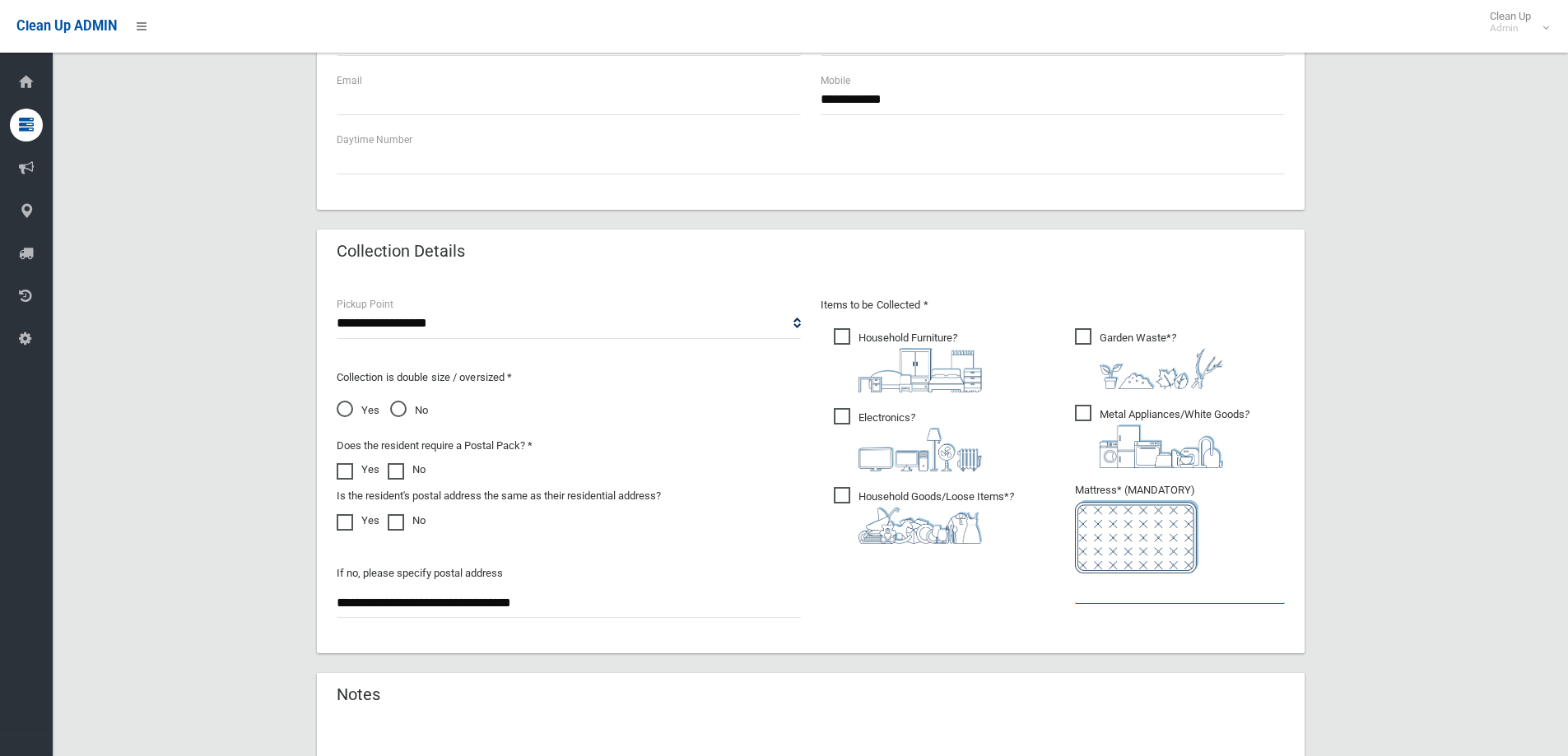
click at [1116, 594] on input "text" at bounding box center [1180, 588] width 210 height 30
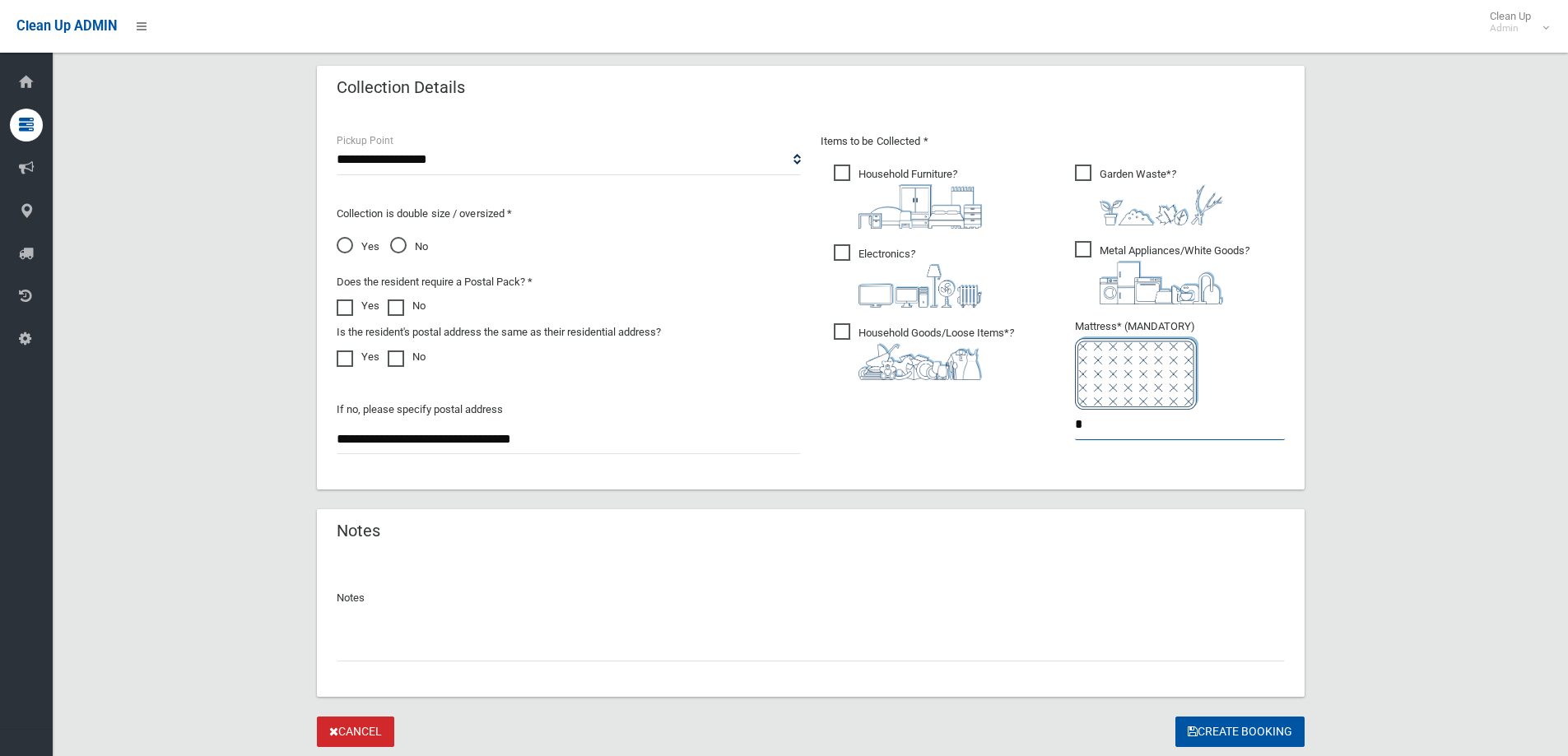
scroll to position [823, 0]
type input "*"
click at [1214, 729] on button "Create Booking" at bounding box center [1240, 731] width 129 height 30
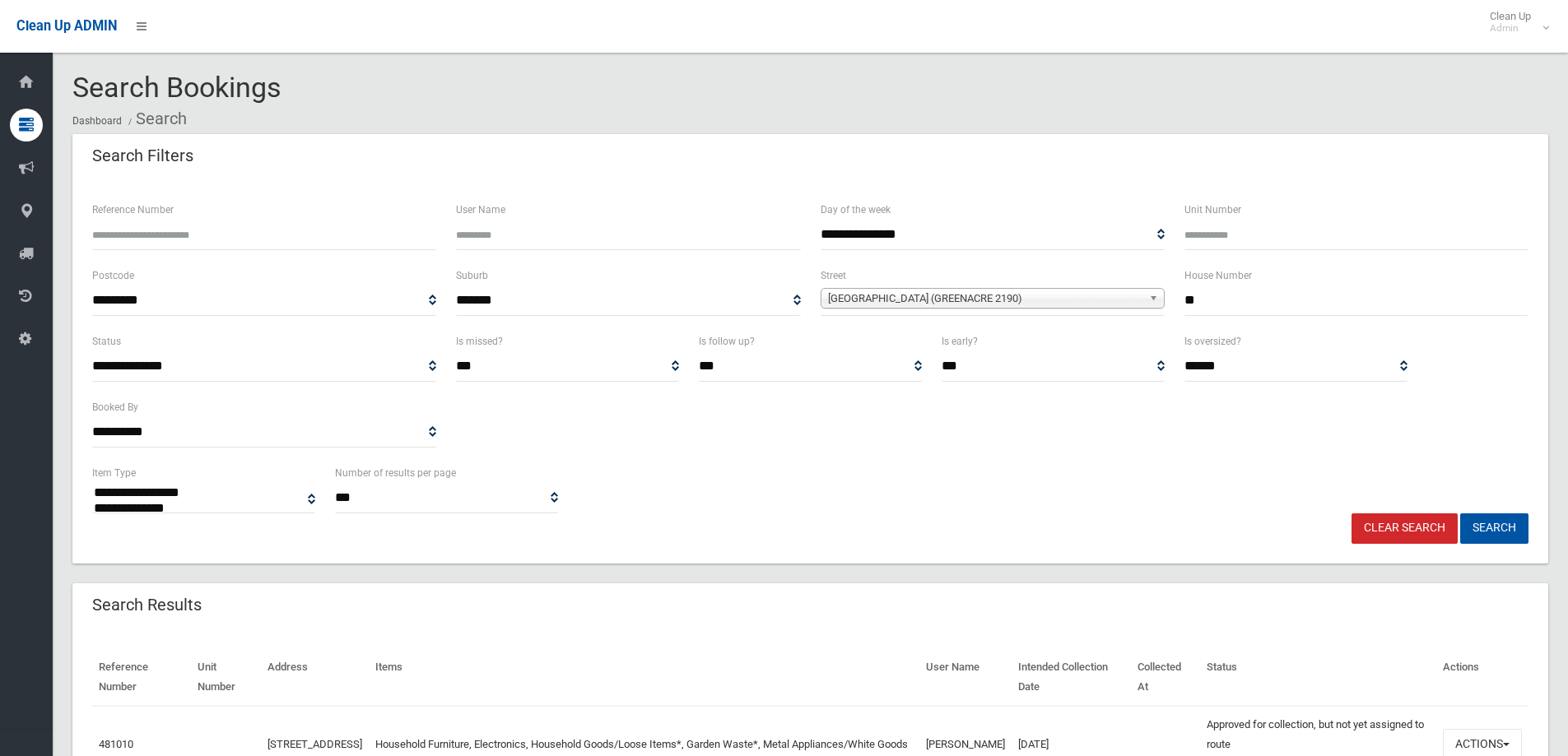
select select
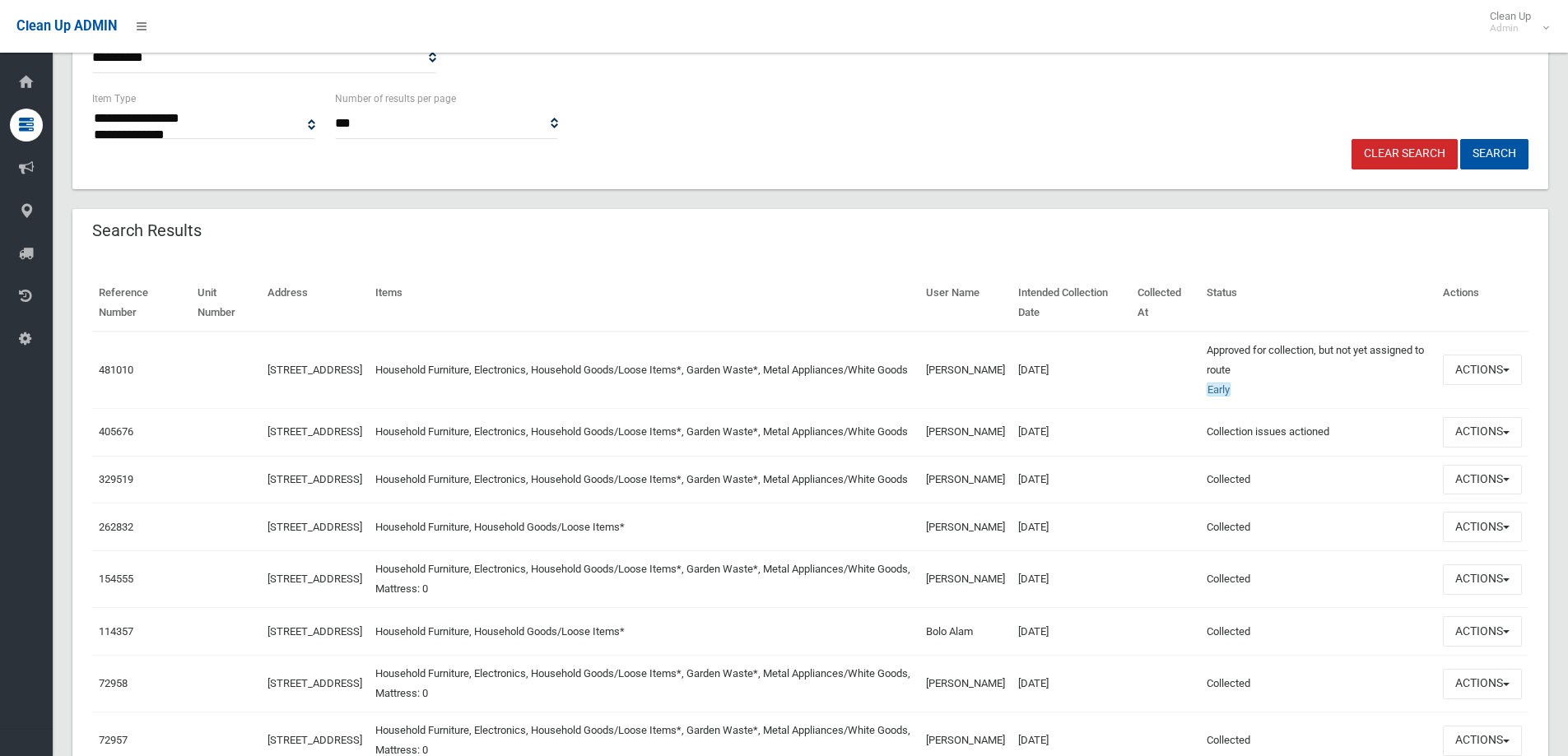
scroll to position [412, 0]
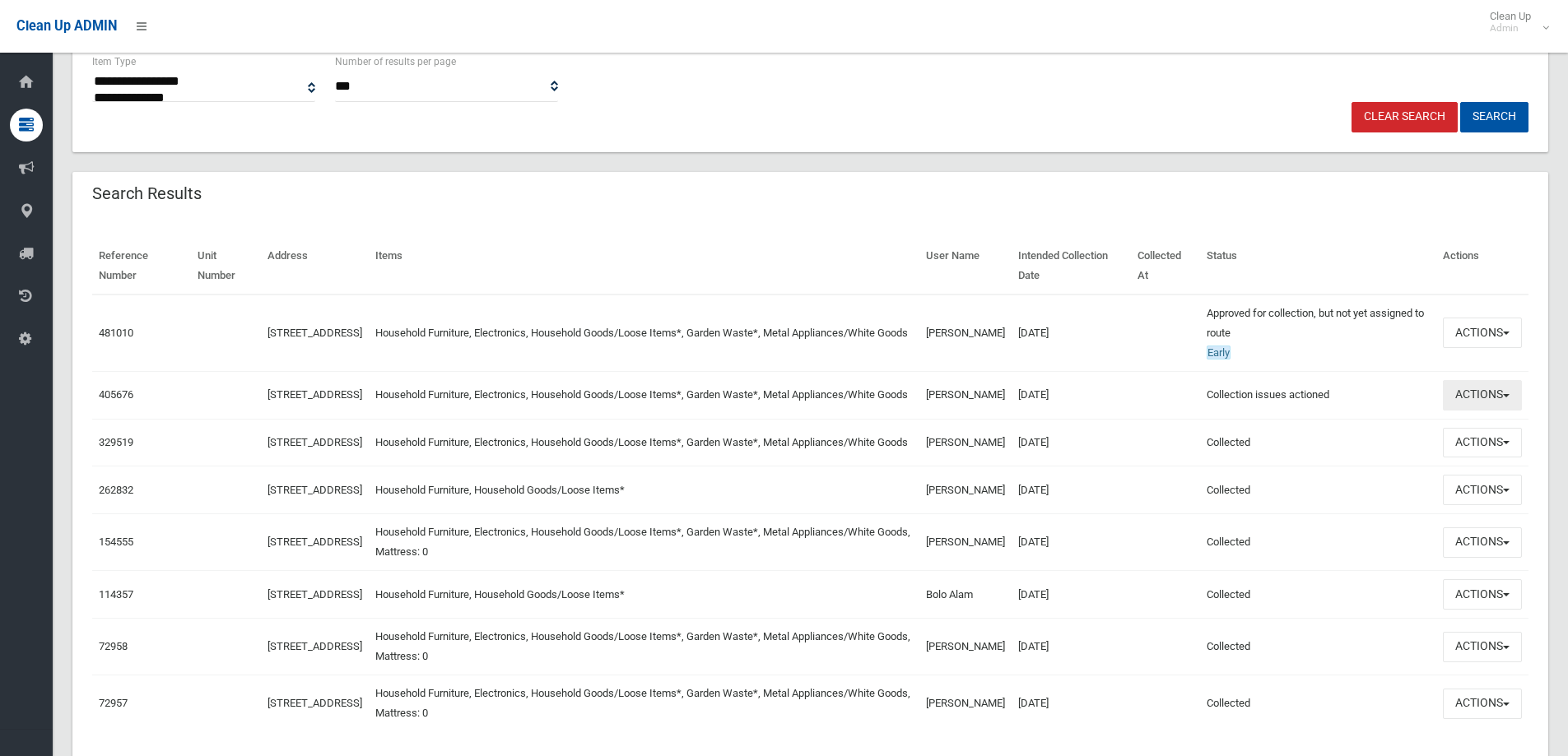
click at [1478, 402] on button "Actions" at bounding box center [1481, 395] width 79 height 30
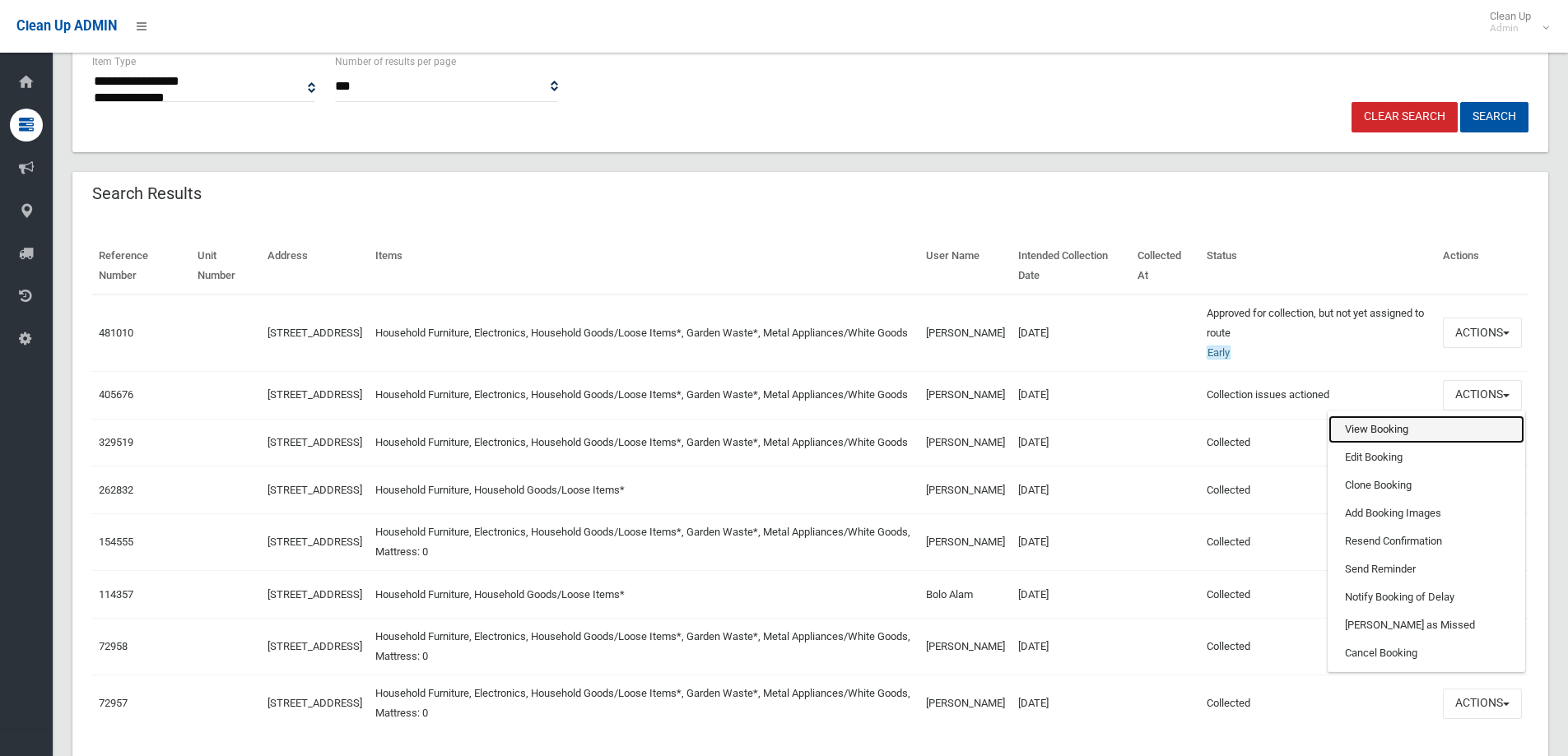
click at [1353, 436] on link "View Booking" at bounding box center [1426, 429] width 196 height 28
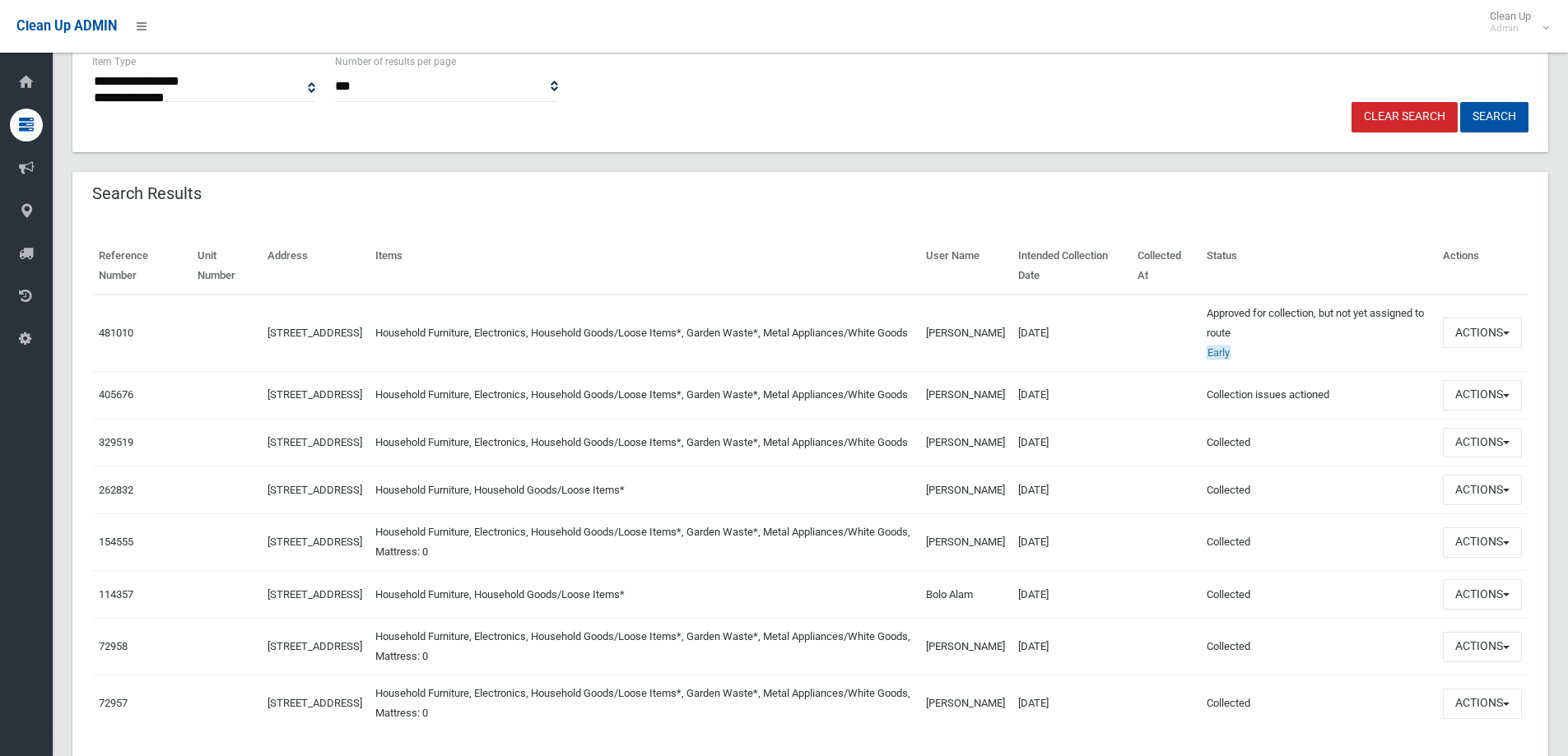
scroll to position [0, 0]
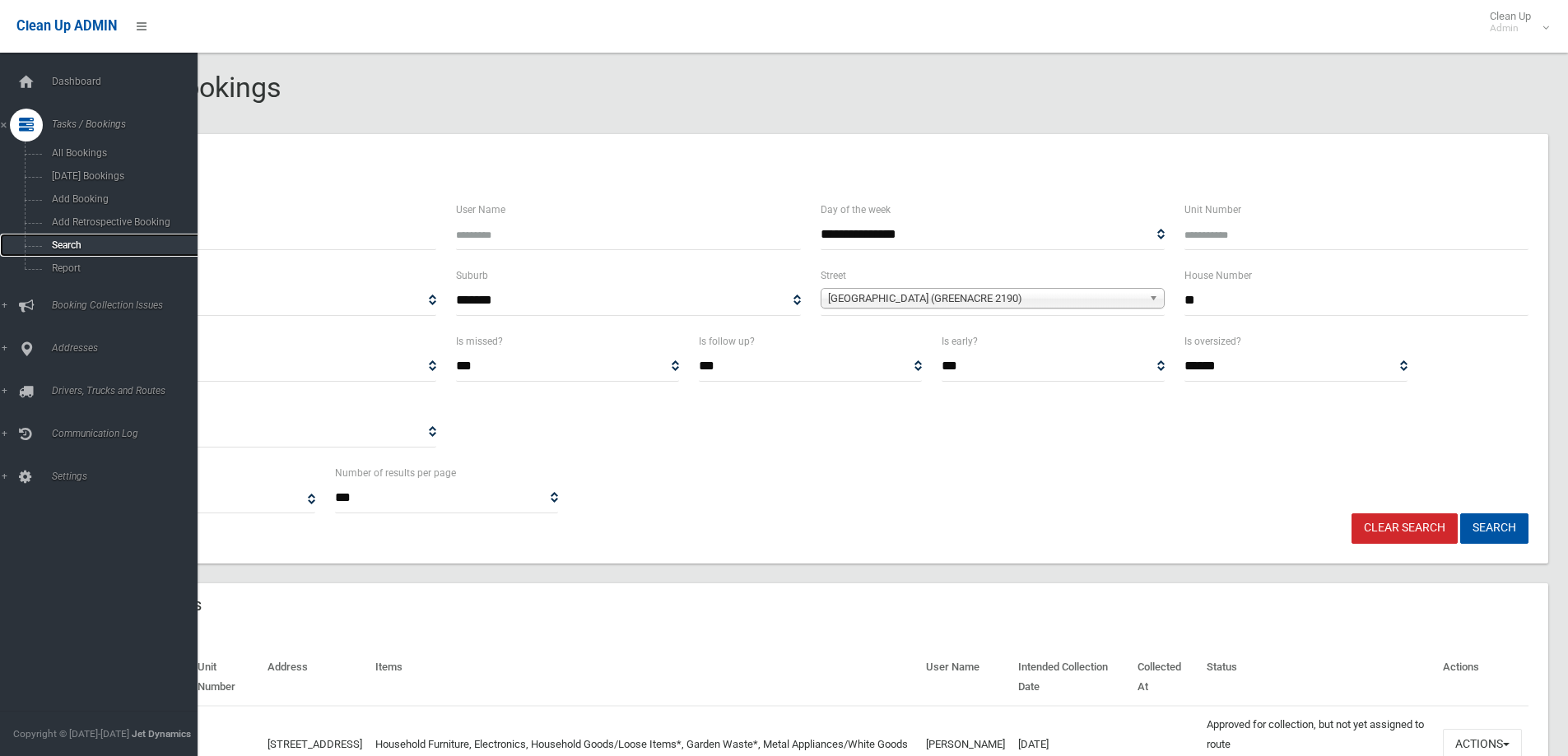
click at [70, 244] on span "Search" at bounding box center [121, 245] width 149 height 12
click at [72, 244] on span "Search" at bounding box center [121, 245] width 149 height 12
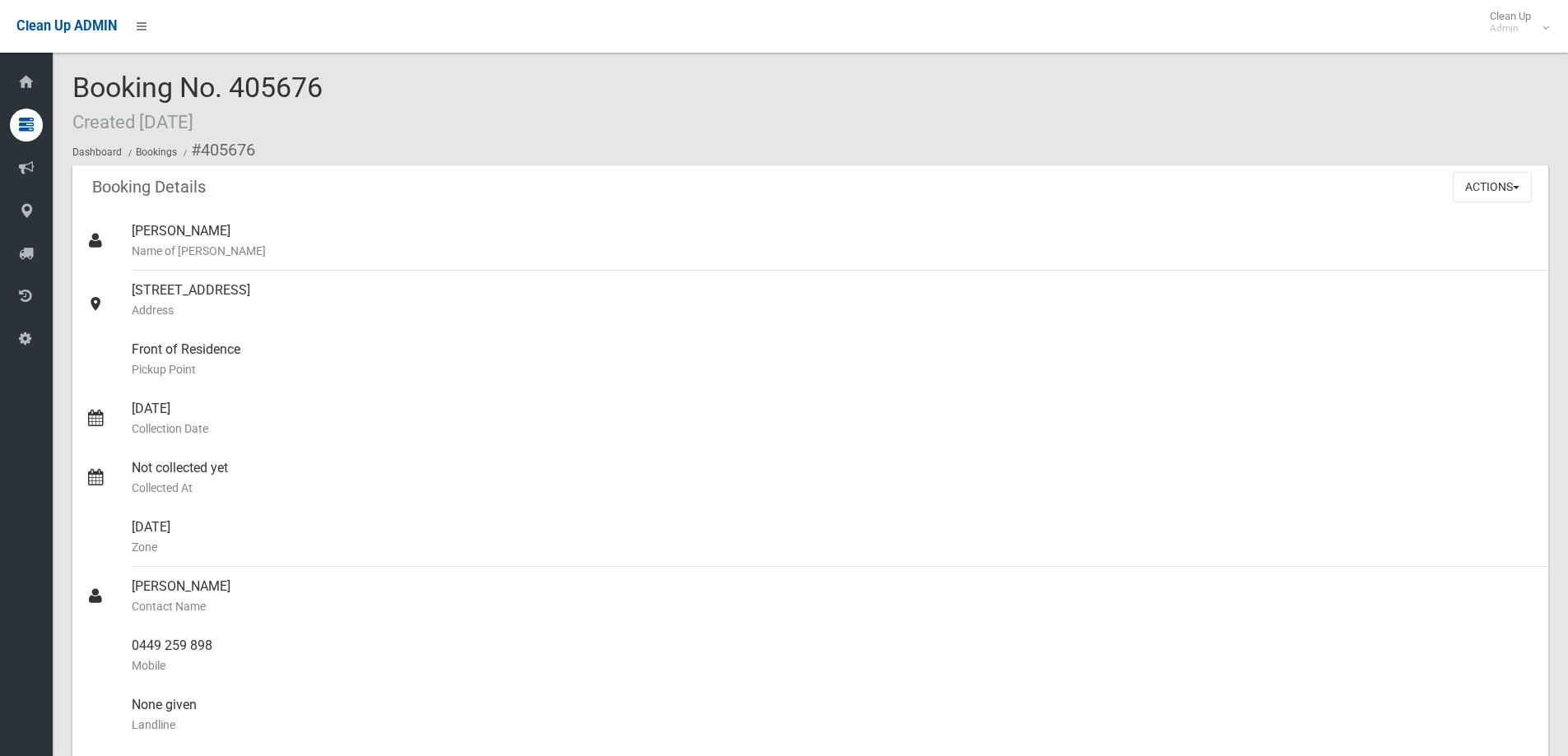
scroll to position [1152, 0]
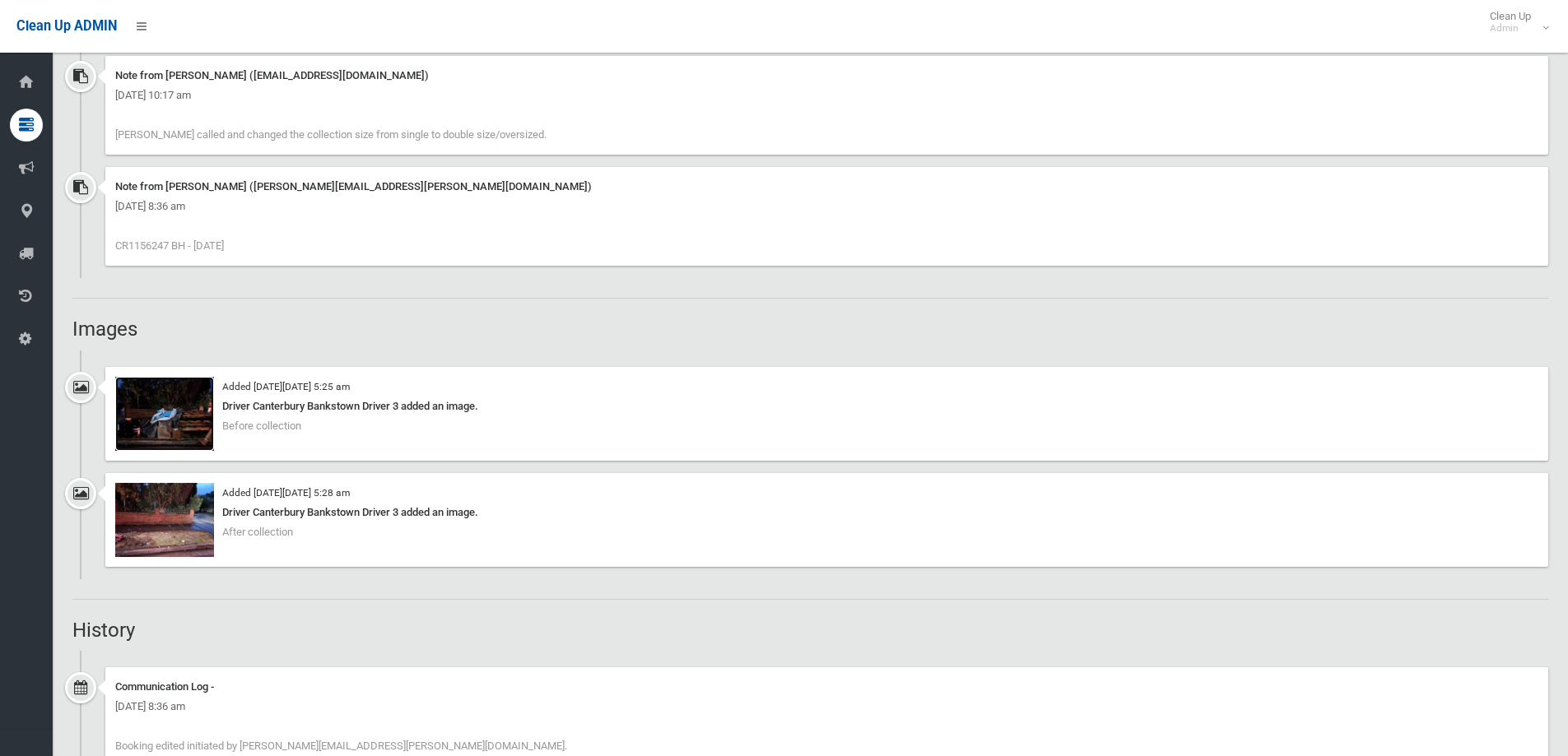
click at [154, 419] on img at bounding box center [164, 414] width 98 height 74
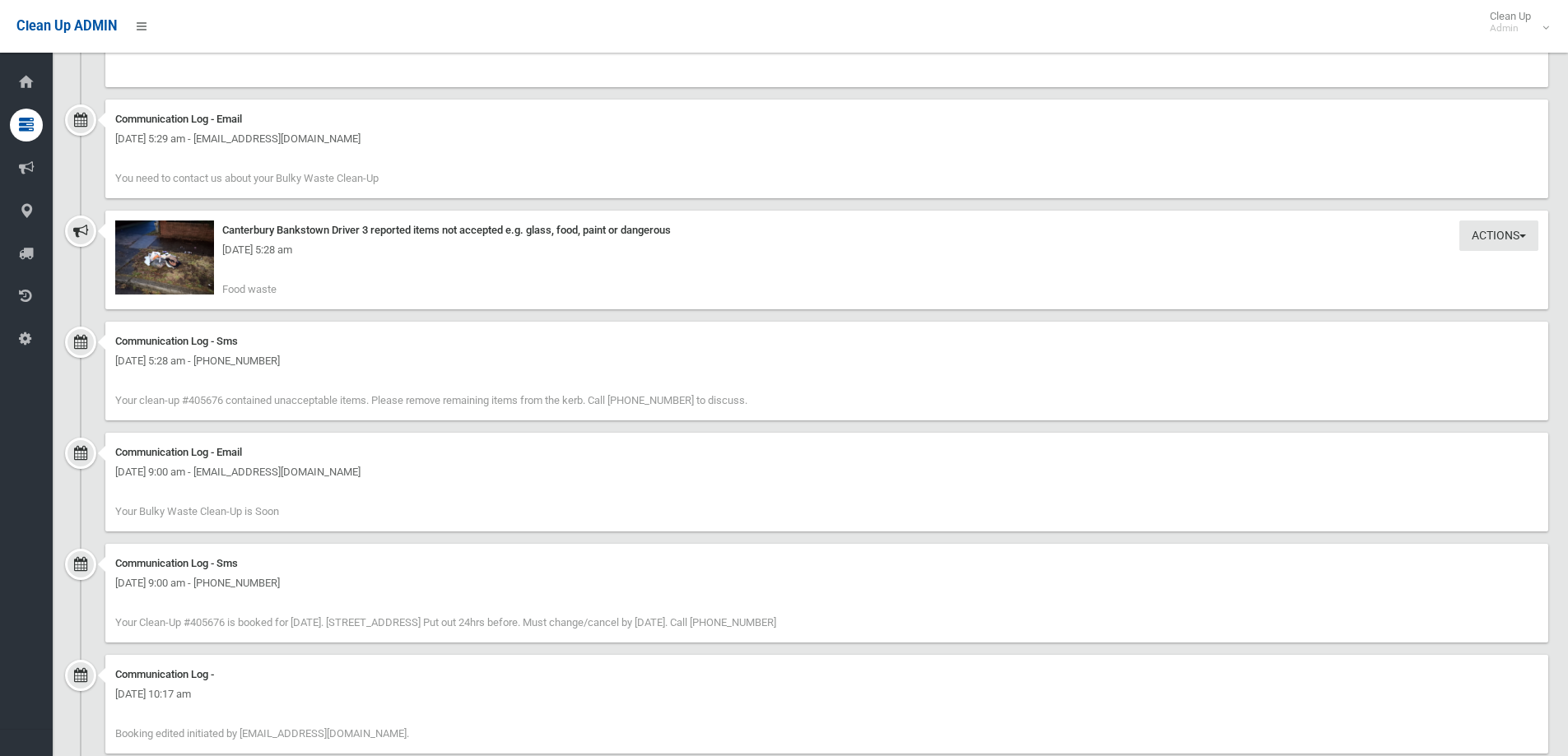
scroll to position [1892, 0]
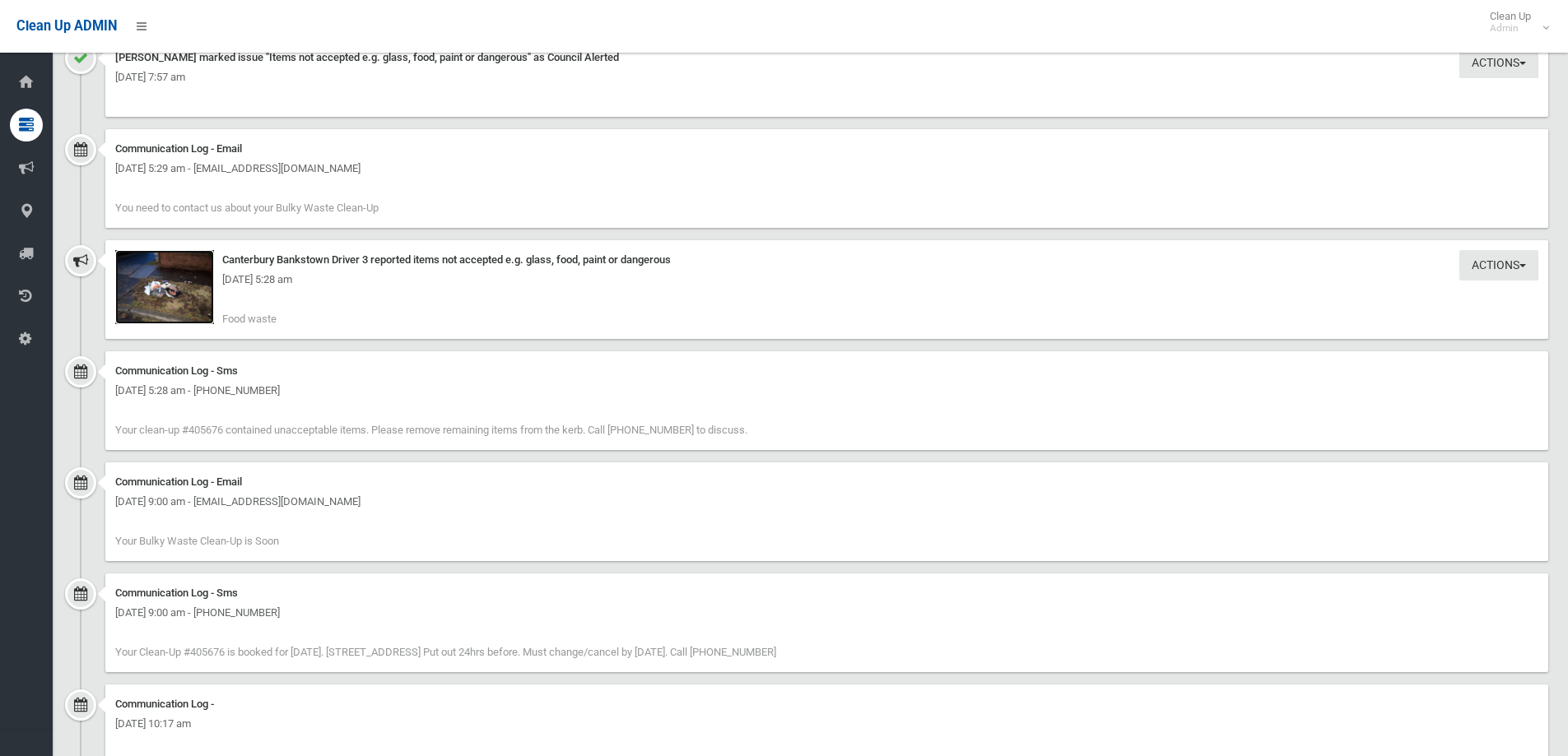
click at [159, 300] on img at bounding box center [164, 287] width 98 height 74
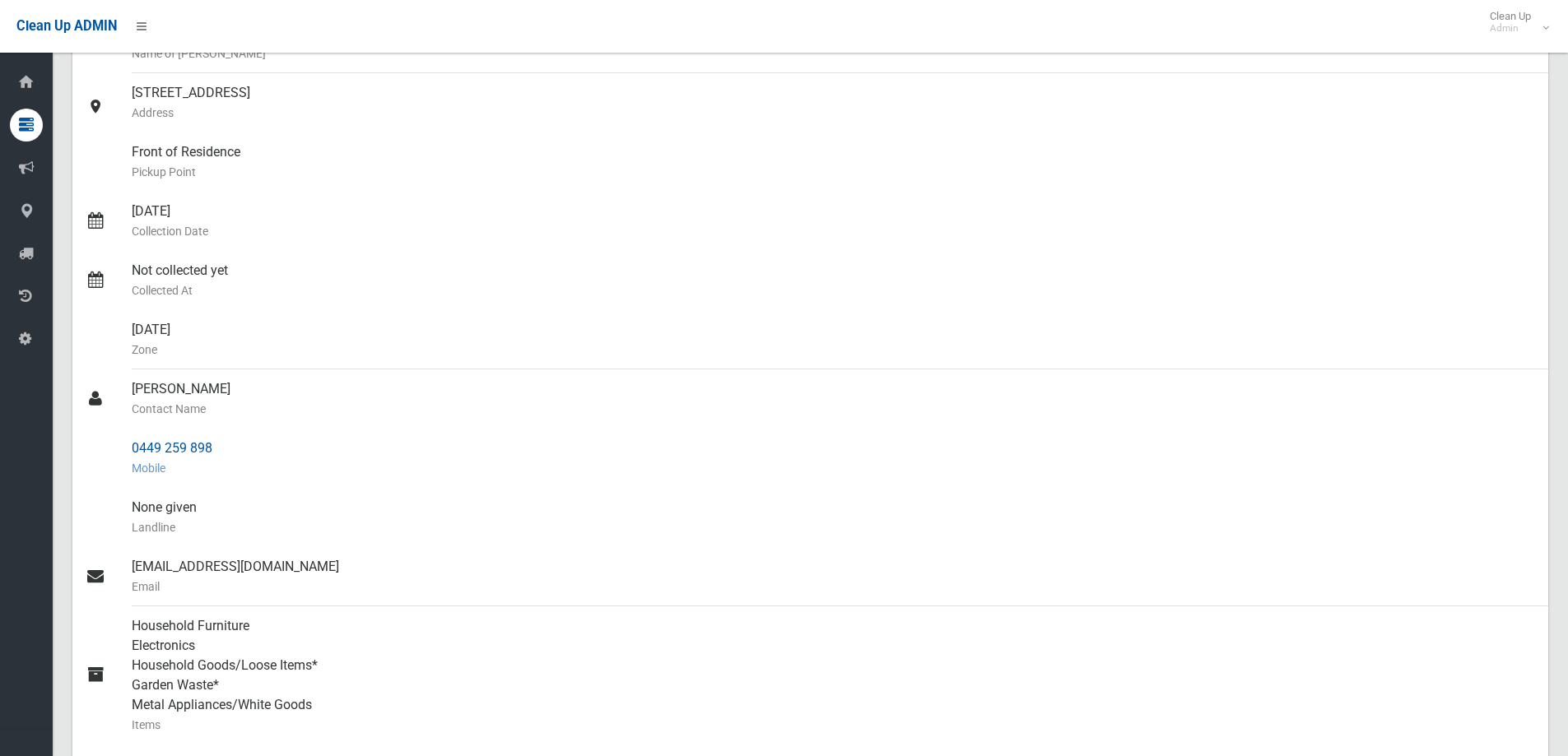
scroll to position [0, 0]
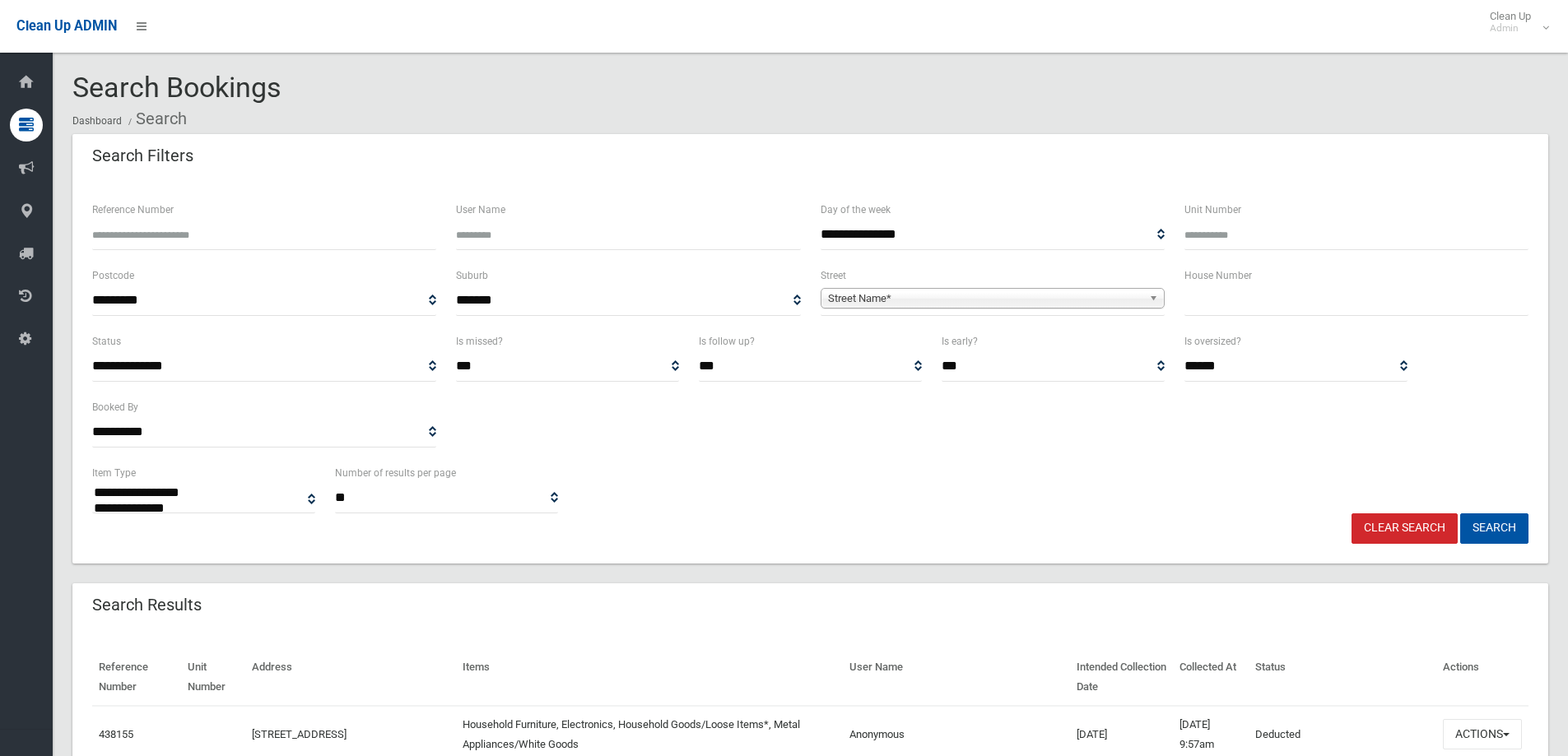
select select
